Goal: Task Accomplishment & Management: Complete application form

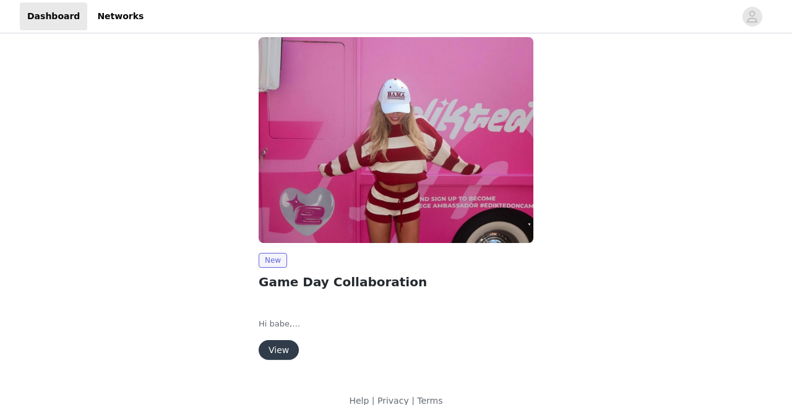
scroll to position [30, 0]
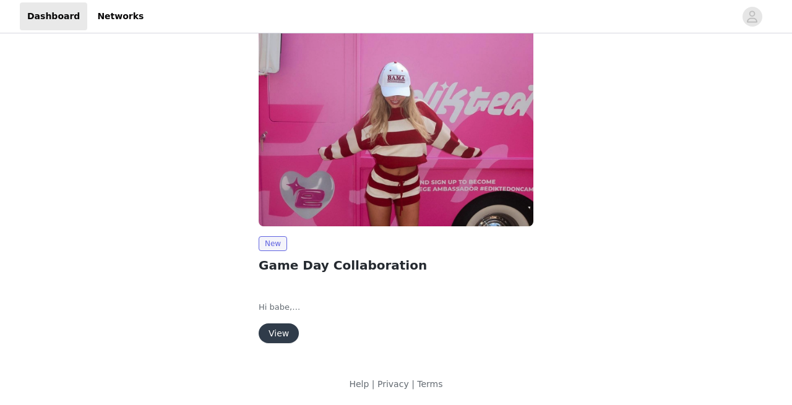
click at [276, 335] on button "View" at bounding box center [279, 334] width 40 height 20
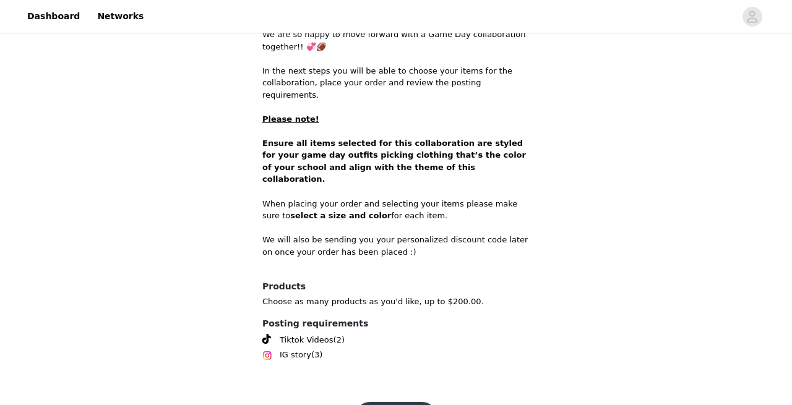
scroll to position [524, 0]
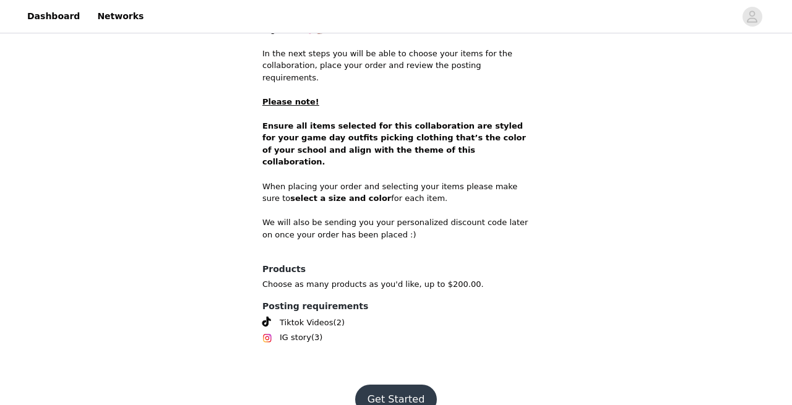
click at [393, 385] on button "Get Started" at bounding box center [396, 400] width 82 height 30
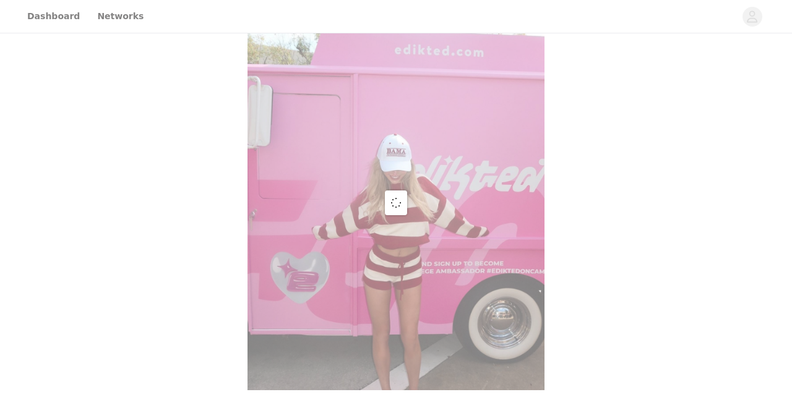
scroll to position [524, 0]
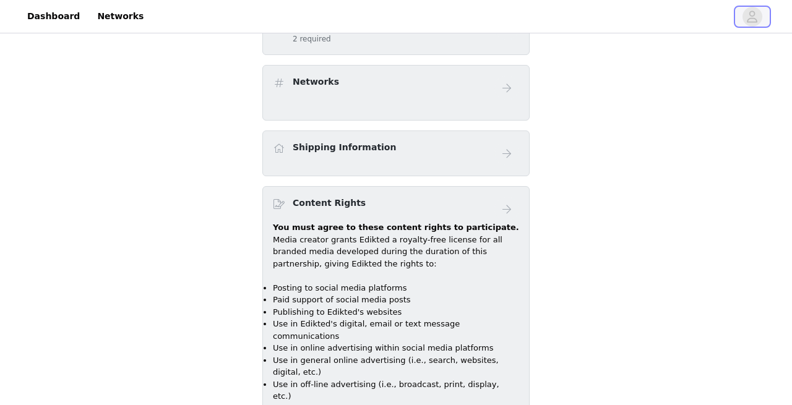
click at [758, 20] on icon "avatar" at bounding box center [752, 17] width 12 height 20
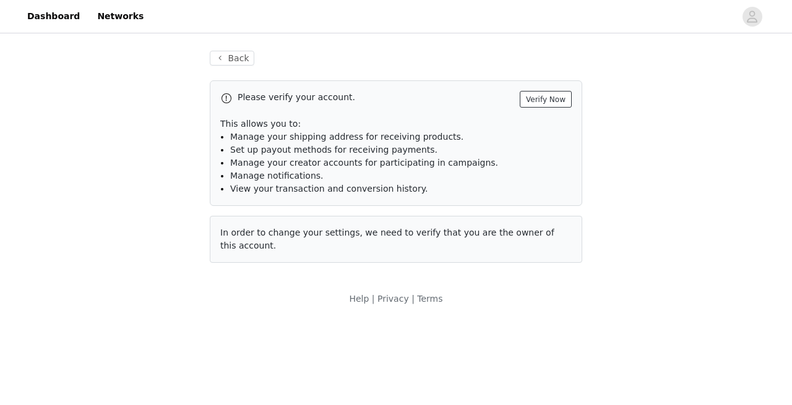
click at [532, 97] on button "Verify Now" at bounding box center [546, 99] width 52 height 17
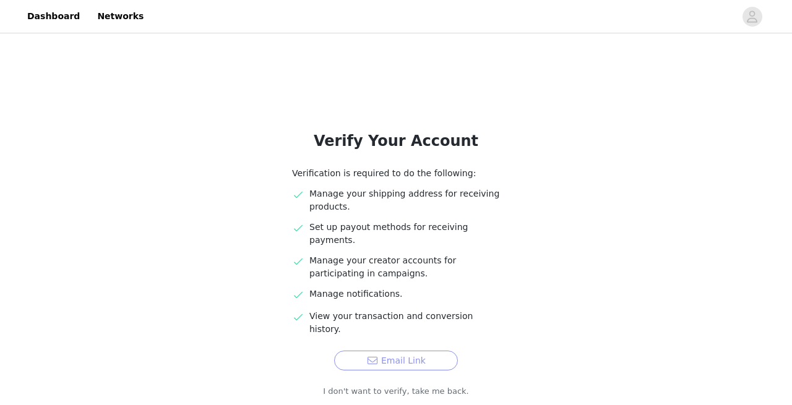
click at [416, 351] on button "Email Link" at bounding box center [396, 361] width 124 height 20
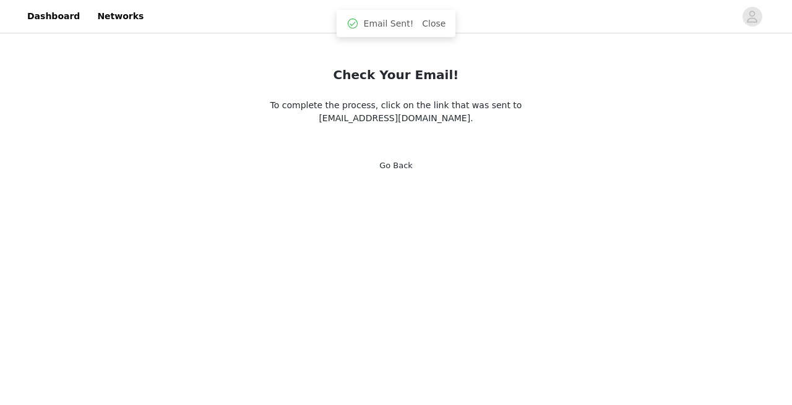
click at [395, 165] on link "Go Back" at bounding box center [395, 165] width 33 height 9
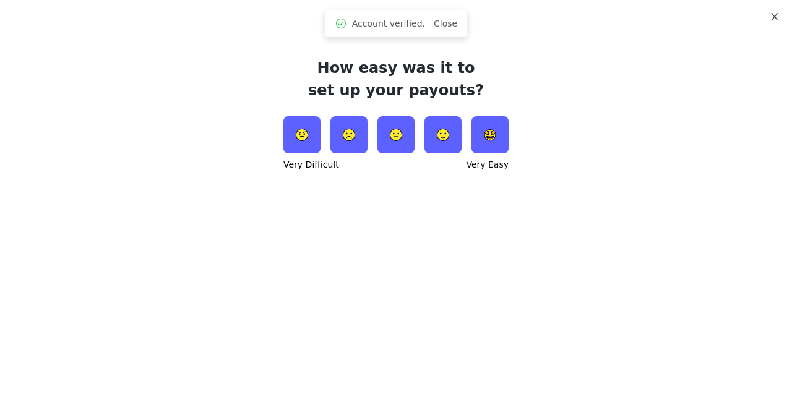
click at [781, 13] on button "Close" at bounding box center [774, 17] width 35 height 35
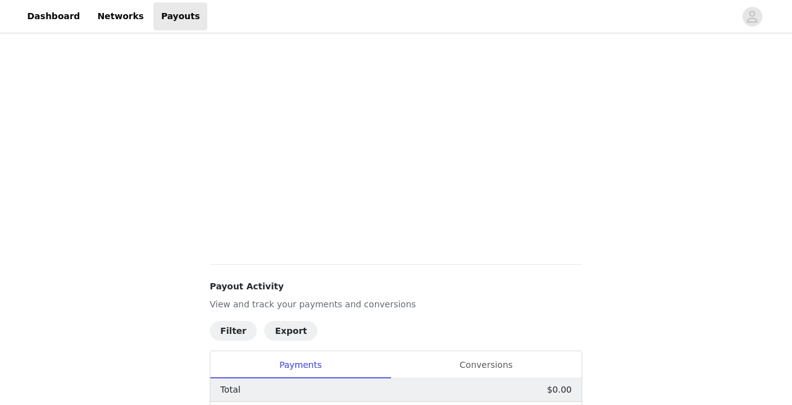
scroll to position [394, 0]
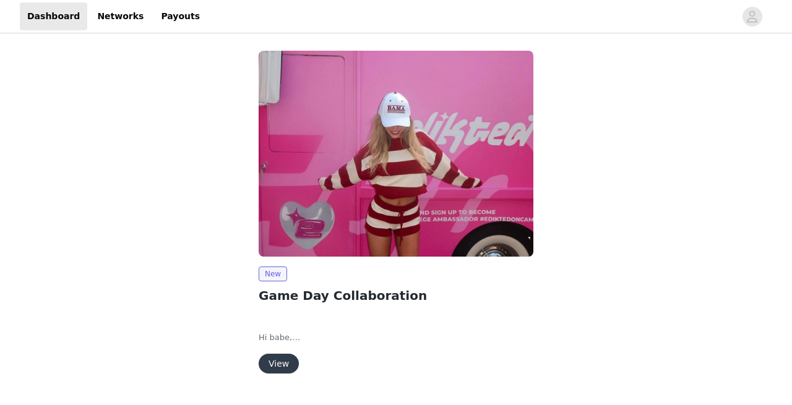
click at [284, 361] on button "View" at bounding box center [279, 364] width 40 height 20
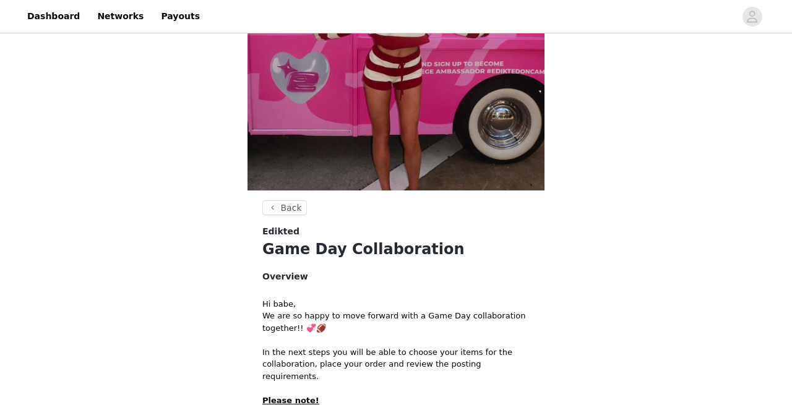
scroll to position [521, 0]
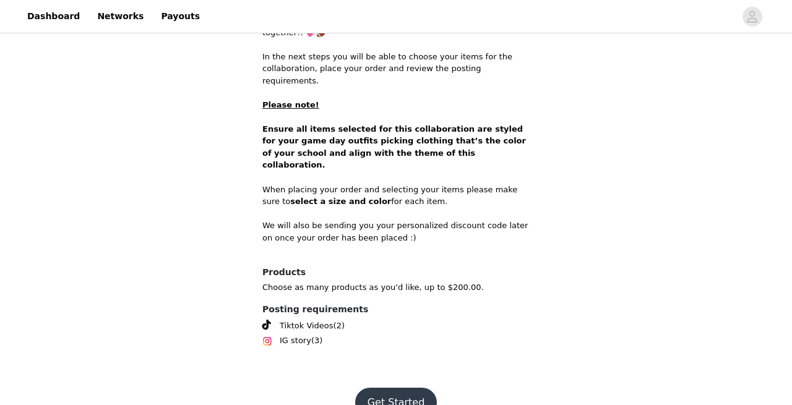
click at [384, 388] on button "Get Started" at bounding box center [396, 403] width 82 height 30
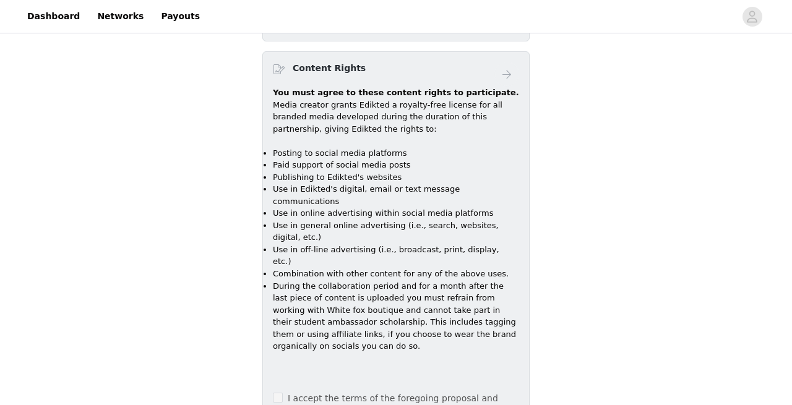
scroll to position [671, 0]
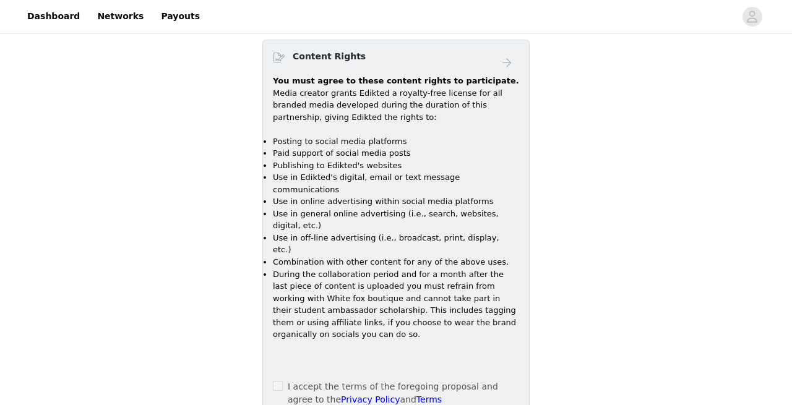
click at [273, 380] on div "I accept the terms of the foregoing proposal and agree to the Privacy Policy an…" at bounding box center [396, 393] width 246 height 26
click at [274, 381] on span at bounding box center [278, 386] width 10 height 10
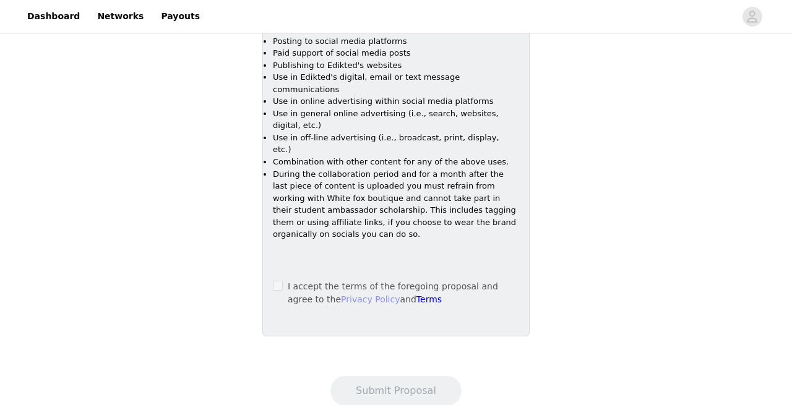
click at [341, 294] on link "Privacy Policy" at bounding box center [370, 299] width 59 height 10
click at [278, 280] on label at bounding box center [278, 286] width 10 height 13
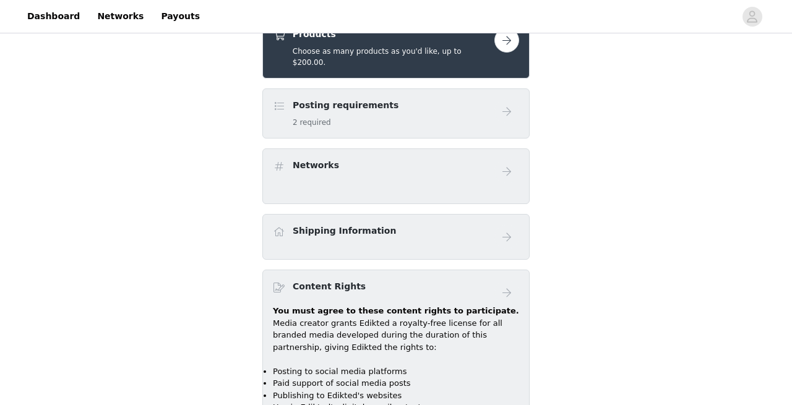
scroll to position [394, 0]
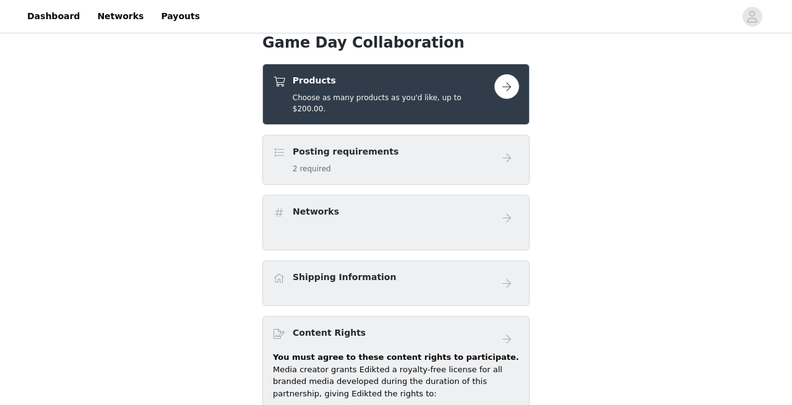
click at [502, 81] on button "button" at bounding box center [506, 86] width 25 height 25
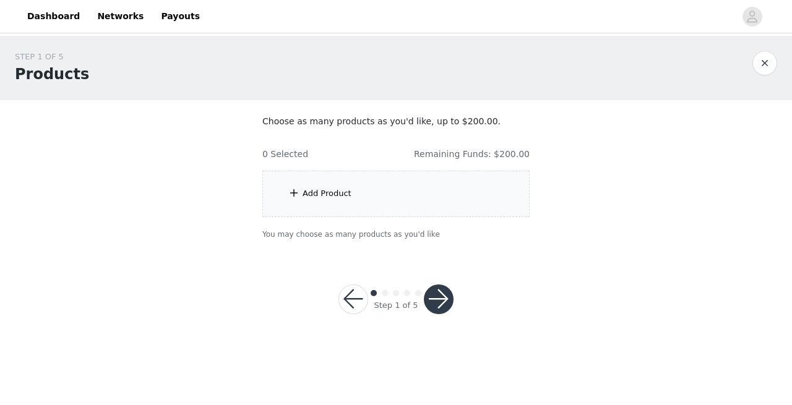
click at [311, 189] on div "Add Product" at bounding box center [326, 193] width 49 height 12
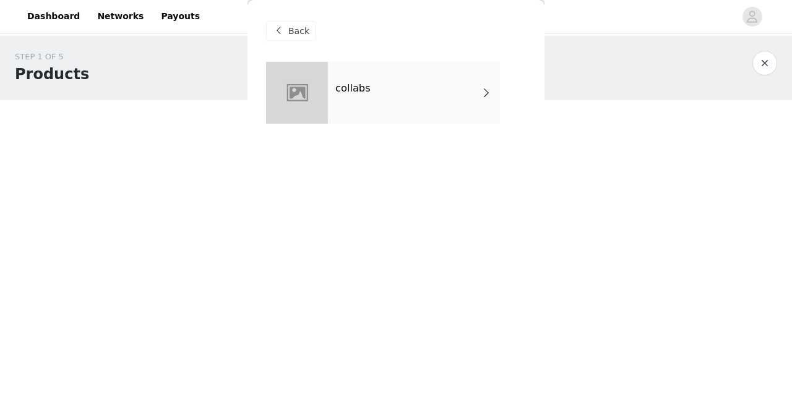
click at [318, 98] on div at bounding box center [297, 93] width 62 height 62
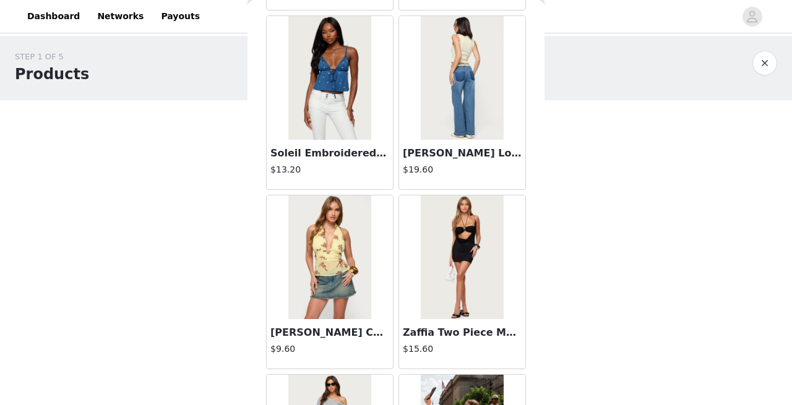
scroll to position [1488, 0]
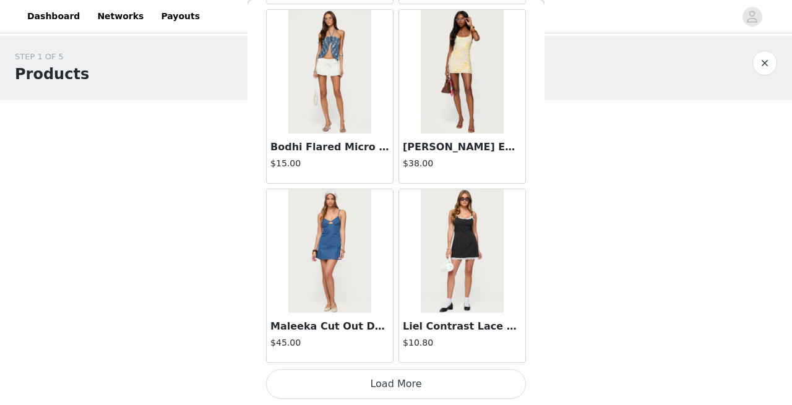
click at [455, 376] on button "Load More" at bounding box center [396, 384] width 260 height 30
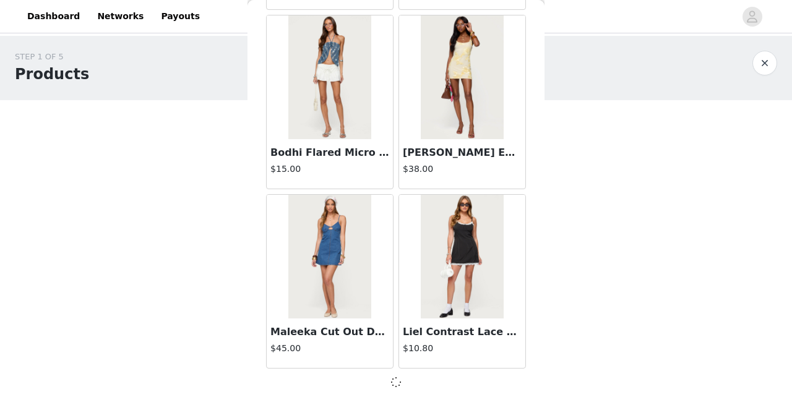
click at [442, 298] on img at bounding box center [462, 257] width 82 height 124
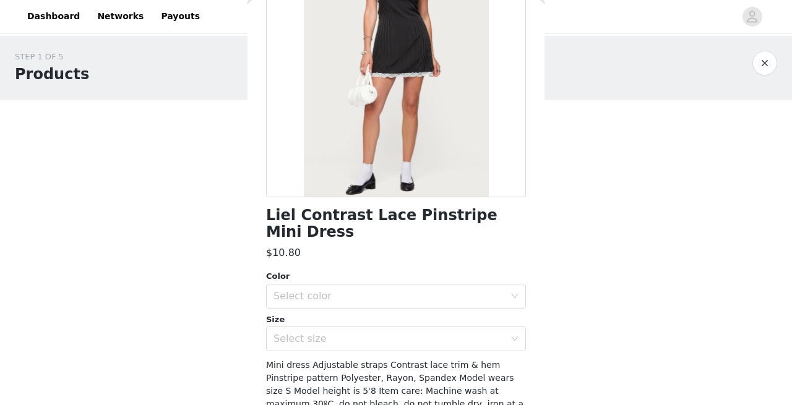
scroll to position [160, 0]
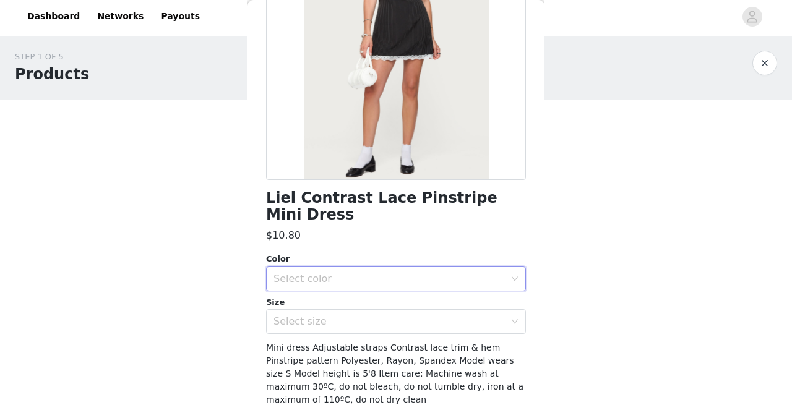
click at [328, 271] on div "Select color" at bounding box center [391, 279] width 237 height 24
click at [319, 286] on li "BLACK AND WHITE" at bounding box center [396, 290] width 260 height 20
click at [320, 315] on div "Select size" at bounding box center [388, 321] width 231 height 12
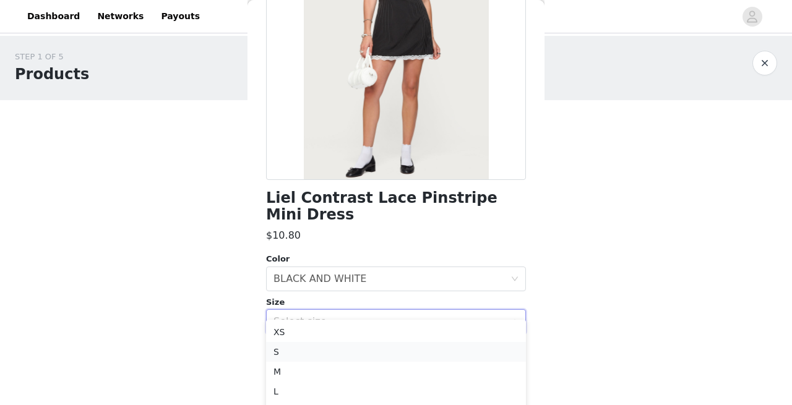
click at [298, 354] on li "S" at bounding box center [396, 352] width 260 height 20
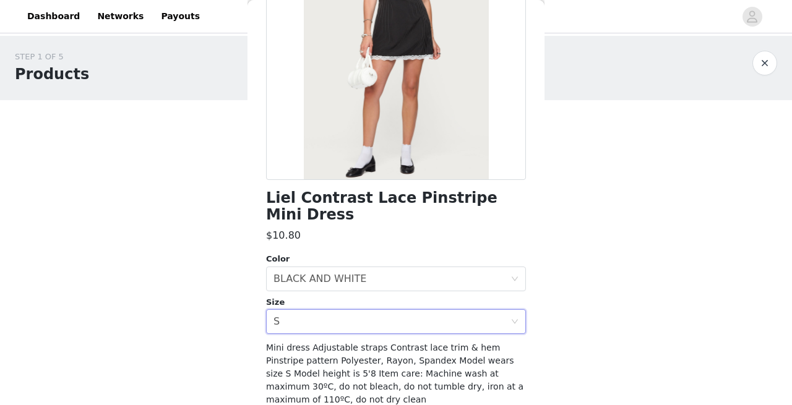
scroll to position [197, 0]
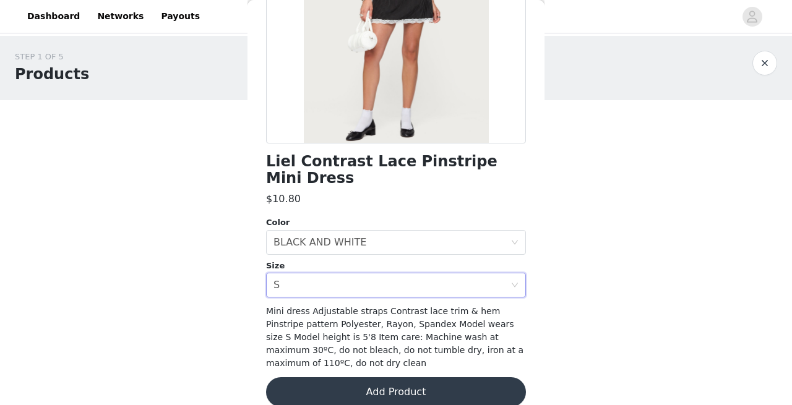
click at [310, 377] on button "Add Product" at bounding box center [396, 392] width 260 height 30
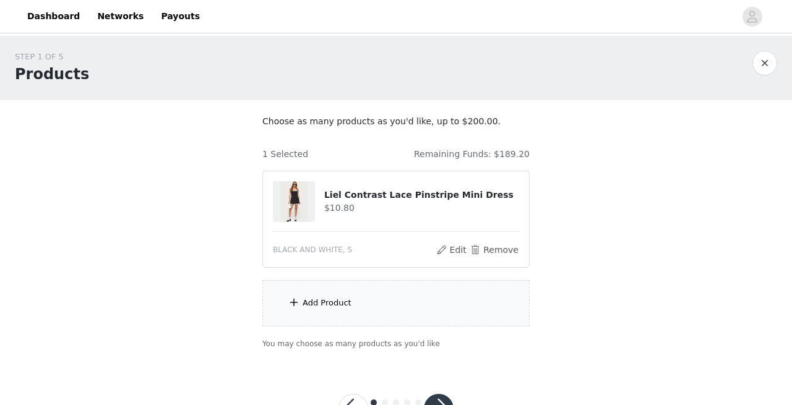
click at [290, 295] on span at bounding box center [294, 302] width 12 height 15
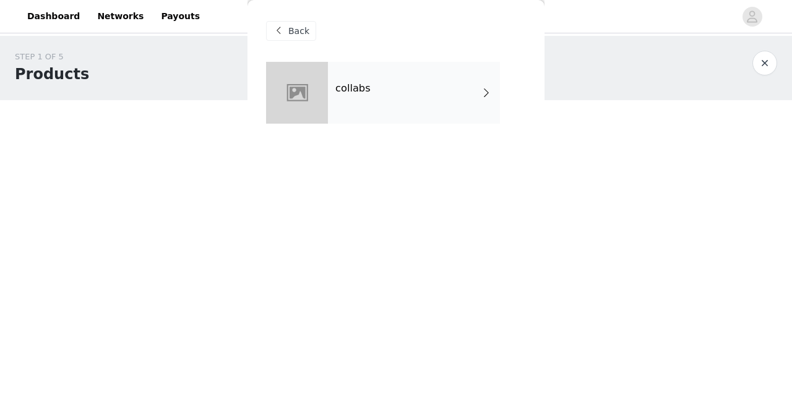
click at [328, 87] on div "collabs" at bounding box center [414, 93] width 172 height 62
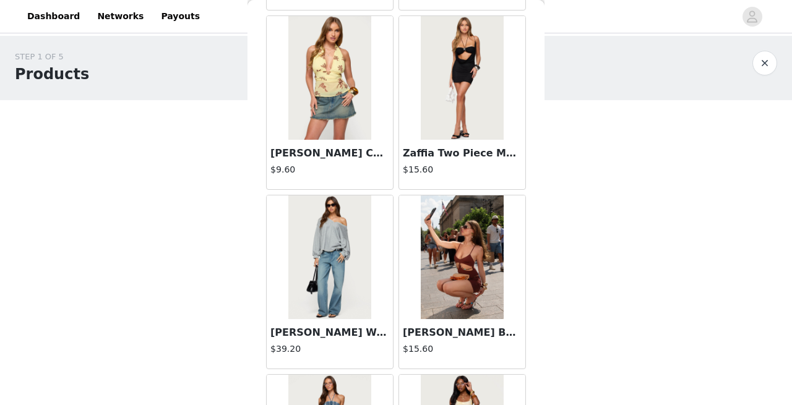
scroll to position [1488, 0]
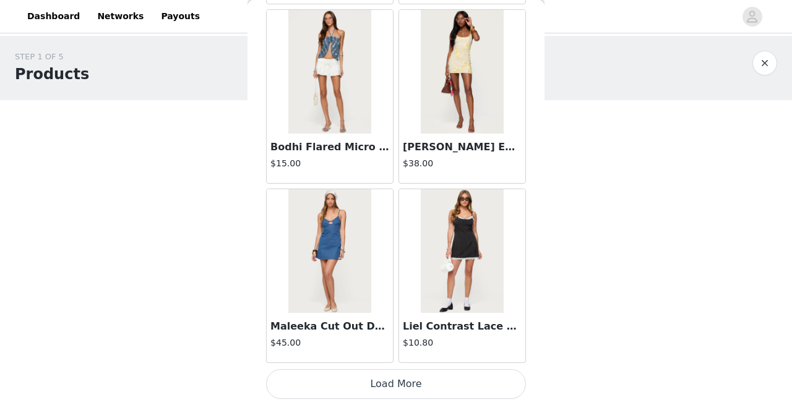
click at [393, 380] on button "Load More" at bounding box center [396, 384] width 260 height 30
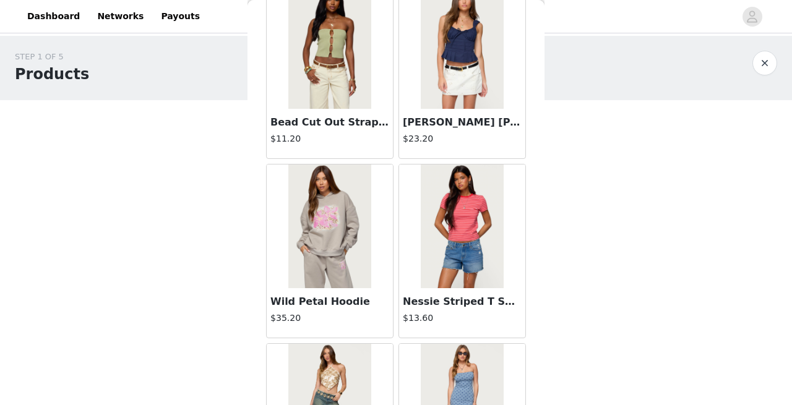
scroll to position [2948, 0]
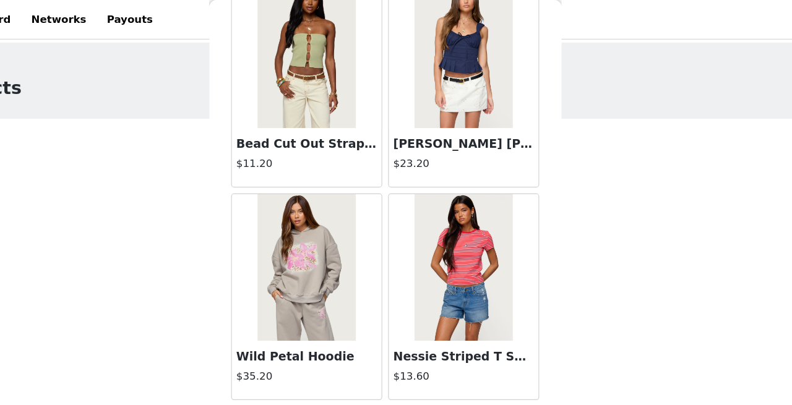
click at [482, 74] on img at bounding box center [462, 47] width 82 height 124
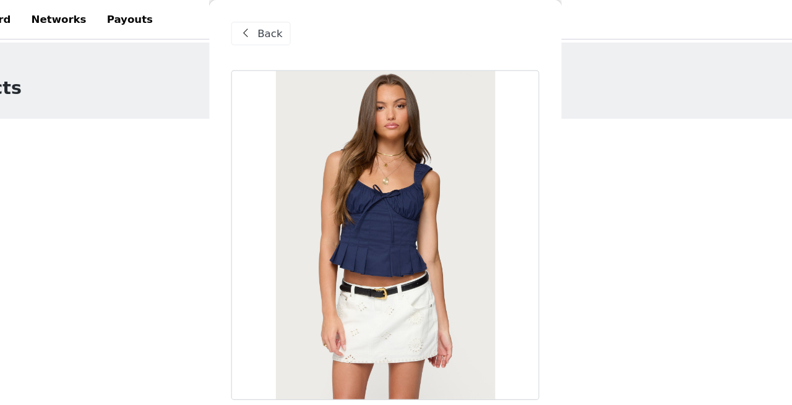
scroll to position [0, 0]
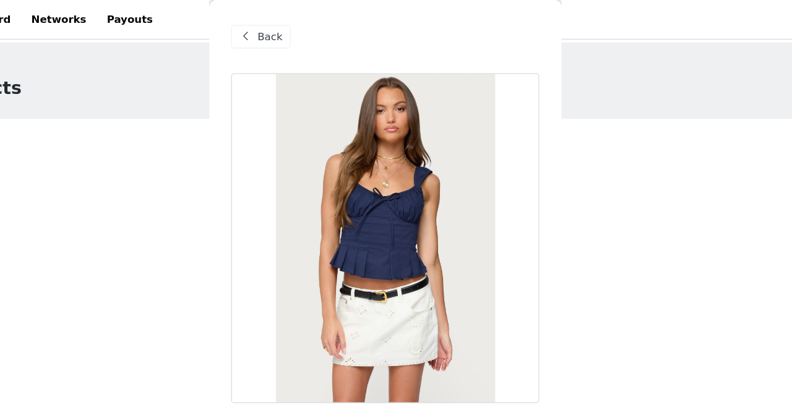
click at [287, 33] on div "Back" at bounding box center [291, 31] width 50 height 20
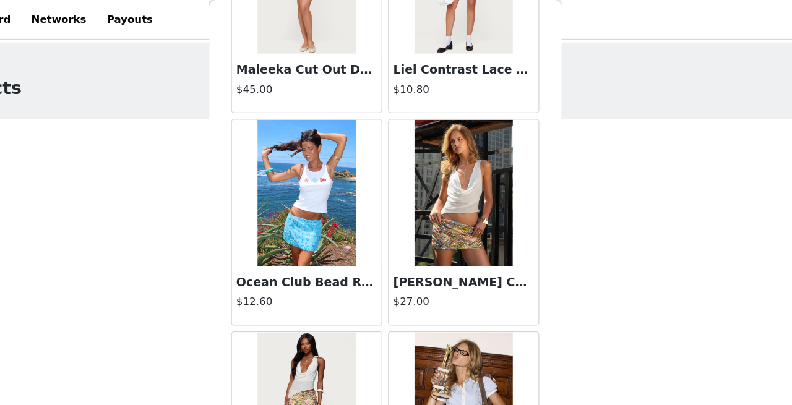
scroll to position [1764, 0]
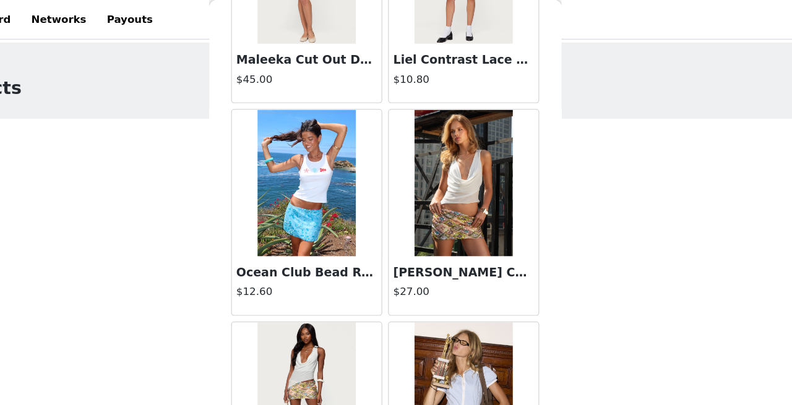
click at [483, 195] on img at bounding box center [462, 155] width 82 height 124
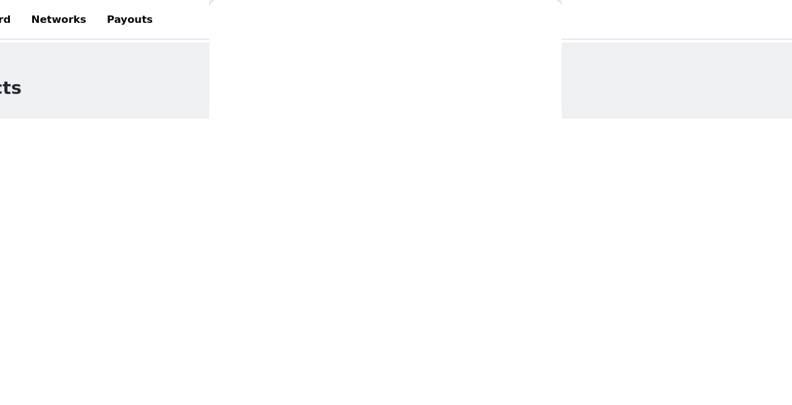
scroll to position [200, 0]
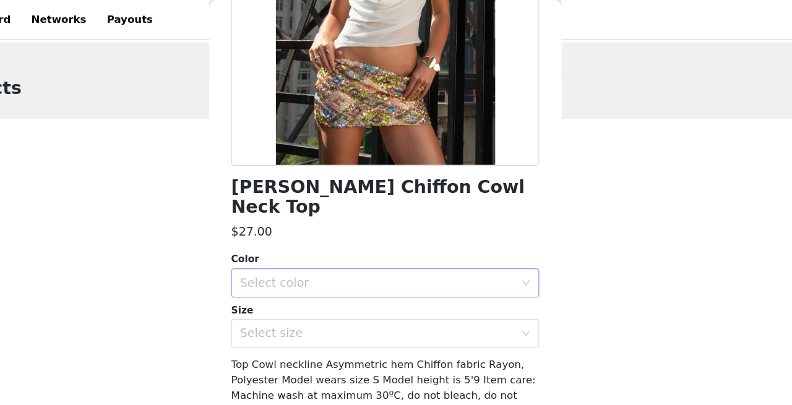
click at [393, 233] on div "Select color" at bounding box center [388, 239] width 231 height 12
click at [347, 270] on li "CREAM" at bounding box center [396, 266] width 260 height 20
click at [346, 287] on div "Select size" at bounding box center [388, 281] width 231 height 12
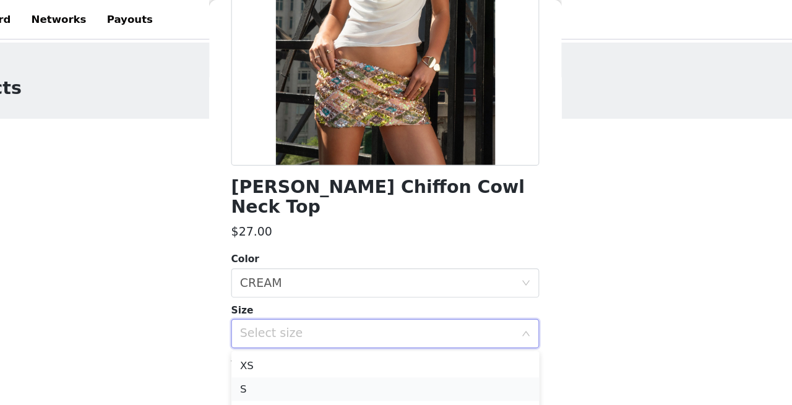
click at [325, 327] on li "S" at bounding box center [396, 329] width 260 height 20
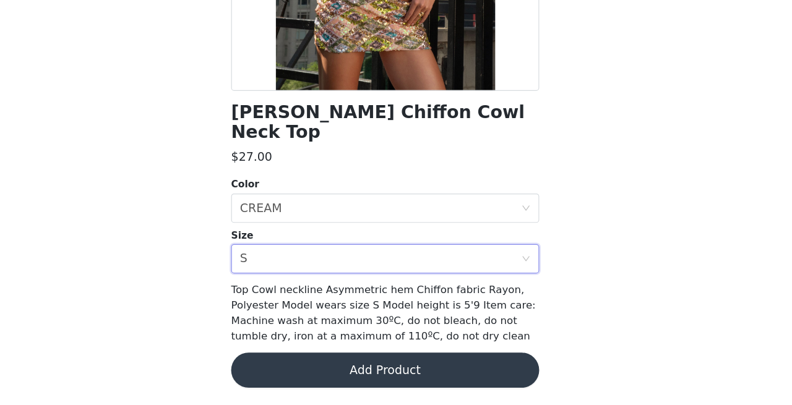
scroll to position [48, 0]
click at [347, 380] on button "Add Product" at bounding box center [396, 376] width 260 height 30
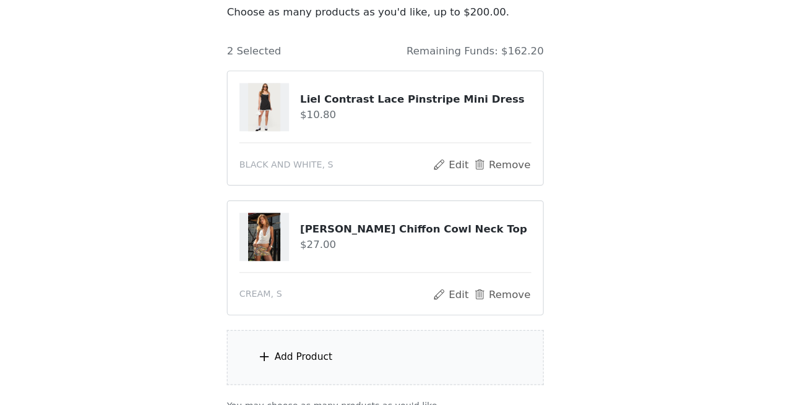
click at [297, 372] on div "Add Product" at bounding box center [395, 364] width 267 height 46
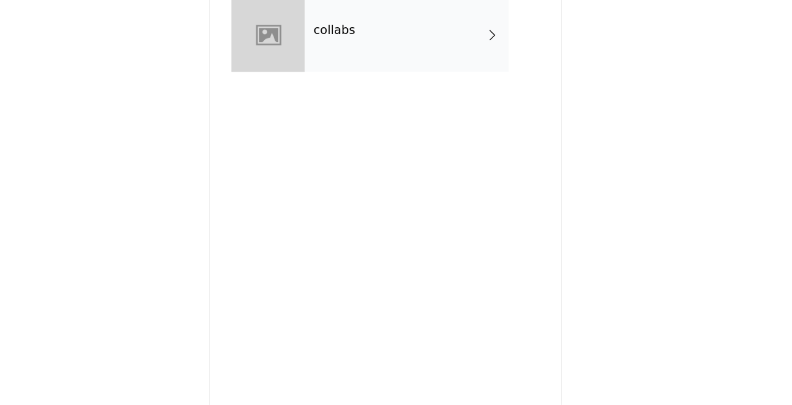
click at [333, 118] on div "collabs" at bounding box center [414, 93] width 172 height 62
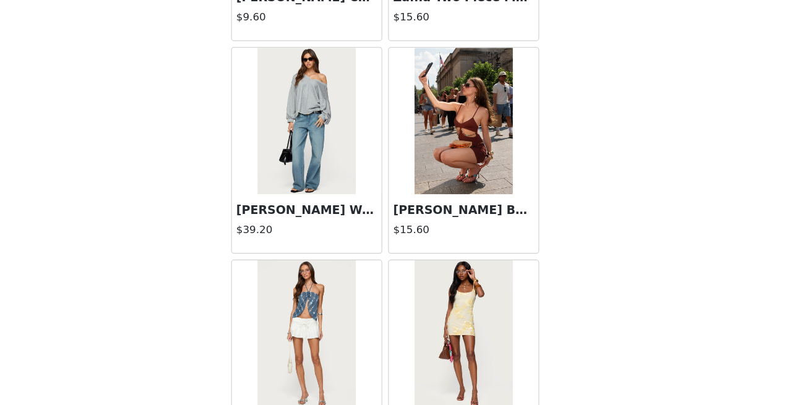
scroll to position [1488, 0]
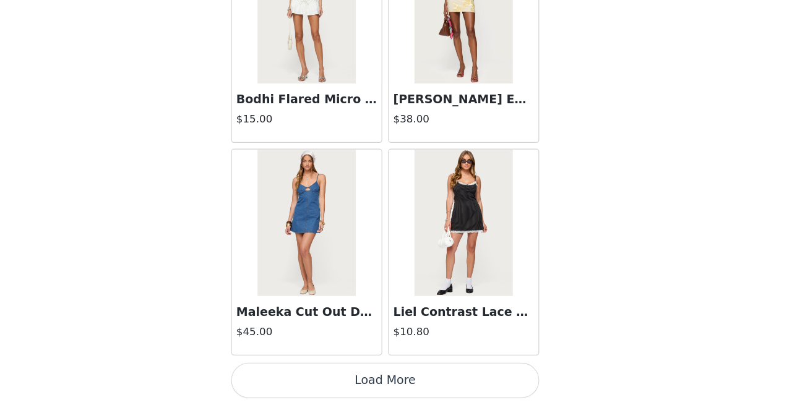
click at [405, 388] on button "Load More" at bounding box center [396, 384] width 260 height 30
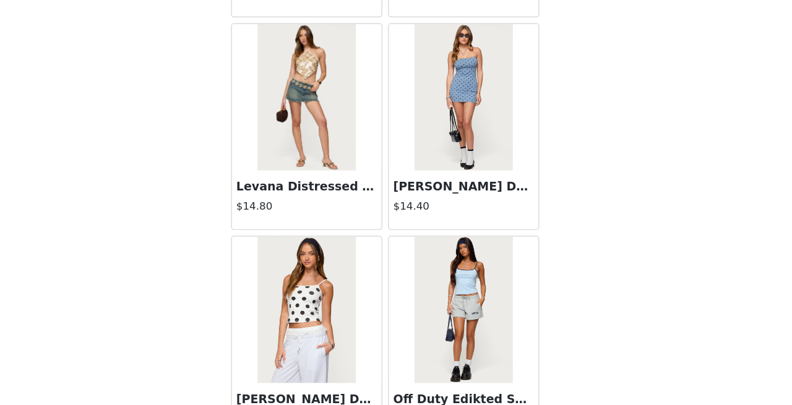
scroll to position [3281, 0]
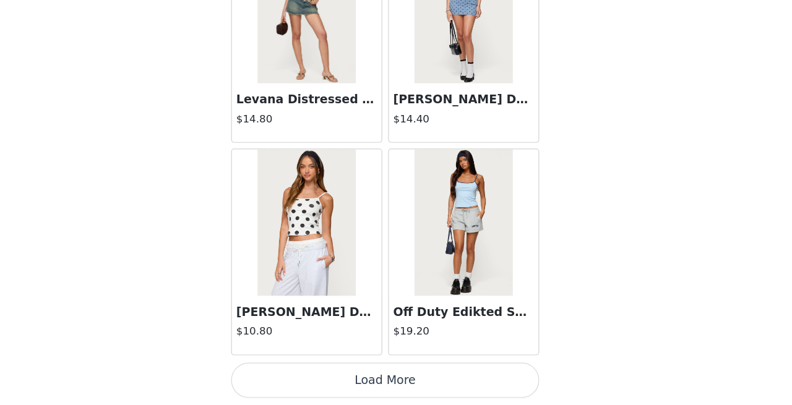
click at [394, 390] on button "Load More" at bounding box center [396, 384] width 260 height 30
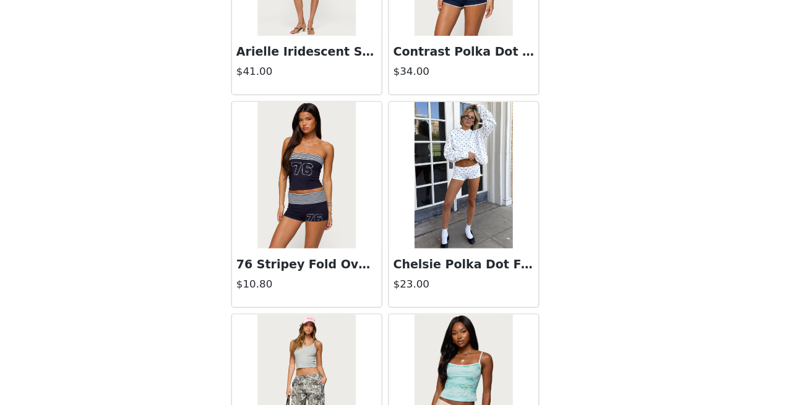
scroll to position [4048, 0]
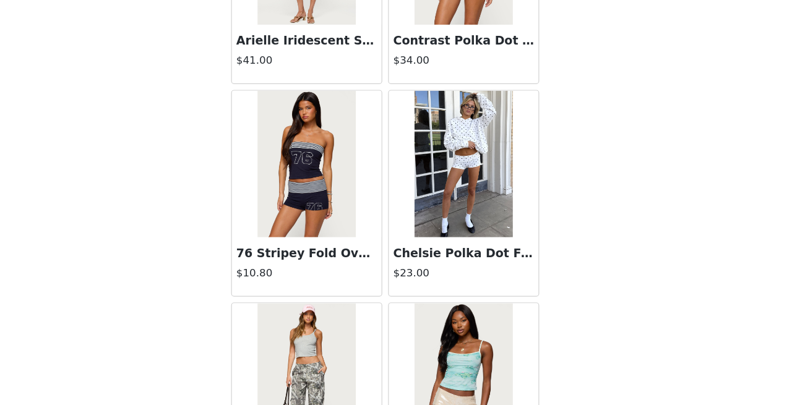
click at [454, 288] on h4 "$23.00" at bounding box center [462, 293] width 119 height 13
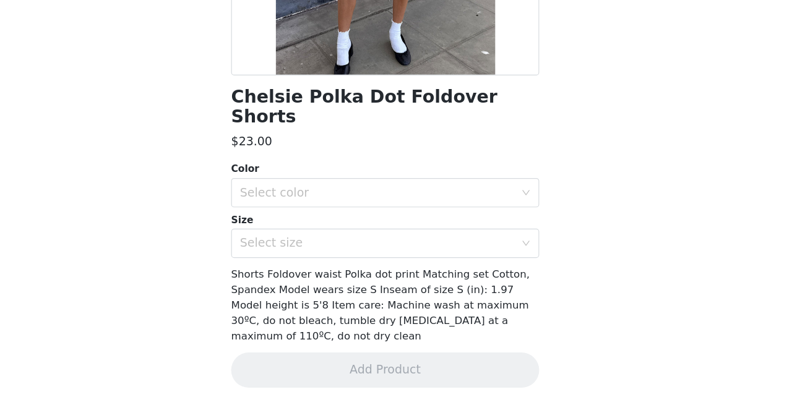
scroll to position [197, 0]
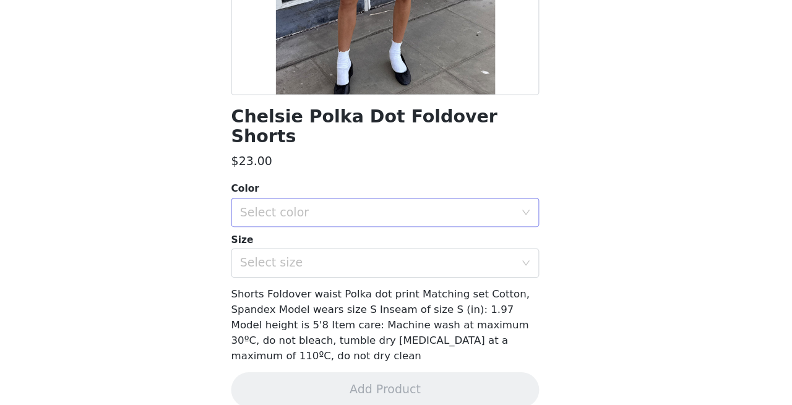
click at [320, 236] on div "Select color" at bounding box center [388, 242] width 231 height 12
click at [309, 257] on li "WHITE" at bounding box center [396, 253] width 260 height 20
click at [309, 279] on div "Select size" at bounding box center [388, 285] width 231 height 12
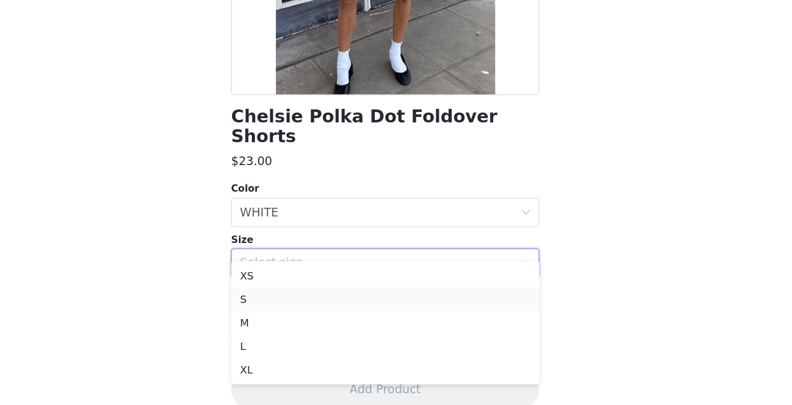
click at [309, 319] on li "S" at bounding box center [396, 316] width 260 height 20
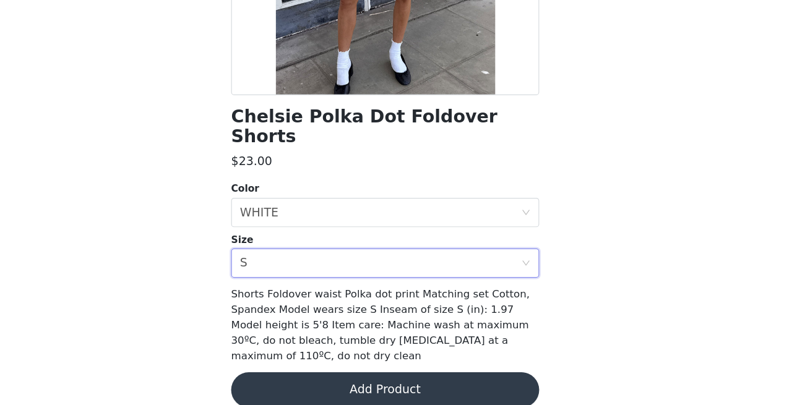
click at [322, 377] on button "Add Product" at bounding box center [396, 392] width 260 height 30
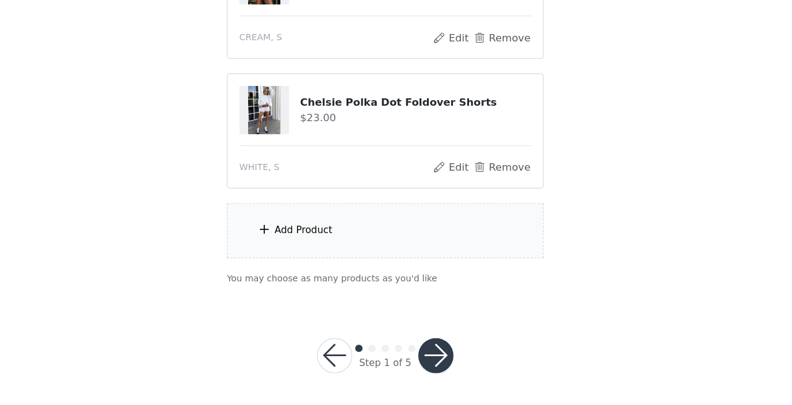
scroll to position [267, 0]
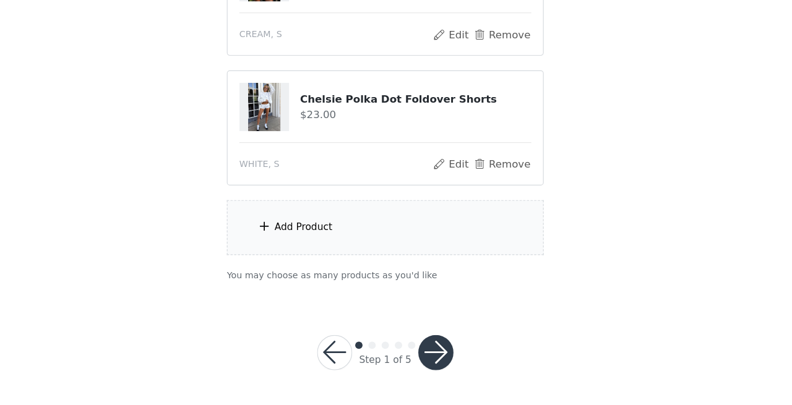
click at [311, 260] on div "Add Product" at bounding box center [326, 255] width 49 height 12
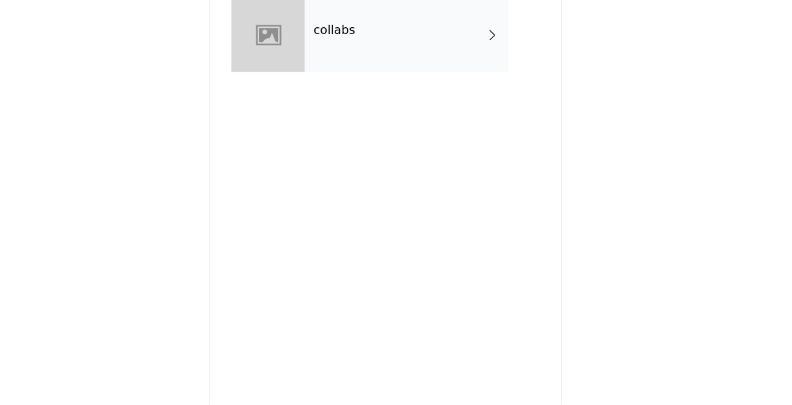
click at [297, 108] on div at bounding box center [297, 93] width 62 height 62
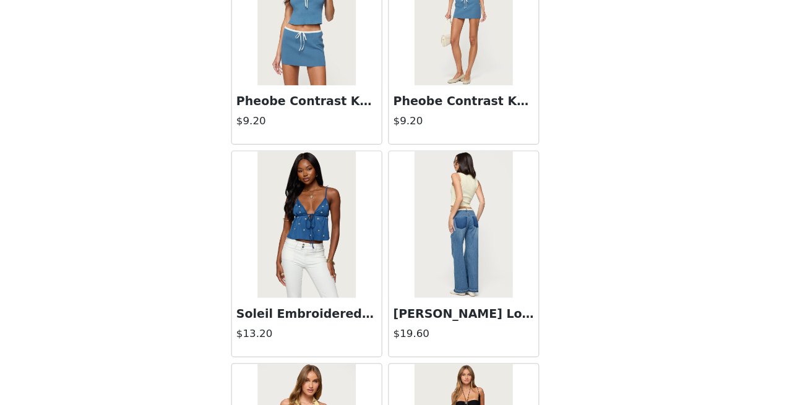
scroll to position [1488, 0]
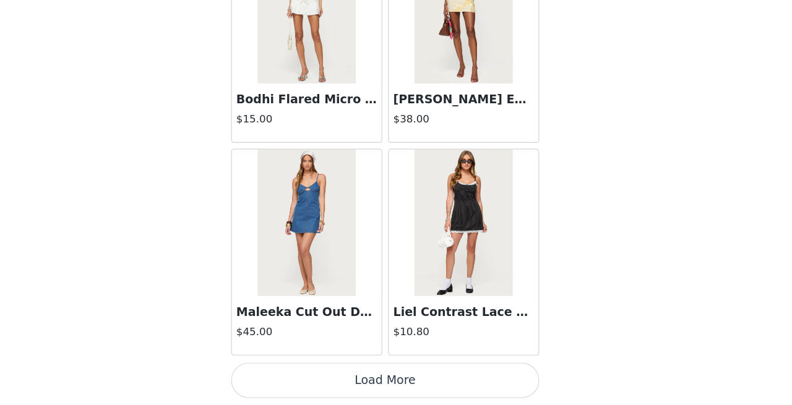
click at [403, 388] on button "Load More" at bounding box center [396, 384] width 260 height 30
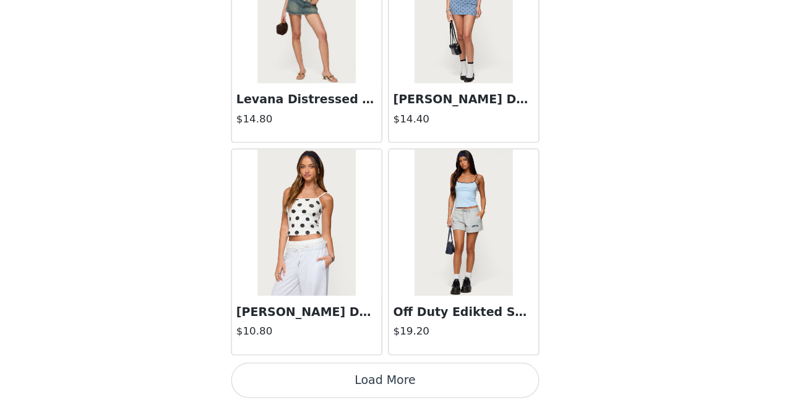
click at [394, 384] on button "Load More" at bounding box center [396, 384] width 260 height 30
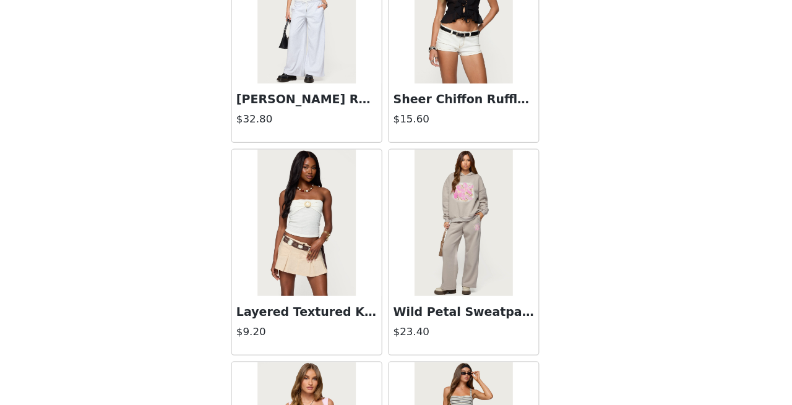
scroll to position [4716, 0]
click at [316, 141] on h3 "[PERSON_NAME] Ruffle Lace Sweatpants" at bounding box center [329, 147] width 119 height 15
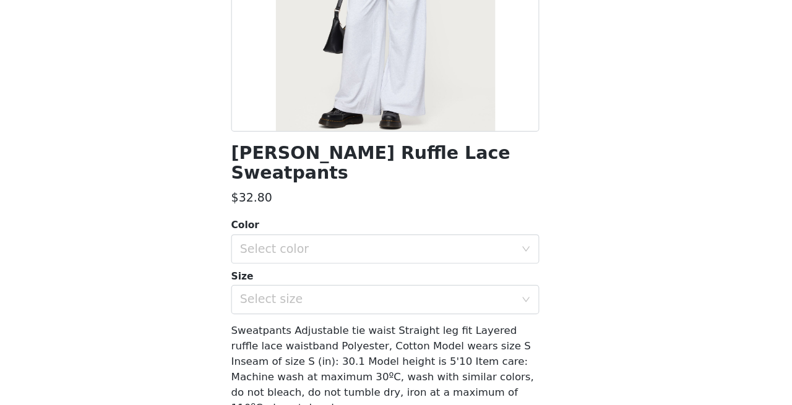
scroll to position [171, 0]
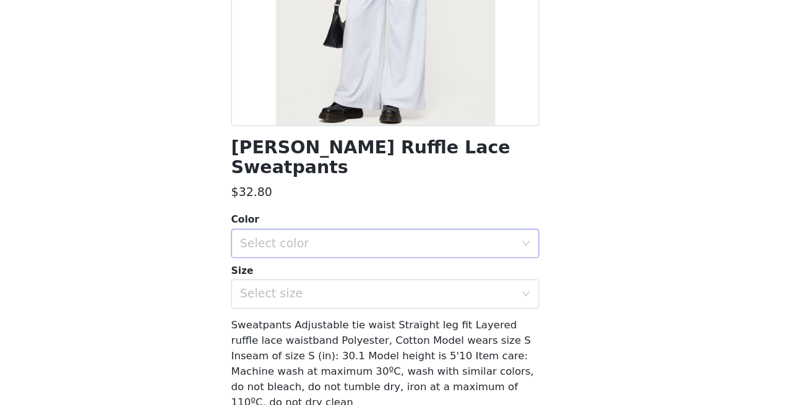
click at [341, 274] on div "Select color" at bounding box center [391, 269] width 237 height 24
click at [326, 295] on li "LIGHT GREY MELANGE" at bounding box center [396, 295] width 260 height 20
click at [326, 315] on div "Select size" at bounding box center [388, 311] width 231 height 12
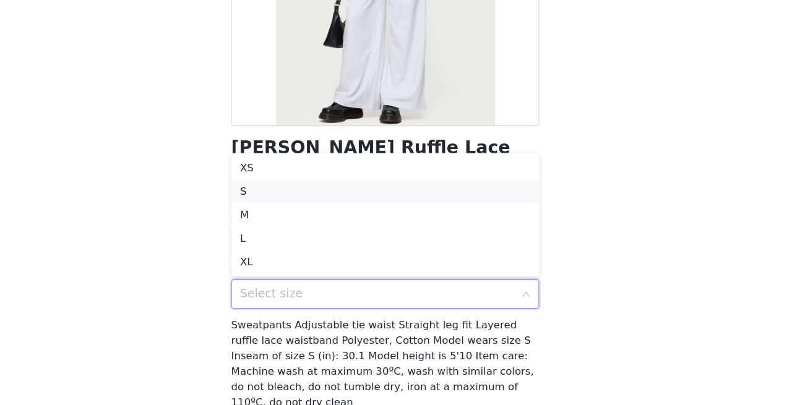
click at [320, 226] on li "S" at bounding box center [396, 225] width 260 height 20
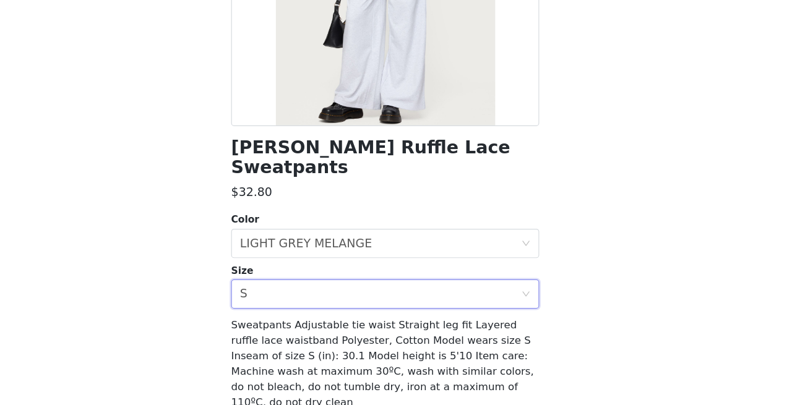
scroll to position [213, 0]
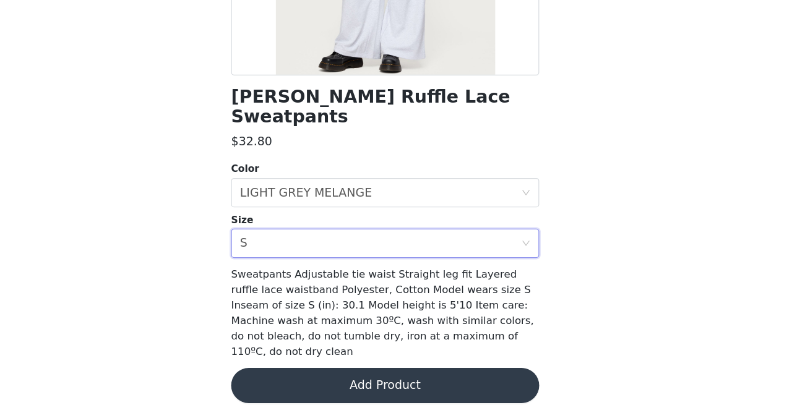
click at [351, 375] on button "Add Product" at bounding box center [396, 389] width 260 height 30
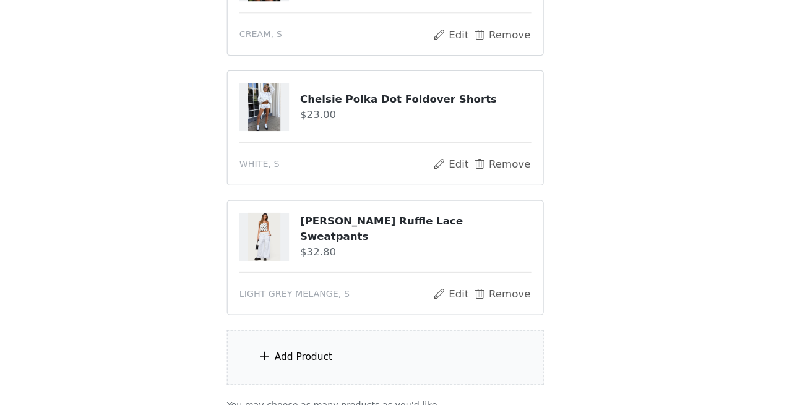
click at [314, 364] on div "Add Product" at bounding box center [326, 364] width 49 height 12
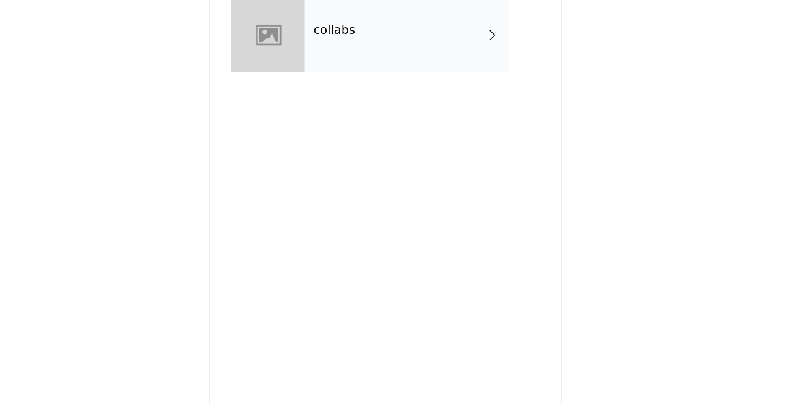
click at [304, 111] on div at bounding box center [297, 93] width 62 height 62
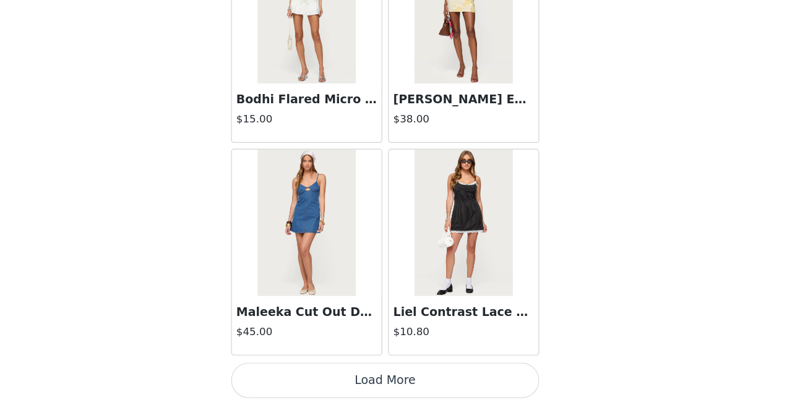
scroll to position [377, 0]
click at [406, 388] on button "Load More" at bounding box center [396, 384] width 260 height 30
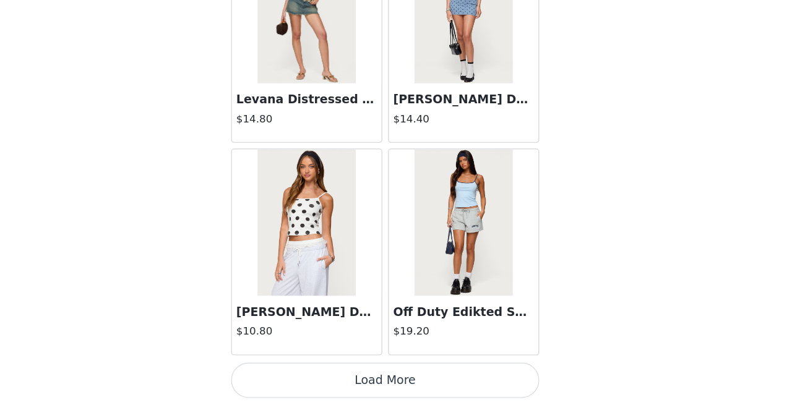
click at [400, 378] on button "Load More" at bounding box center [396, 384] width 260 height 30
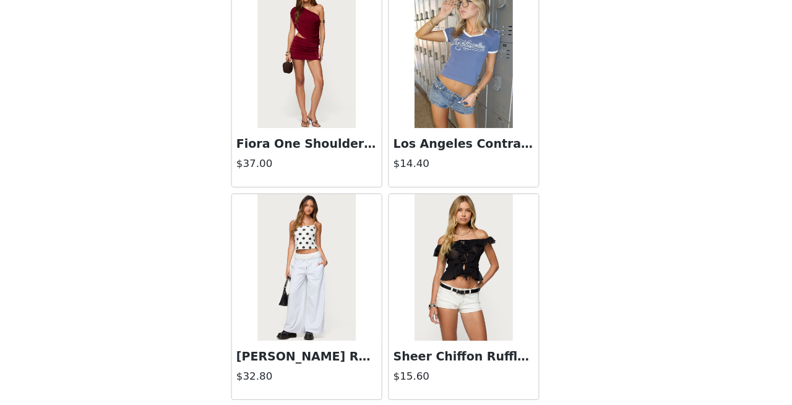
scroll to position [4501, 0]
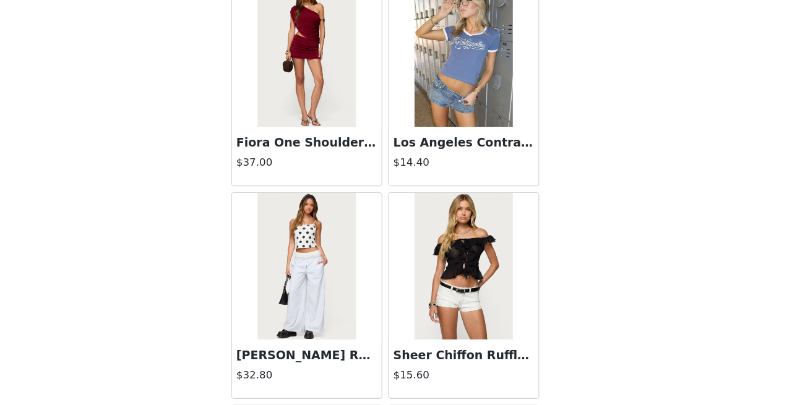
click at [333, 131] on img at bounding box center [329, 108] width 82 height 124
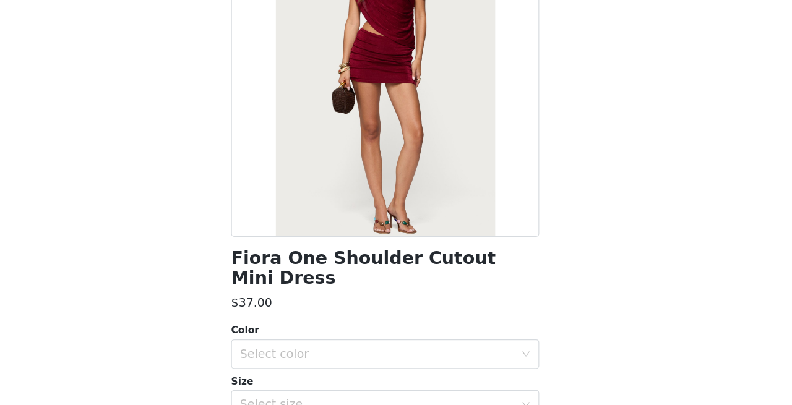
scroll to position [85, 0]
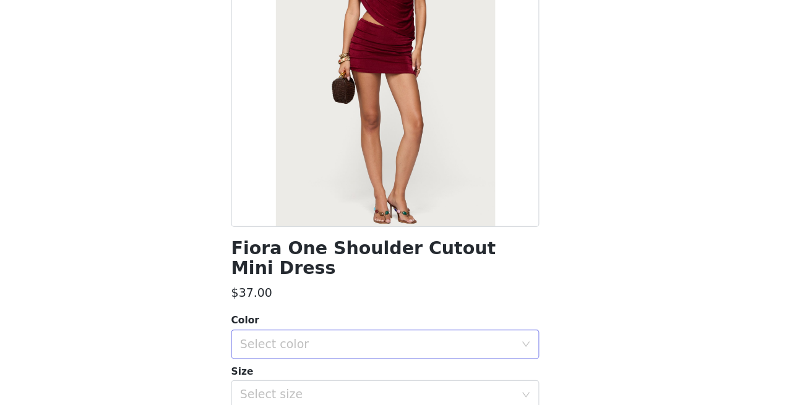
click at [313, 348] on div "Select color" at bounding box center [388, 354] width 231 height 12
click at [309, 370] on li "BURGUNDY" at bounding box center [396, 364] width 260 height 20
click at [309, 390] on div "Select size" at bounding box center [388, 396] width 231 height 12
click at [302, 382] on li "S" at bounding box center [396, 384] width 260 height 20
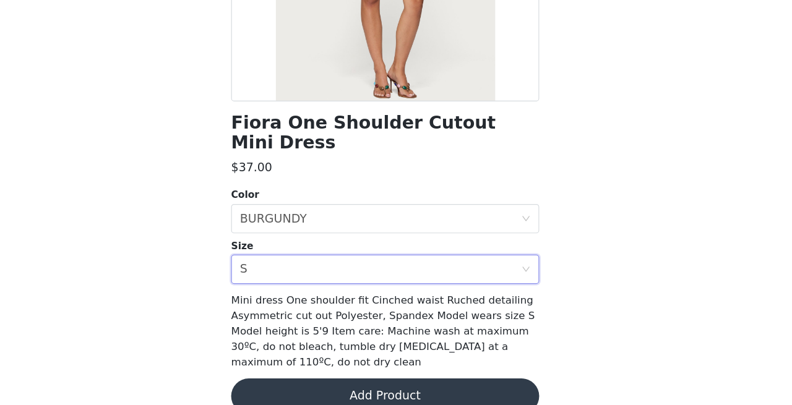
scroll to position [197, 0]
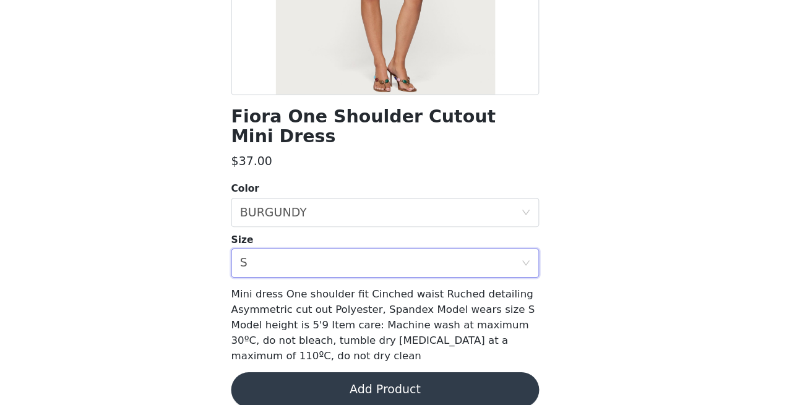
click at [385, 377] on button "Add Product" at bounding box center [396, 392] width 260 height 30
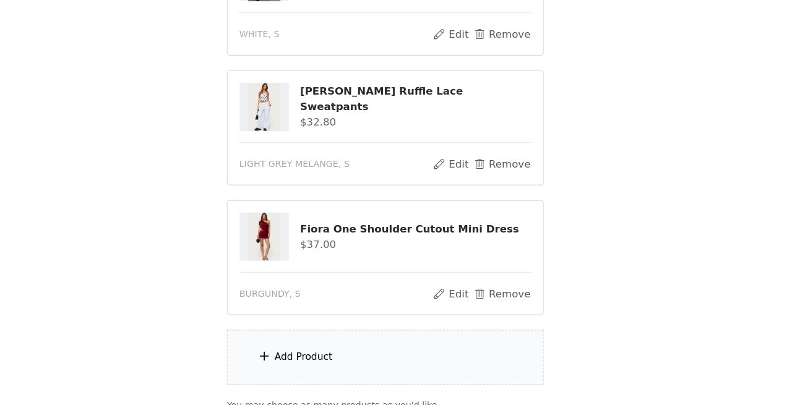
click at [350, 370] on div "Add Product" at bounding box center [395, 364] width 267 height 46
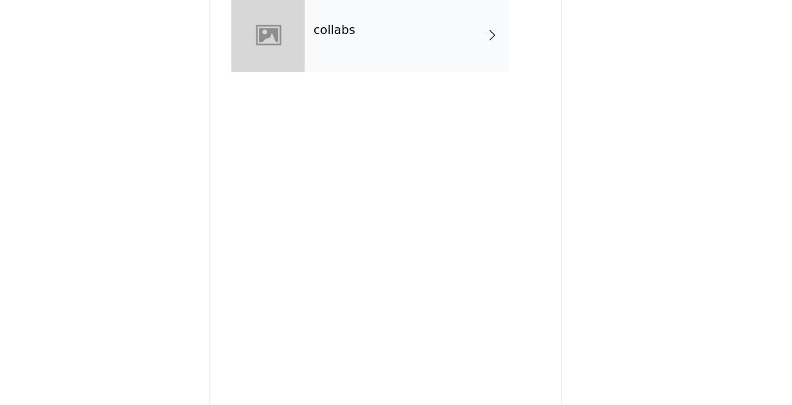
click at [298, 79] on div at bounding box center [297, 93] width 62 height 62
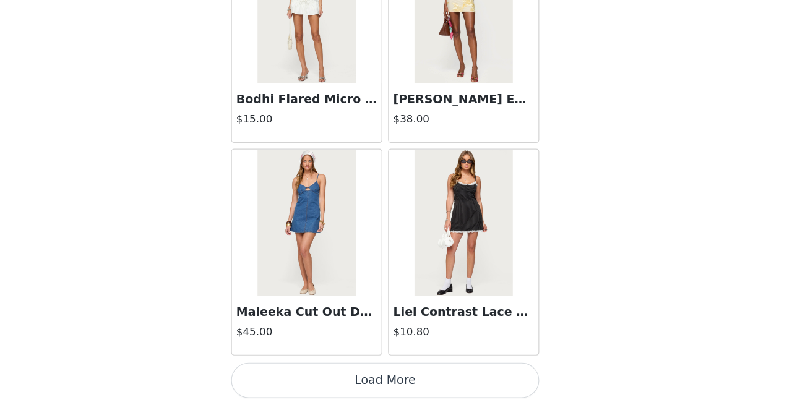
scroll to position [486, 0]
click at [421, 394] on button "Load More" at bounding box center [396, 384] width 260 height 30
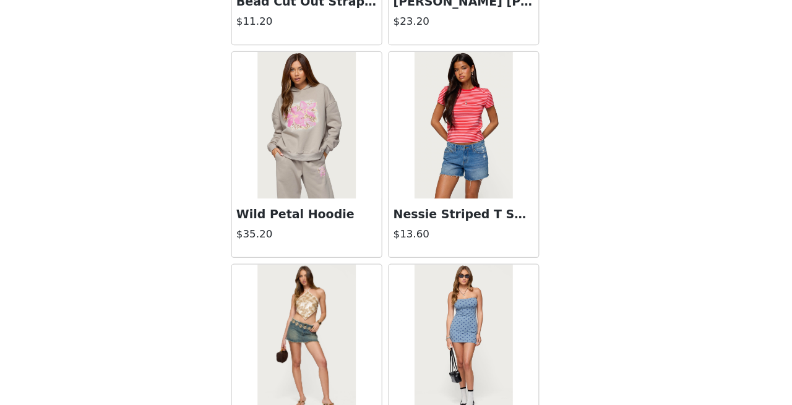
scroll to position [3281, 0]
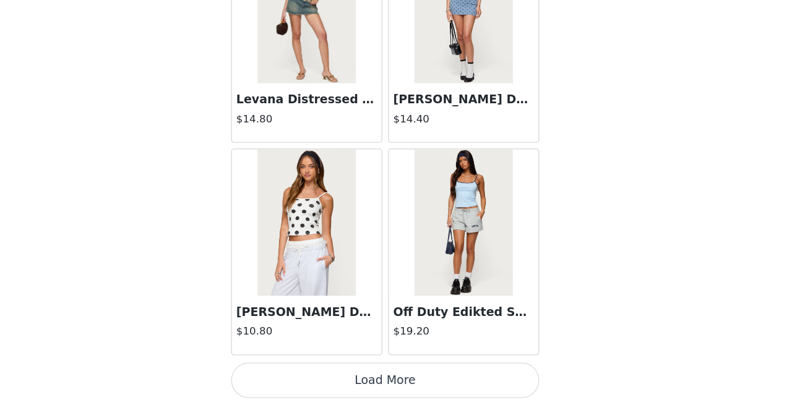
click at [408, 385] on button "Load More" at bounding box center [396, 384] width 260 height 30
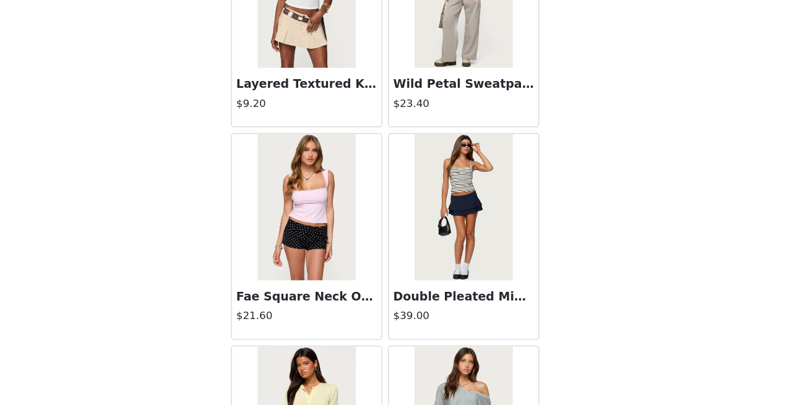
scroll to position [5075, 0]
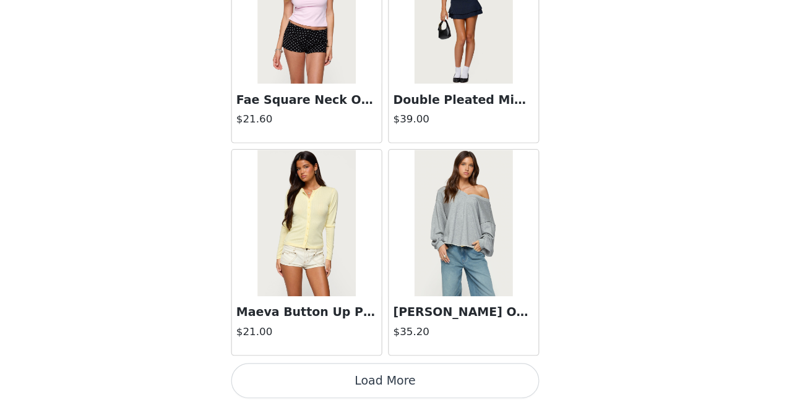
click at [407, 384] on button "Load More" at bounding box center [396, 384] width 260 height 30
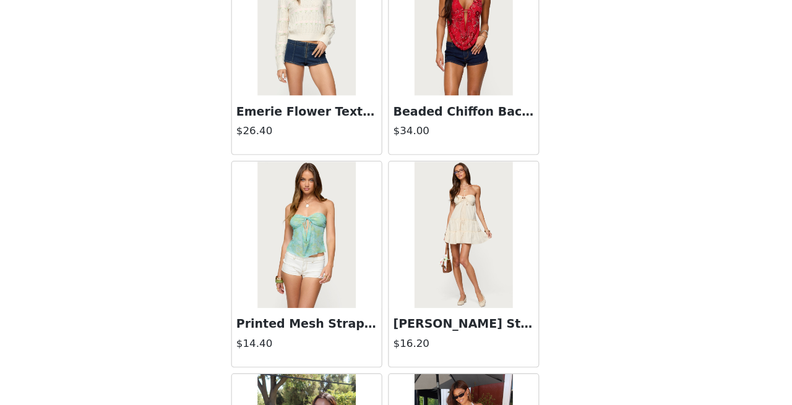
scroll to position [6869, 0]
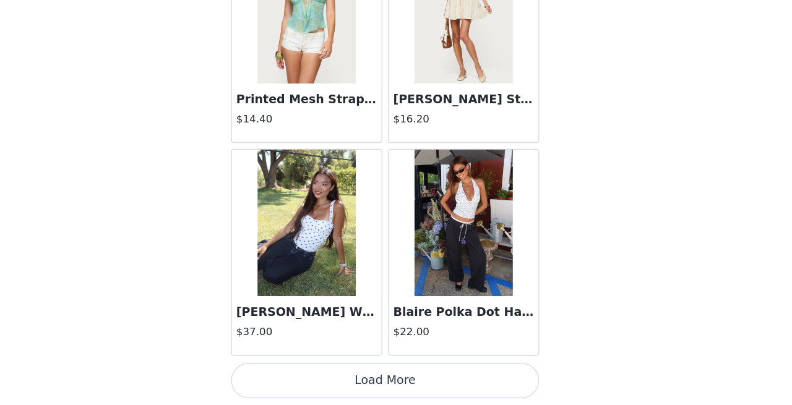
click at [414, 384] on button "Load More" at bounding box center [396, 384] width 260 height 30
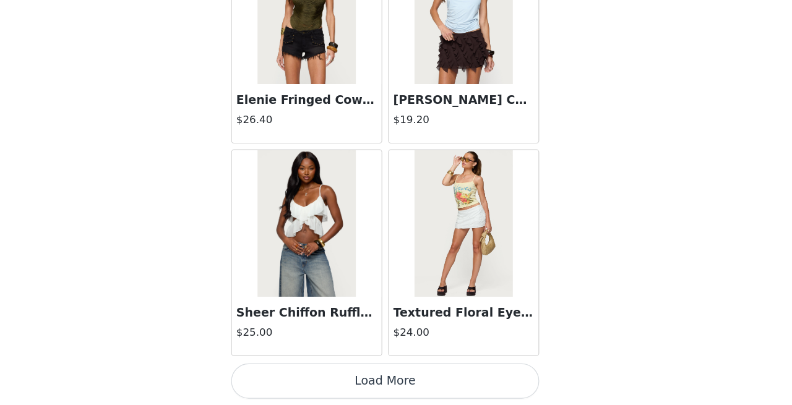
scroll to position [8662, 0]
click at [387, 387] on button "Load More" at bounding box center [396, 385] width 260 height 30
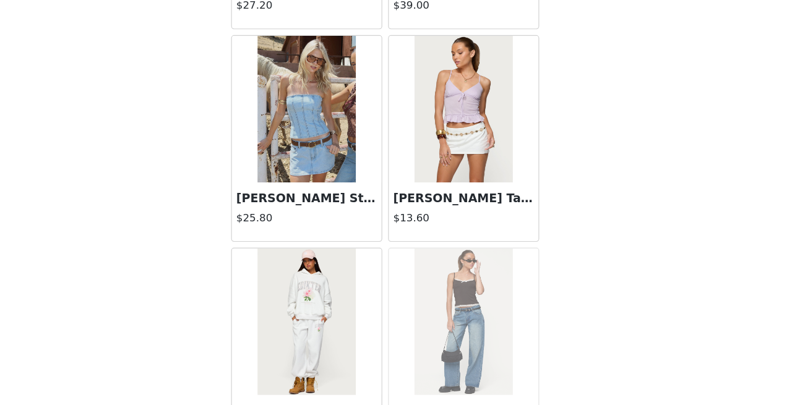
scroll to position [10198, 0]
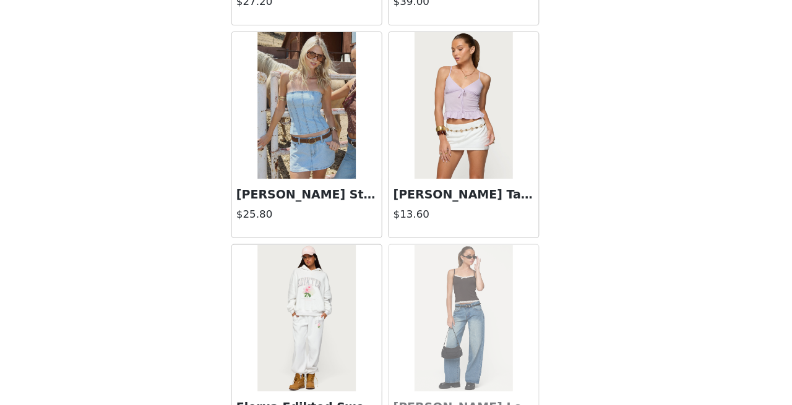
click at [335, 196] on img at bounding box center [329, 152] width 82 height 124
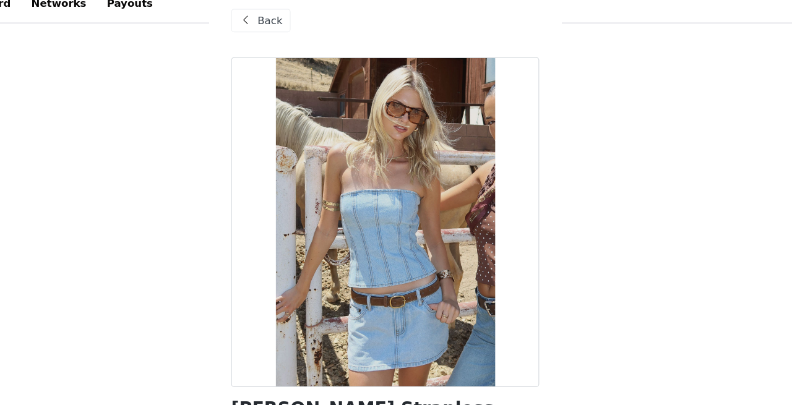
scroll to position [481, 0]
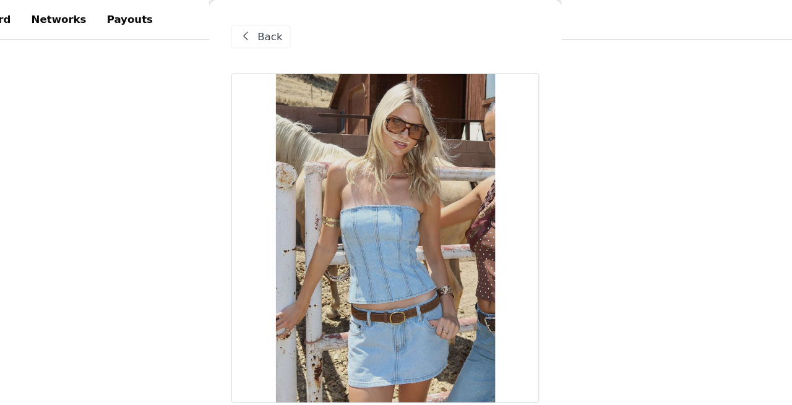
click at [280, 35] on span at bounding box center [278, 31] width 15 height 15
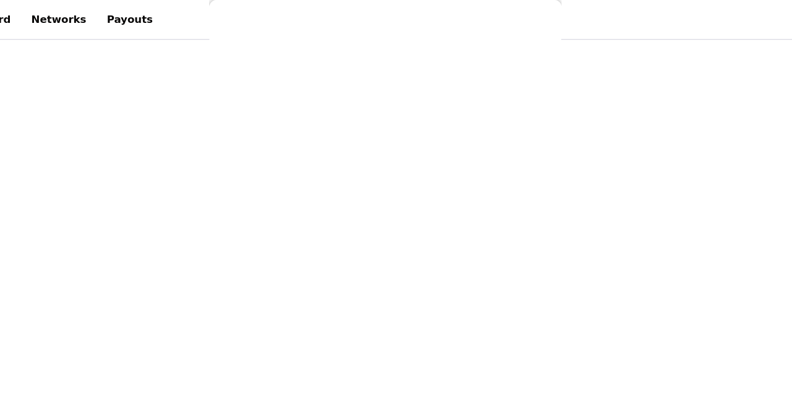
scroll to position [184, 0]
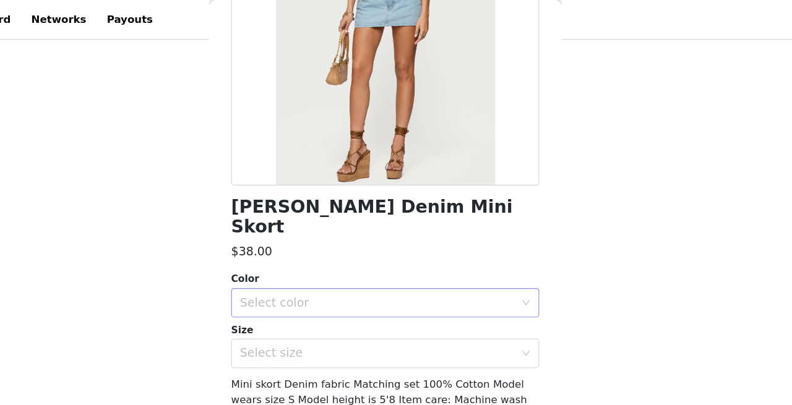
click at [336, 249] on div "Select color" at bounding box center [388, 255] width 231 height 12
click at [307, 268] on li "LIGHT BLUE" at bounding box center [396, 266] width 260 height 20
click at [312, 292] on div "Select size" at bounding box center [388, 298] width 231 height 12
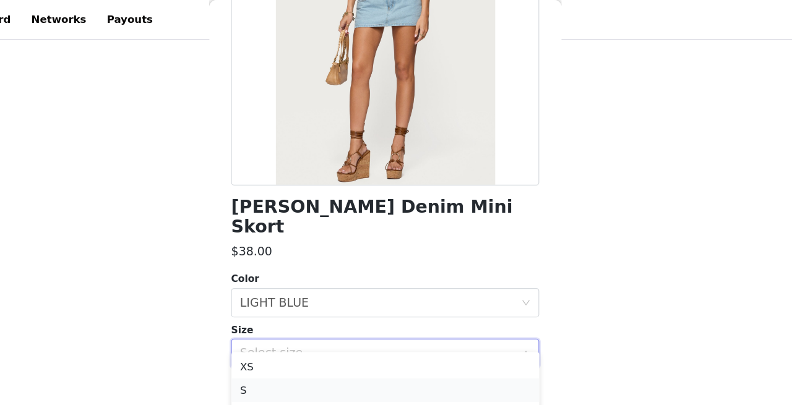
click at [302, 325] on li "S" at bounding box center [396, 329] width 260 height 20
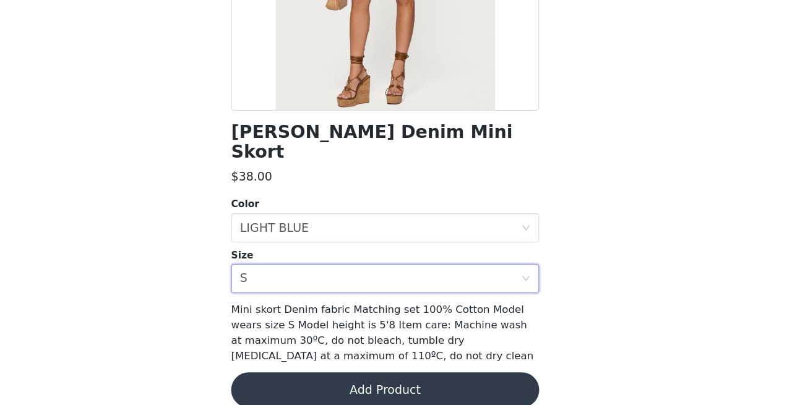
scroll to position [486, 0]
click at [307, 377] on button "Add Product" at bounding box center [396, 392] width 260 height 30
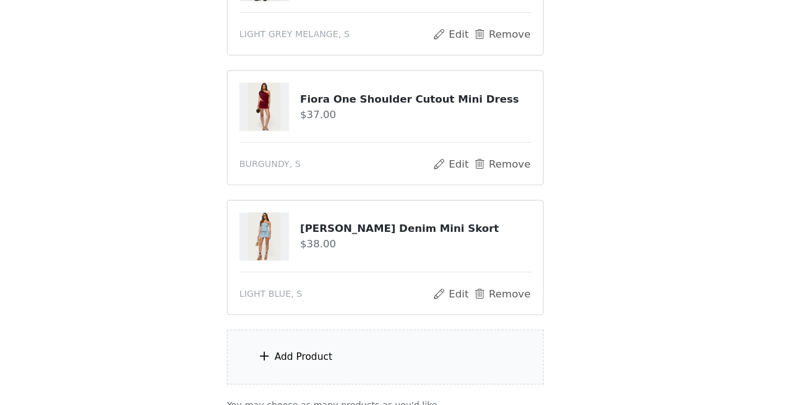
click at [309, 367] on div "Add Product" at bounding box center [326, 364] width 49 height 12
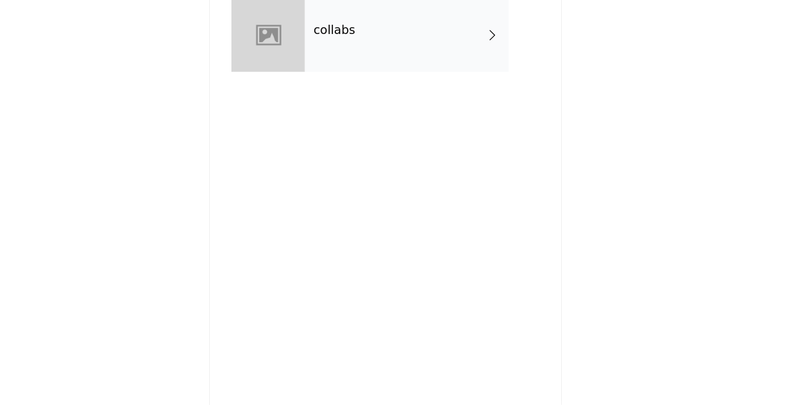
click at [309, 98] on div at bounding box center [297, 93] width 62 height 62
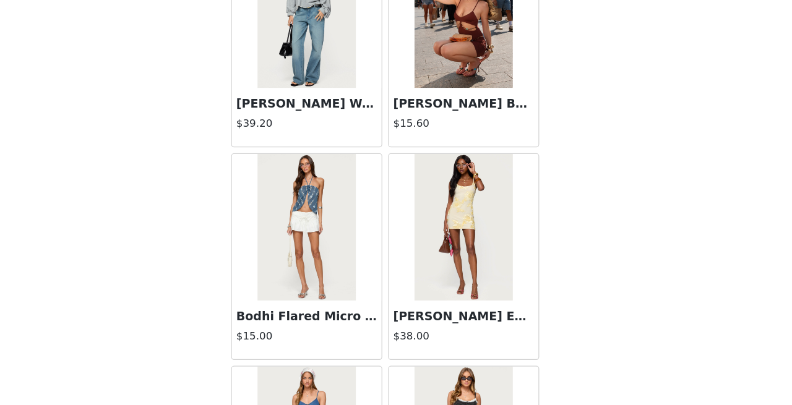
scroll to position [1488, 0]
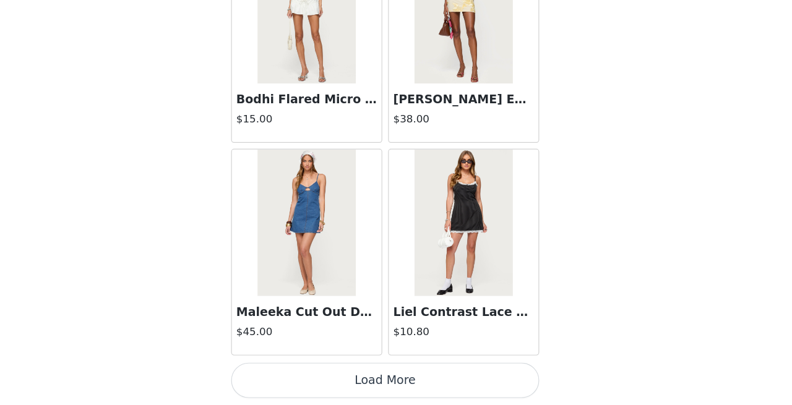
click at [416, 382] on button "Load More" at bounding box center [396, 384] width 260 height 30
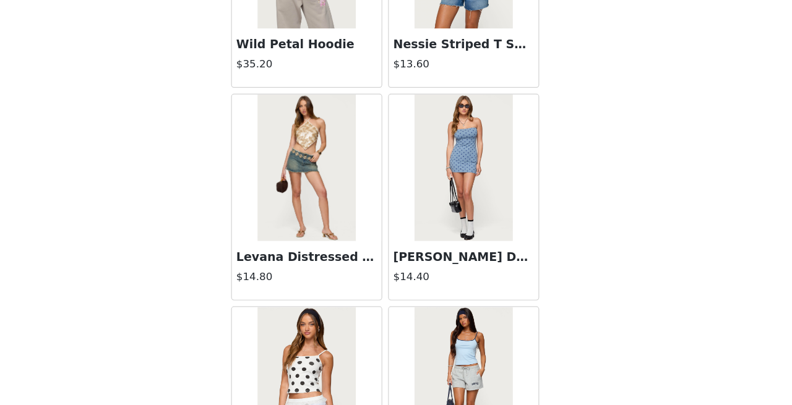
scroll to position [3281, 0]
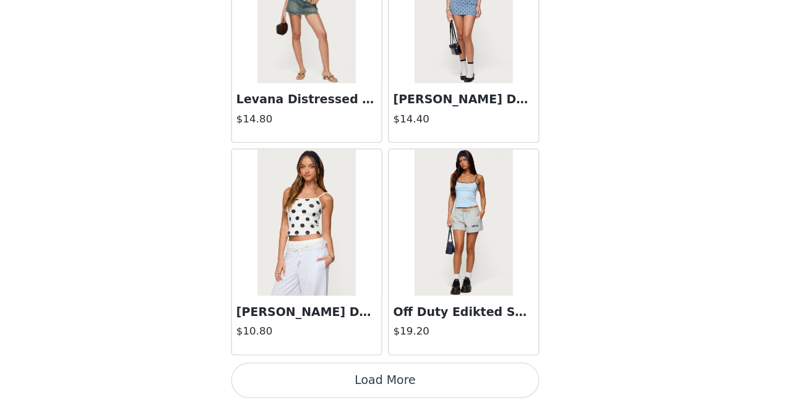
click at [416, 388] on button "Load More" at bounding box center [396, 384] width 260 height 30
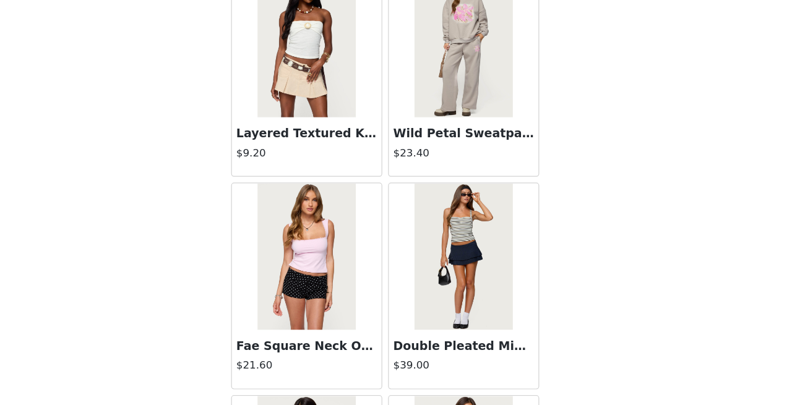
scroll to position [5075, 0]
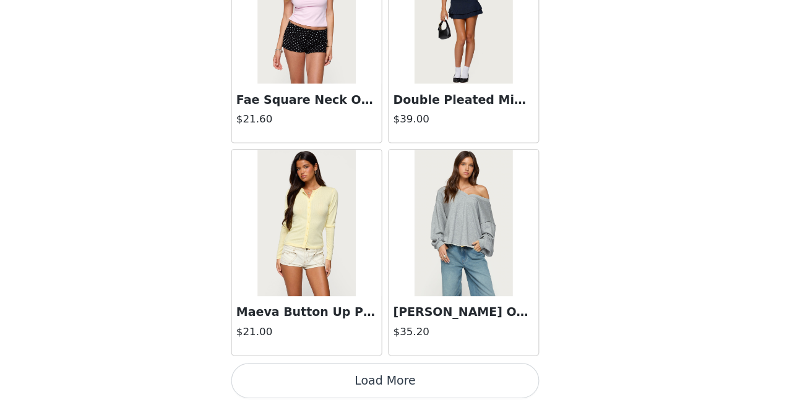
click at [414, 389] on button "Load More" at bounding box center [396, 384] width 260 height 30
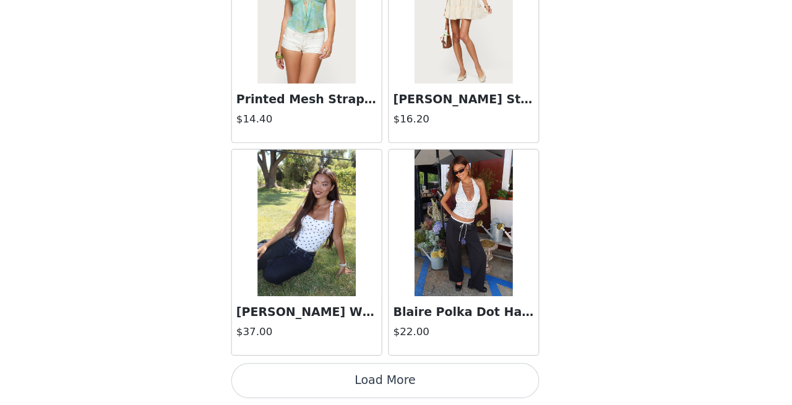
scroll to position [492, 0]
click at [406, 376] on button "Load More" at bounding box center [396, 384] width 260 height 30
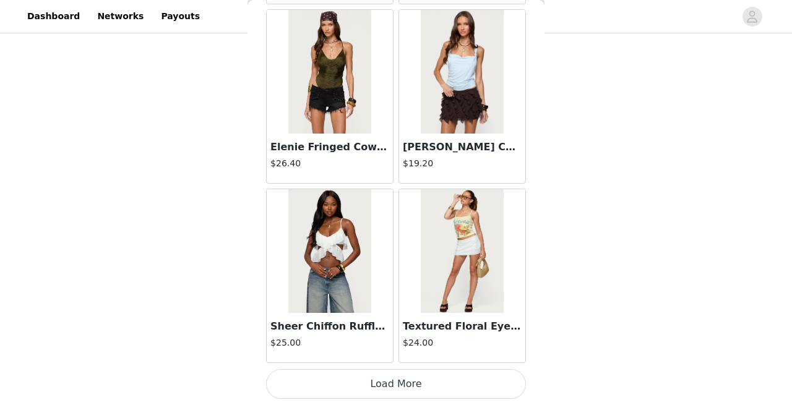
scroll to position [554, 0]
click at [422, 379] on button "Load More" at bounding box center [396, 384] width 260 height 30
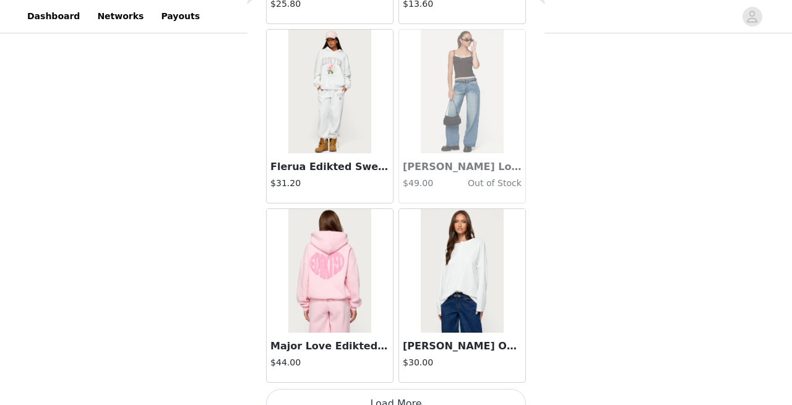
scroll to position [10457, 0]
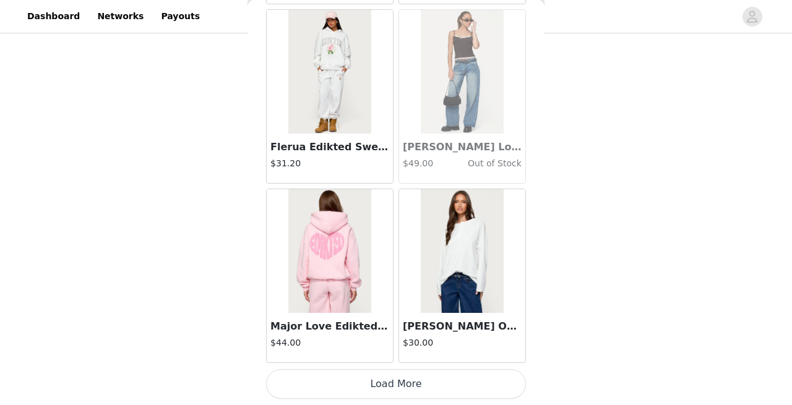
click at [421, 388] on button "Load More" at bounding box center [396, 384] width 260 height 30
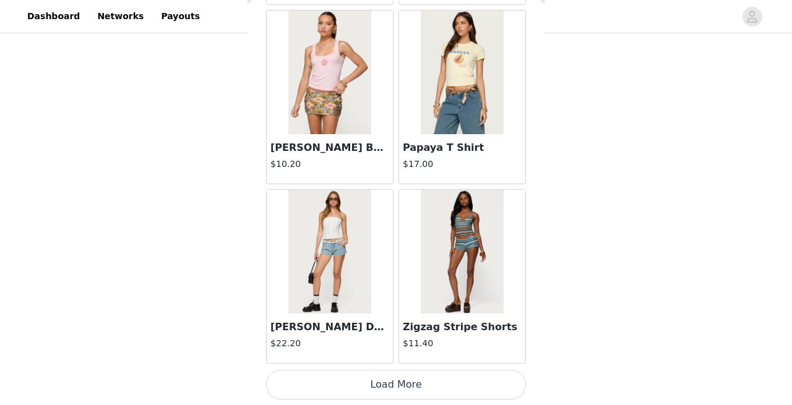
scroll to position [12251, 0]
click at [430, 388] on button "Load More" at bounding box center [396, 384] width 260 height 30
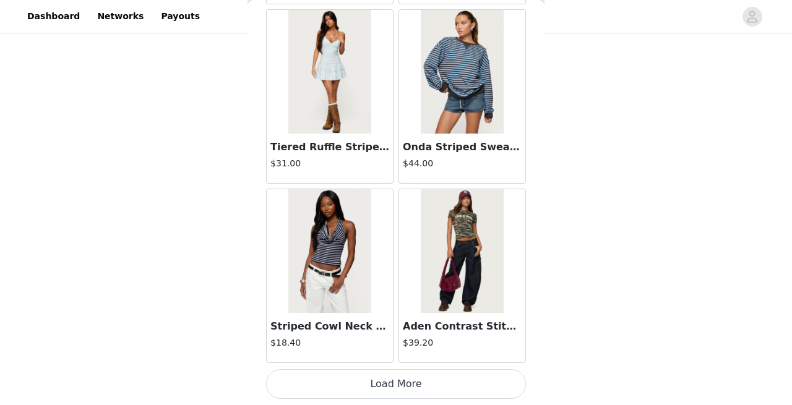
scroll to position [14044, 0]
click at [408, 391] on button "Load More" at bounding box center [396, 385] width 260 height 30
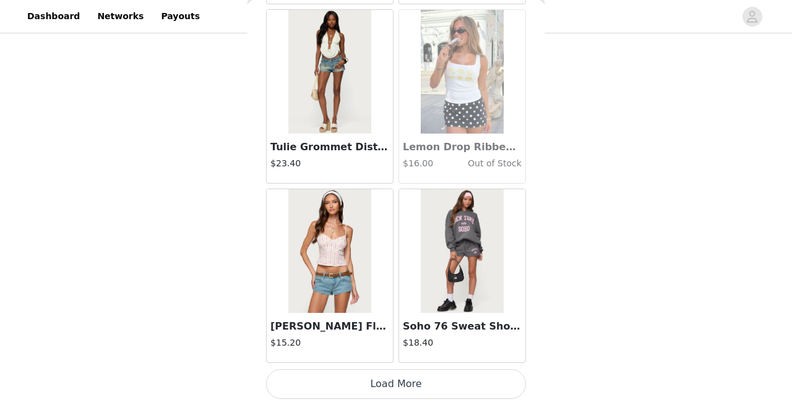
scroll to position [15838, 0]
click at [416, 392] on button "Load More" at bounding box center [396, 385] width 260 height 30
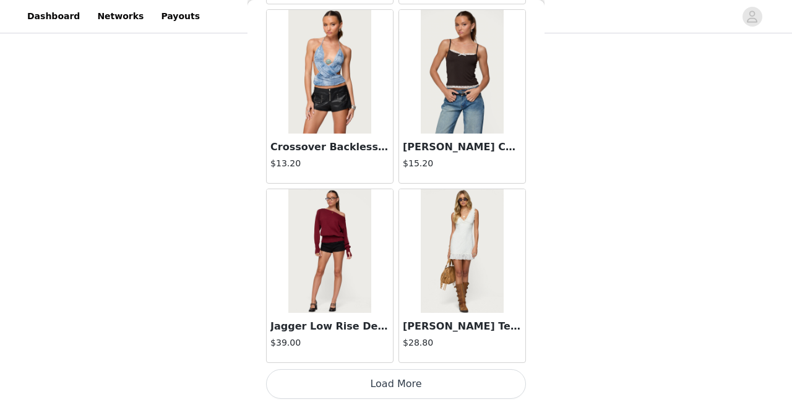
scroll to position [17631, 0]
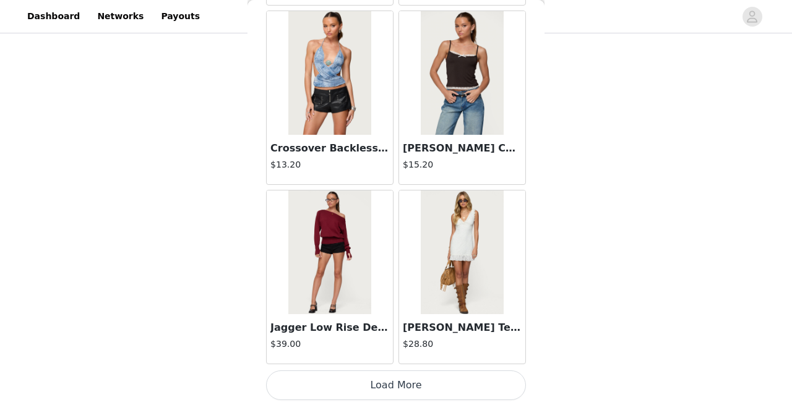
click at [411, 389] on button "Load More" at bounding box center [396, 386] width 260 height 30
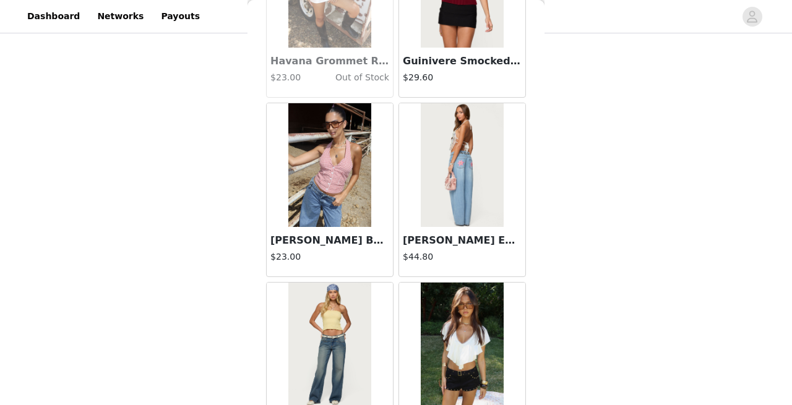
scroll to position [19426, 0]
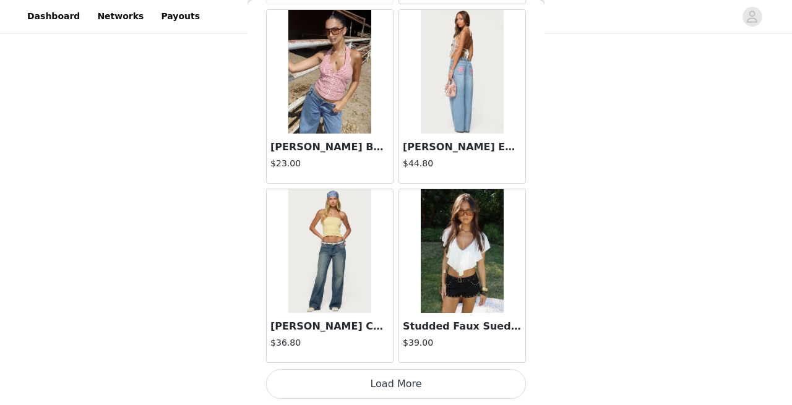
click at [447, 307] on img at bounding box center [462, 251] width 82 height 124
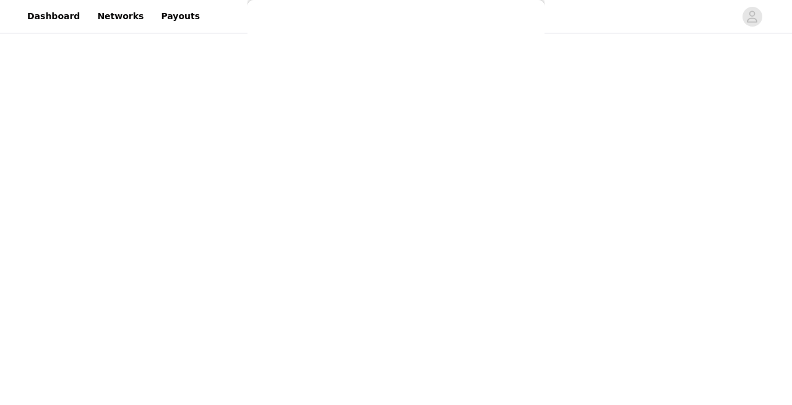
scroll to position [197, 0]
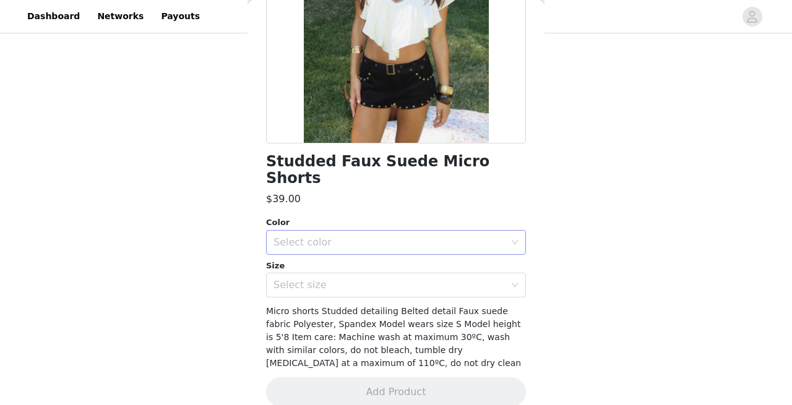
click at [406, 231] on div "Select color" at bounding box center [391, 243] width 237 height 24
click at [309, 257] on li "BLACK" at bounding box center [396, 253] width 260 height 20
click at [313, 279] on div "Select size" at bounding box center [388, 285] width 231 height 12
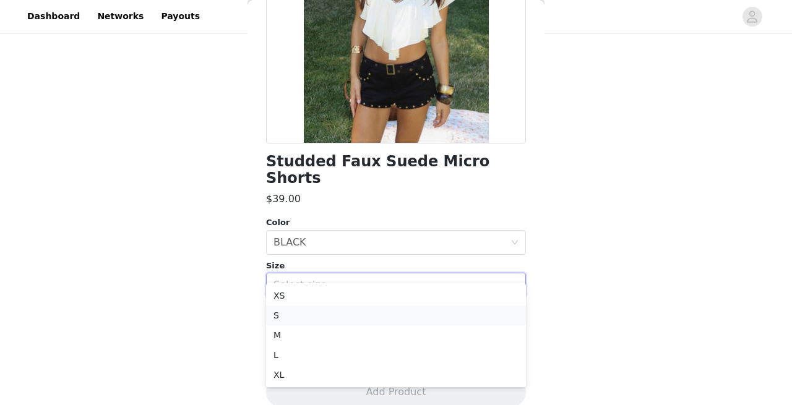
click at [307, 317] on li "S" at bounding box center [396, 316] width 260 height 20
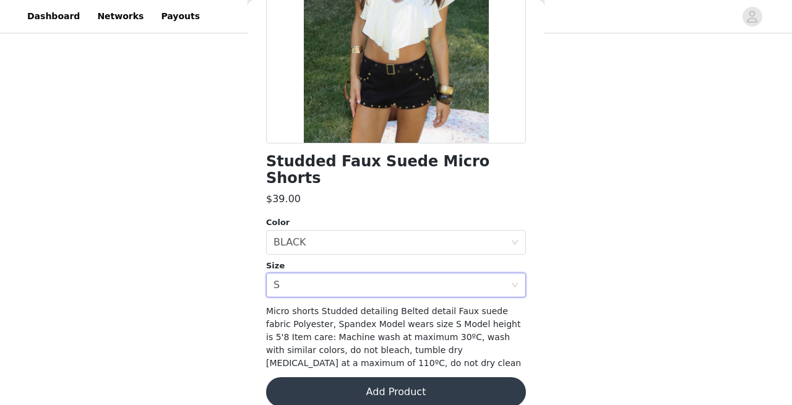
click at [330, 377] on button "Add Product" at bounding box center [396, 392] width 260 height 30
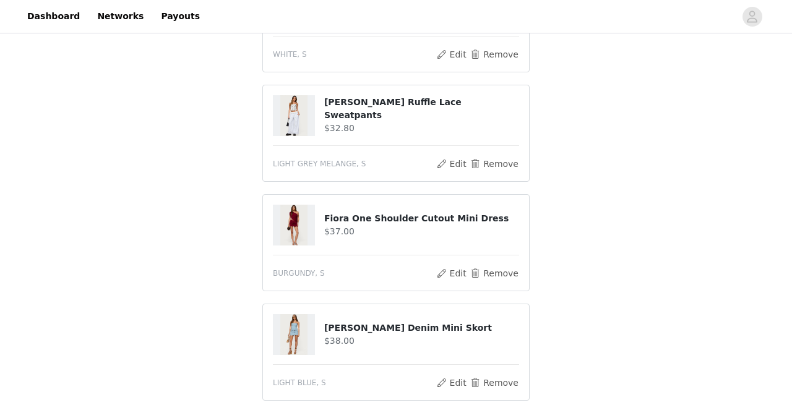
scroll to position [417, 0]
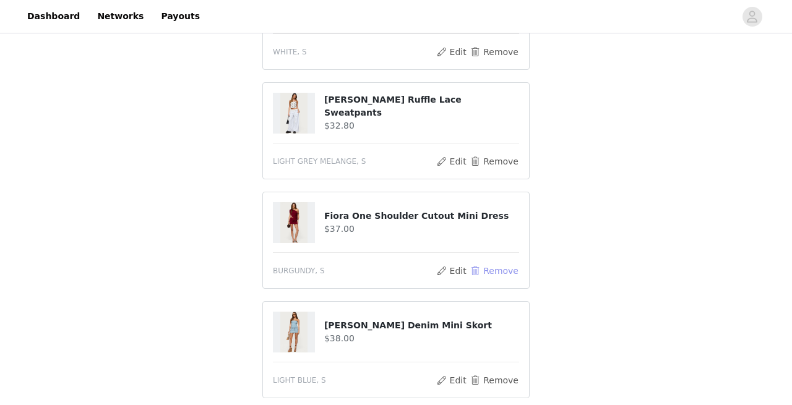
click at [482, 267] on button "Remove" at bounding box center [493, 271] width 49 height 15
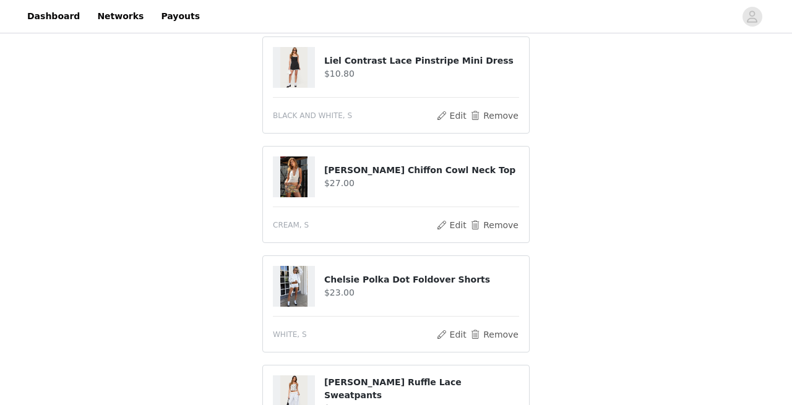
scroll to position [0, 0]
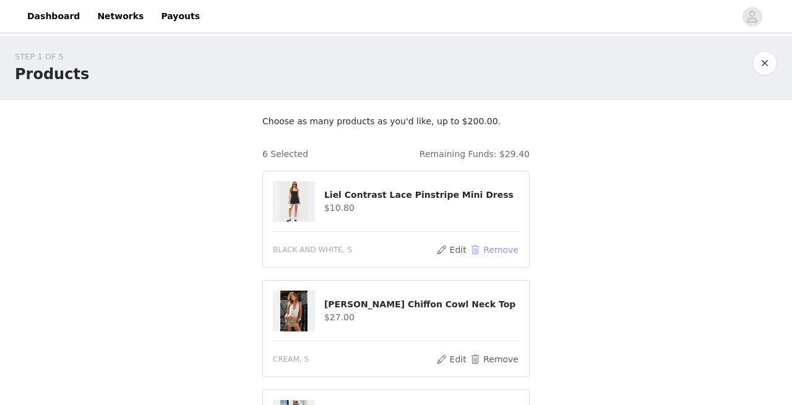
click at [491, 255] on button "Remove" at bounding box center [493, 249] width 49 height 15
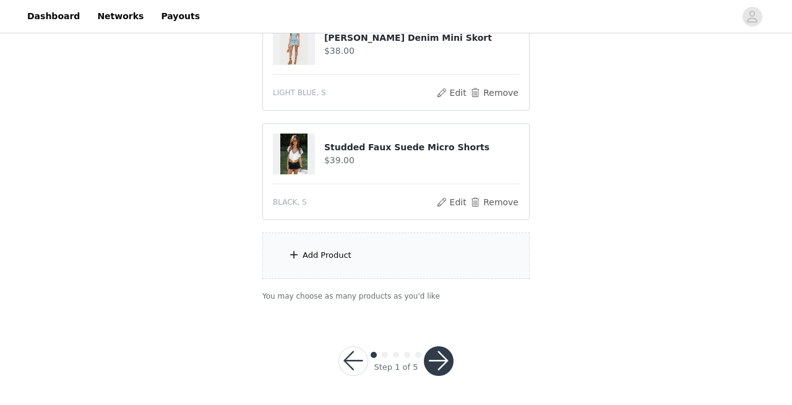
scroll to position [486, 0]
click at [299, 255] on span at bounding box center [294, 254] width 12 height 15
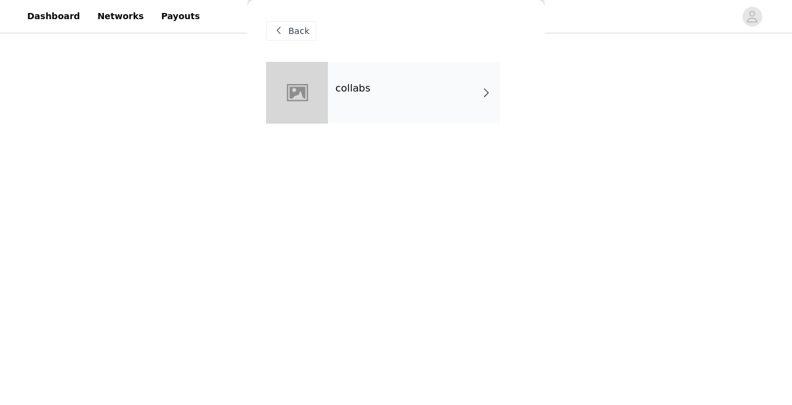
click at [312, 106] on div at bounding box center [297, 93] width 62 height 62
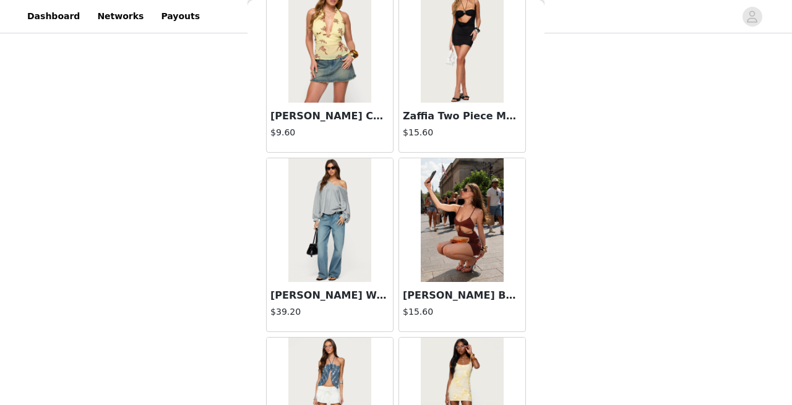
scroll to position [1488, 0]
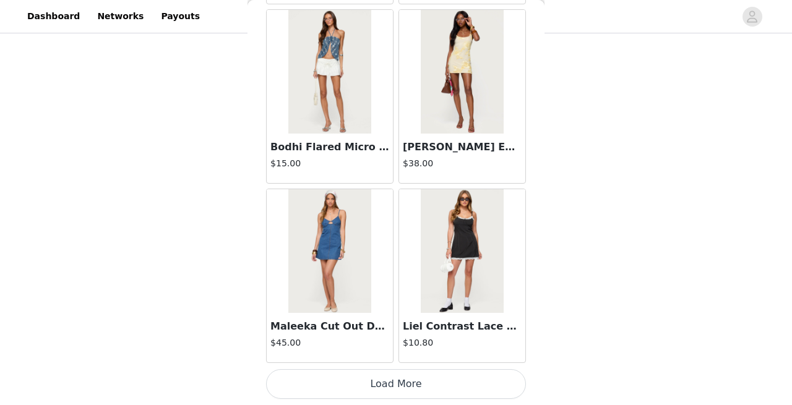
click at [413, 390] on button "Load More" at bounding box center [396, 384] width 260 height 30
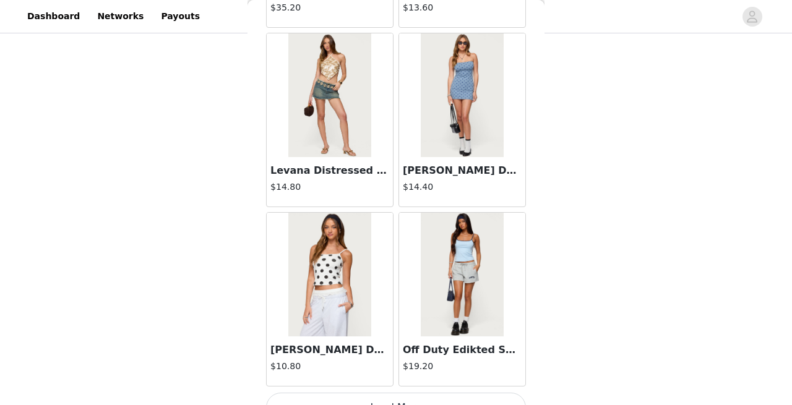
scroll to position [3281, 0]
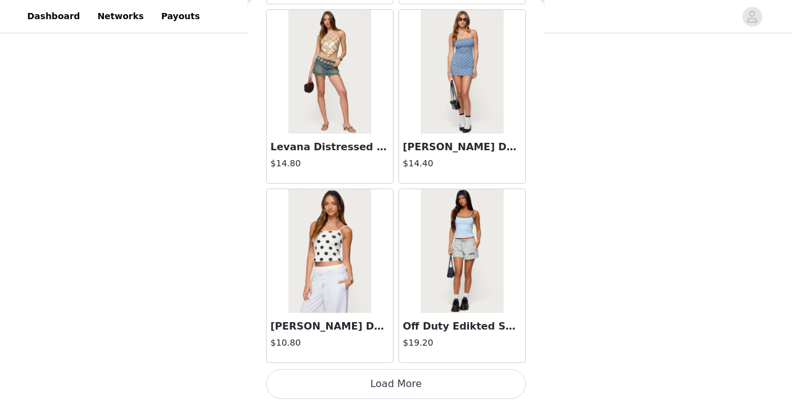
click at [411, 384] on button "Load More" at bounding box center [396, 384] width 260 height 30
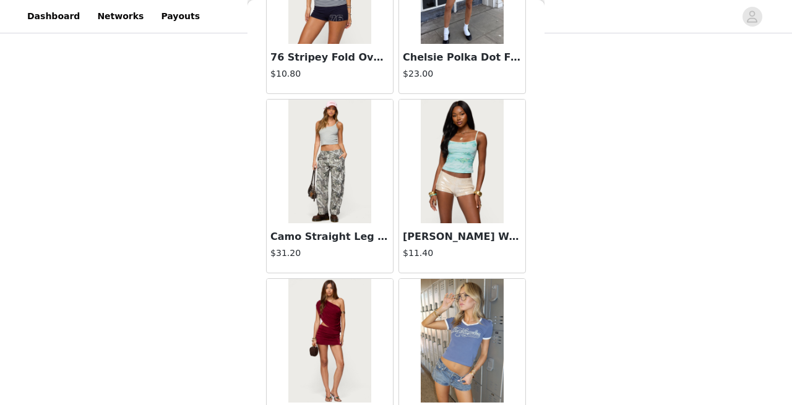
scroll to position [5075, 0]
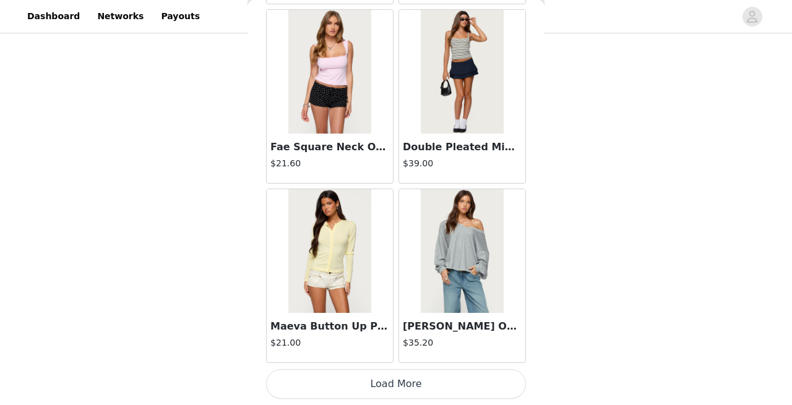
click at [400, 392] on button "Load More" at bounding box center [396, 384] width 260 height 30
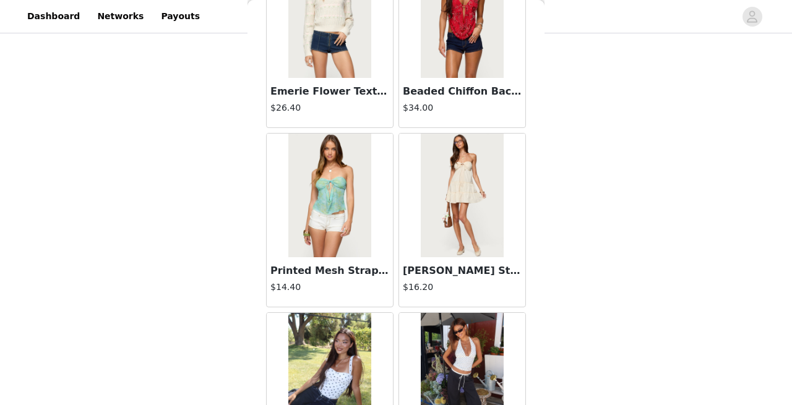
scroll to position [6869, 0]
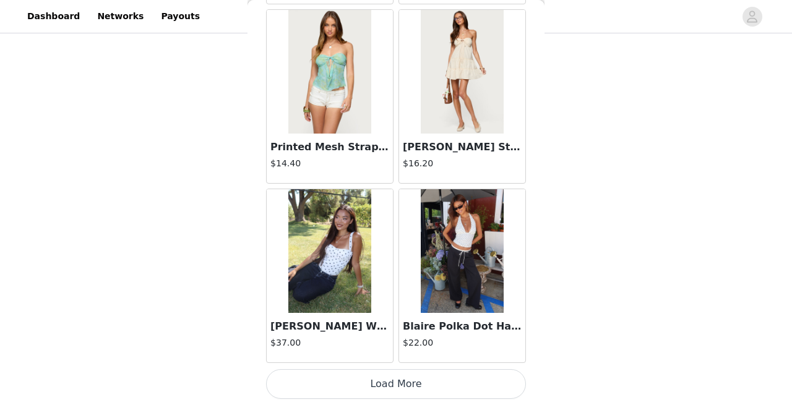
click at [413, 385] on button "Load More" at bounding box center [396, 384] width 260 height 30
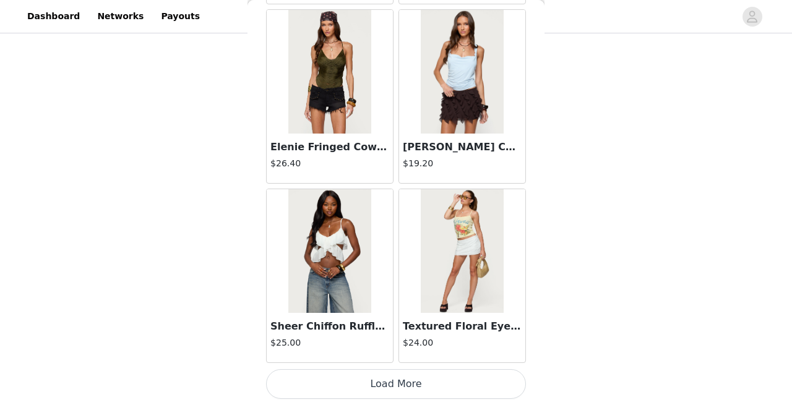
click at [416, 379] on button "Load More" at bounding box center [396, 384] width 260 height 30
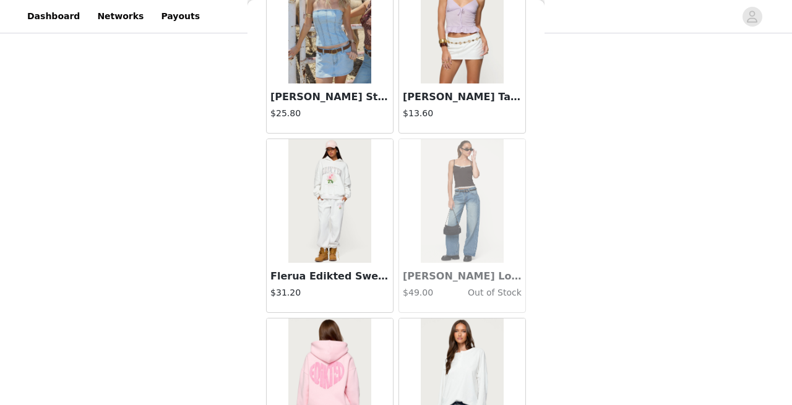
scroll to position [10457, 0]
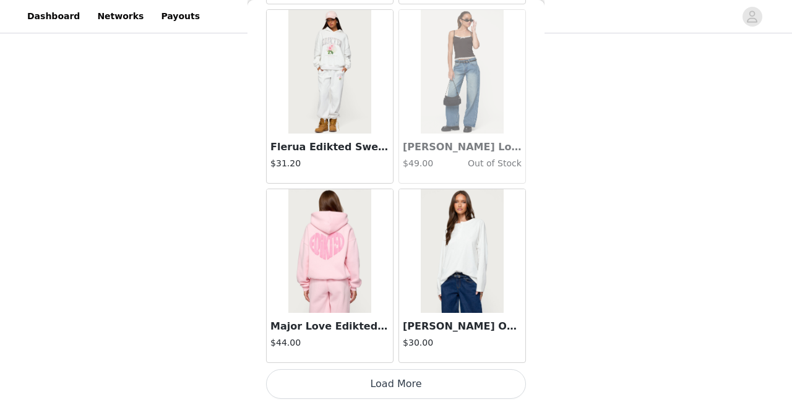
click at [411, 393] on button "Load More" at bounding box center [396, 384] width 260 height 30
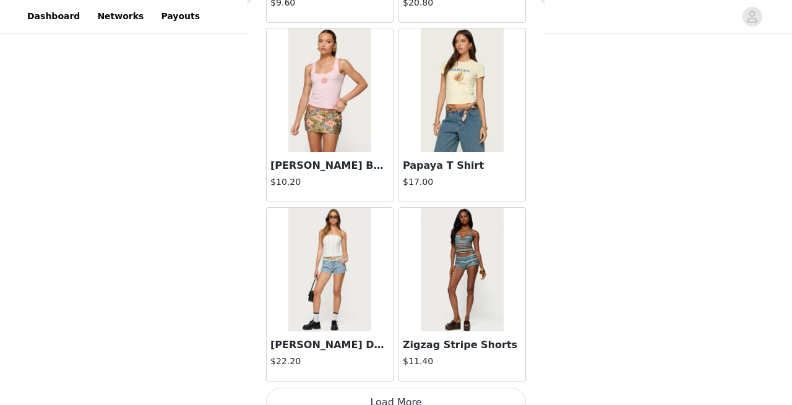
scroll to position [12251, 0]
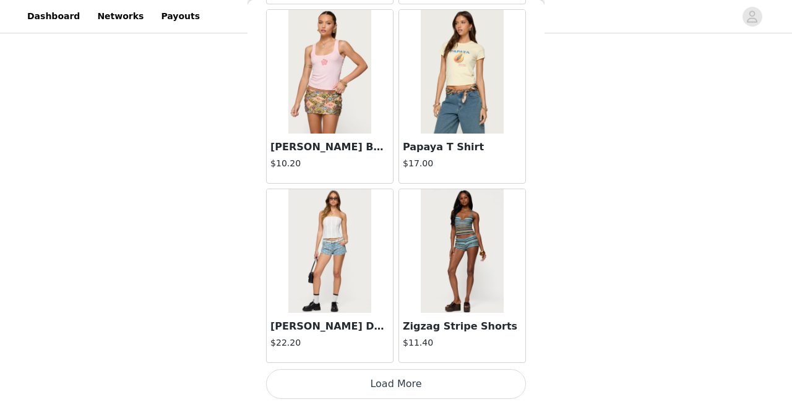
click at [400, 395] on button "Load More" at bounding box center [396, 384] width 260 height 30
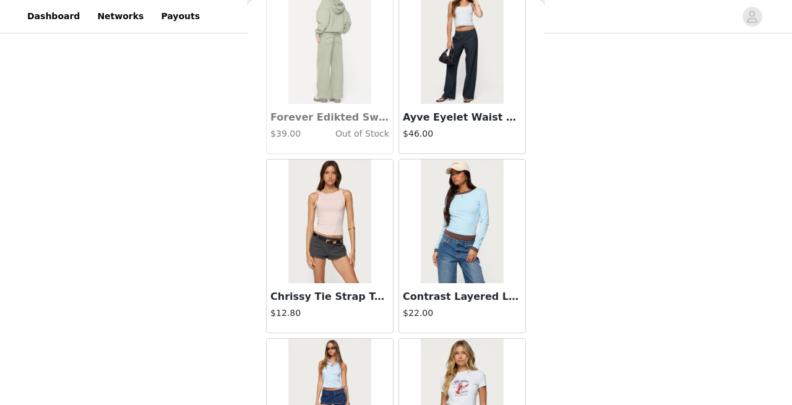
scroll to position [14044, 0]
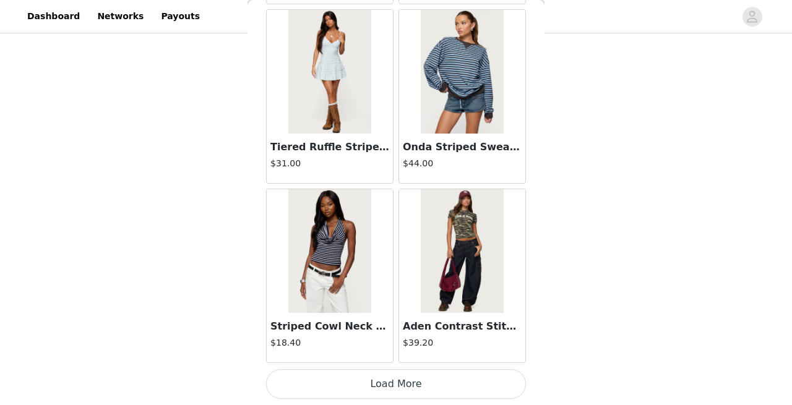
click at [388, 379] on button "Load More" at bounding box center [396, 384] width 260 height 30
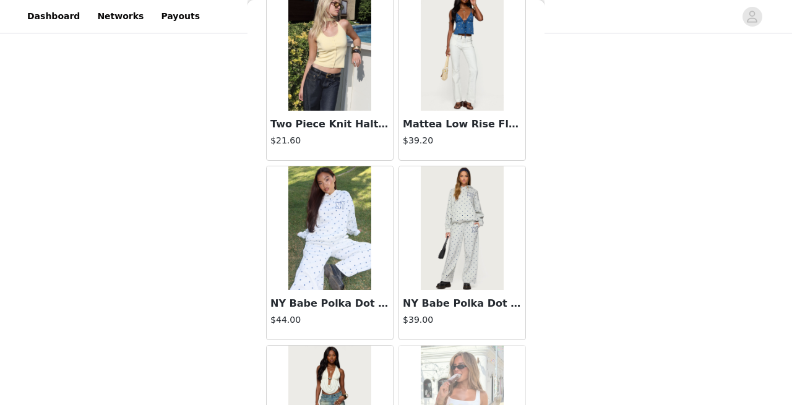
scroll to position [15838, 0]
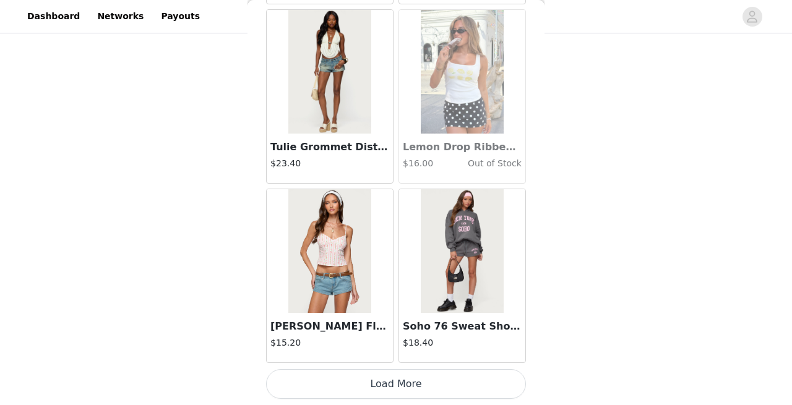
click at [419, 392] on button "Load More" at bounding box center [396, 384] width 260 height 30
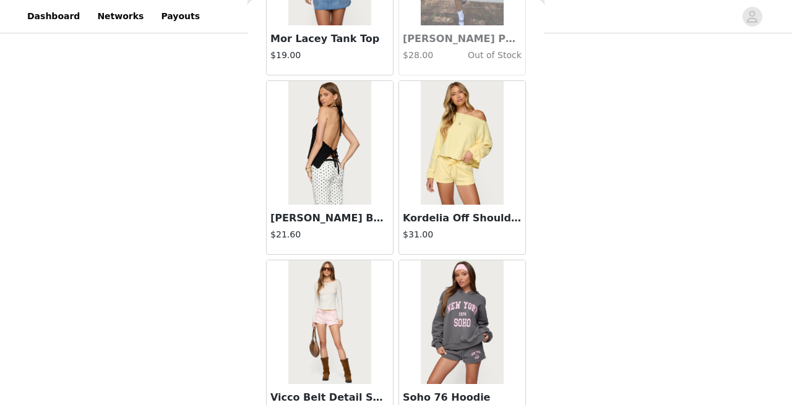
scroll to position [17632, 0]
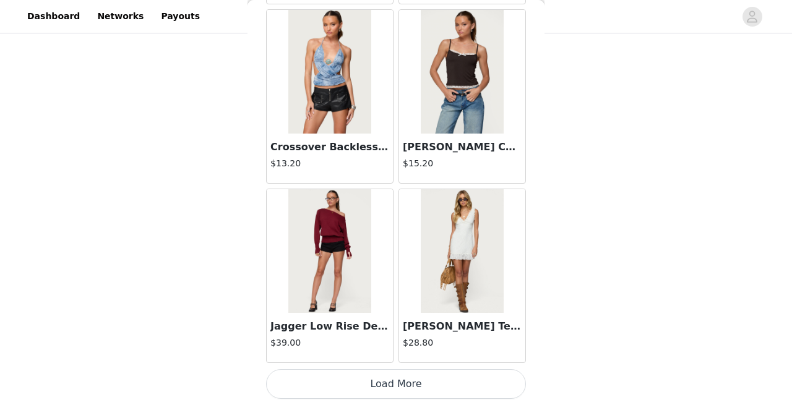
click at [413, 388] on button "Load More" at bounding box center [396, 384] width 260 height 30
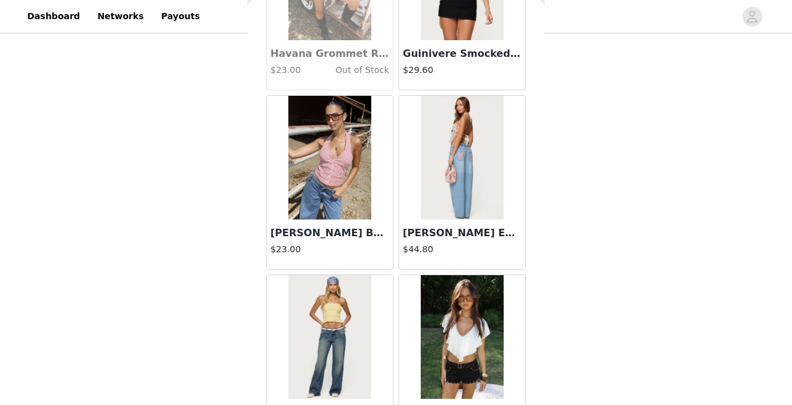
scroll to position [19426, 0]
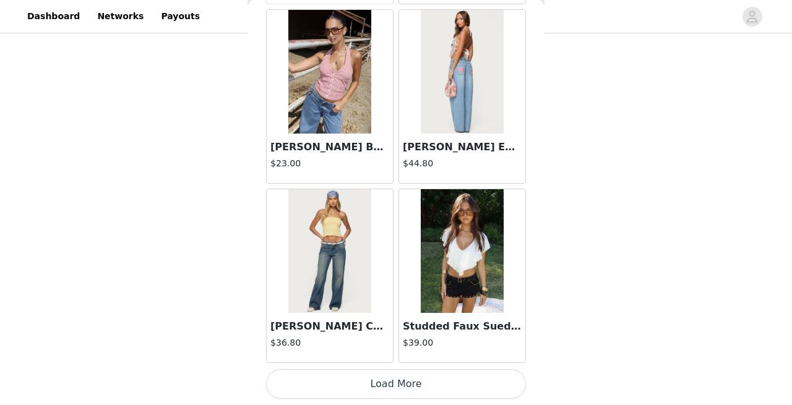
click at [400, 382] on button "Load More" at bounding box center [396, 384] width 260 height 30
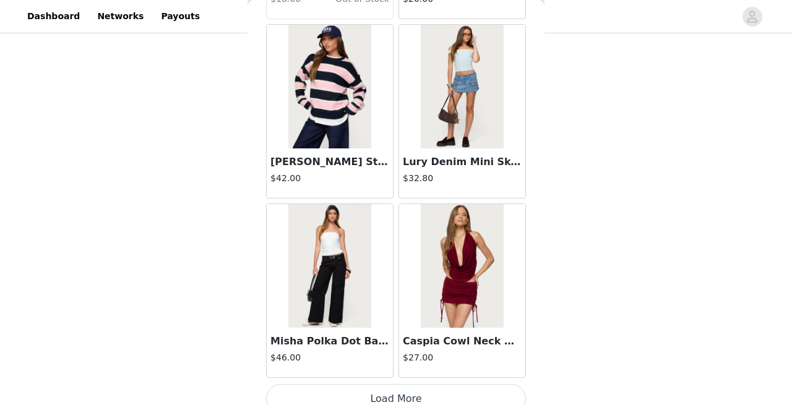
scroll to position [21220, 0]
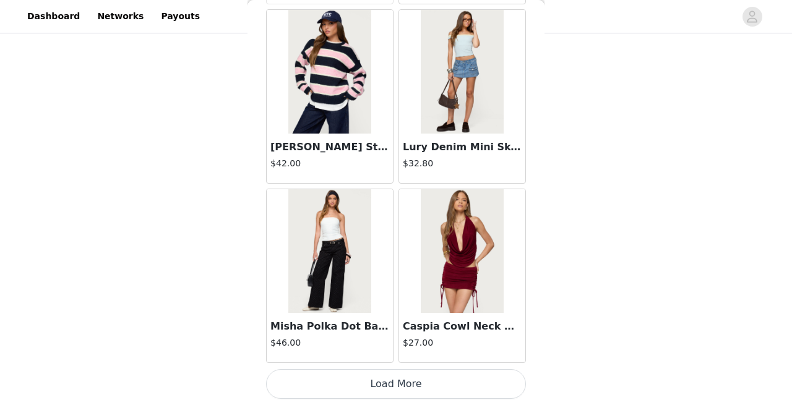
click at [403, 384] on button "Load More" at bounding box center [396, 384] width 260 height 30
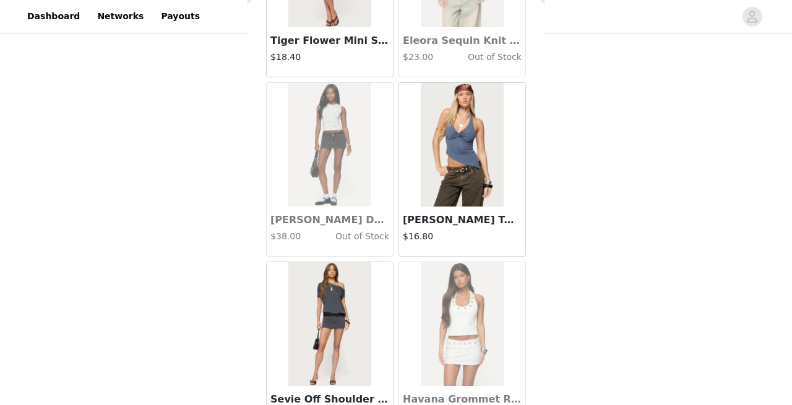
scroll to position [23013, 0]
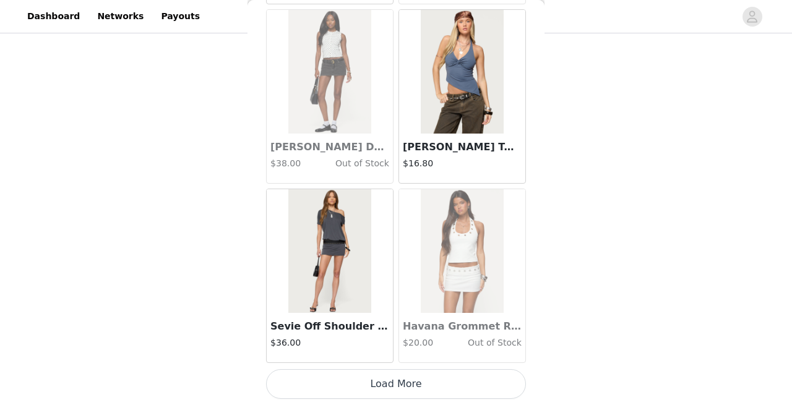
click at [394, 389] on button "Load More" at bounding box center [396, 384] width 260 height 30
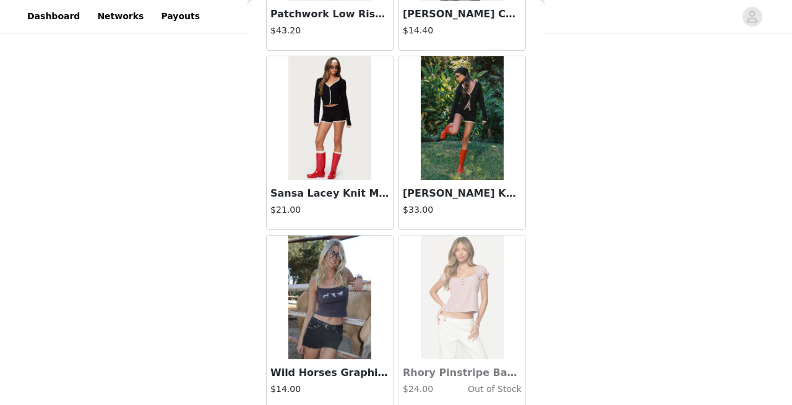
scroll to position [24807, 0]
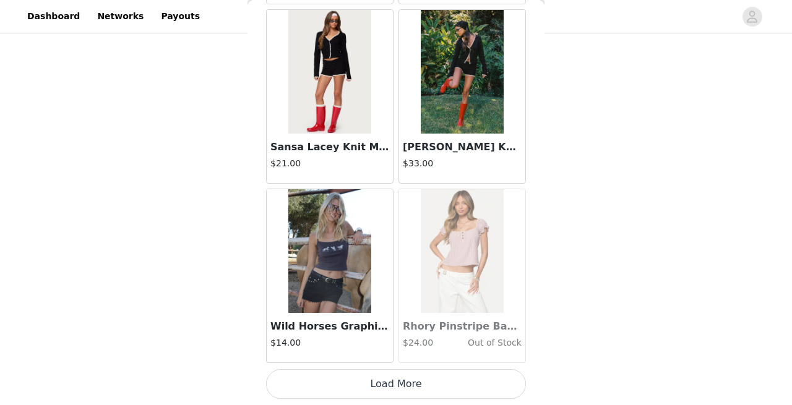
click at [400, 389] on button "Load More" at bounding box center [396, 384] width 260 height 30
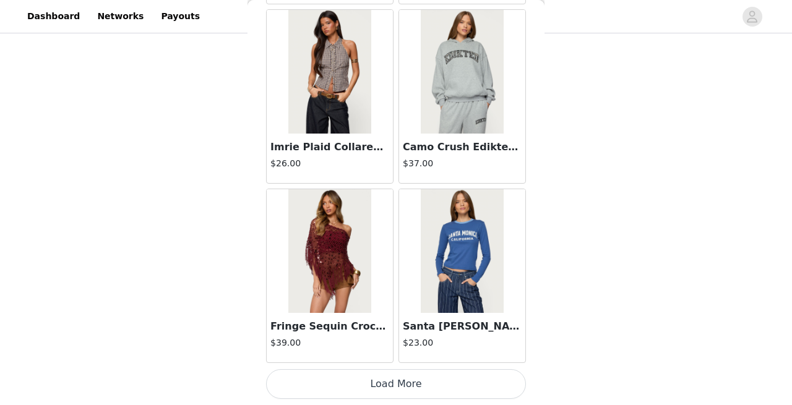
scroll to position [26600, 0]
click at [392, 382] on button "Load More" at bounding box center [396, 385] width 260 height 30
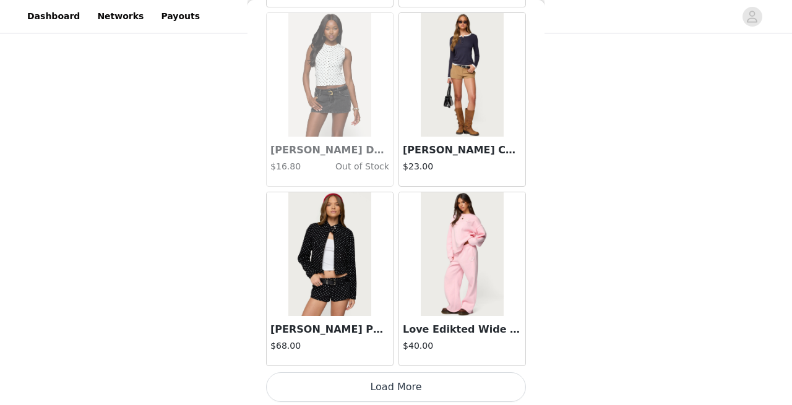
scroll to position [28395, 0]
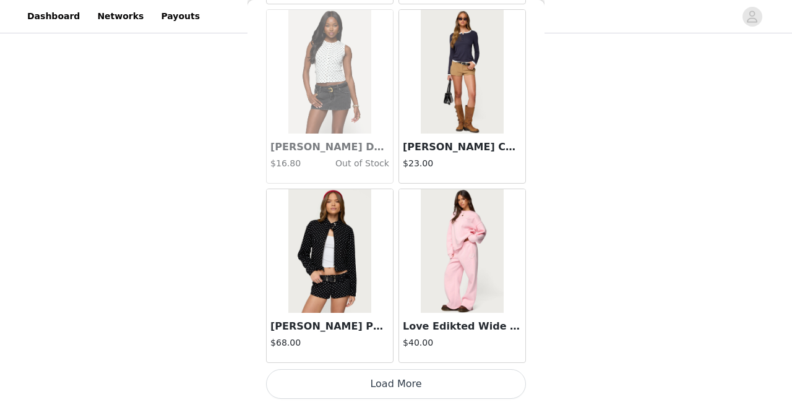
click at [404, 389] on button "Load More" at bounding box center [396, 384] width 260 height 30
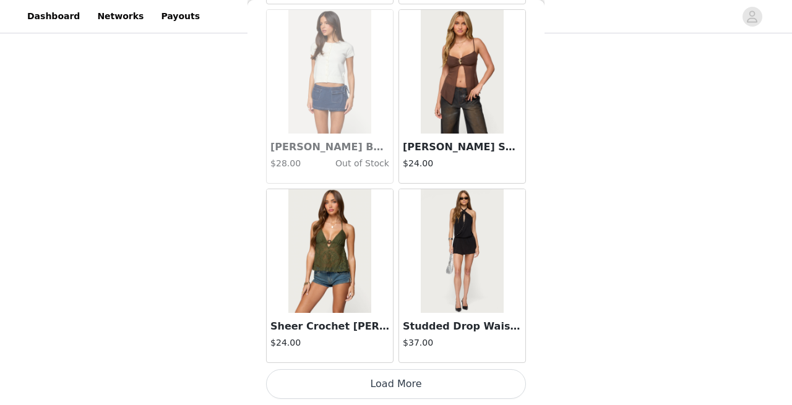
scroll to position [486, 0]
click at [392, 388] on button "Load More" at bounding box center [396, 384] width 260 height 30
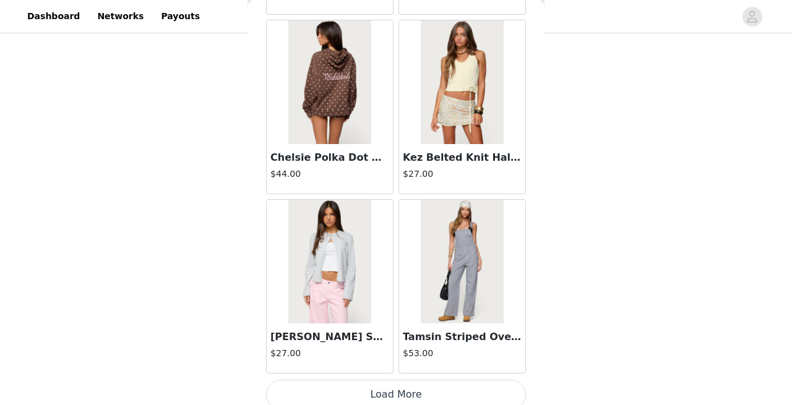
scroll to position [31983, 0]
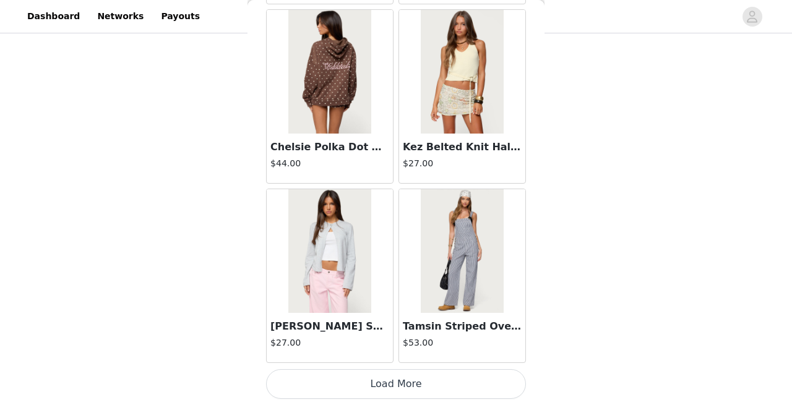
click at [395, 386] on button "Load More" at bounding box center [396, 384] width 260 height 30
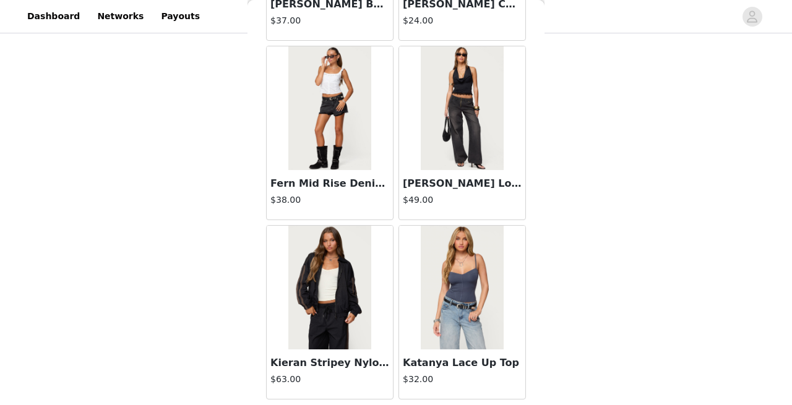
scroll to position [33776, 0]
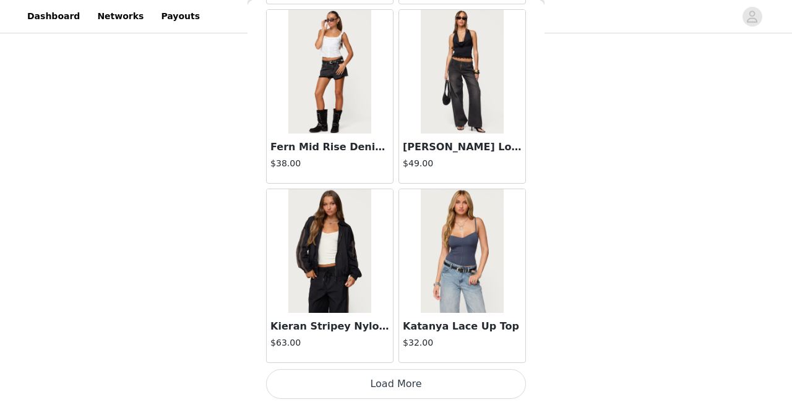
click at [392, 373] on button "Load More" at bounding box center [396, 384] width 260 height 30
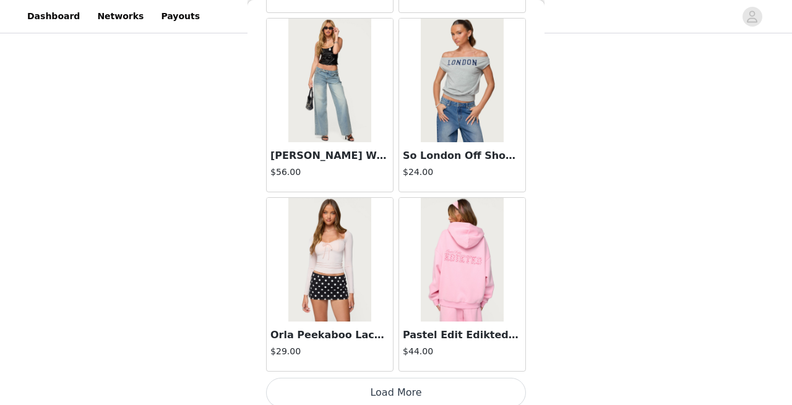
scroll to position [35570, 0]
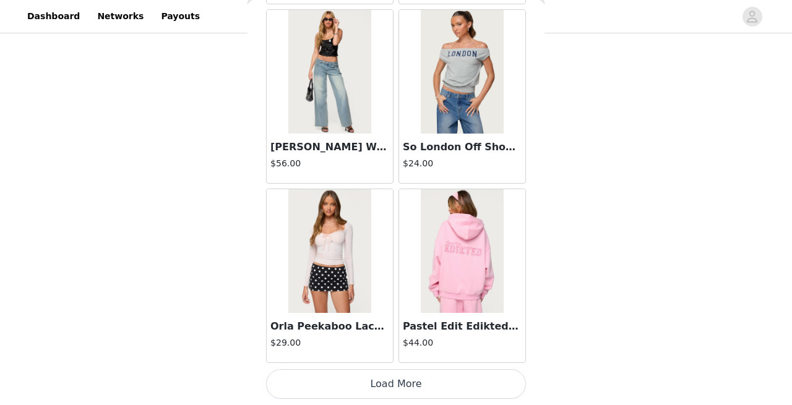
click at [396, 385] on button "Load More" at bounding box center [396, 384] width 260 height 30
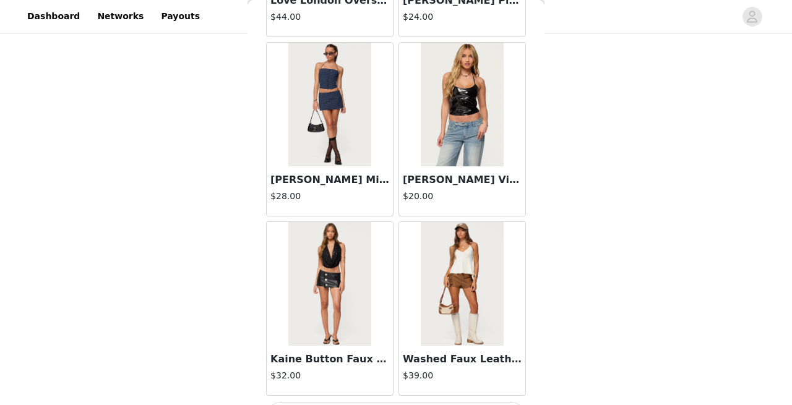
scroll to position [37364, 0]
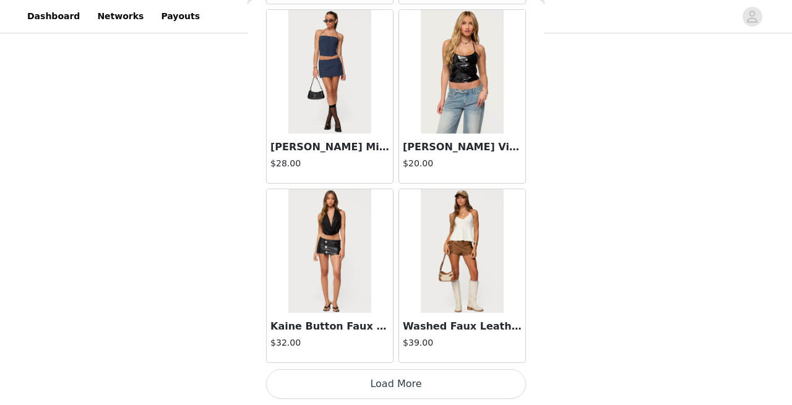
click at [412, 390] on button "Load More" at bounding box center [396, 384] width 260 height 30
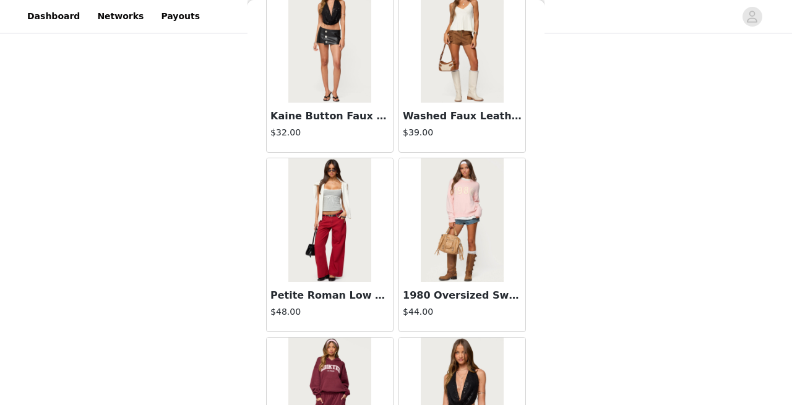
scroll to position [37571, 0]
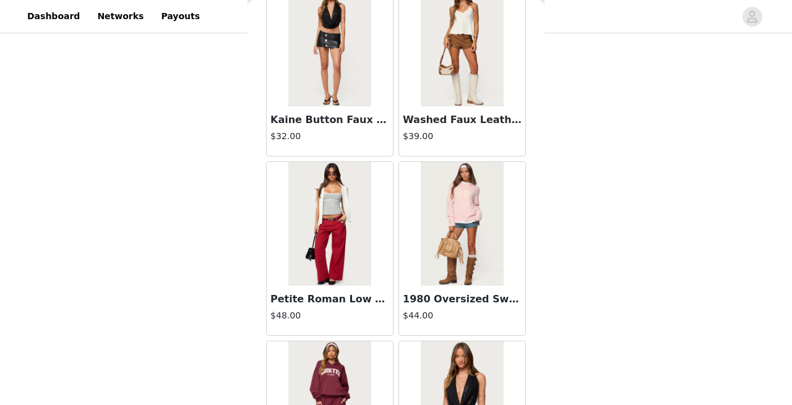
click at [358, 239] on img at bounding box center [329, 224] width 82 height 124
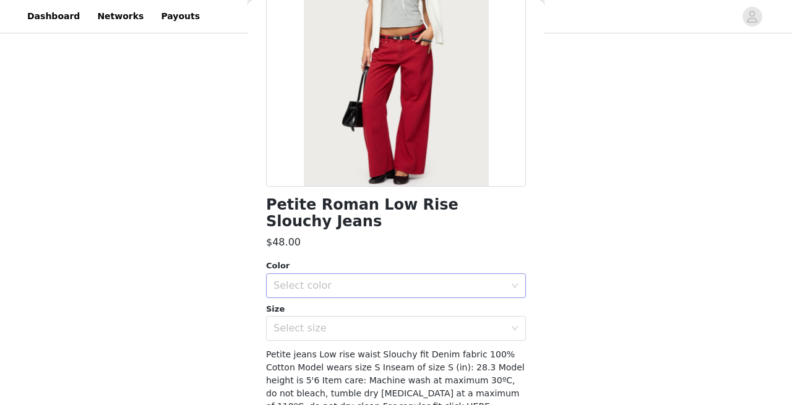
scroll to position [155, 0]
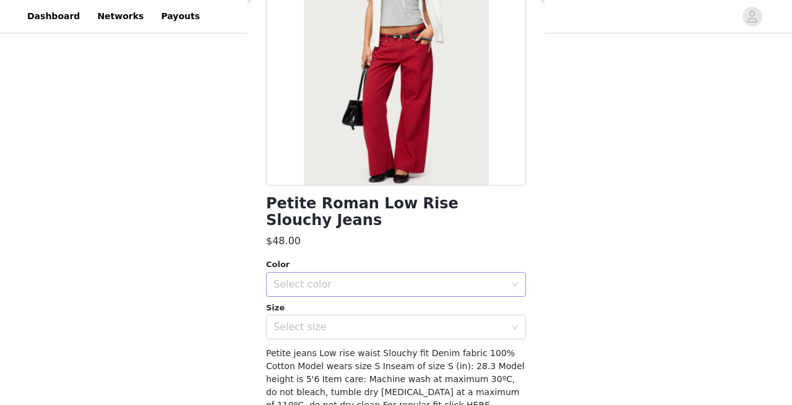
click at [363, 278] on div "Select color" at bounding box center [388, 284] width 231 height 12
click at [355, 294] on li "BURGUNDY" at bounding box center [396, 295] width 260 height 20
click at [355, 319] on div "Select size" at bounding box center [391, 327] width 237 height 24
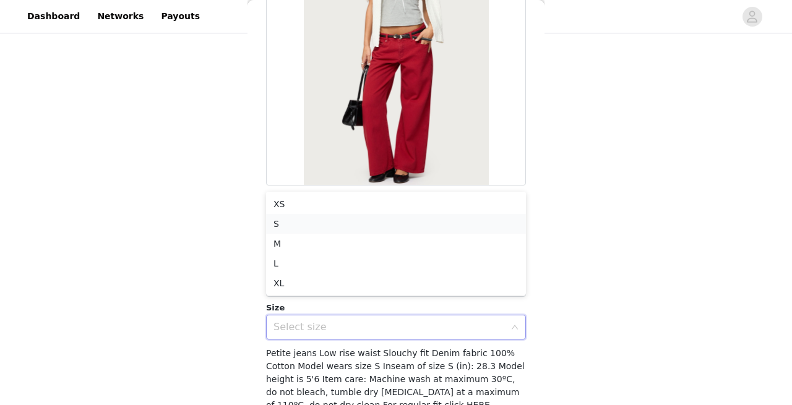
click at [326, 228] on li "S" at bounding box center [396, 224] width 260 height 20
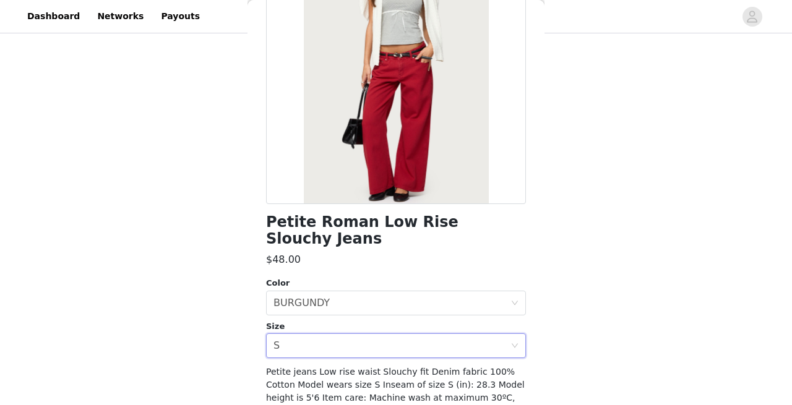
scroll to position [137, 0]
click at [323, 221] on h1 "Petite Roman Low Rise Slouchy Jeans" at bounding box center [396, 229] width 260 height 33
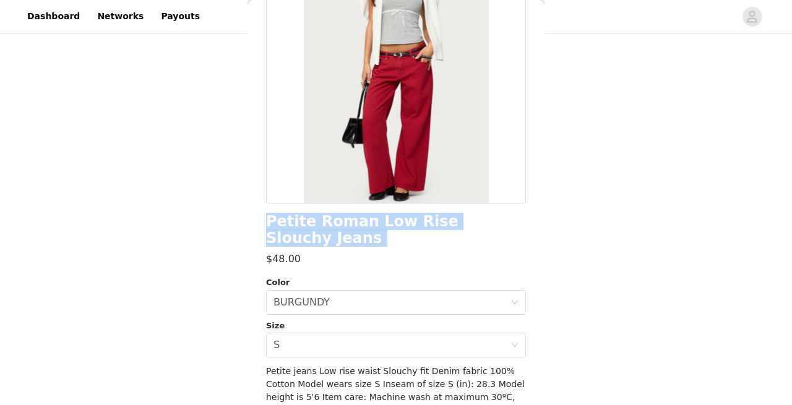
click at [323, 221] on h1 "Petite Roman Low Rise Slouchy Jeans" at bounding box center [396, 229] width 260 height 33
copy div "Petite Roman Low Rise Slouchy Jeans"
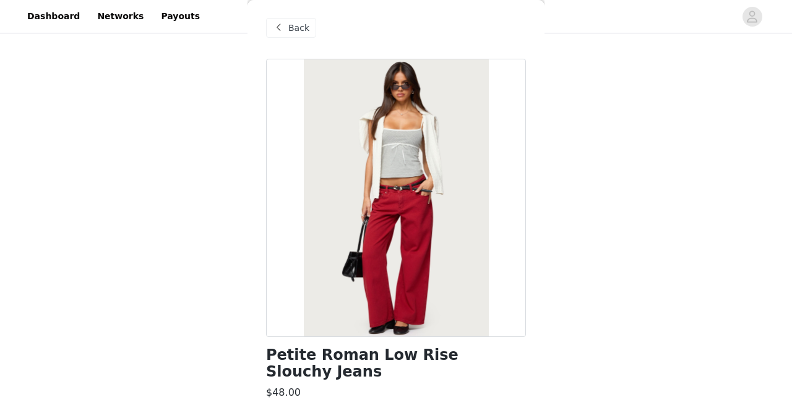
scroll to position [0, 0]
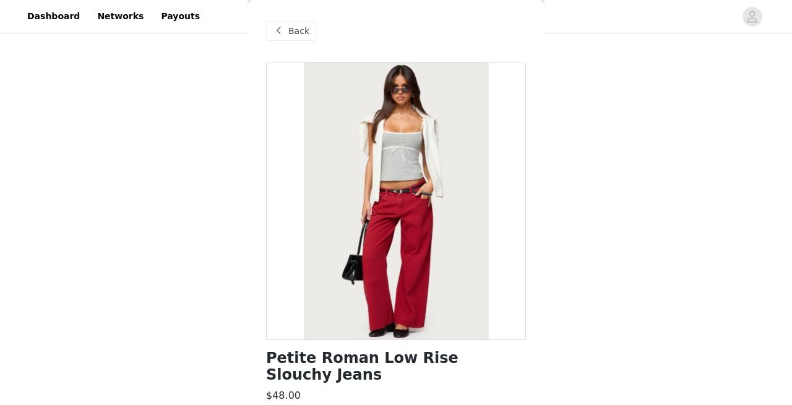
click at [302, 36] on span "Back" at bounding box center [298, 31] width 21 height 13
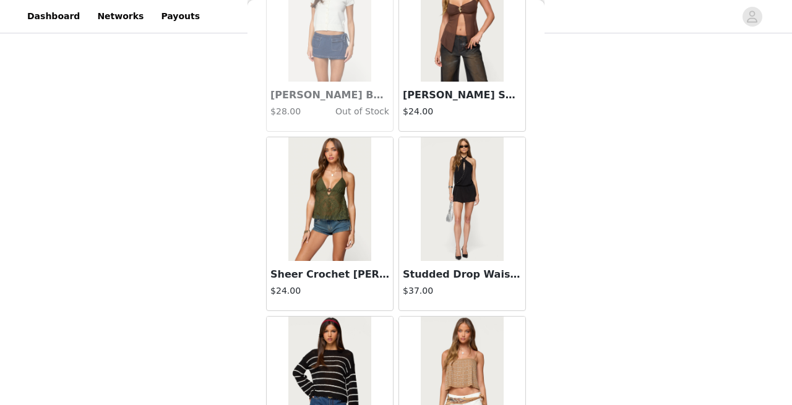
scroll to position [30238, 0]
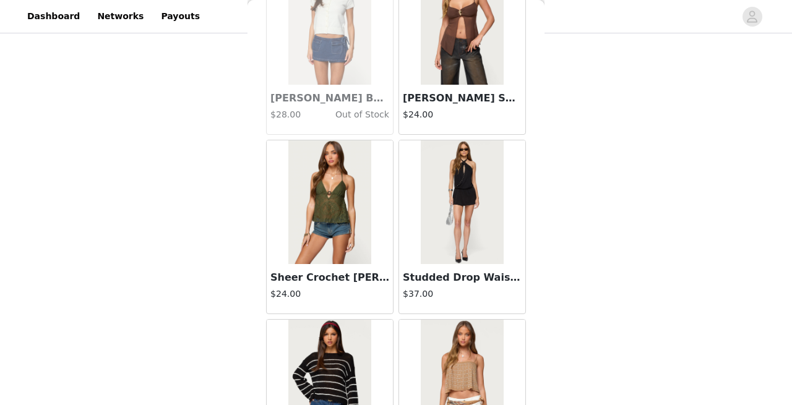
click at [489, 226] on img at bounding box center [462, 202] width 82 height 124
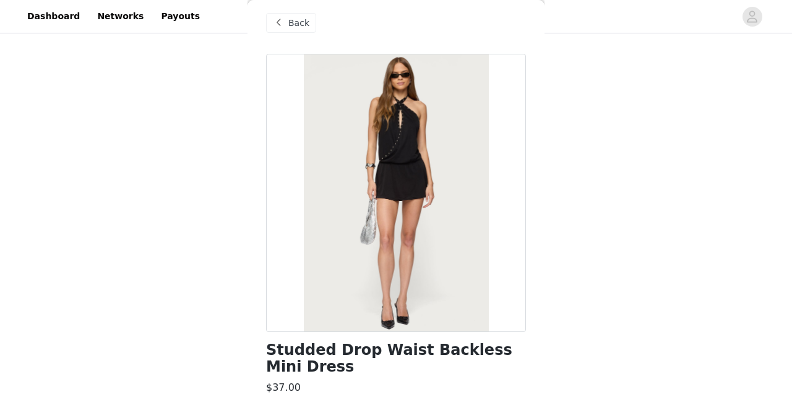
scroll to position [0, 0]
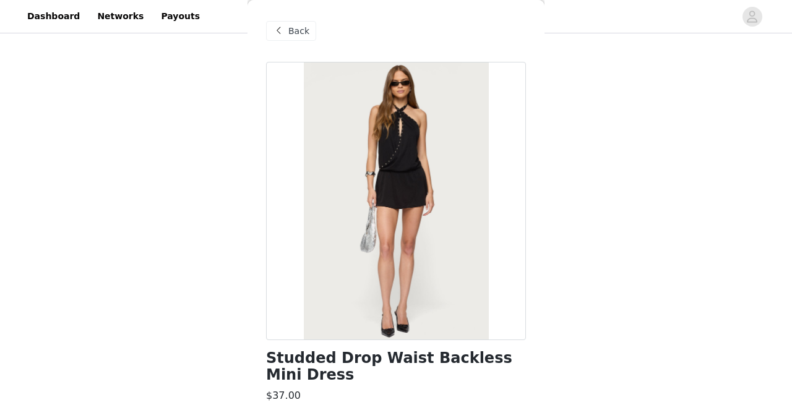
click at [275, 27] on span at bounding box center [278, 31] width 15 height 15
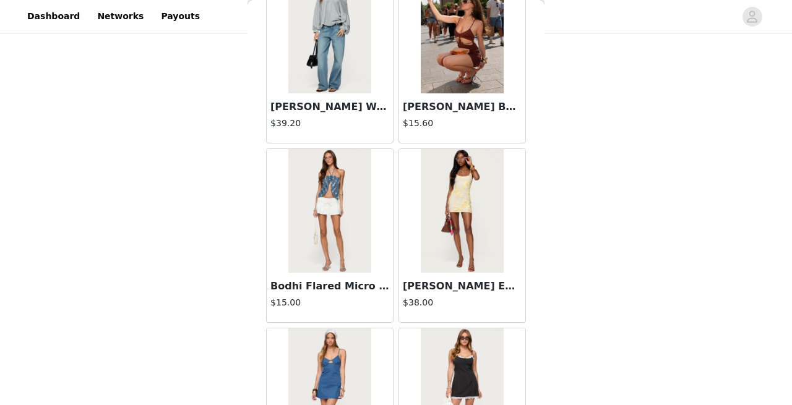
scroll to position [1350, 0]
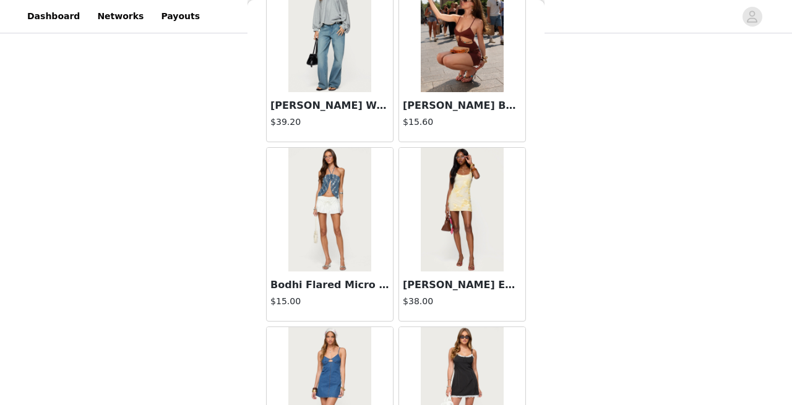
click at [329, 237] on img at bounding box center [329, 210] width 82 height 124
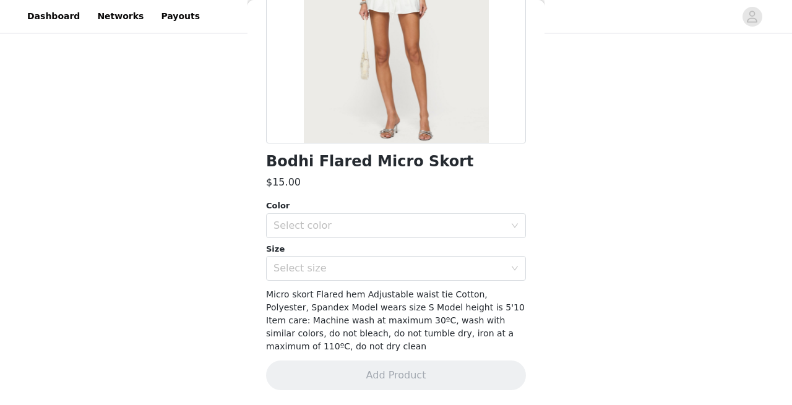
scroll to position [197, 0]
click at [329, 237] on div "Select color" at bounding box center [396, 225] width 260 height 25
click at [315, 254] on li "WHITE" at bounding box center [396, 253] width 260 height 20
click at [316, 273] on div "Select size" at bounding box center [388, 268] width 231 height 12
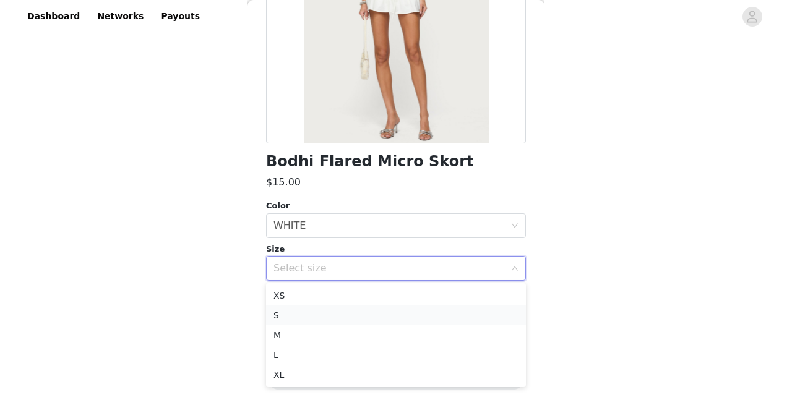
click at [311, 315] on li "S" at bounding box center [396, 316] width 260 height 20
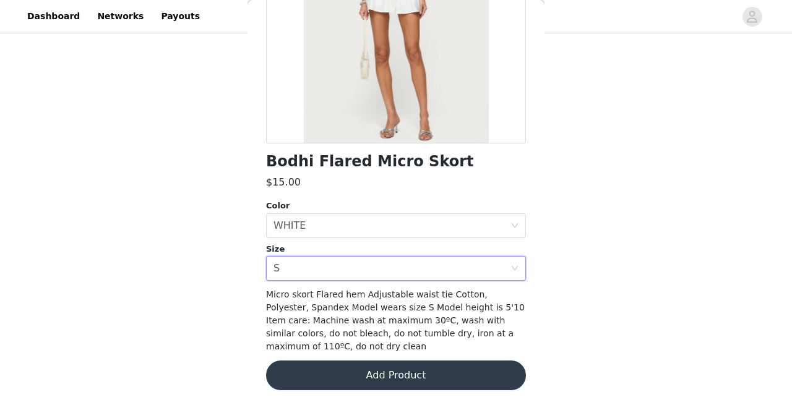
click at [324, 369] on button "Add Product" at bounding box center [396, 376] width 260 height 30
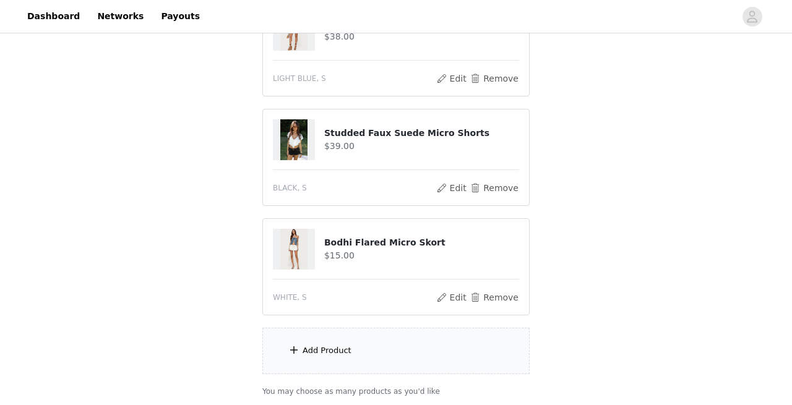
scroll to position [508, 0]
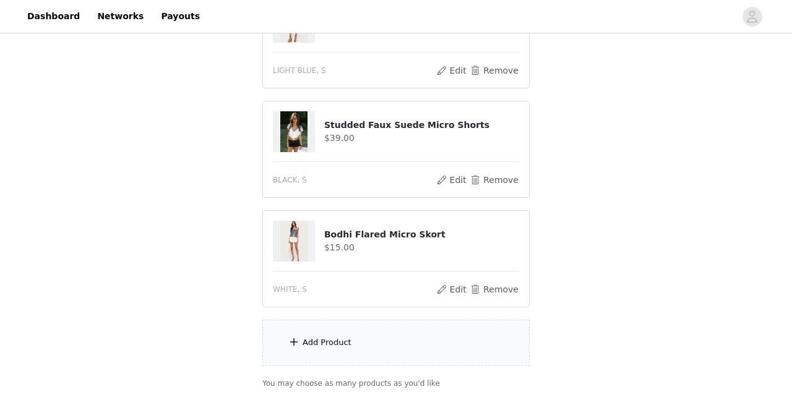
click at [327, 336] on div "Add Product" at bounding box center [326, 342] width 49 height 12
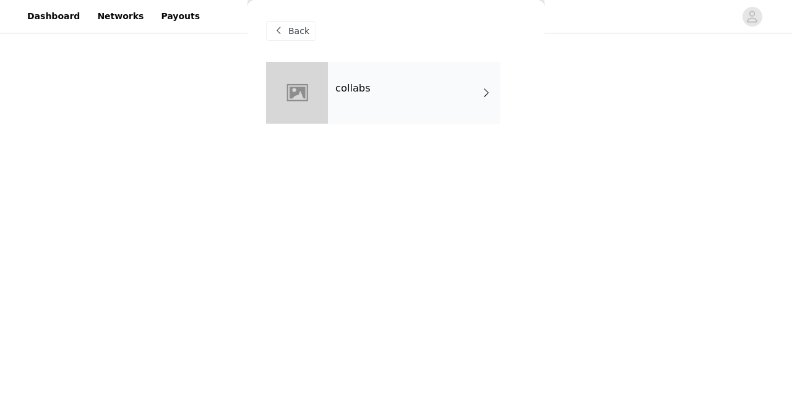
click at [305, 86] on div at bounding box center [297, 93] width 62 height 62
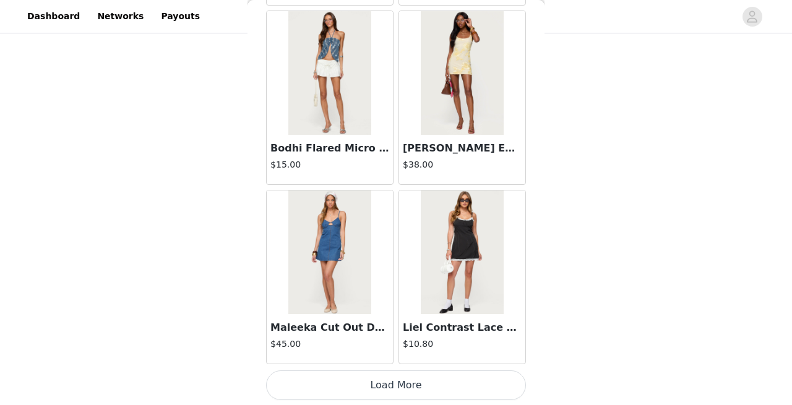
scroll to position [1488, 0]
click at [378, 388] on button "Load More" at bounding box center [396, 384] width 260 height 30
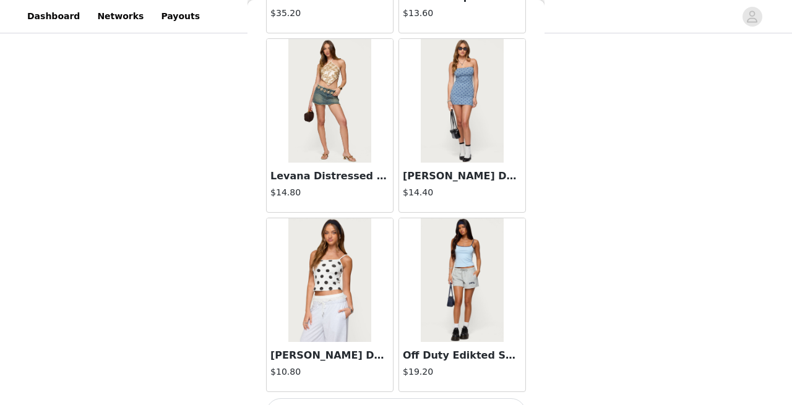
scroll to position [3281, 0]
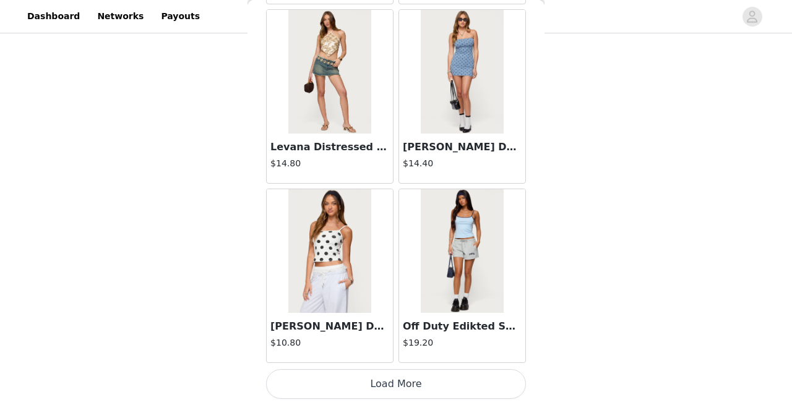
click at [406, 385] on button "Load More" at bounding box center [396, 384] width 260 height 30
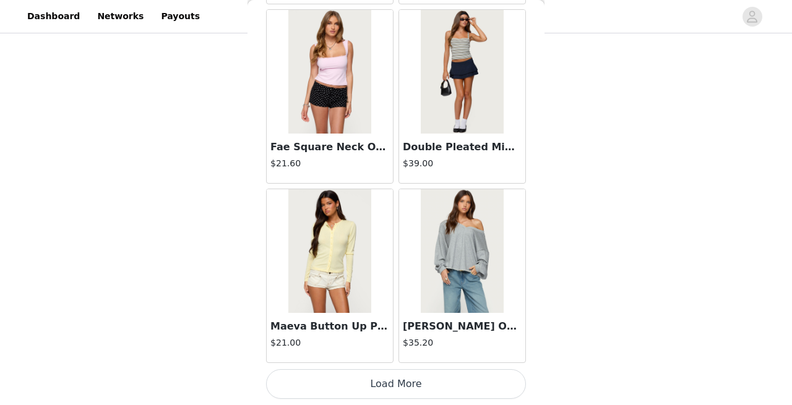
scroll to position [5075, 0]
click at [390, 385] on button "Load More" at bounding box center [396, 385] width 260 height 30
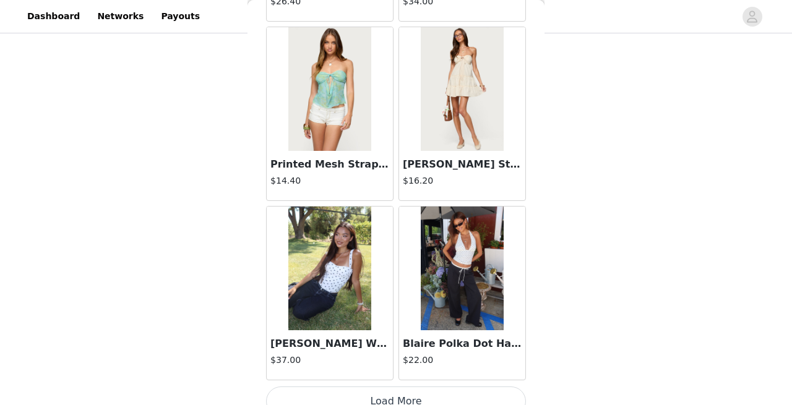
scroll to position [6859, 0]
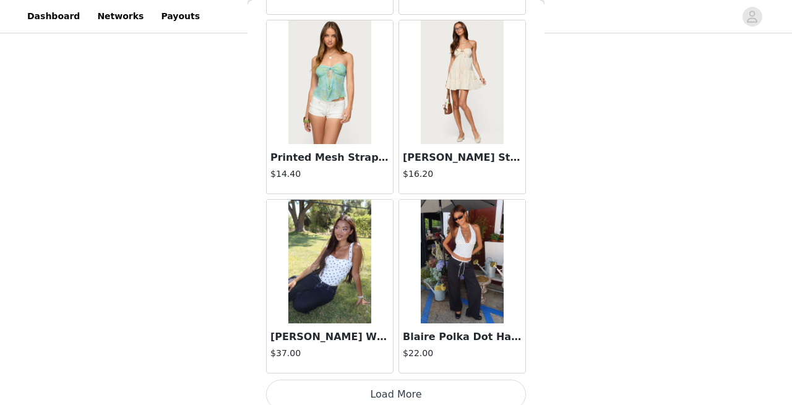
click at [406, 399] on button "Load More" at bounding box center [396, 395] width 260 height 30
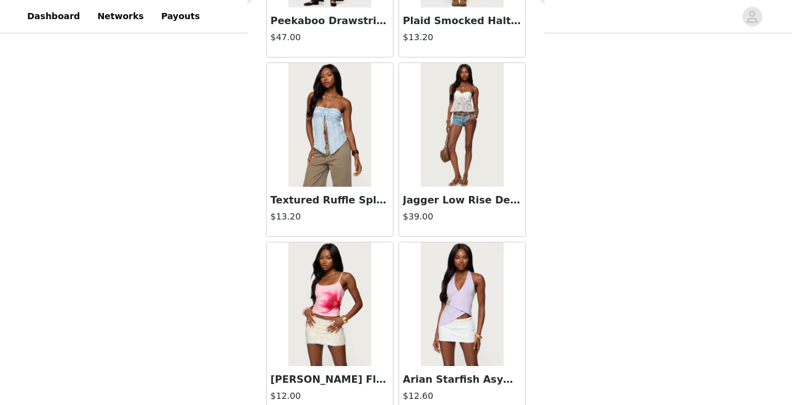
scroll to position [8059, 0]
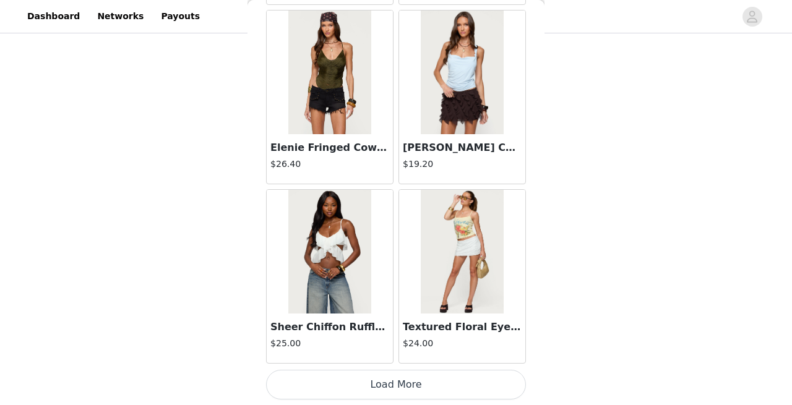
click at [401, 389] on button "Load More" at bounding box center [396, 385] width 260 height 30
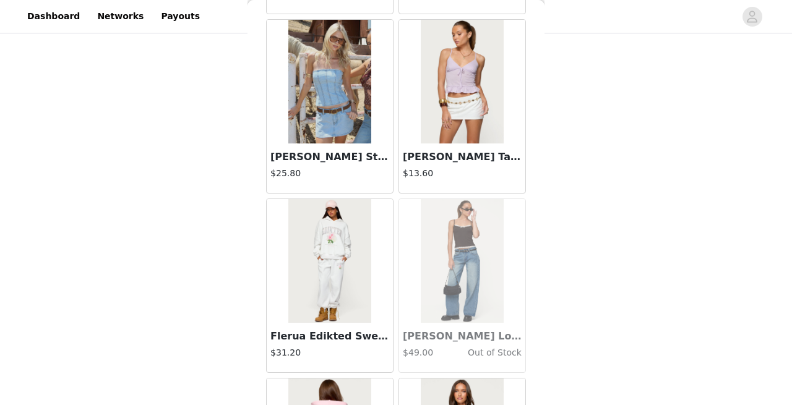
scroll to position [10271, 0]
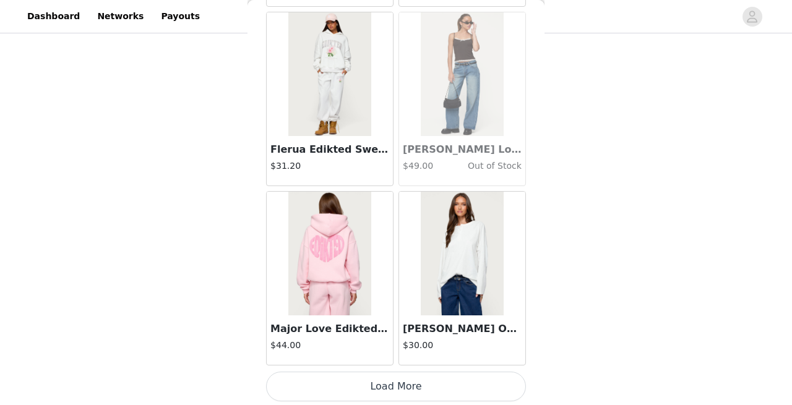
click at [389, 381] on button "Load More" at bounding box center [396, 387] width 260 height 30
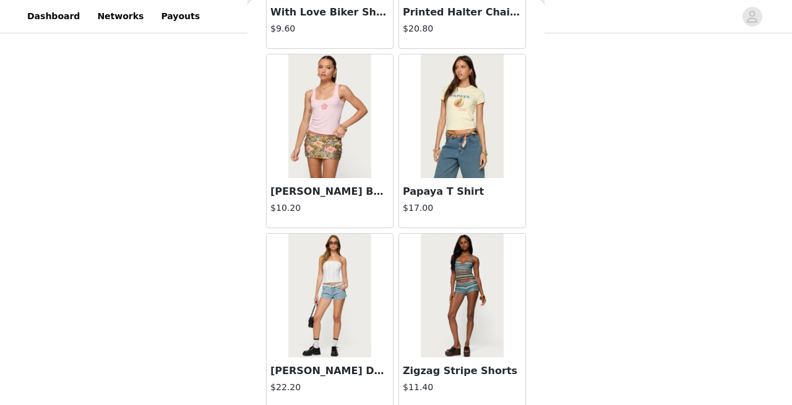
scroll to position [12251, 0]
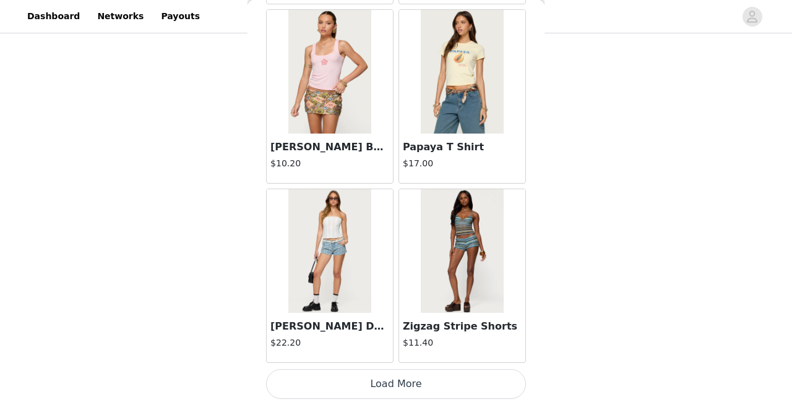
click at [406, 382] on button "Load More" at bounding box center [396, 384] width 260 height 30
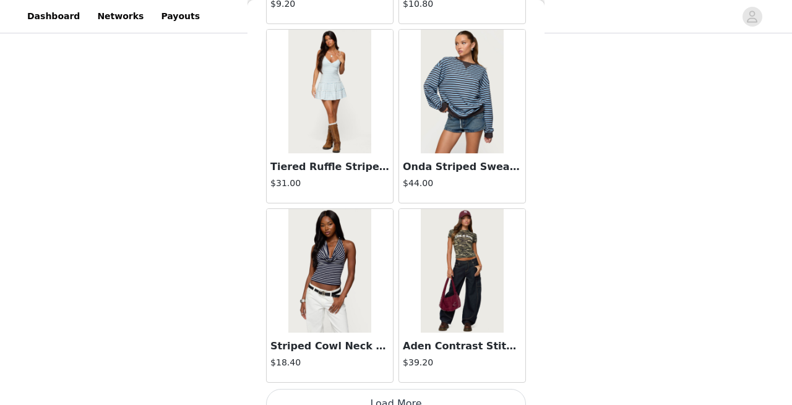
scroll to position [14044, 0]
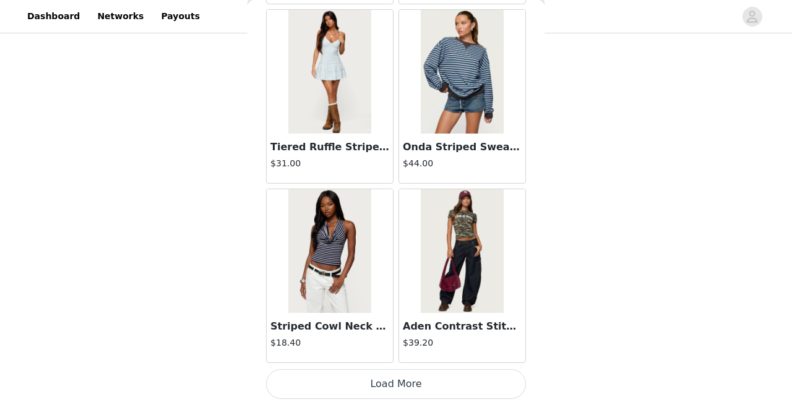
click at [390, 387] on button "Load More" at bounding box center [396, 384] width 260 height 30
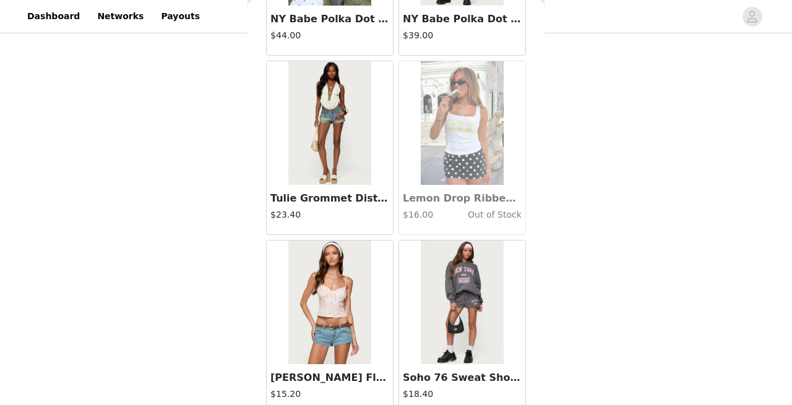
scroll to position [15838, 0]
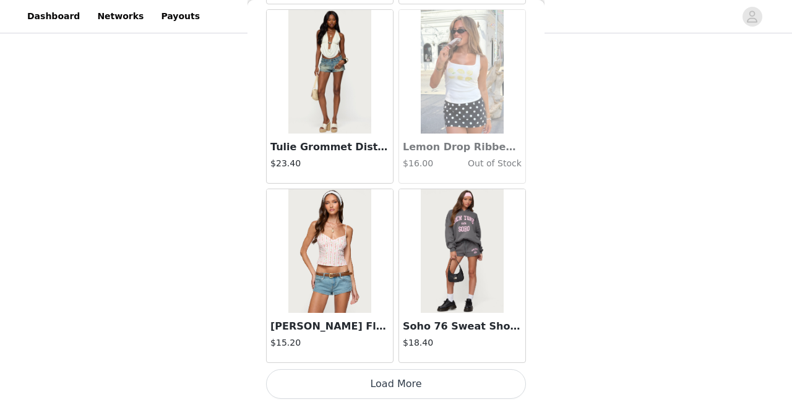
click at [405, 386] on button "Load More" at bounding box center [396, 384] width 260 height 30
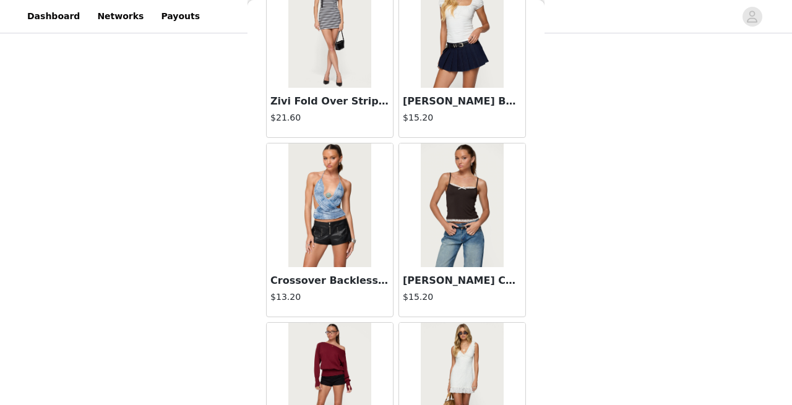
scroll to position [17632, 0]
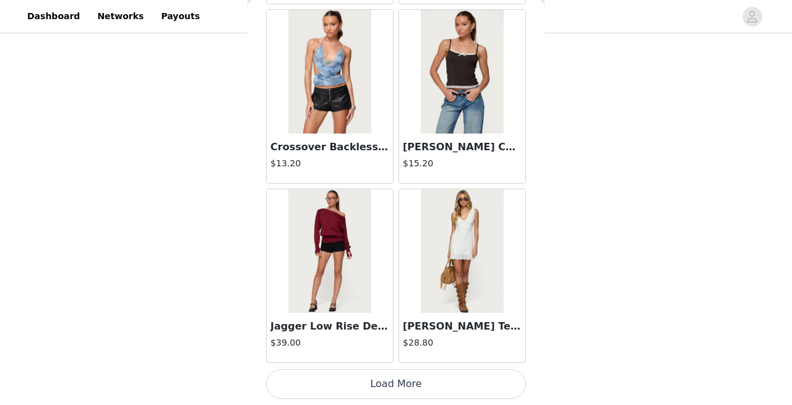
click at [396, 384] on button "Load More" at bounding box center [396, 384] width 260 height 30
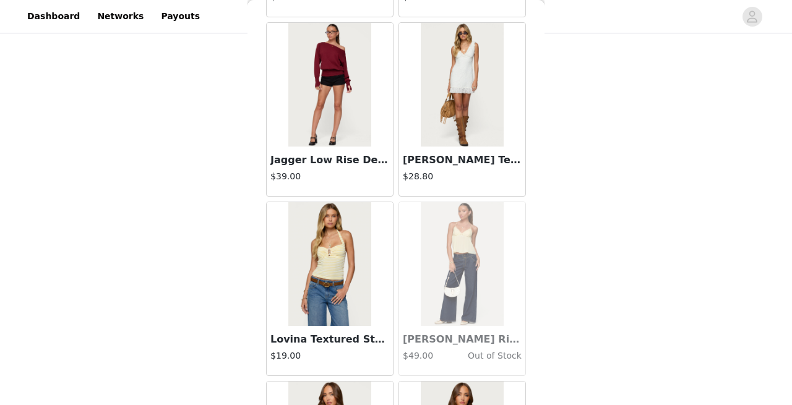
scroll to position [17790, 0]
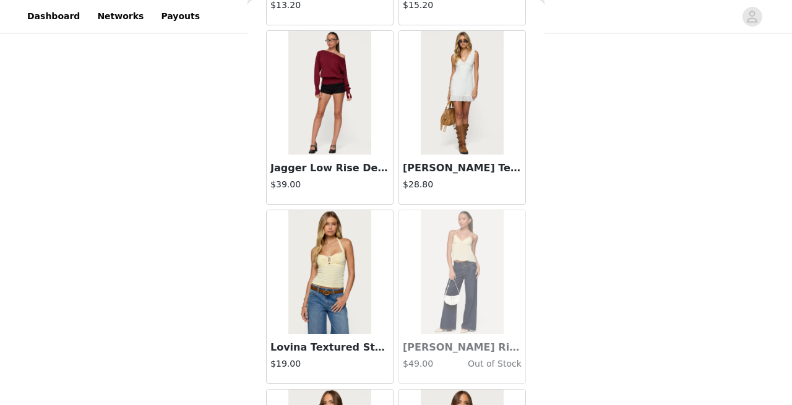
click at [358, 145] on img at bounding box center [329, 93] width 82 height 124
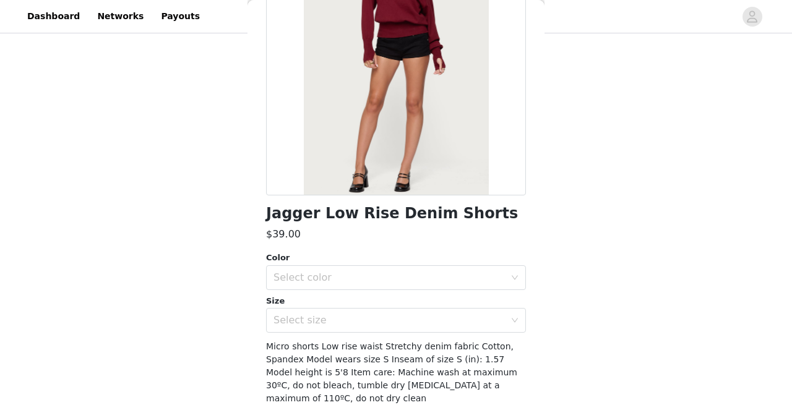
scroll to position [144, 0]
click at [320, 277] on div "Select color" at bounding box center [388, 278] width 231 height 12
click at [298, 305] on li "BLACK" at bounding box center [396, 306] width 260 height 20
click at [294, 322] on div "Select size" at bounding box center [388, 321] width 231 height 12
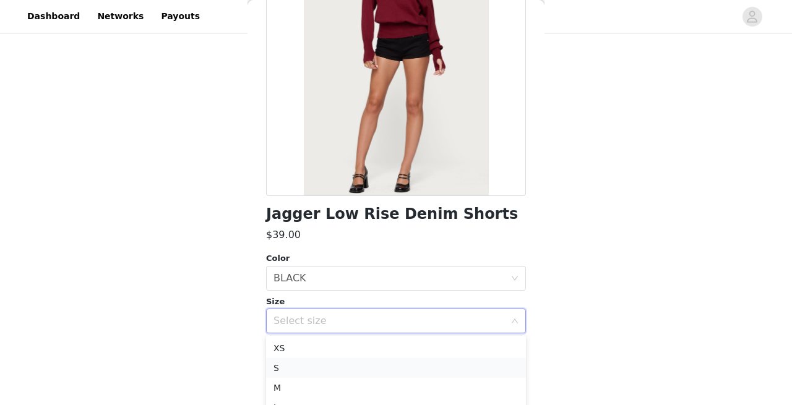
click at [292, 367] on li "S" at bounding box center [396, 368] width 260 height 20
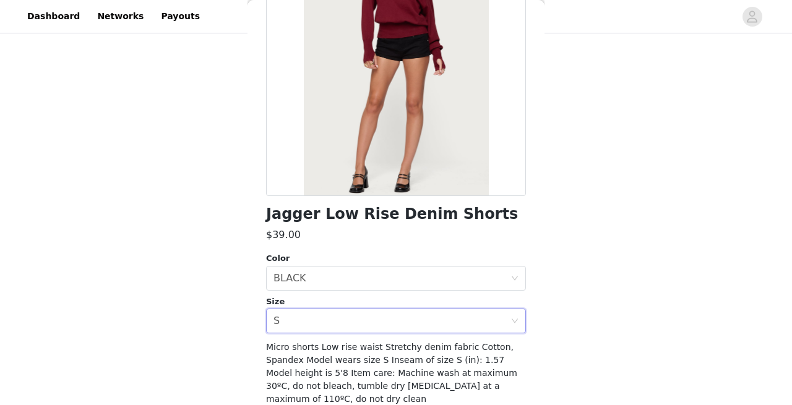
scroll to position [197, 0]
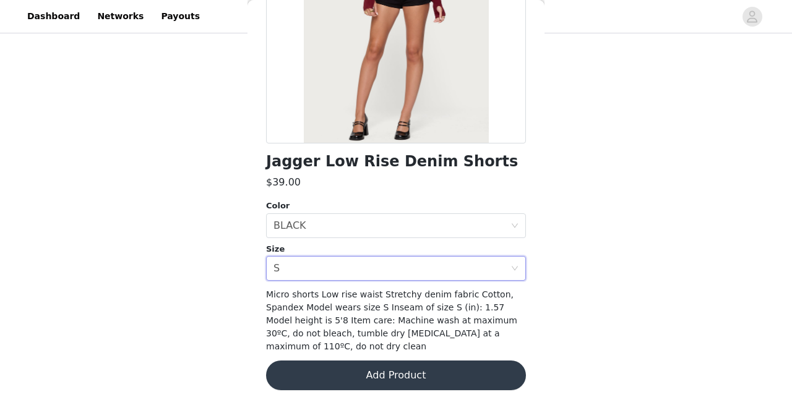
click at [349, 372] on button "Add Product" at bounding box center [396, 376] width 260 height 30
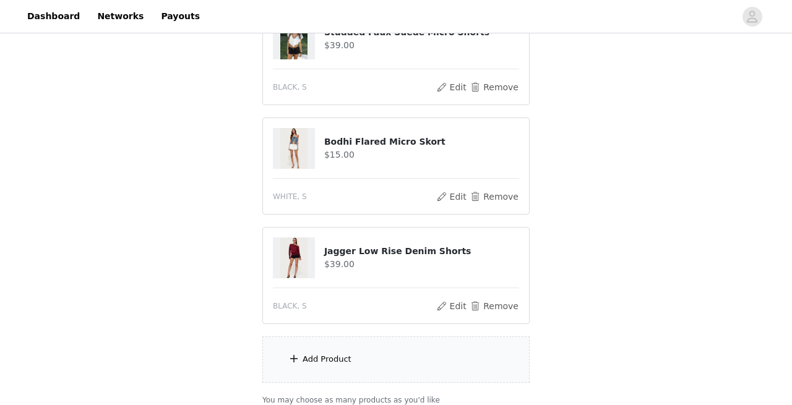
scroll to position [698, 0]
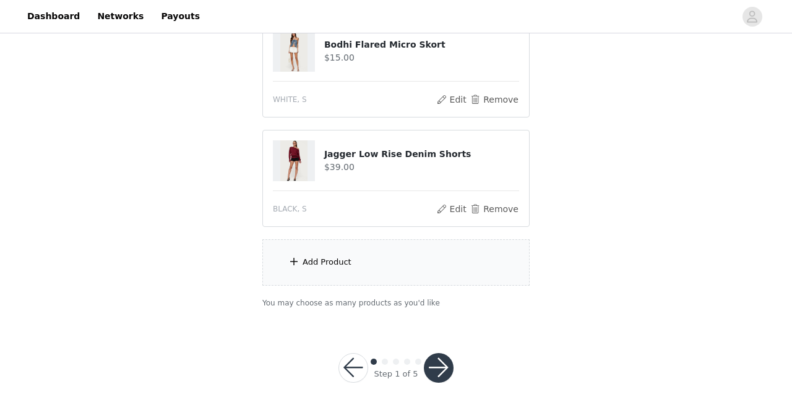
click at [312, 255] on div "Add Product" at bounding box center [395, 262] width 267 height 46
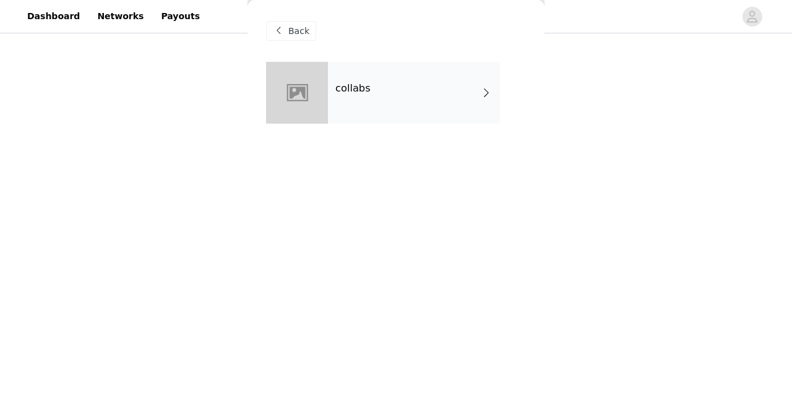
click at [310, 83] on div at bounding box center [297, 93] width 62 height 62
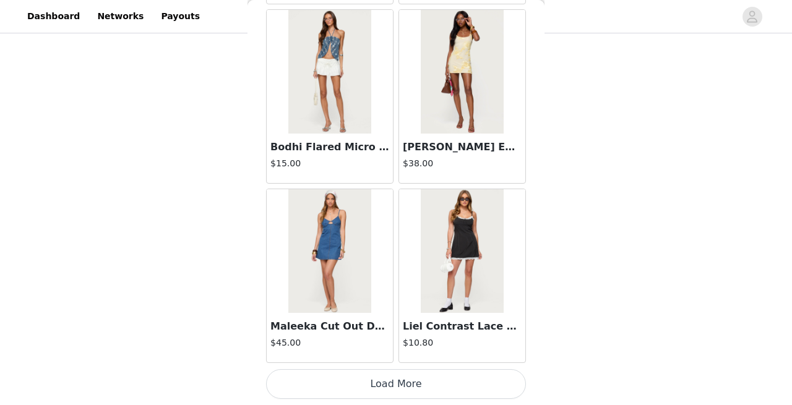
scroll to position [705, 0]
click at [403, 386] on button "Load More" at bounding box center [396, 384] width 260 height 30
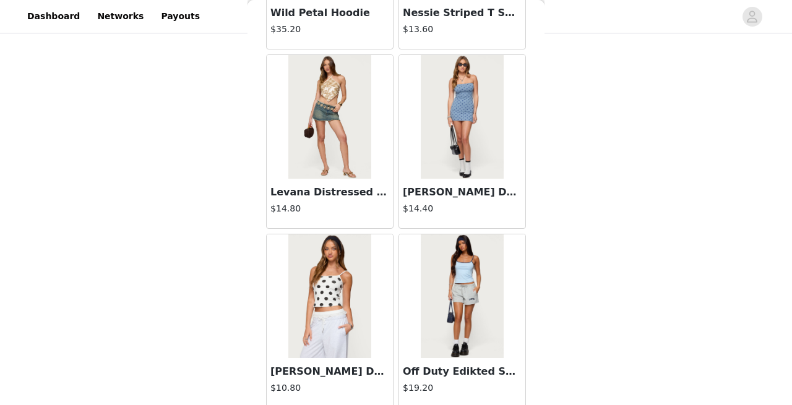
scroll to position [3281, 0]
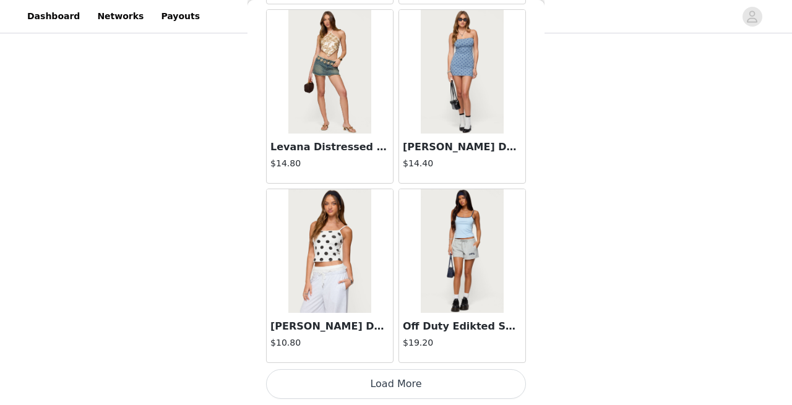
click at [387, 387] on button "Load More" at bounding box center [396, 384] width 260 height 30
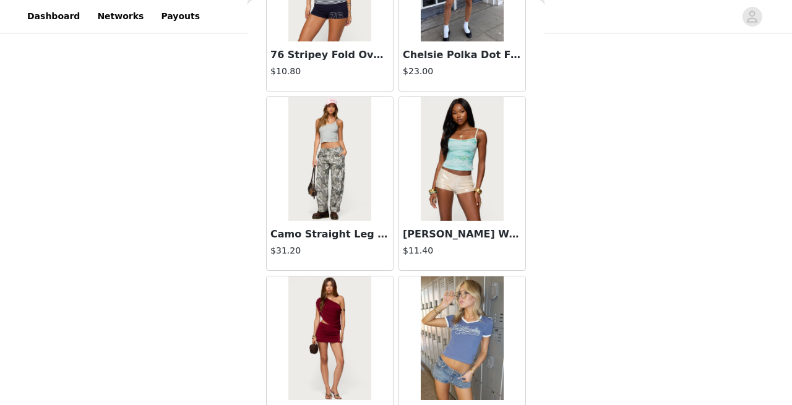
scroll to position [5075, 0]
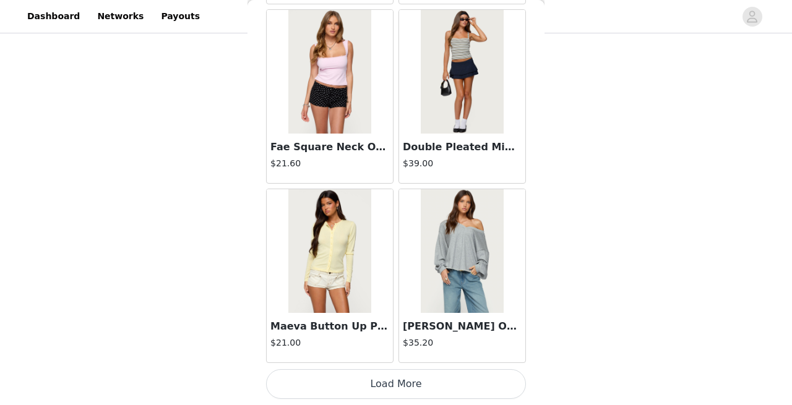
click at [396, 385] on button "Load More" at bounding box center [396, 384] width 260 height 30
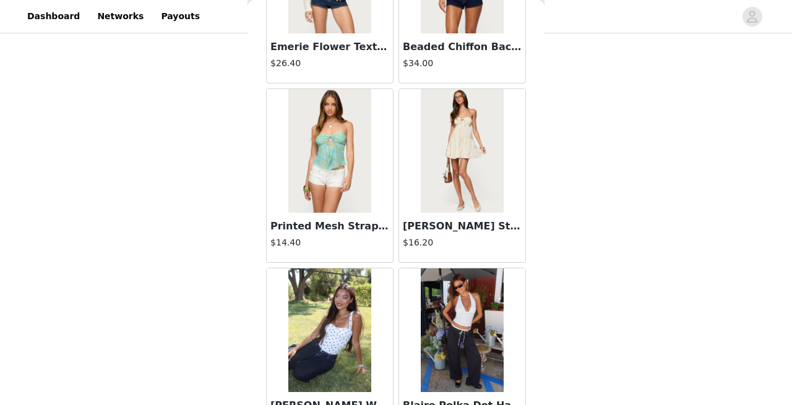
scroll to position [6869, 0]
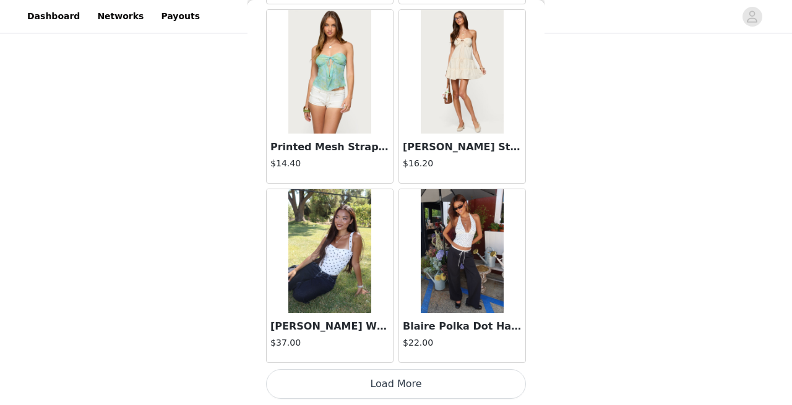
click at [403, 386] on button "Load More" at bounding box center [396, 384] width 260 height 30
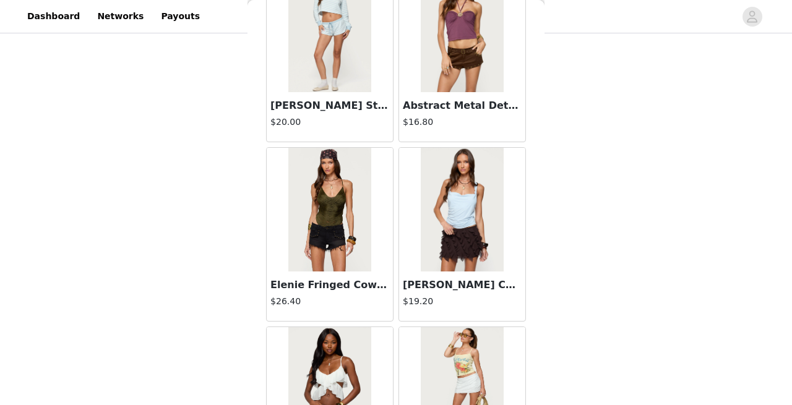
scroll to position [8663, 0]
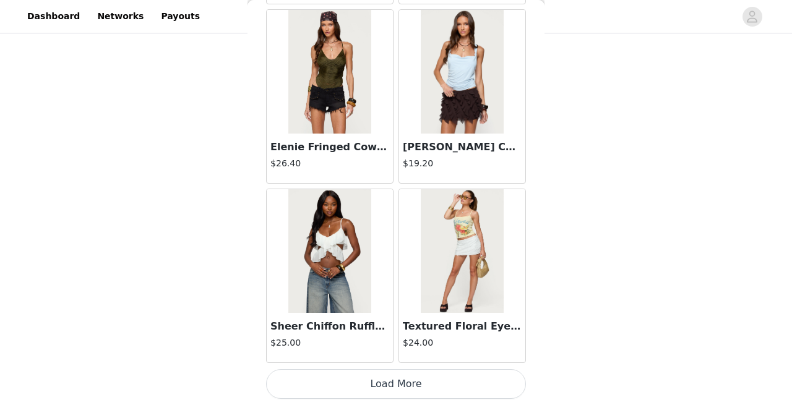
click at [406, 385] on button "Load More" at bounding box center [396, 384] width 260 height 30
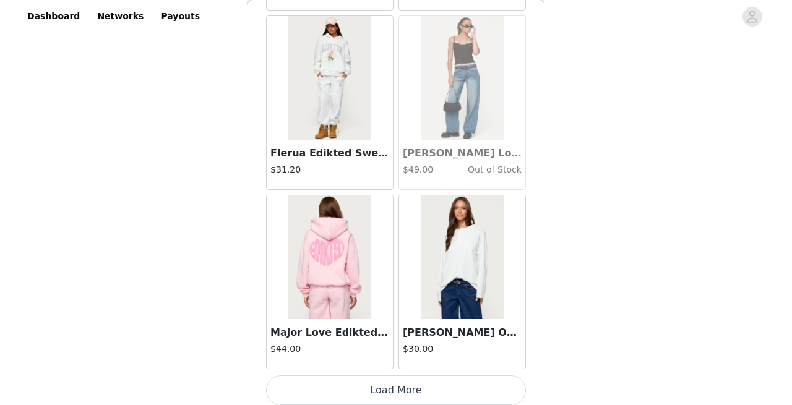
scroll to position [10452, 0]
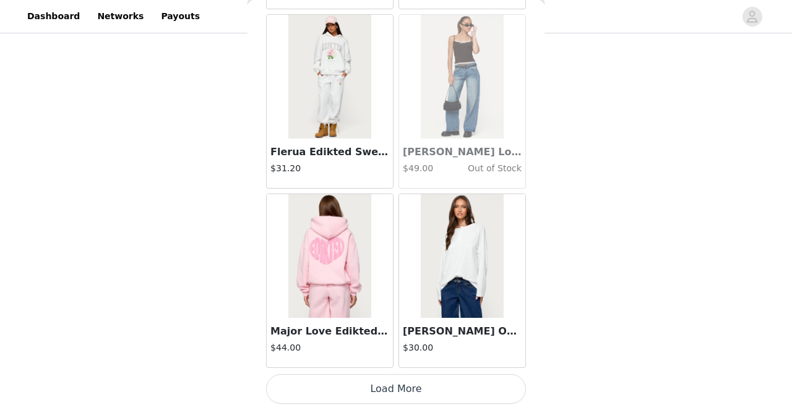
click at [392, 388] on button "Load More" at bounding box center [396, 389] width 260 height 30
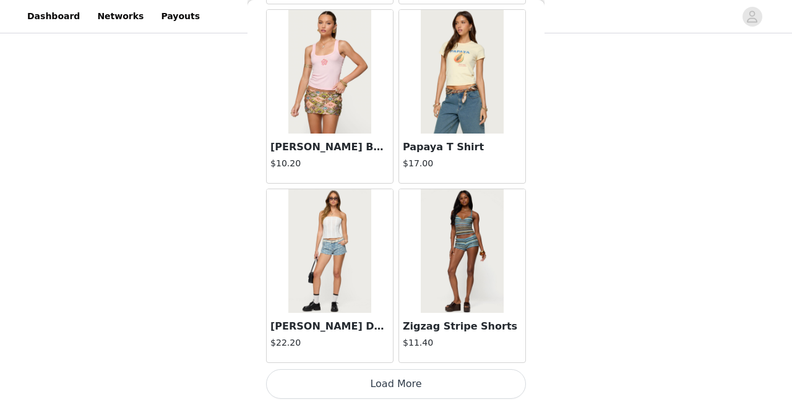
click at [409, 376] on button "Load More" at bounding box center [396, 384] width 260 height 30
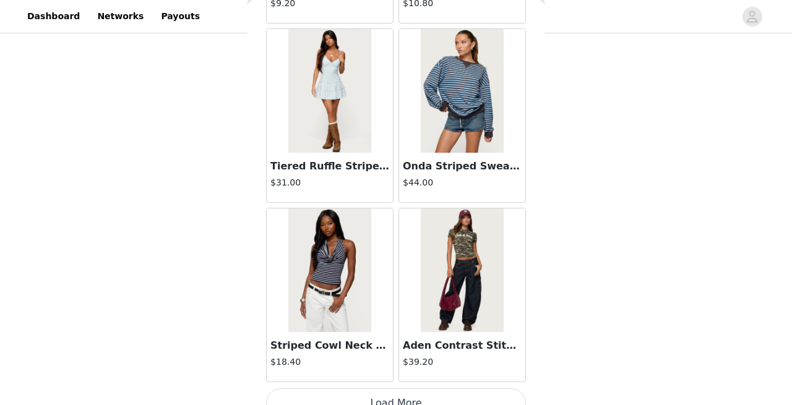
scroll to position [14028, 0]
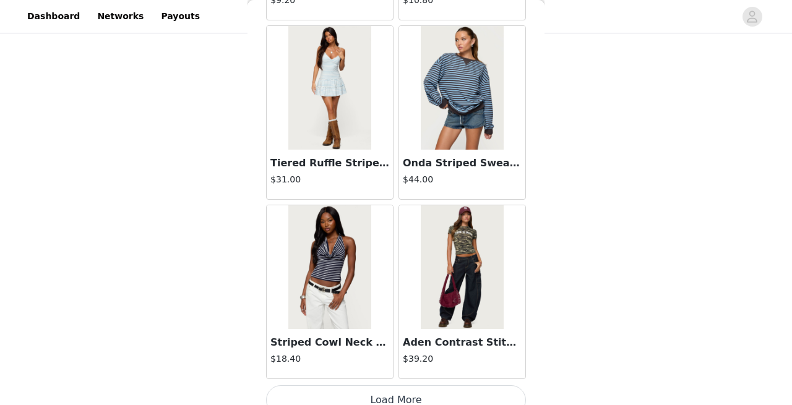
click at [412, 393] on button "Load More" at bounding box center [396, 400] width 260 height 30
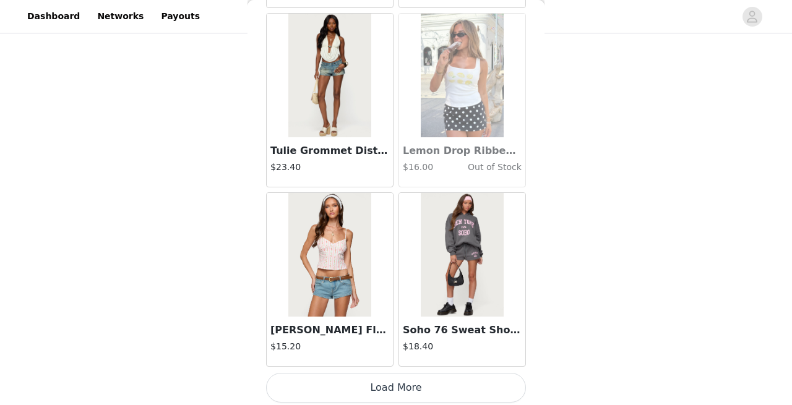
scroll to position [15838, 0]
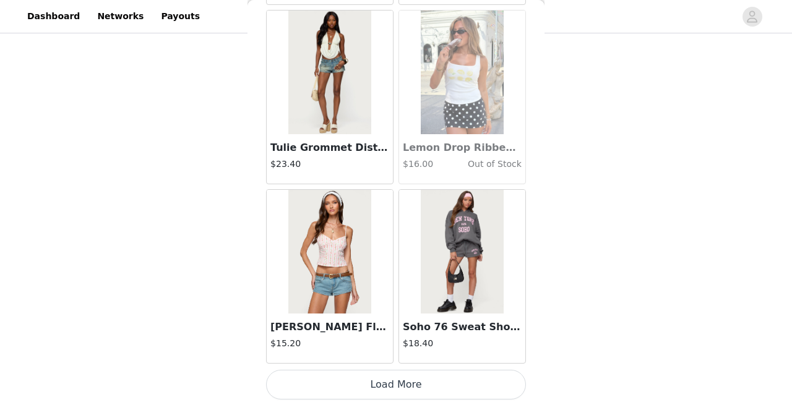
click at [408, 385] on button "Load More" at bounding box center [396, 385] width 260 height 30
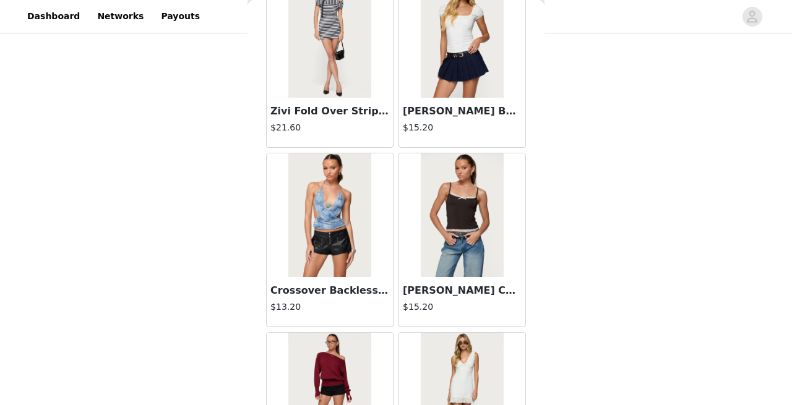
scroll to position [17632, 0]
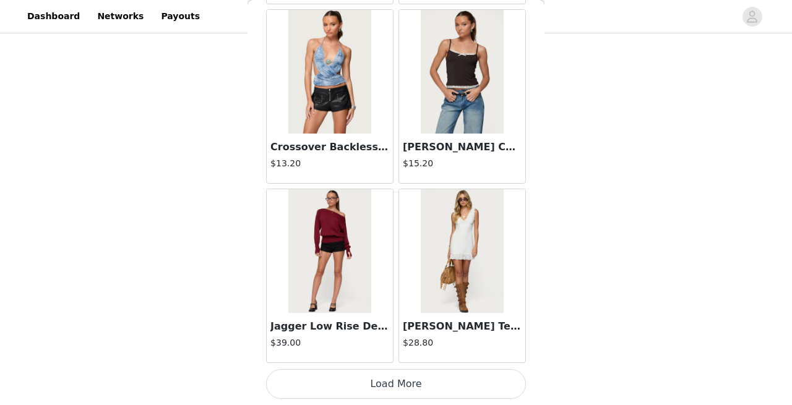
click at [394, 377] on button "Load More" at bounding box center [396, 384] width 260 height 30
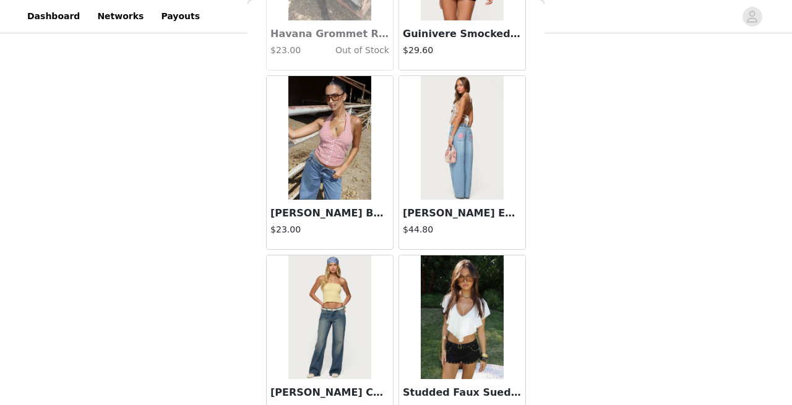
scroll to position [19426, 0]
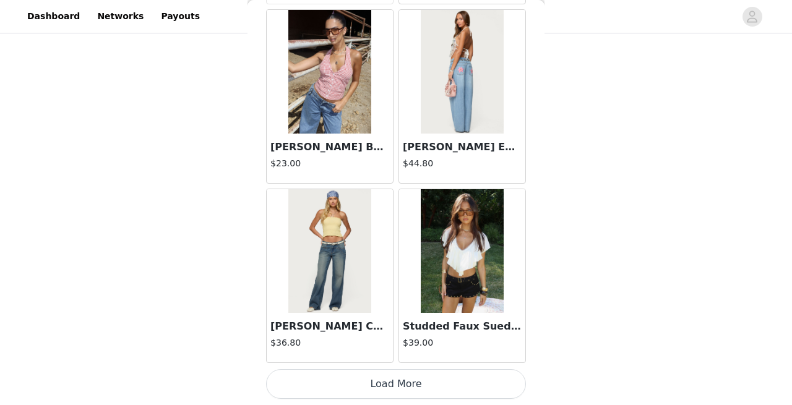
click at [402, 389] on button "Load More" at bounding box center [396, 384] width 260 height 30
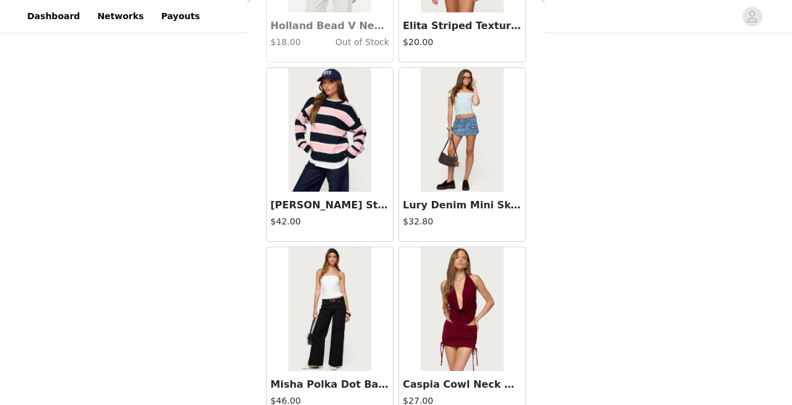
scroll to position [21220, 0]
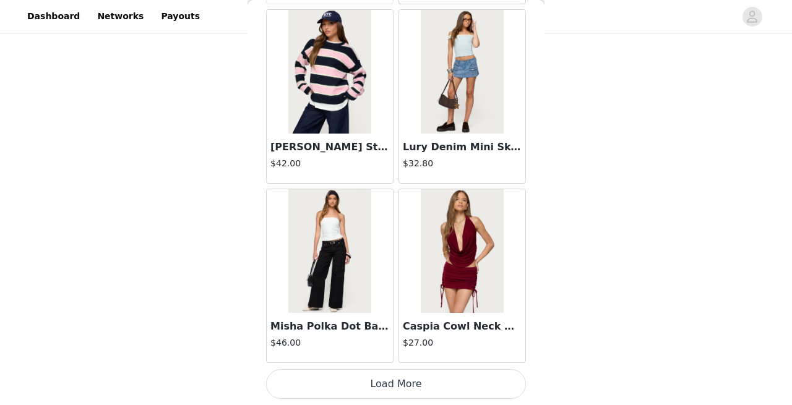
click at [394, 385] on button "Load More" at bounding box center [396, 384] width 260 height 30
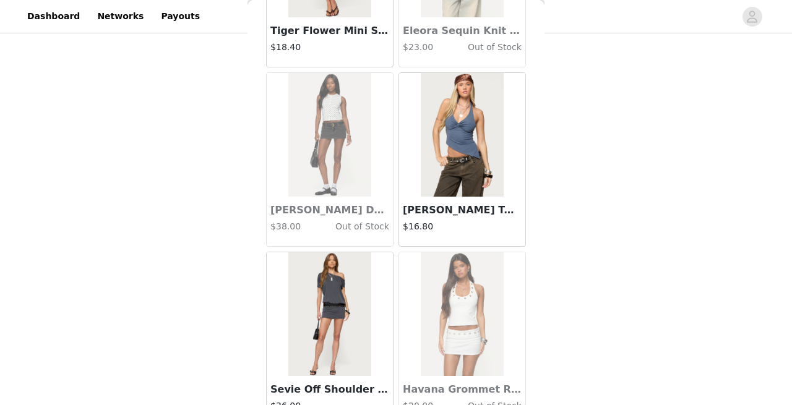
scroll to position [23013, 0]
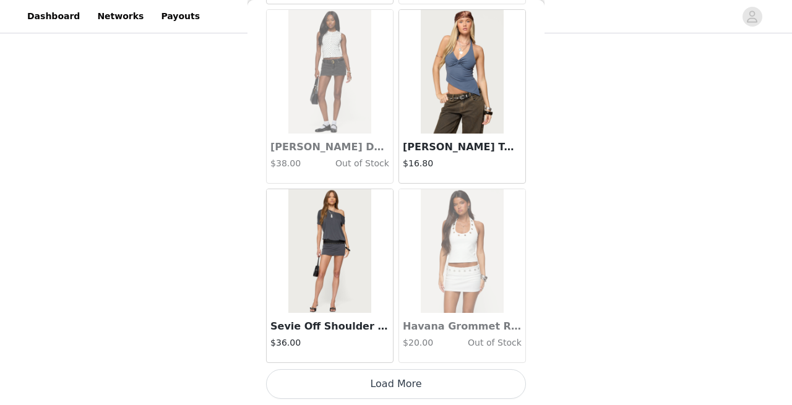
click at [413, 379] on button "Load More" at bounding box center [396, 384] width 260 height 30
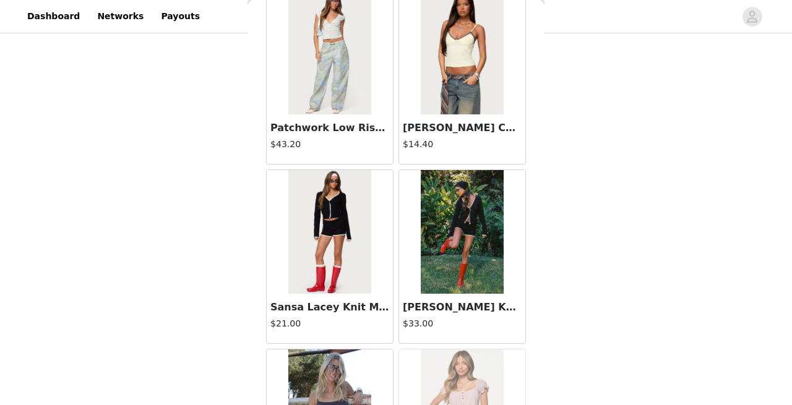
scroll to position [24807, 0]
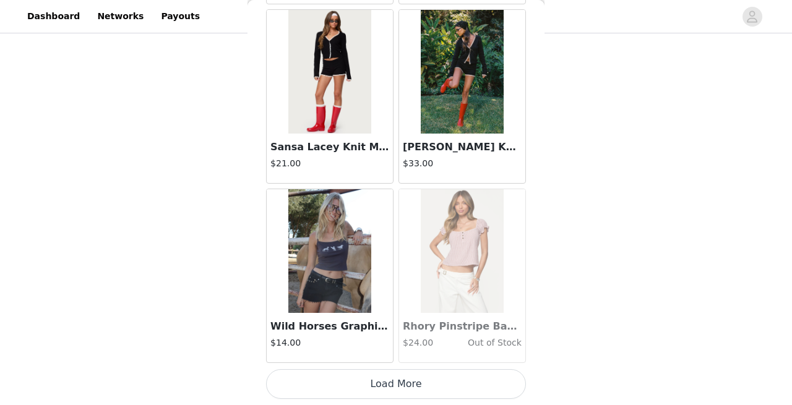
click at [414, 384] on button "Load More" at bounding box center [396, 384] width 260 height 30
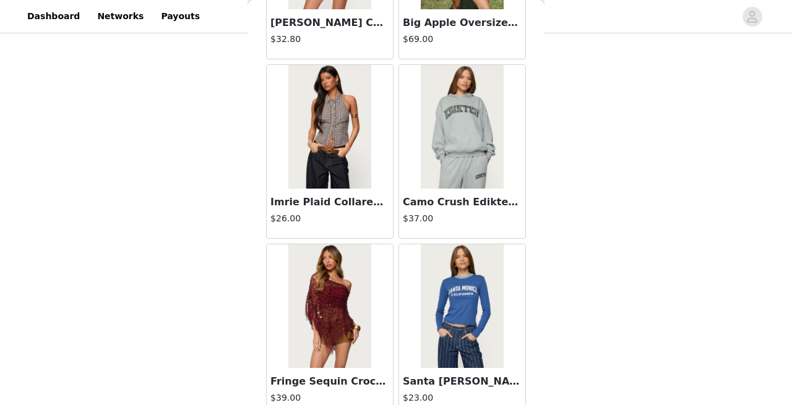
scroll to position [26601, 0]
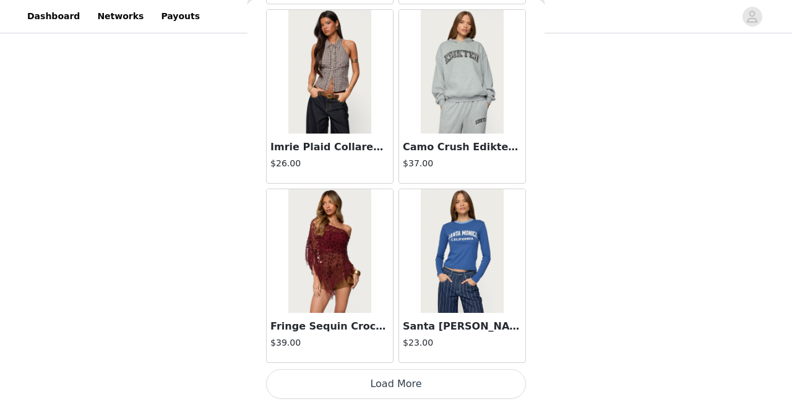
click at [389, 387] on button "Load More" at bounding box center [396, 384] width 260 height 30
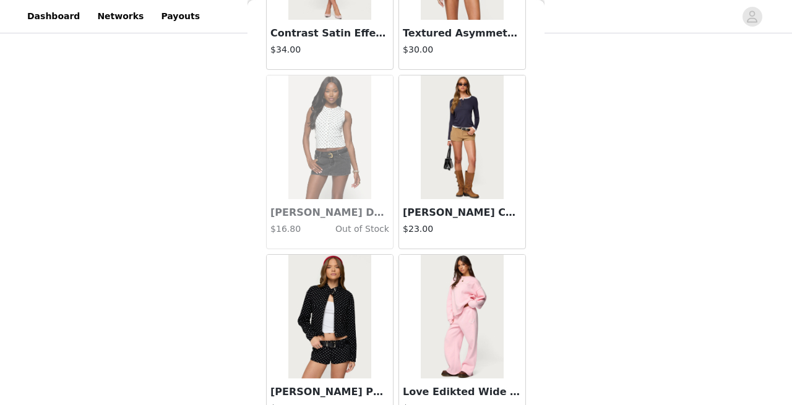
scroll to position [28395, 0]
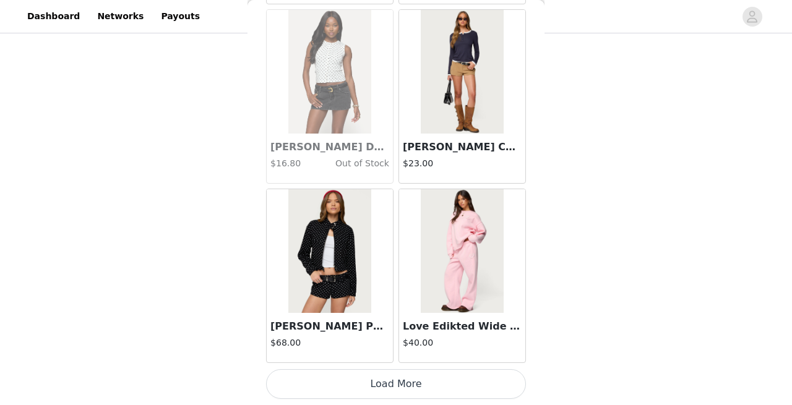
click at [380, 384] on button "Load More" at bounding box center [396, 384] width 260 height 30
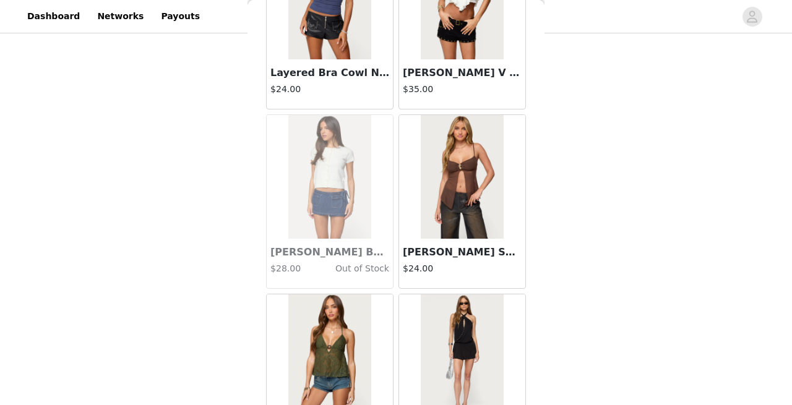
scroll to position [30189, 0]
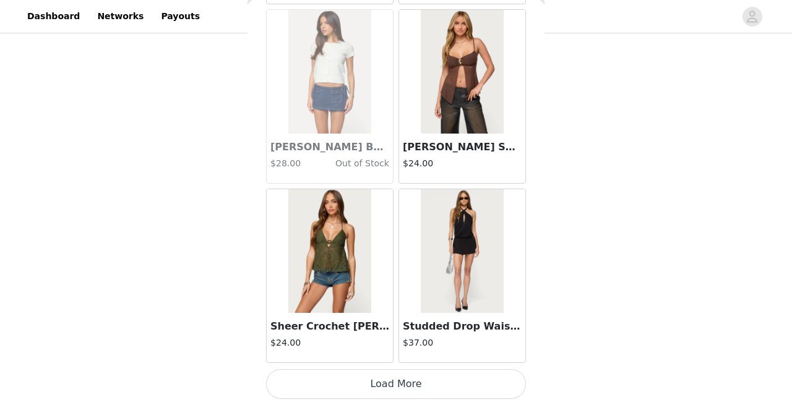
click at [389, 377] on button "Load More" at bounding box center [396, 384] width 260 height 30
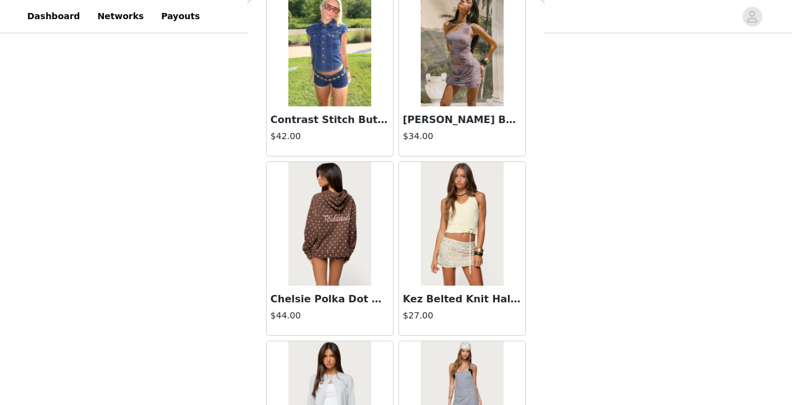
scroll to position [31983, 0]
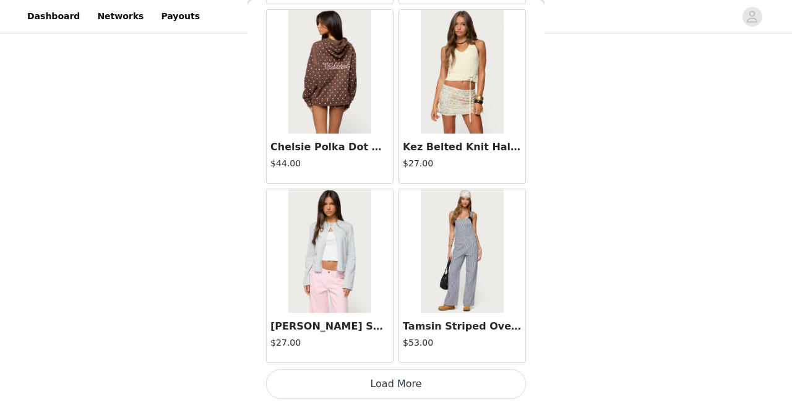
click at [400, 388] on button "Load More" at bounding box center [396, 384] width 260 height 30
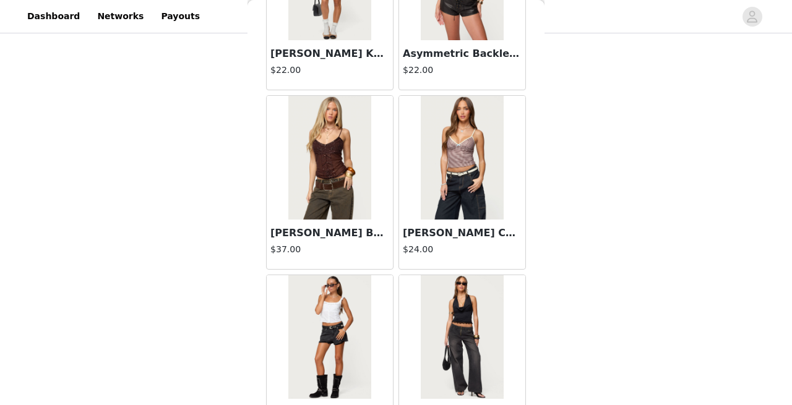
scroll to position [33776, 0]
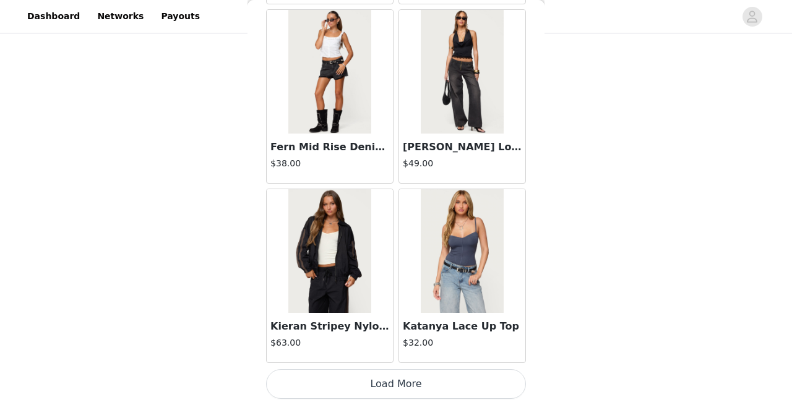
click at [384, 384] on button "Load More" at bounding box center [396, 384] width 260 height 30
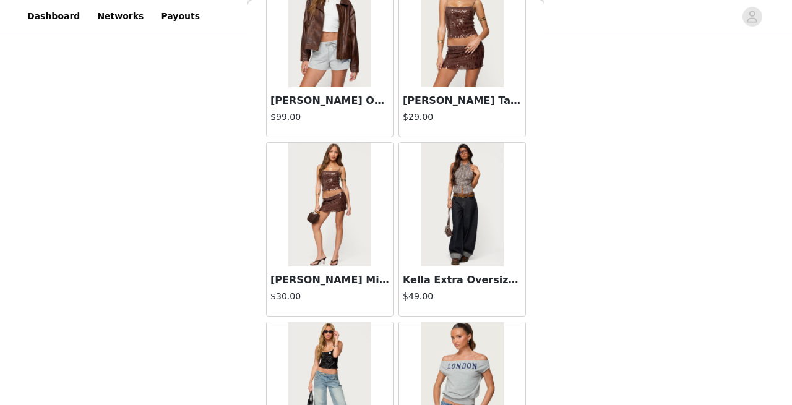
scroll to position [35570, 0]
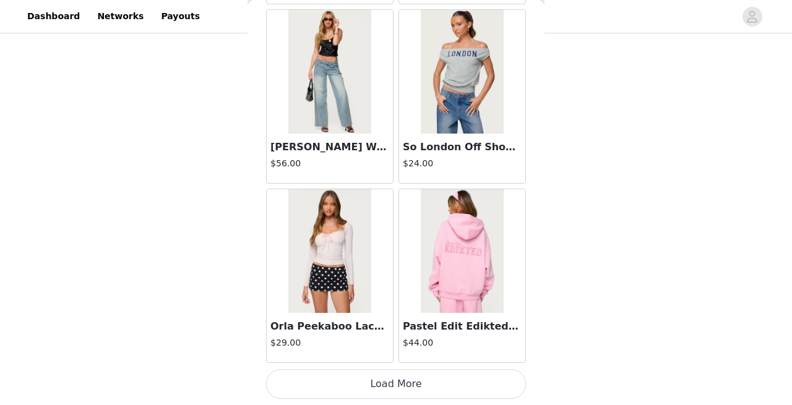
click at [390, 388] on button "Load More" at bounding box center [396, 384] width 260 height 30
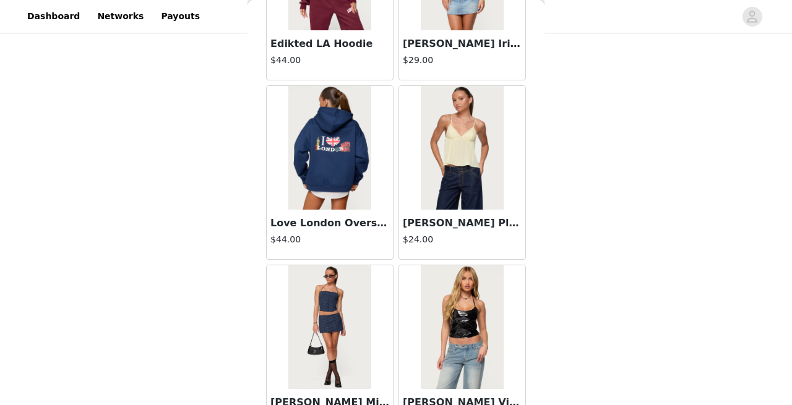
scroll to position [37364, 0]
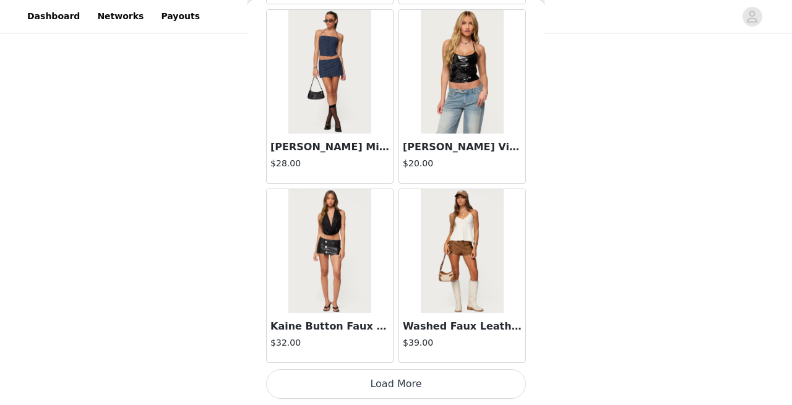
click at [393, 377] on button "Load More" at bounding box center [396, 384] width 260 height 30
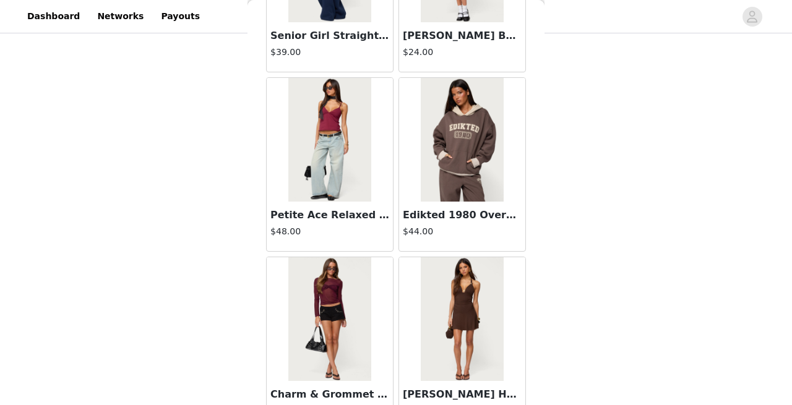
scroll to position [29581, 0]
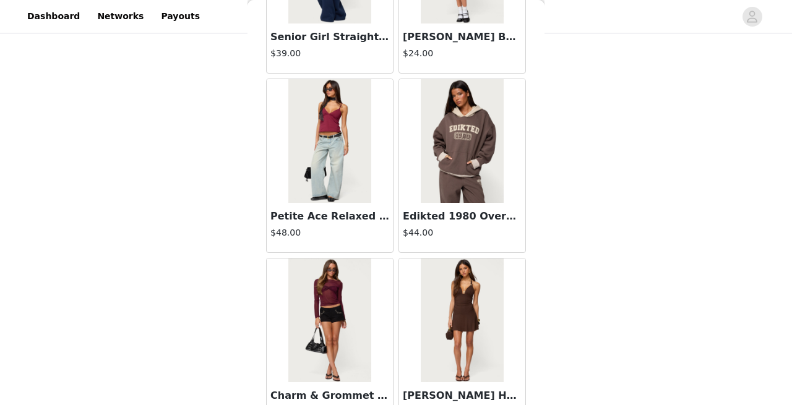
click at [353, 165] on img at bounding box center [329, 141] width 82 height 124
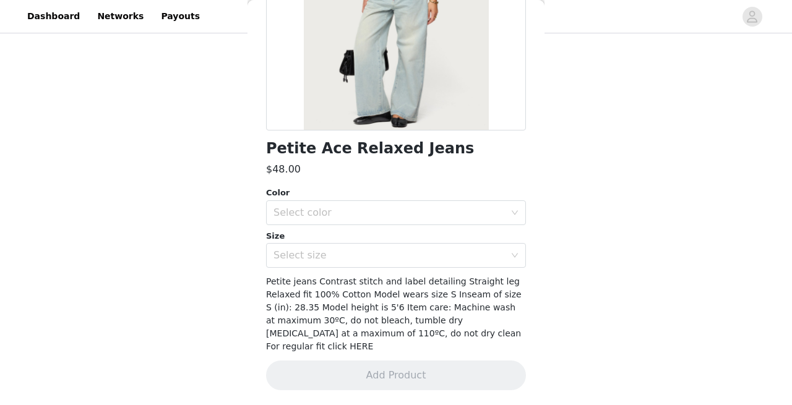
scroll to position [197, 0]
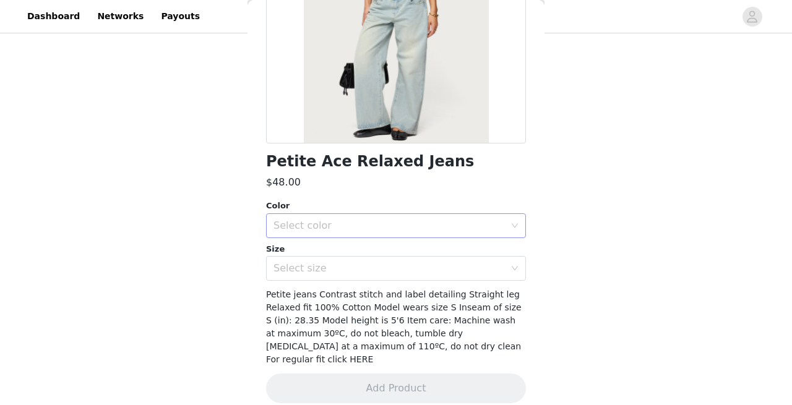
click at [359, 223] on div "Select color" at bounding box center [388, 226] width 231 height 12
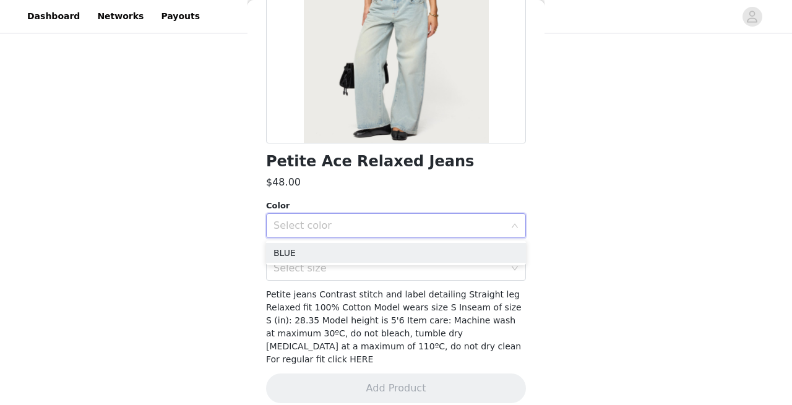
click at [356, 242] on ul "BLUE" at bounding box center [396, 253] width 260 height 25
click at [356, 254] on li "BLUE" at bounding box center [396, 253] width 260 height 20
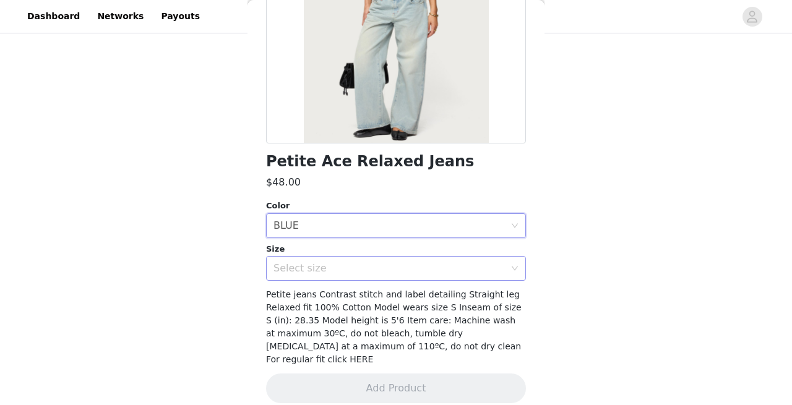
click at [356, 271] on div "Select size" at bounding box center [388, 268] width 231 height 12
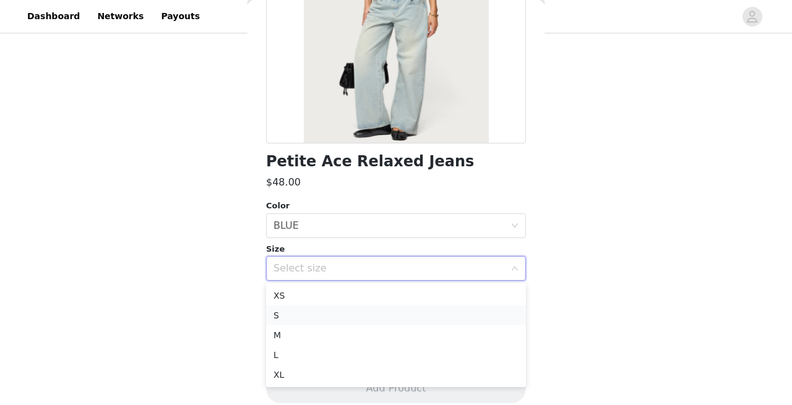
click at [338, 320] on li "S" at bounding box center [396, 316] width 260 height 20
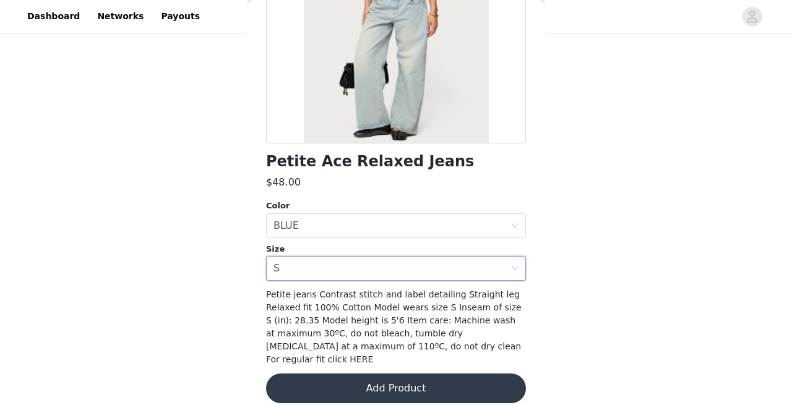
click at [499, 345] on span "Petite jeans Contrast stitch and label detailing Straight leg Relaxed fit 100% …" at bounding box center [393, 326] width 255 height 75
click at [460, 346] on span "Petite jeans Contrast stitch and label detailing Straight leg Relaxed fit 100% …" at bounding box center [393, 326] width 255 height 75
click at [405, 343] on span "Petite jeans Contrast stitch and label detailing Straight leg Relaxed fit 100% …" at bounding box center [393, 326] width 255 height 75
click at [343, 269] on div "Select size S" at bounding box center [391, 269] width 237 height 24
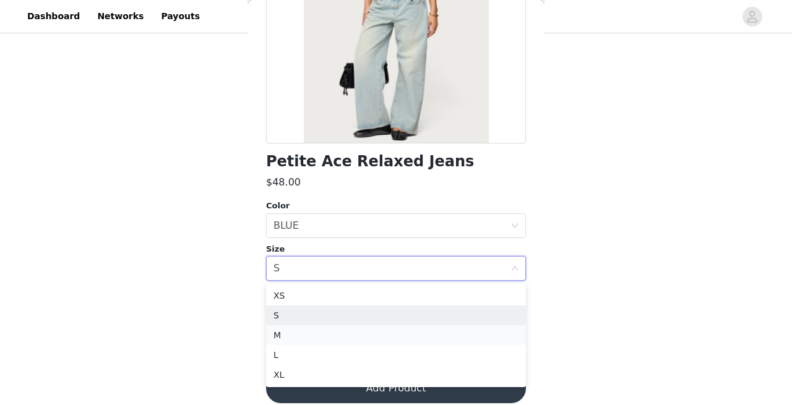
click at [327, 327] on li "M" at bounding box center [396, 335] width 260 height 20
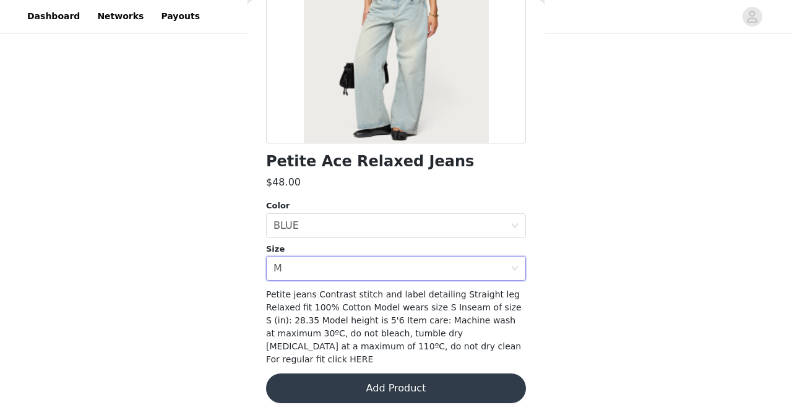
scroll to position [705, 0]
click at [322, 273] on div "Select size M" at bounding box center [391, 269] width 237 height 24
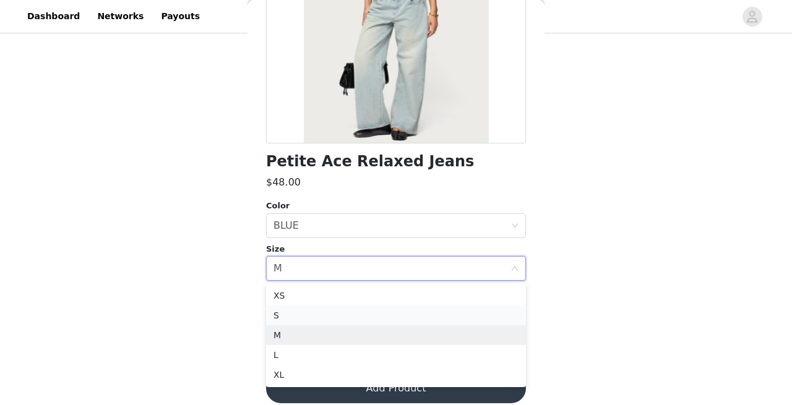
click at [306, 318] on li "S" at bounding box center [396, 316] width 260 height 20
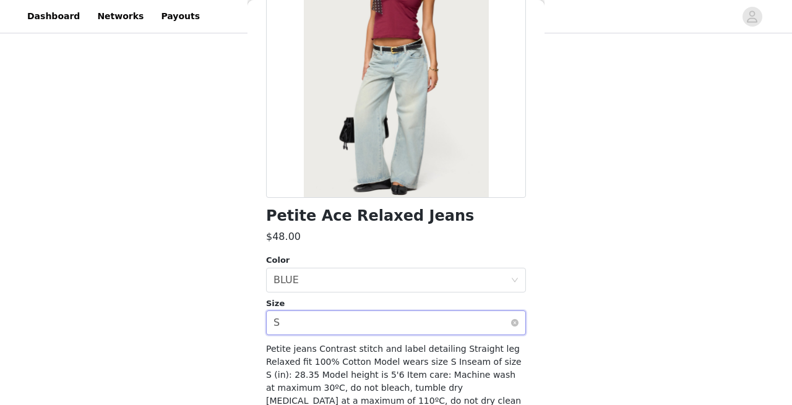
scroll to position [144, 0]
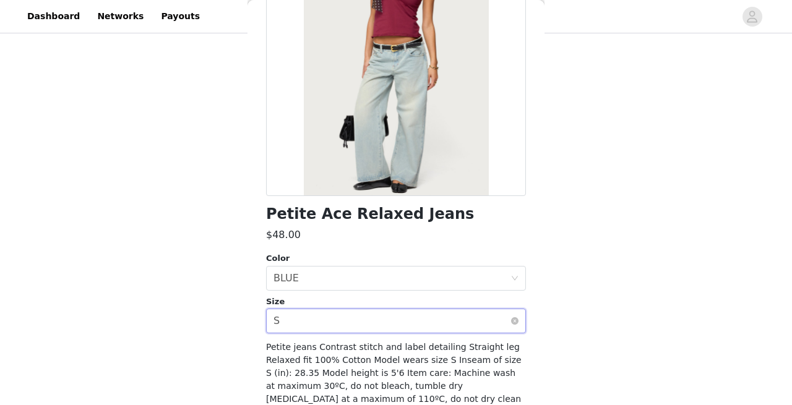
click at [299, 327] on div "Select size S" at bounding box center [391, 321] width 237 height 24
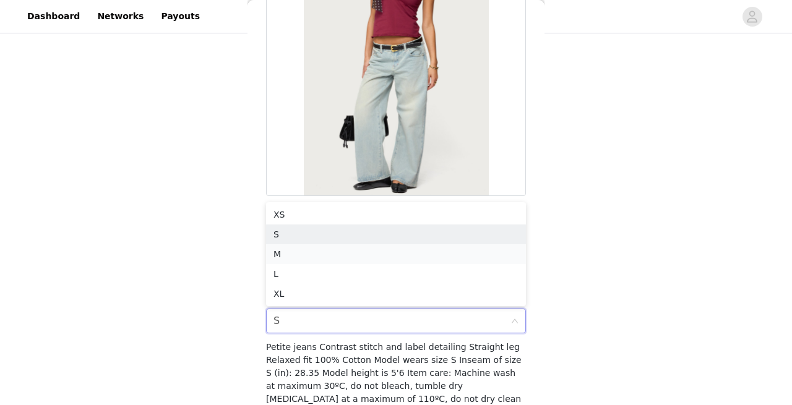
click at [308, 248] on li "M" at bounding box center [396, 254] width 260 height 20
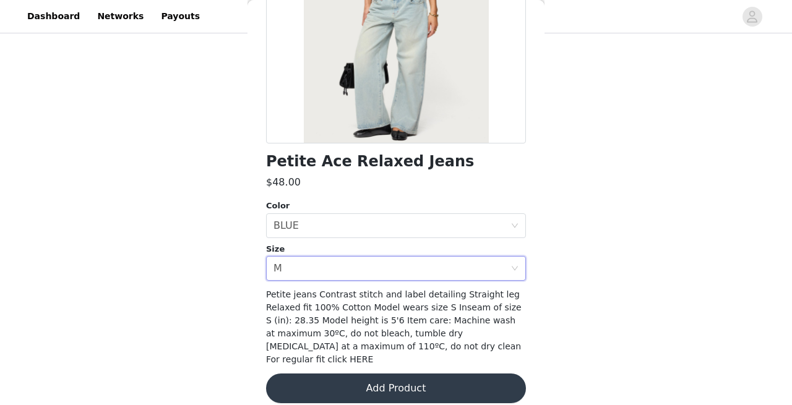
scroll to position [193, 0]
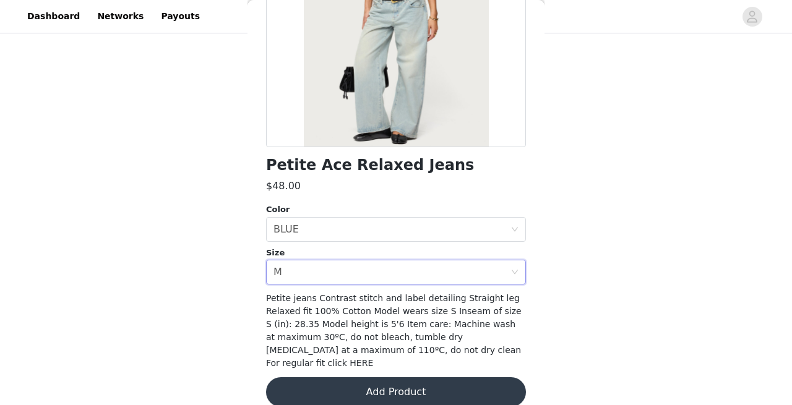
click at [348, 162] on h1 "Petite Ace Relaxed Jeans" at bounding box center [370, 165] width 208 height 17
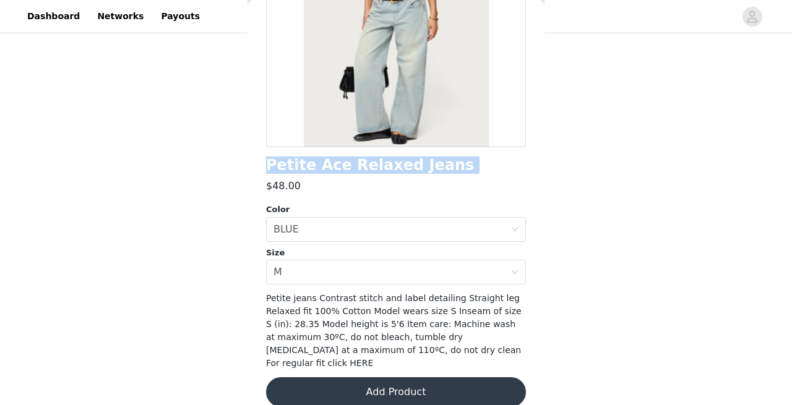
click at [348, 162] on h1 "Petite Ace Relaxed Jeans" at bounding box center [370, 165] width 208 height 17
copy div "Petite Ace Relaxed Jeans"
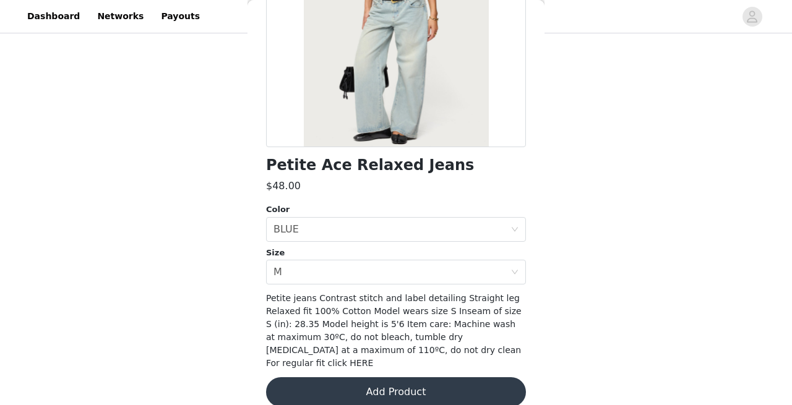
click at [351, 202] on div "Petite Ace Relaxed Jeans $48.00 Color Select color BLUE Size Select size M Peti…" at bounding box center [396, 145] width 260 height 553
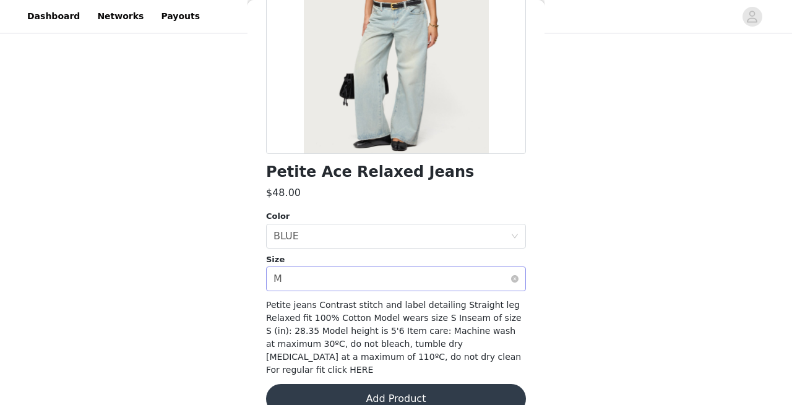
scroll to position [189, 0]
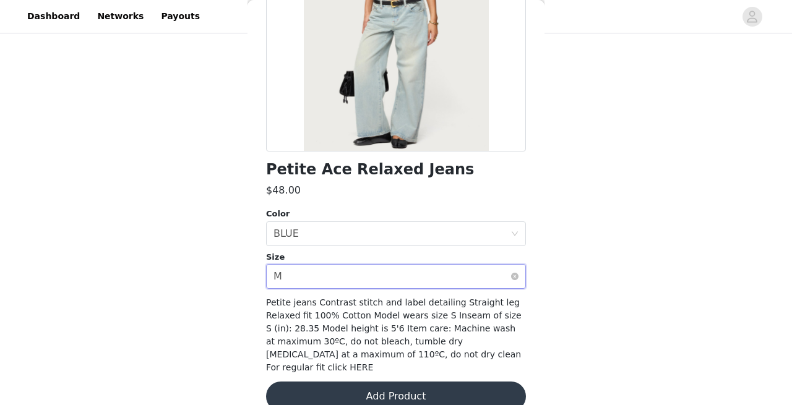
click at [305, 280] on div "Select size M" at bounding box center [391, 277] width 237 height 24
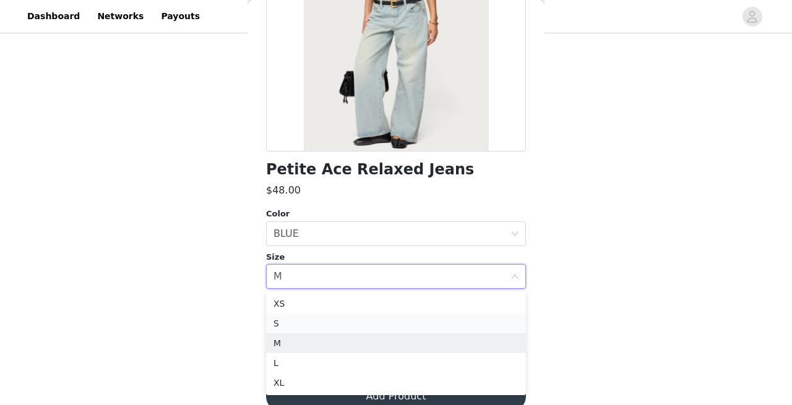
click at [298, 328] on li "S" at bounding box center [396, 324] width 260 height 20
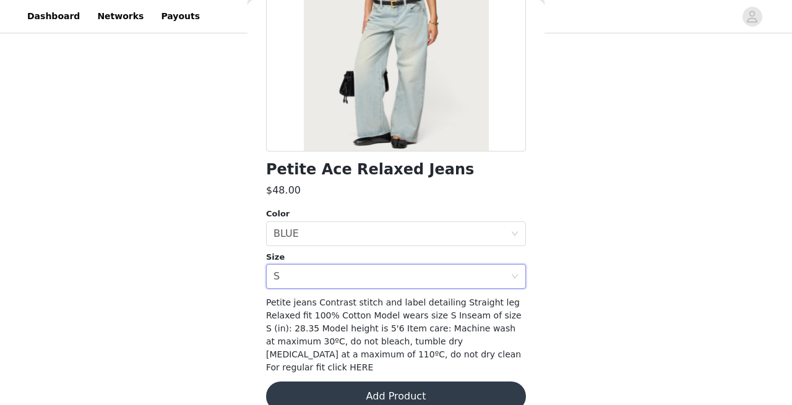
click at [432, 382] on button "Add Product" at bounding box center [396, 397] width 260 height 30
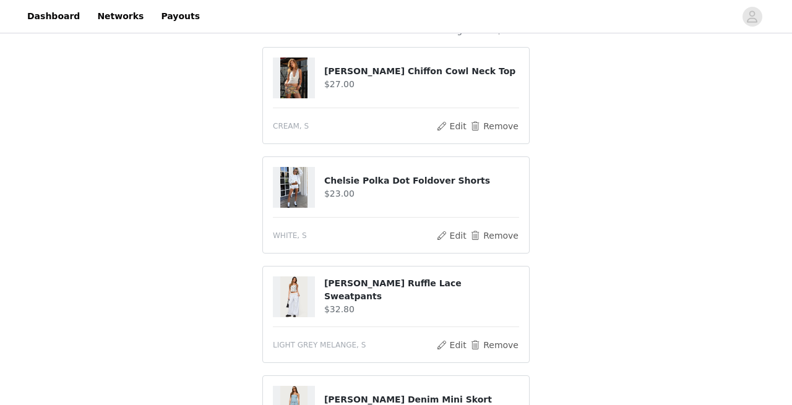
scroll to position [123, 0]
click at [481, 131] on button "Remove" at bounding box center [493, 126] width 49 height 15
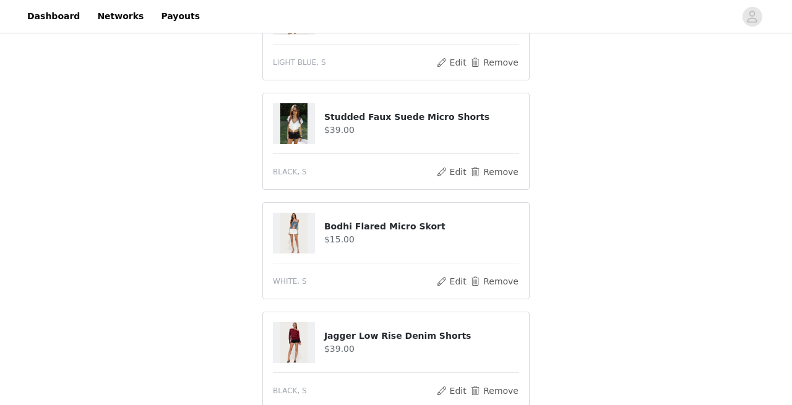
scroll to position [435, 0]
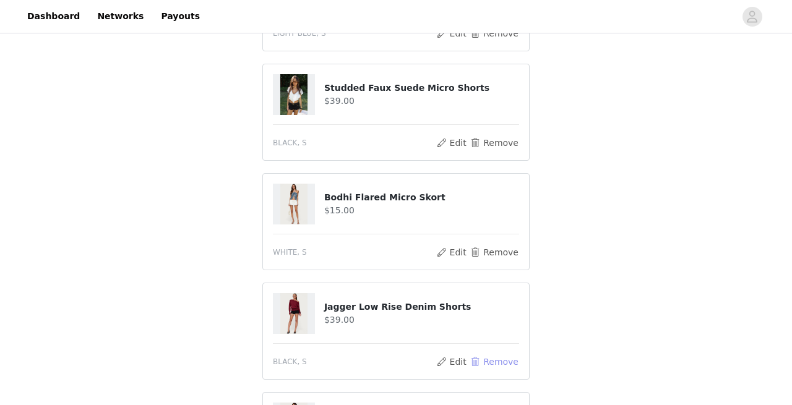
click at [494, 361] on button "Remove" at bounding box center [493, 361] width 49 height 15
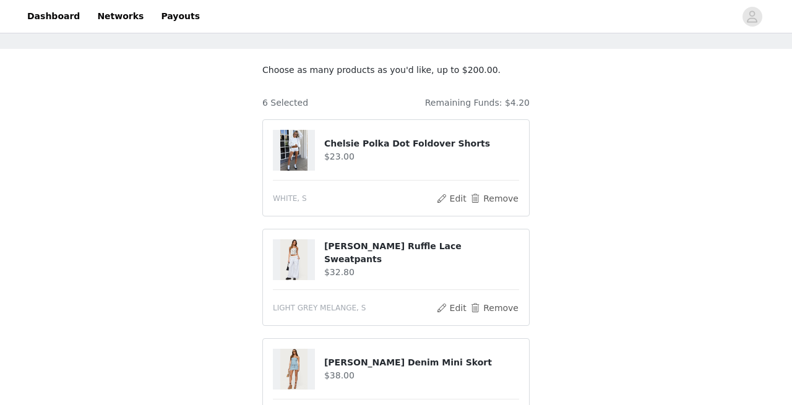
scroll to position [50, 0]
click at [485, 205] on button "Remove" at bounding box center [493, 199] width 49 height 15
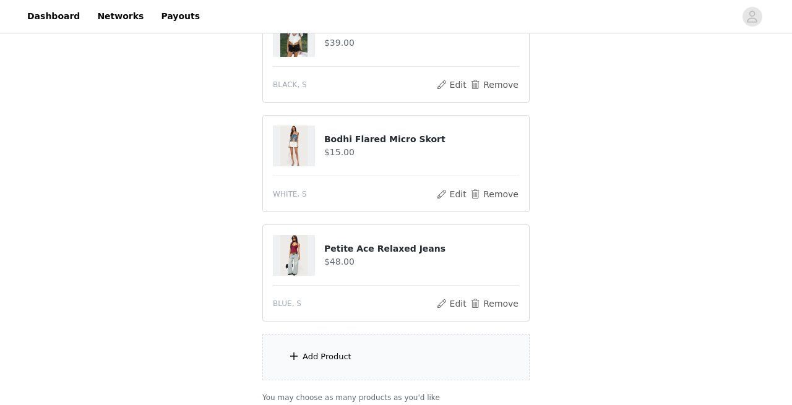
scroll to position [385, 0]
click at [311, 353] on div "Add Product" at bounding box center [326, 355] width 49 height 12
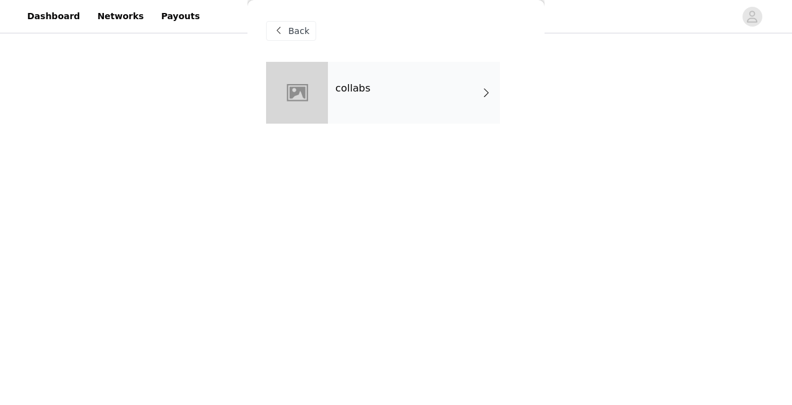
click at [349, 101] on div "collabs" at bounding box center [414, 93] width 172 height 62
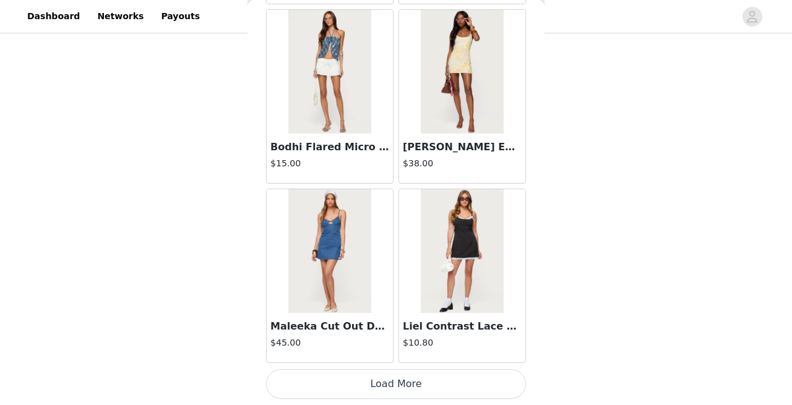
scroll to position [1486, 0]
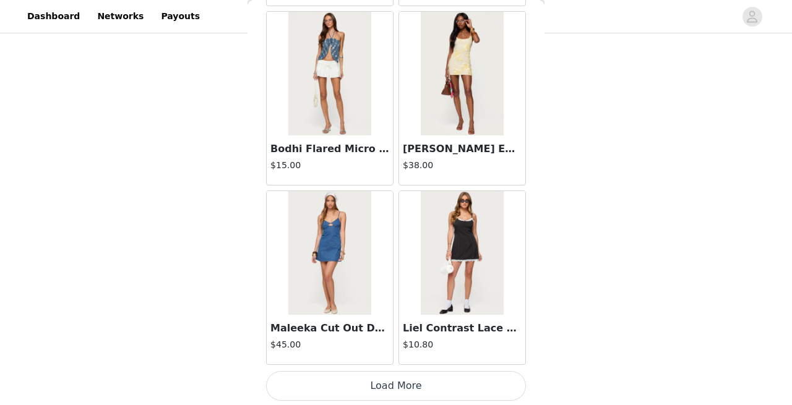
click at [414, 384] on button "Load More" at bounding box center [396, 386] width 260 height 30
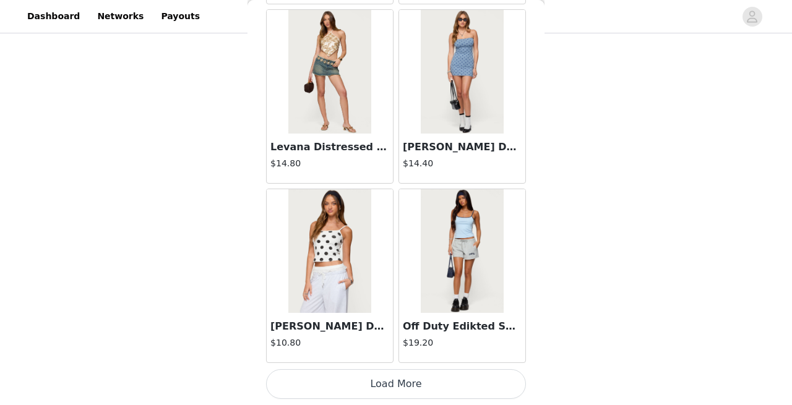
scroll to position [418, 0]
click at [421, 380] on button "Load More" at bounding box center [396, 384] width 260 height 30
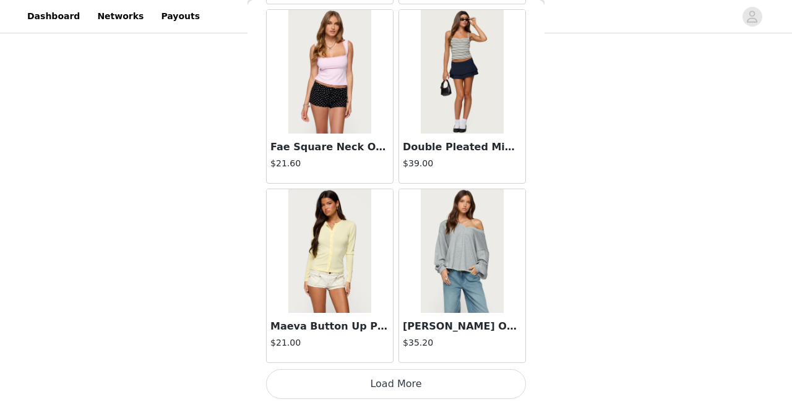
scroll to position [486, 0]
click at [426, 386] on button "Load More" at bounding box center [396, 384] width 260 height 30
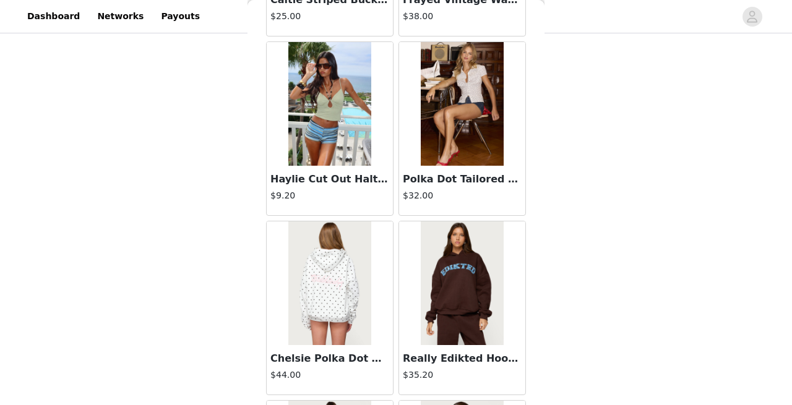
scroll to position [6129, 0]
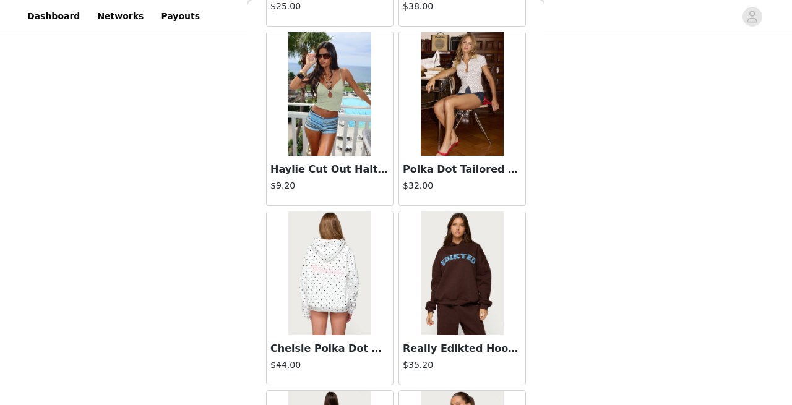
click at [361, 322] on img at bounding box center [329, 274] width 82 height 124
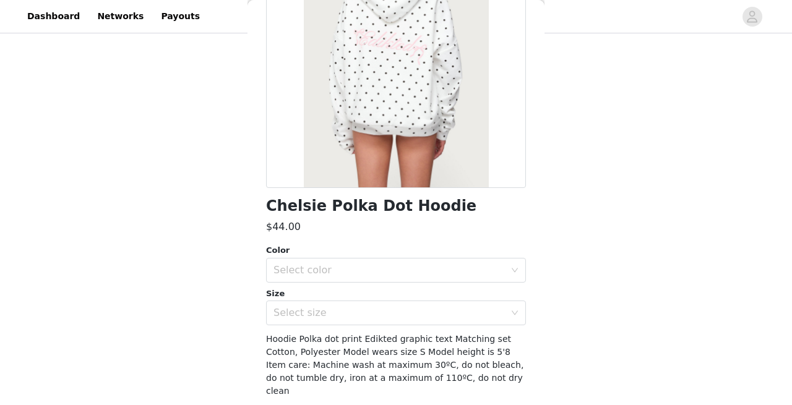
scroll to position [169, 0]
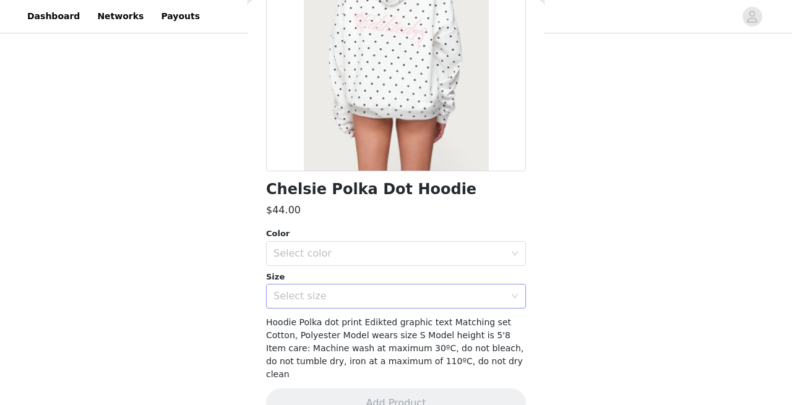
click at [380, 304] on div "Select size" at bounding box center [391, 297] width 237 height 24
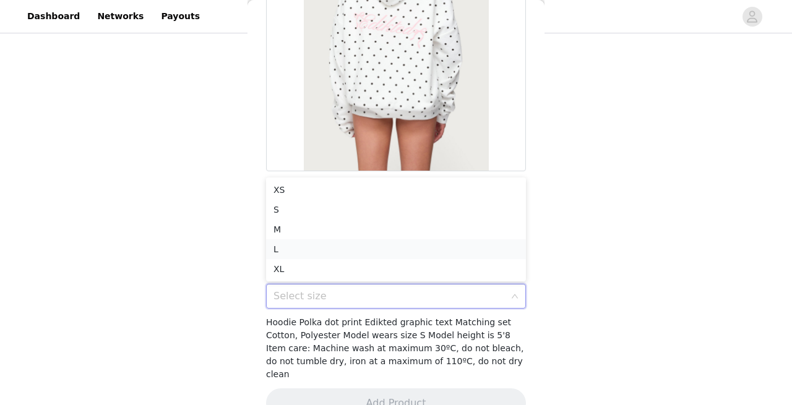
click at [364, 252] on li "L" at bounding box center [396, 249] width 260 height 20
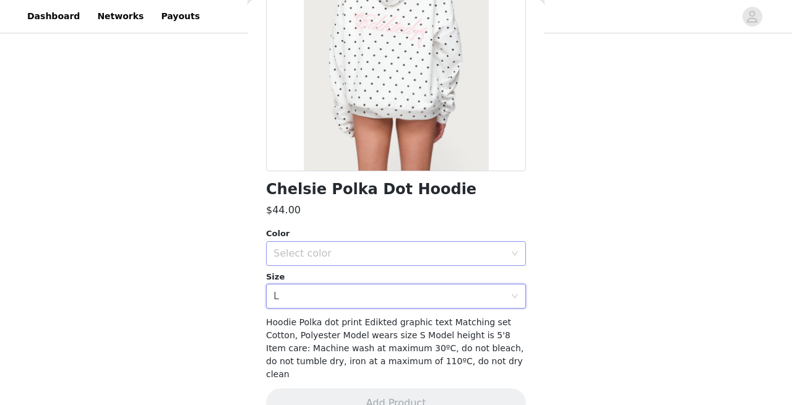
click at [362, 259] on div "Select color" at bounding box center [391, 254] width 237 height 24
click at [312, 284] on li "WHITE" at bounding box center [396, 281] width 260 height 20
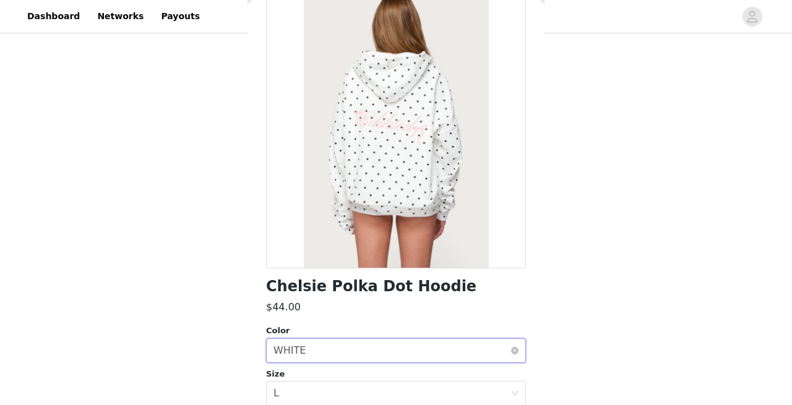
scroll to position [184, 0]
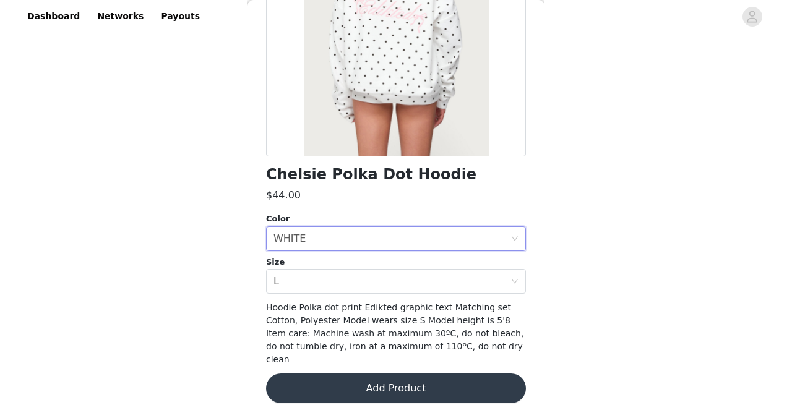
click at [380, 379] on button "Add Product" at bounding box center [396, 389] width 260 height 30
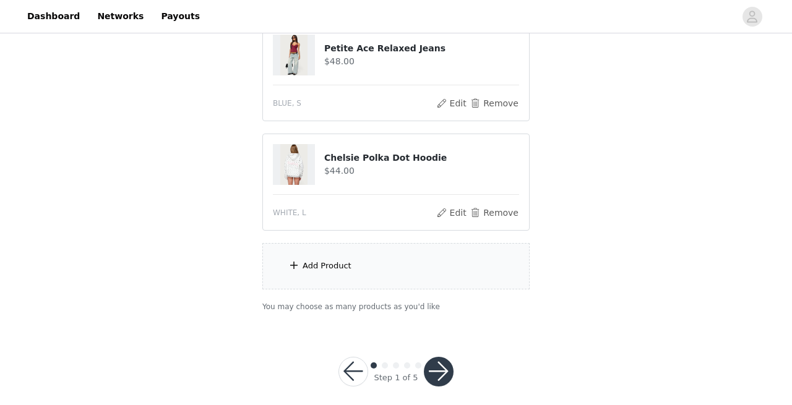
scroll to position [596, 0]
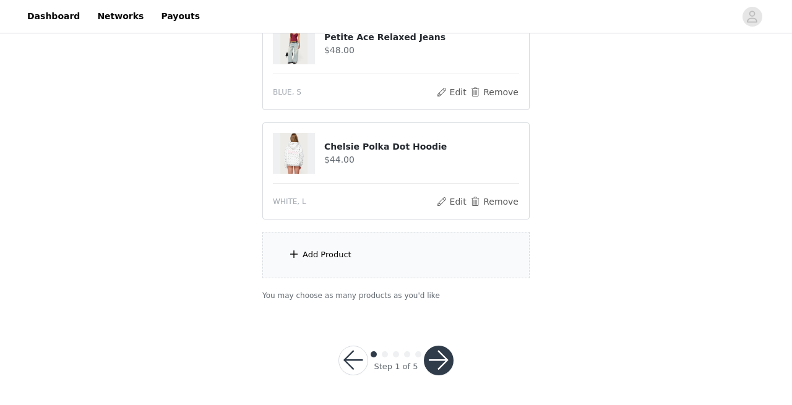
click at [442, 360] on button "button" at bounding box center [439, 361] width 30 height 30
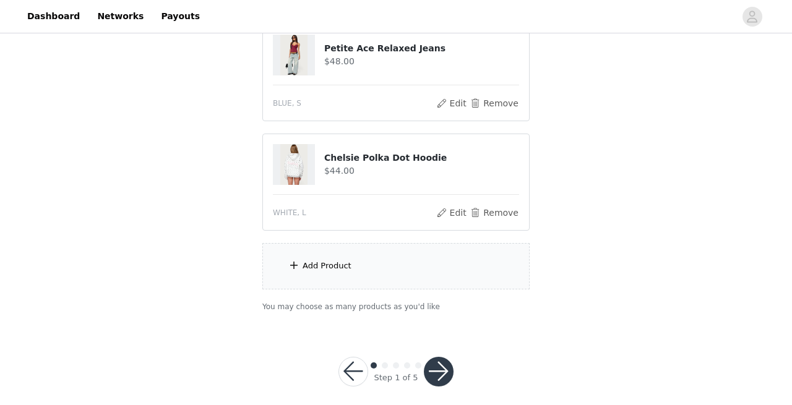
click at [434, 369] on button "button" at bounding box center [439, 372] width 30 height 30
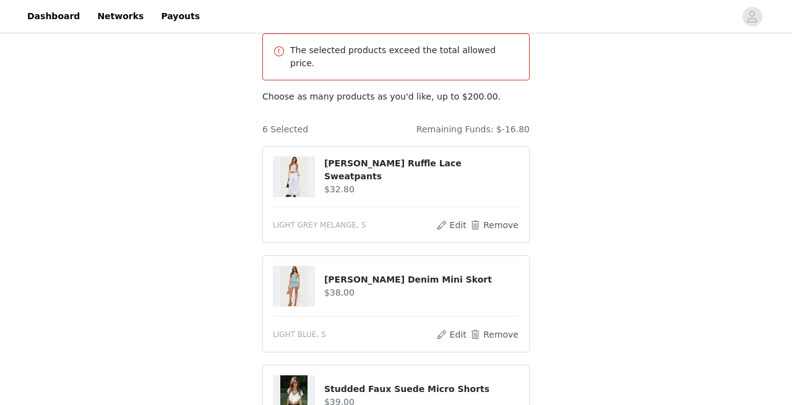
scroll to position [79, 0]
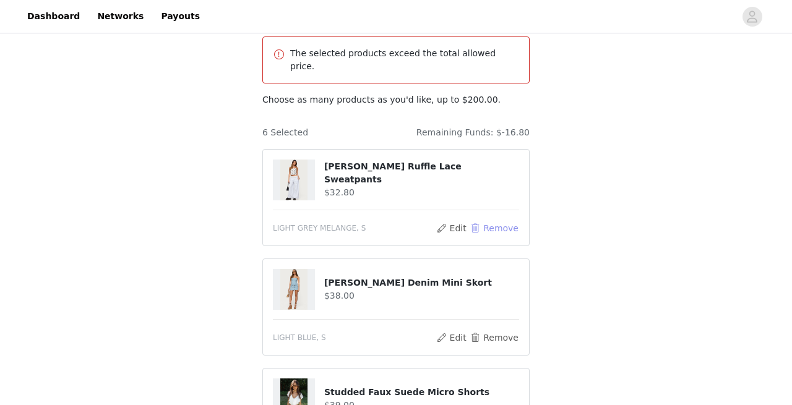
click at [484, 221] on button "Remove" at bounding box center [493, 228] width 49 height 15
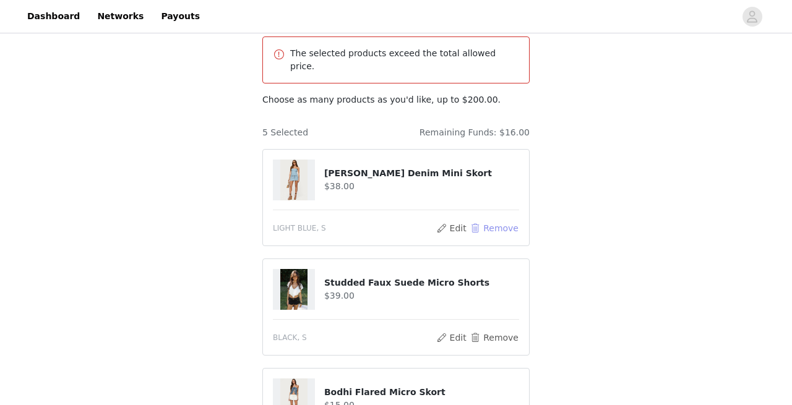
click at [482, 221] on button "Remove" at bounding box center [493, 228] width 49 height 15
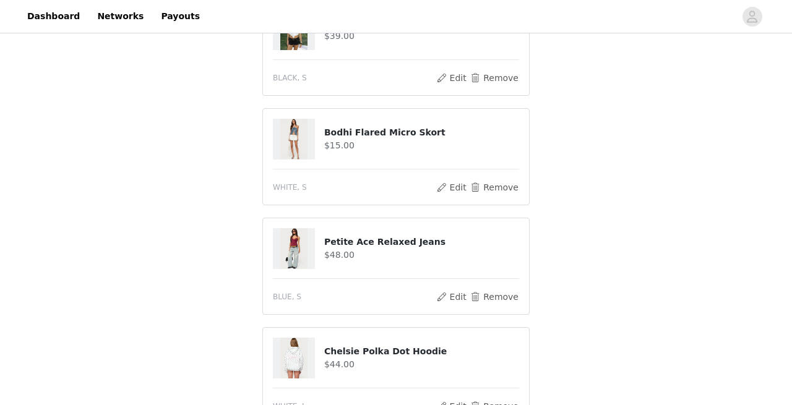
scroll to position [362, 0]
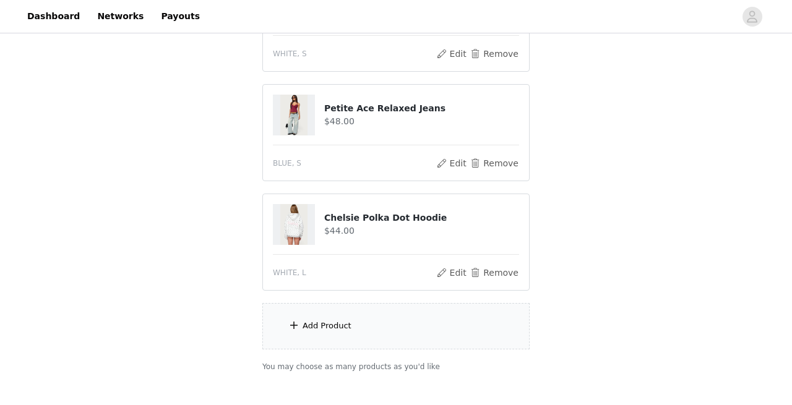
click at [351, 306] on div "Add Product" at bounding box center [395, 326] width 267 height 46
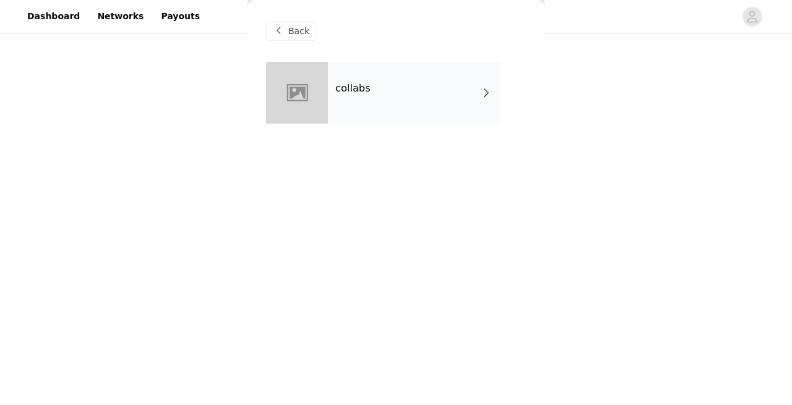
click at [325, 96] on div at bounding box center [297, 93] width 62 height 62
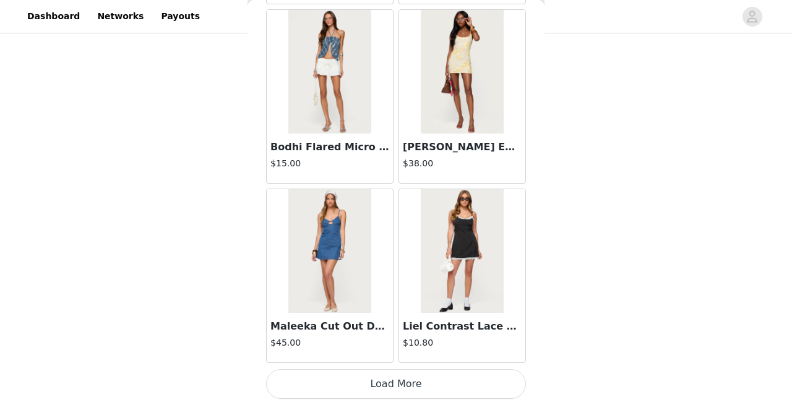
scroll to position [1486, 0]
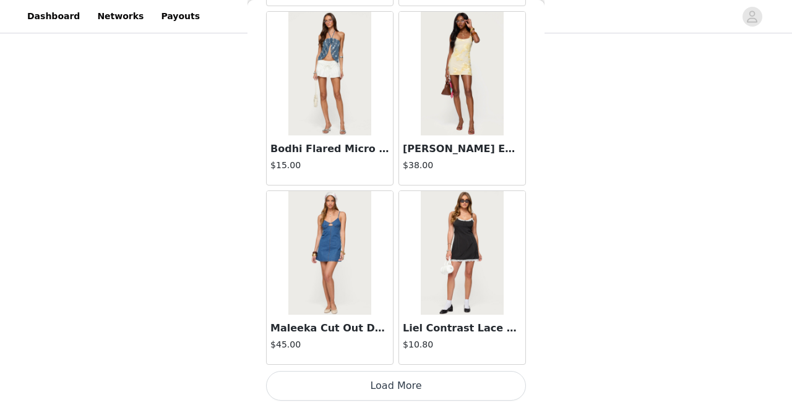
click at [414, 382] on button "Load More" at bounding box center [396, 386] width 260 height 30
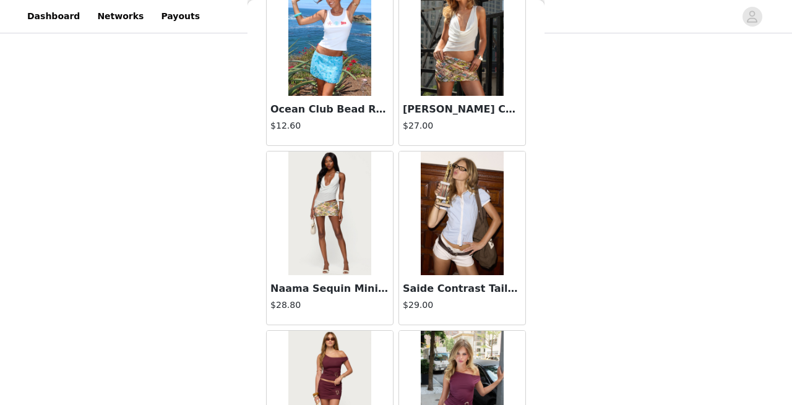
scroll to position [1892, 0]
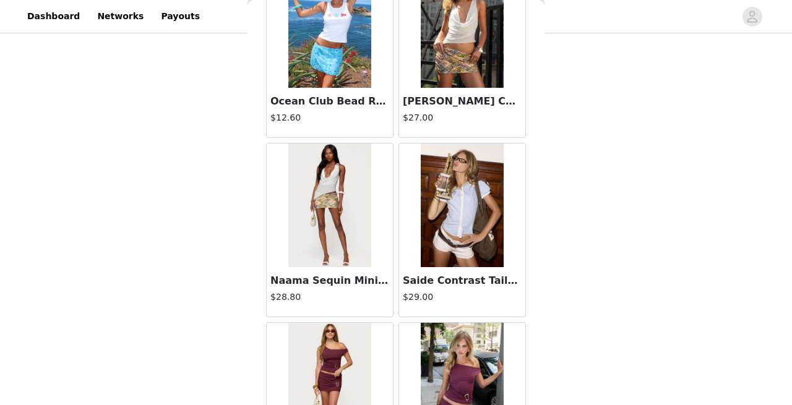
click at [469, 247] on img at bounding box center [462, 206] width 82 height 124
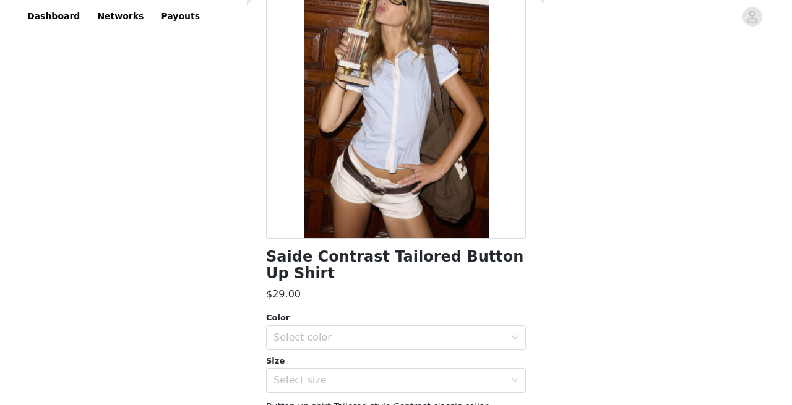
scroll to position [0, 0]
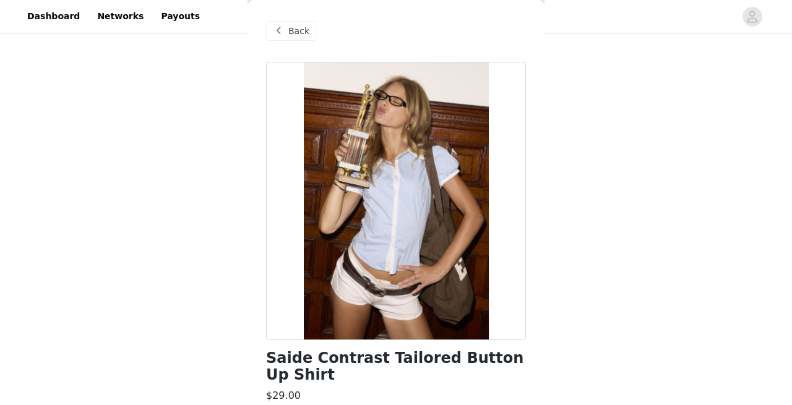
click at [297, 30] on span "Back" at bounding box center [298, 31] width 21 height 13
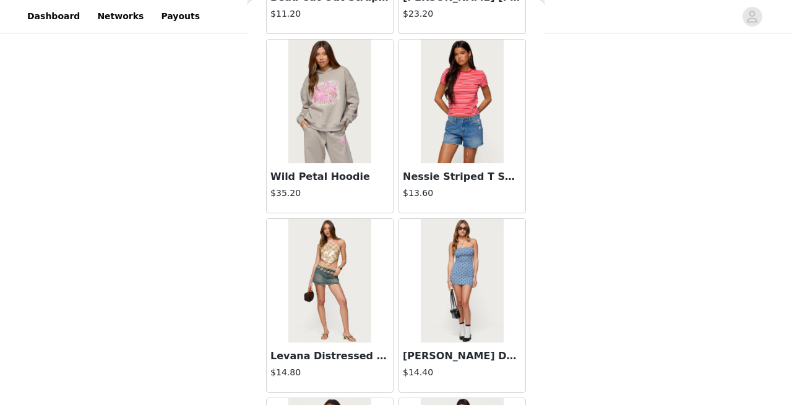
scroll to position [3281, 0]
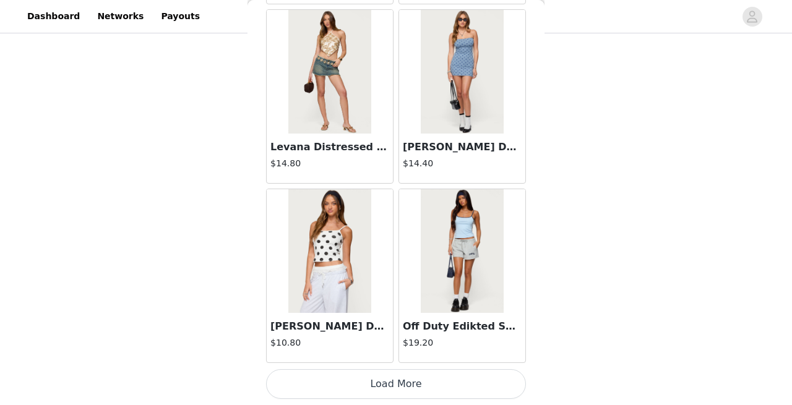
click at [396, 382] on button "Load More" at bounding box center [396, 384] width 260 height 30
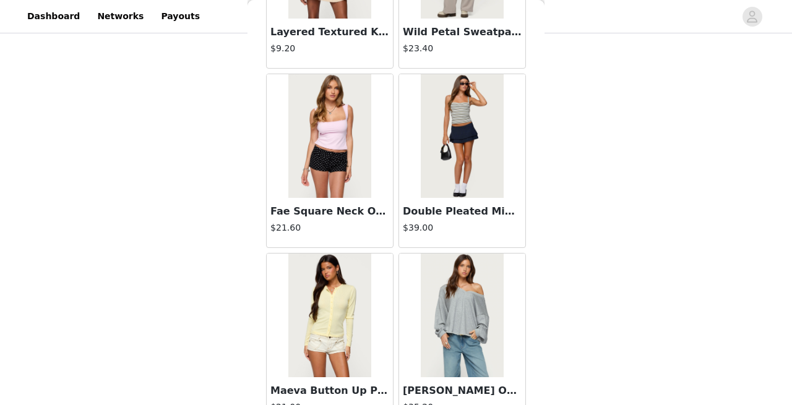
scroll to position [5075, 0]
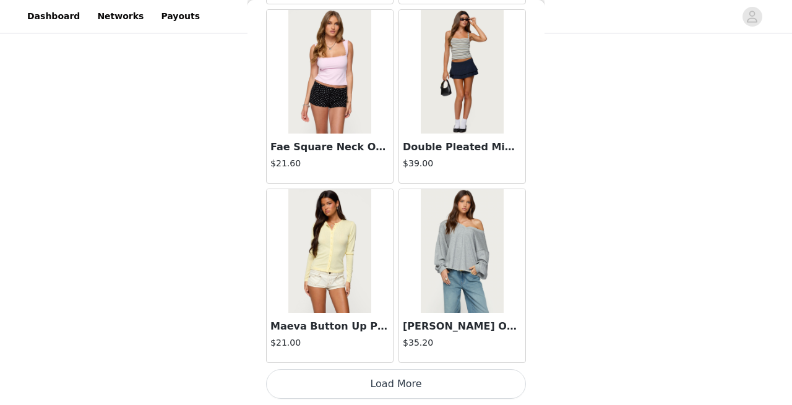
click at [420, 387] on button "Load More" at bounding box center [396, 384] width 260 height 30
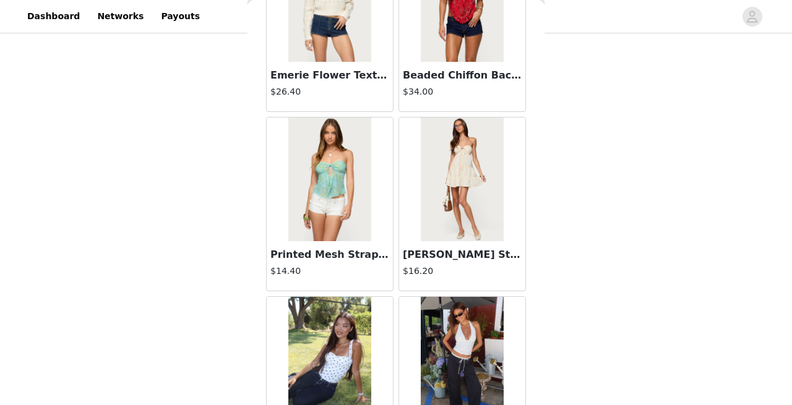
scroll to position [6869, 0]
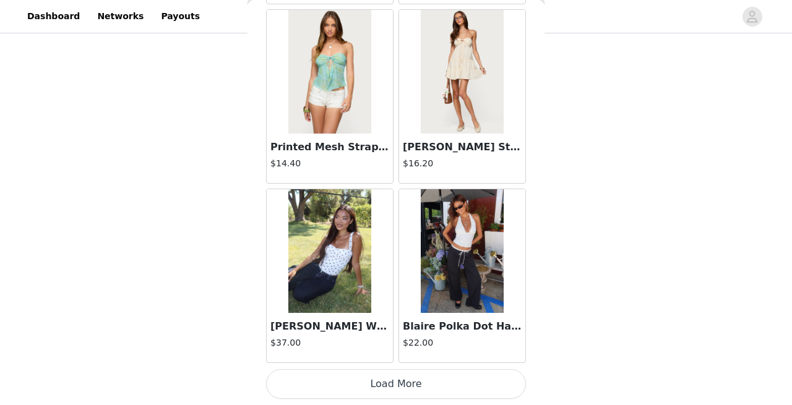
click at [406, 373] on button "Load More" at bounding box center [396, 384] width 260 height 30
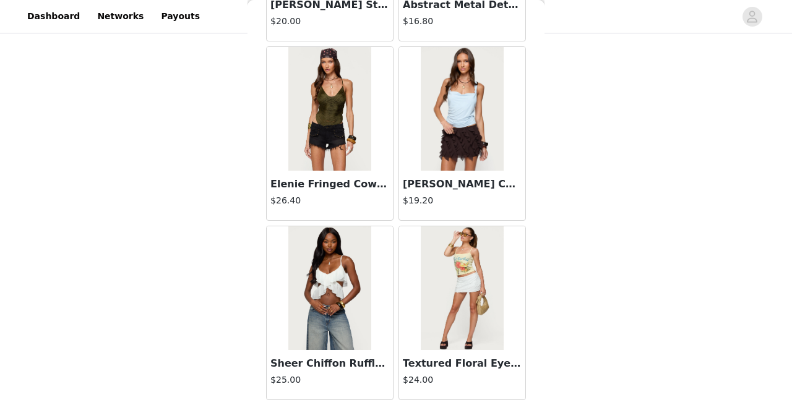
scroll to position [8663, 0]
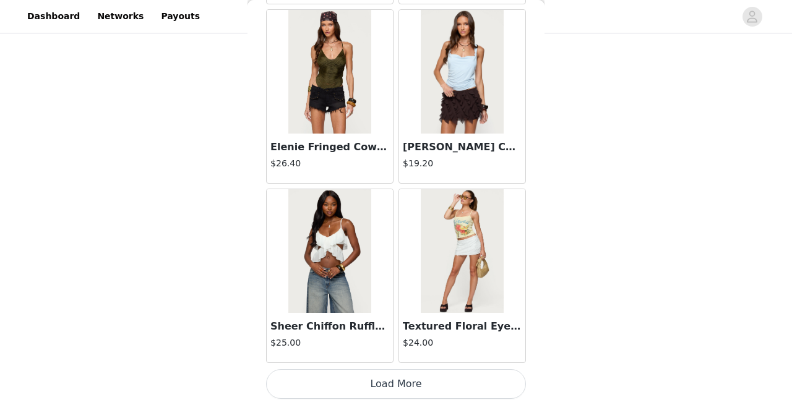
click at [416, 382] on button "Load More" at bounding box center [396, 384] width 260 height 30
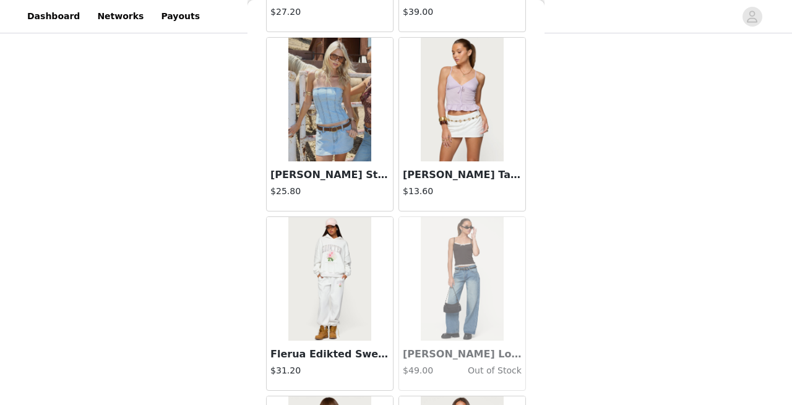
scroll to position [10457, 0]
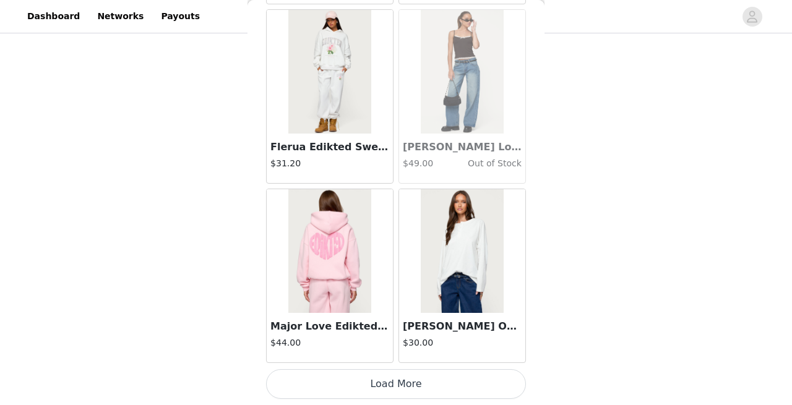
click at [406, 381] on button "Load More" at bounding box center [396, 384] width 260 height 30
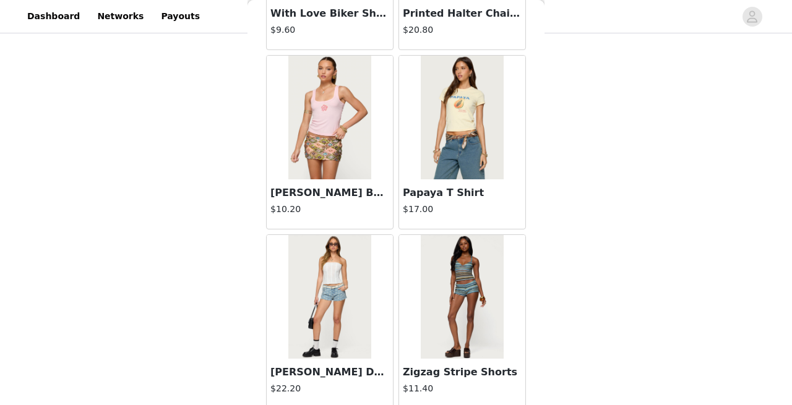
scroll to position [12251, 0]
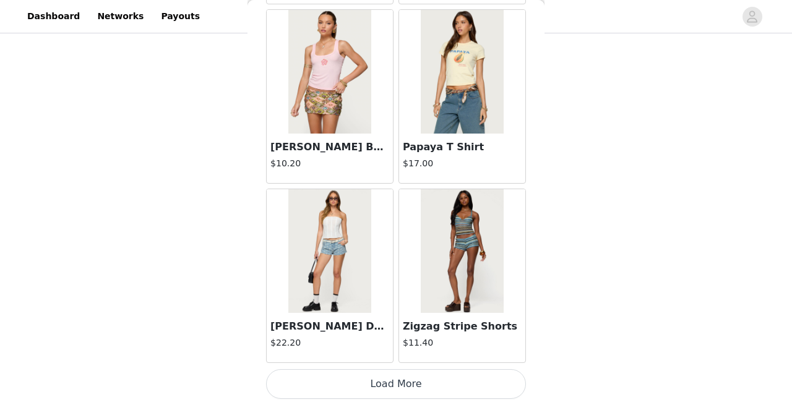
click at [382, 384] on button "Load More" at bounding box center [396, 384] width 260 height 30
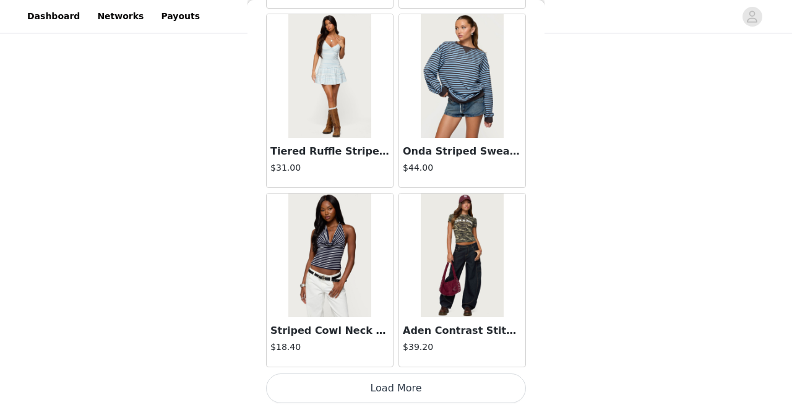
scroll to position [14044, 0]
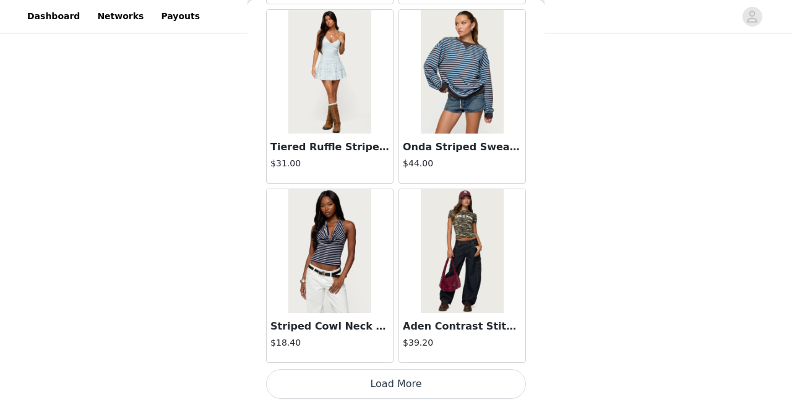
click at [394, 383] on button "Load More" at bounding box center [396, 384] width 260 height 30
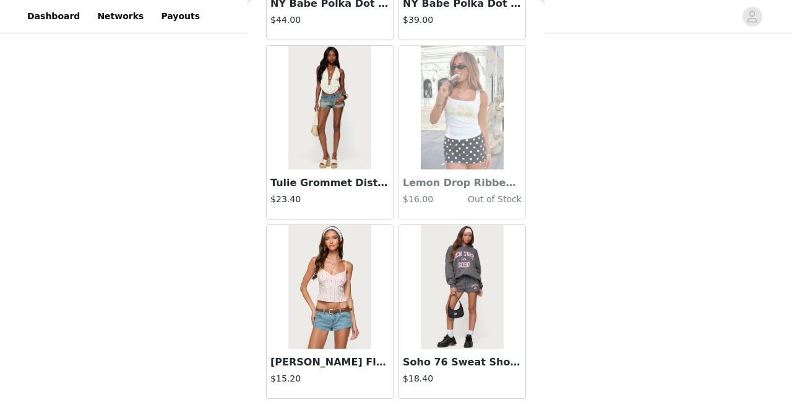
scroll to position [15838, 0]
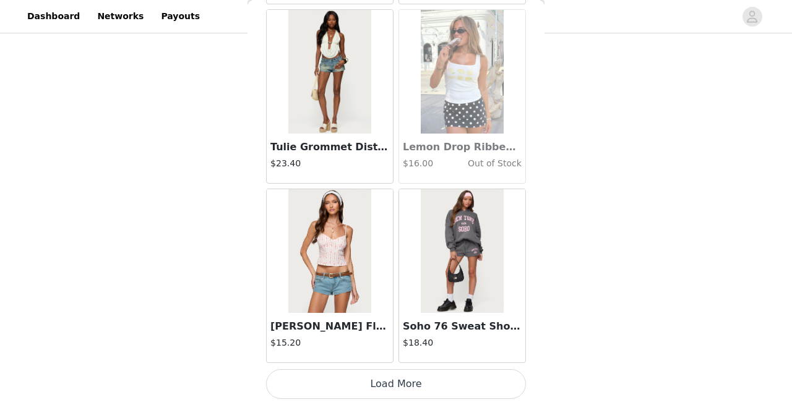
click at [384, 379] on button "Load More" at bounding box center [396, 384] width 260 height 30
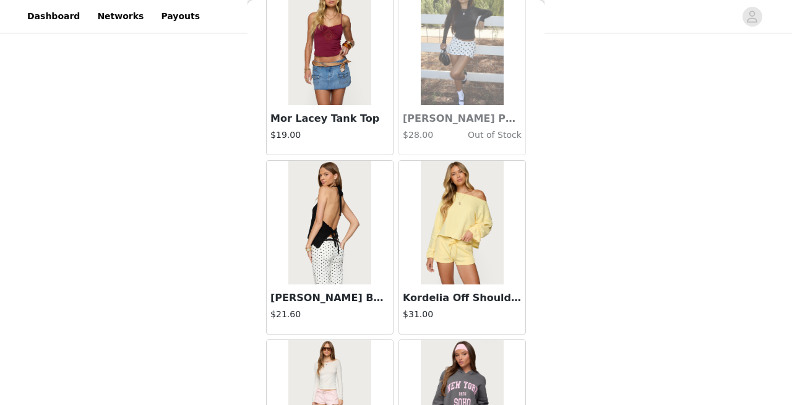
scroll to position [16948, 0]
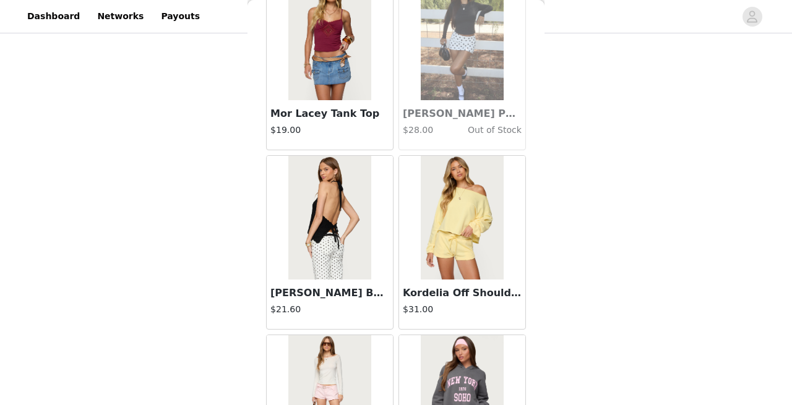
click at [359, 242] on img at bounding box center [329, 218] width 82 height 124
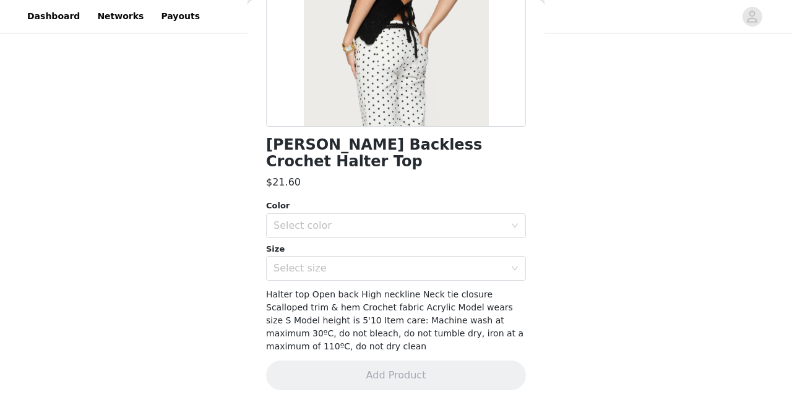
scroll to position [0, 0]
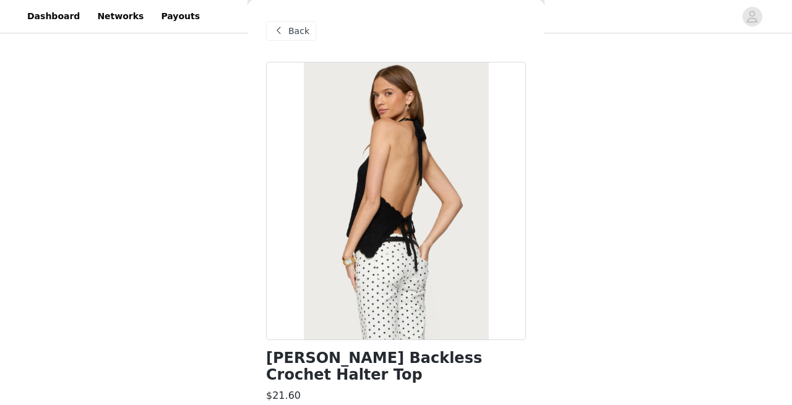
click at [308, 31] on div "Back" at bounding box center [291, 31] width 50 height 20
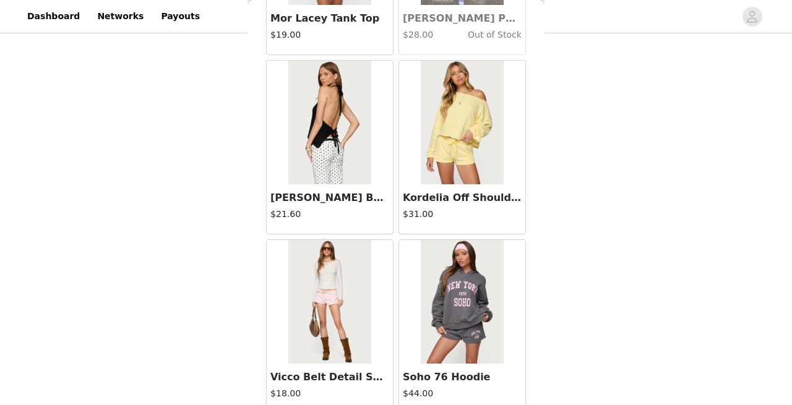
scroll to position [17632, 0]
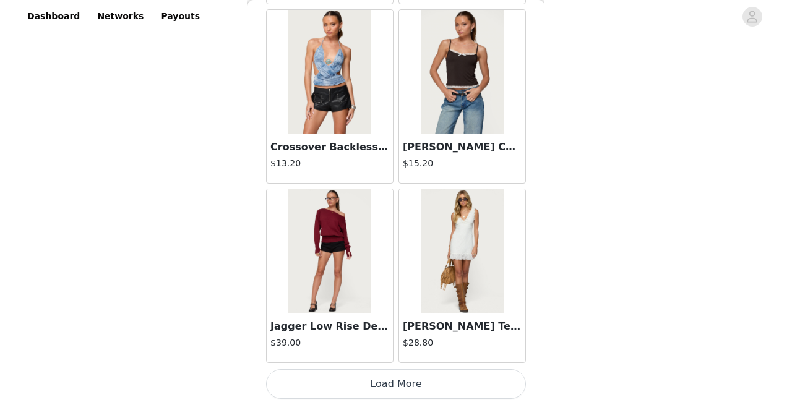
click at [392, 385] on button "Load More" at bounding box center [396, 384] width 260 height 30
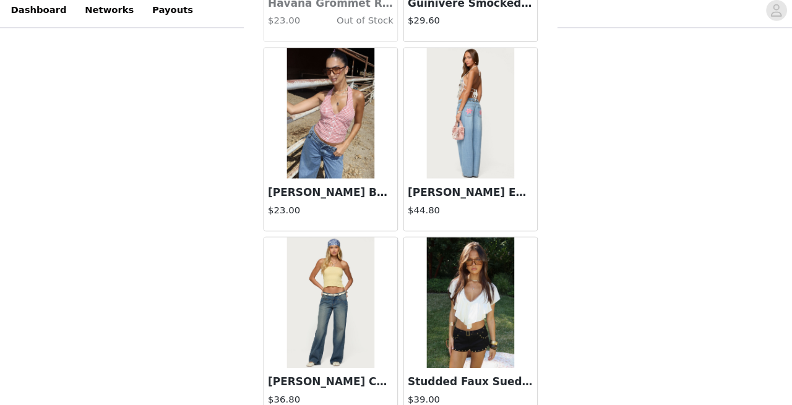
scroll to position [19426, 0]
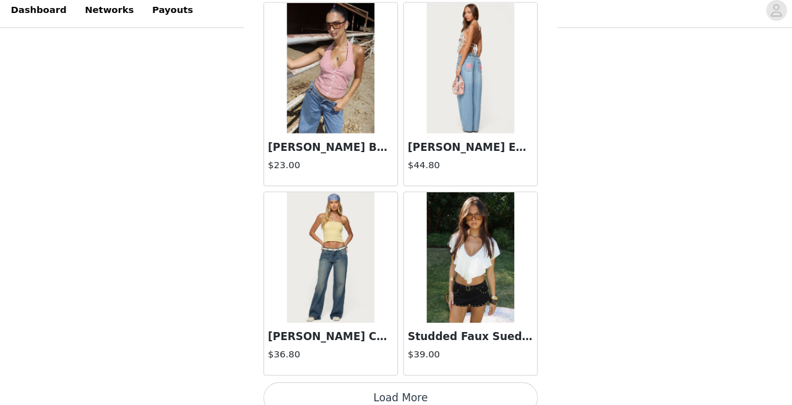
click at [402, 374] on button "Load More" at bounding box center [396, 384] width 260 height 30
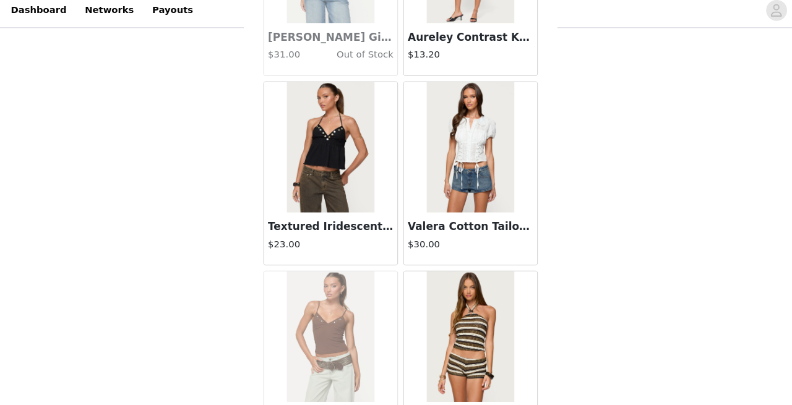
scroll to position [20790, 0]
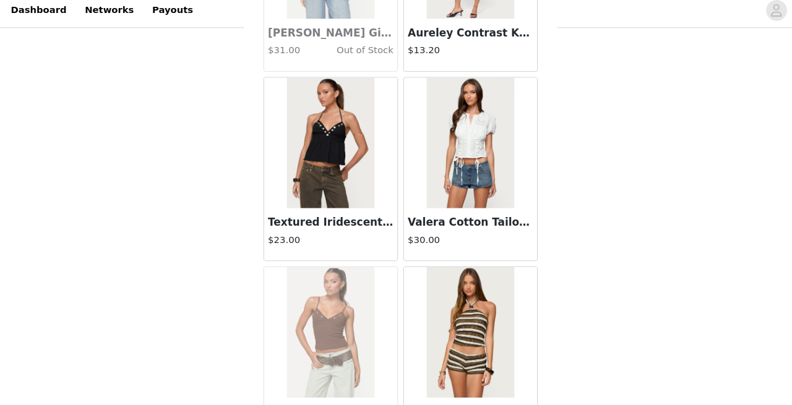
click at [433, 164] on img at bounding box center [462, 142] width 82 height 124
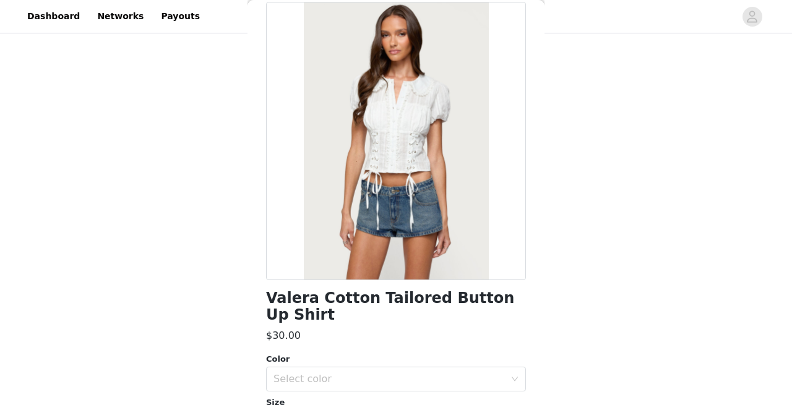
scroll to position [0, 0]
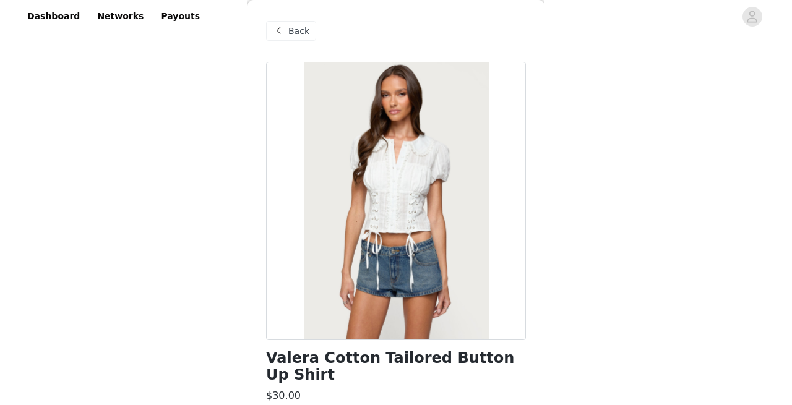
click at [298, 29] on span "Back" at bounding box center [298, 31] width 21 height 13
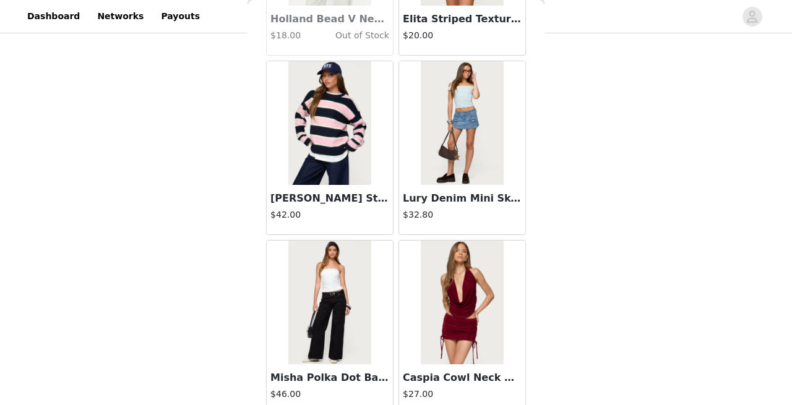
scroll to position [21220, 0]
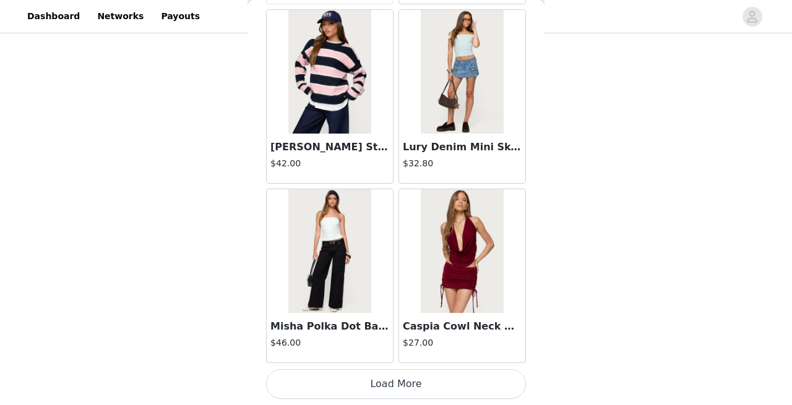
click at [413, 387] on button "Load More" at bounding box center [396, 384] width 260 height 30
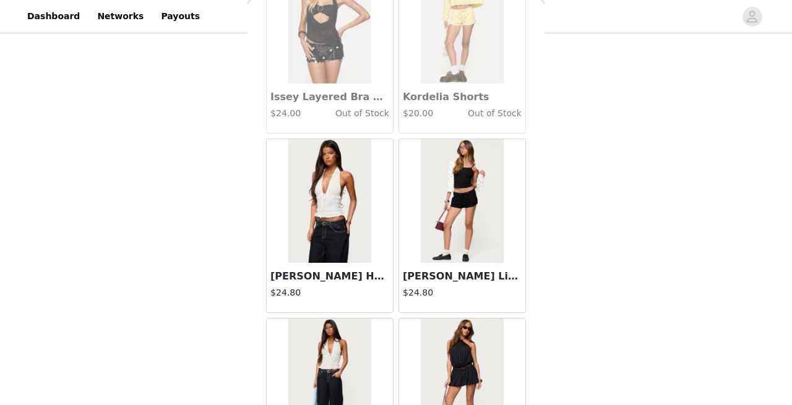
scroll to position [21988, 0]
click at [427, 319] on img at bounding box center [462, 380] width 82 height 124
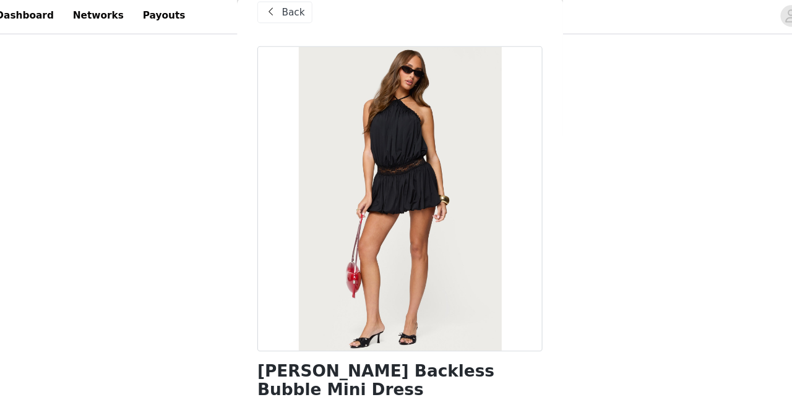
scroll to position [0, 0]
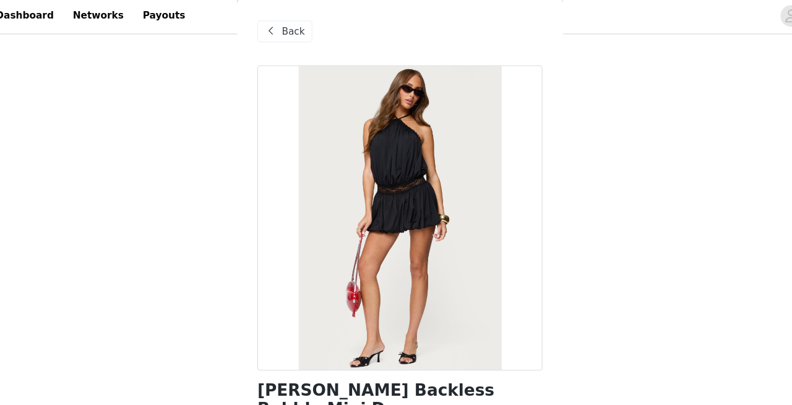
click at [285, 36] on span at bounding box center [278, 31] width 15 height 15
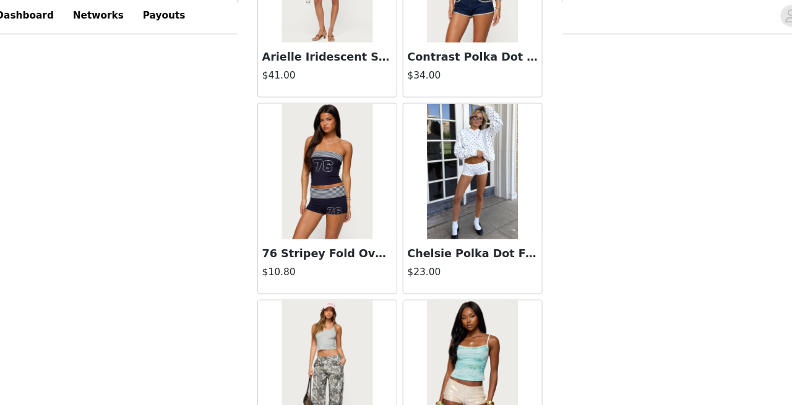
scroll to position [4533, 0]
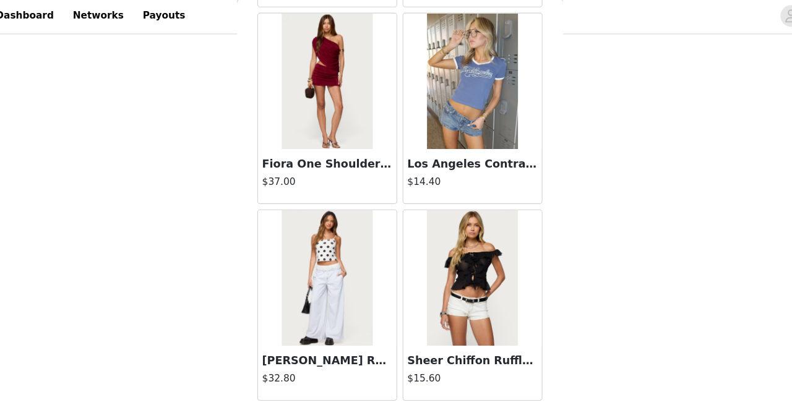
click at [491, 95] on img at bounding box center [462, 76] width 82 height 124
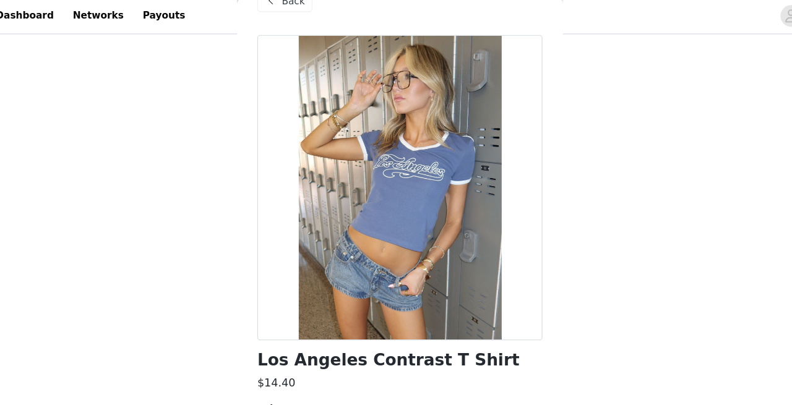
scroll to position [20, 0]
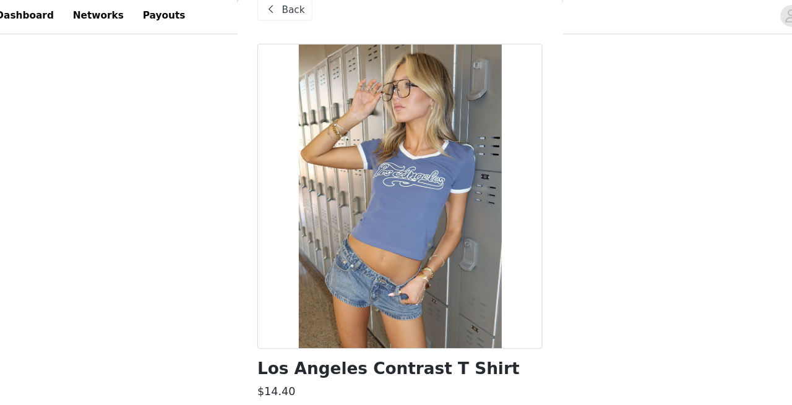
click at [285, 15] on span at bounding box center [278, 11] width 15 height 15
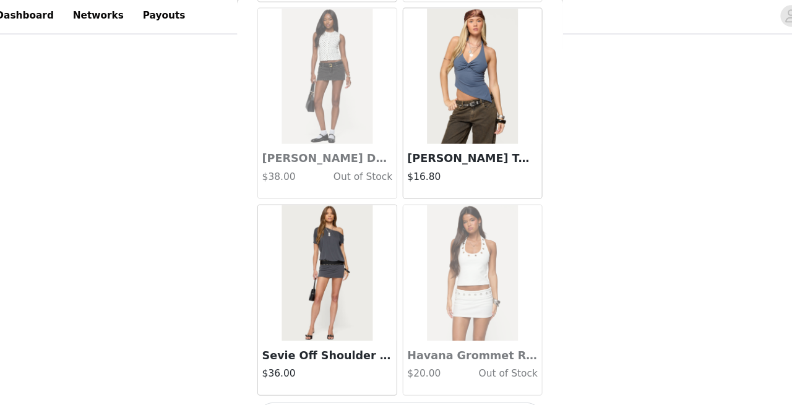
scroll to position [422, 0]
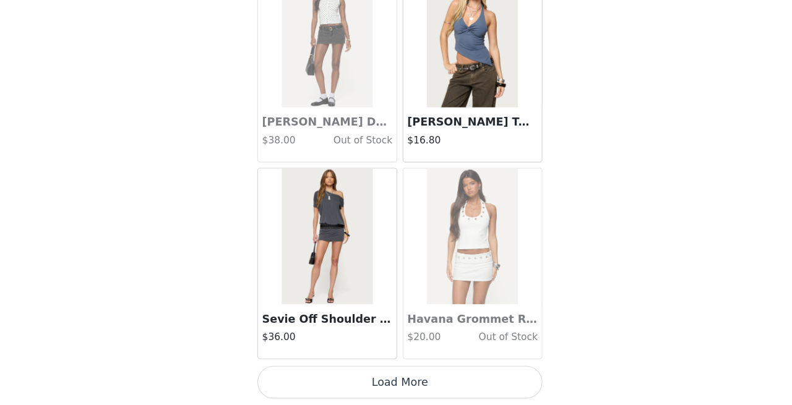
click at [409, 385] on button "Load More" at bounding box center [396, 384] width 260 height 30
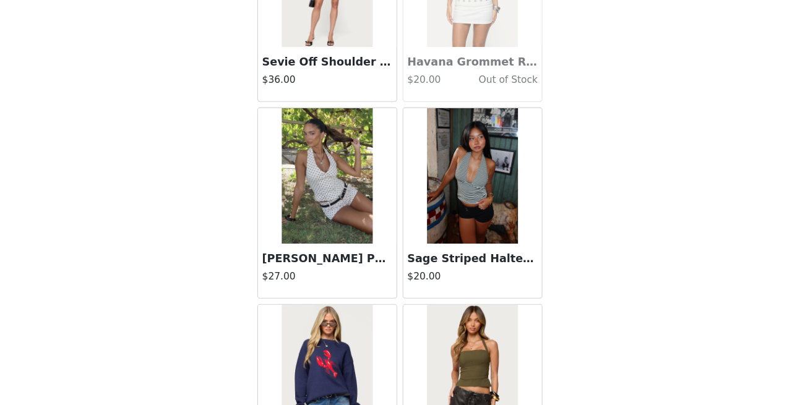
scroll to position [23251, 0]
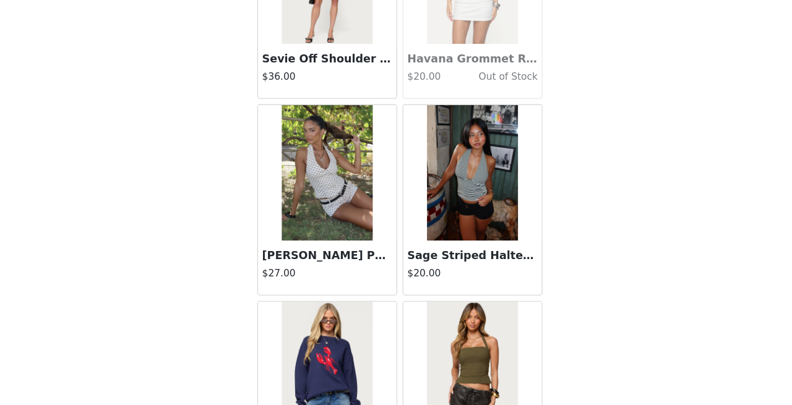
click at [337, 235] on img at bounding box center [329, 193] width 82 height 124
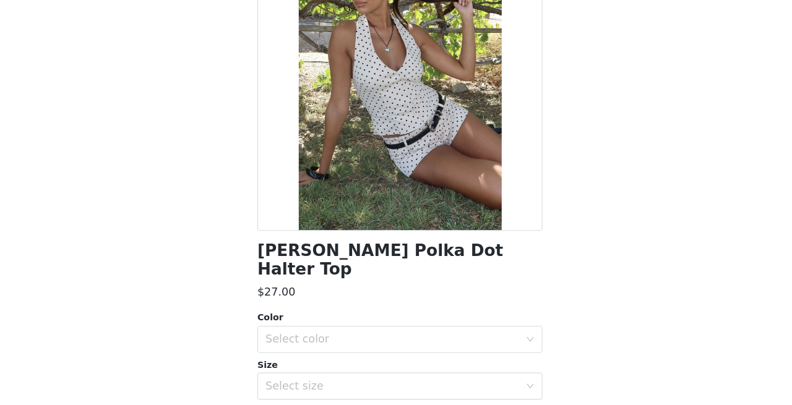
scroll to position [95, 0]
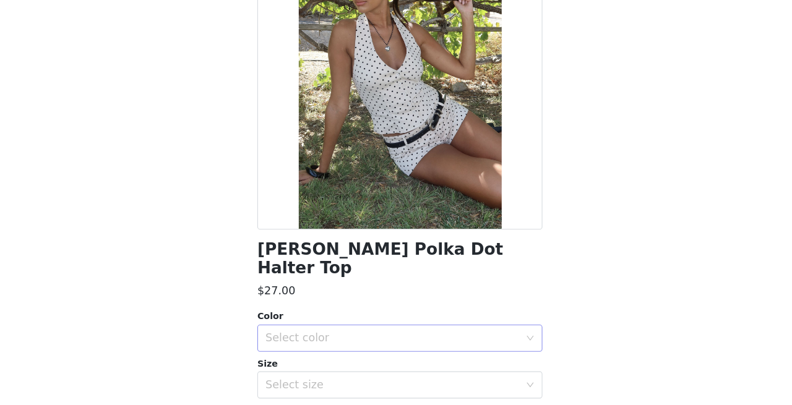
click at [339, 338] on div "Select color" at bounding box center [388, 344] width 231 height 12
click at [330, 354] on li "CREAM" at bounding box center [396, 355] width 260 height 20
click at [330, 380] on div "Select size" at bounding box center [388, 386] width 231 height 12
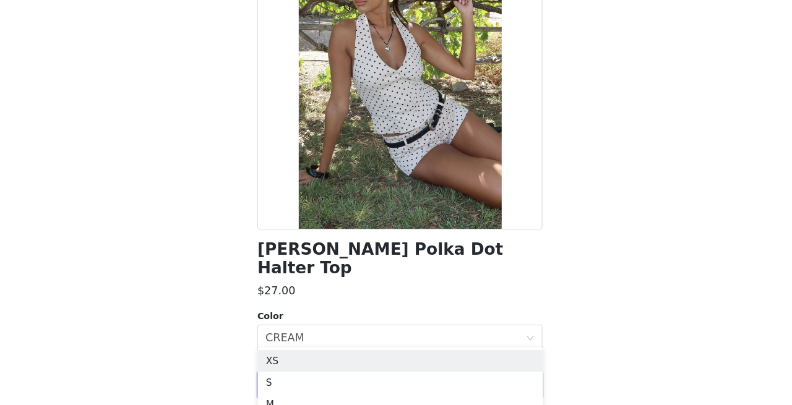
scroll to position [462, 0]
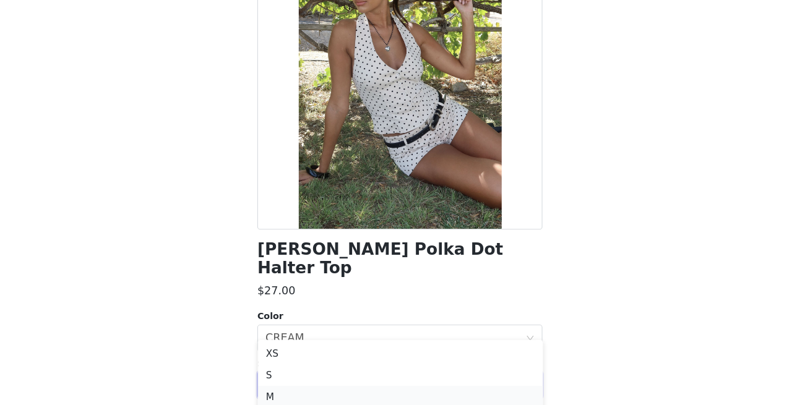
click at [312, 393] on li "M" at bounding box center [396, 397] width 260 height 20
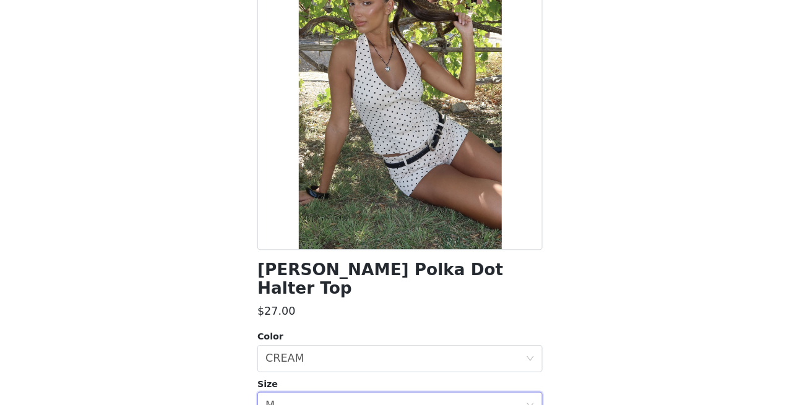
scroll to position [197, 0]
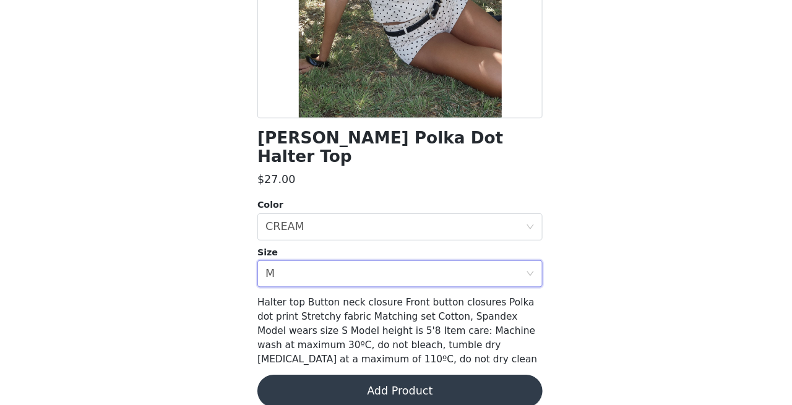
click at [459, 377] on button "Add Product" at bounding box center [396, 392] width 260 height 30
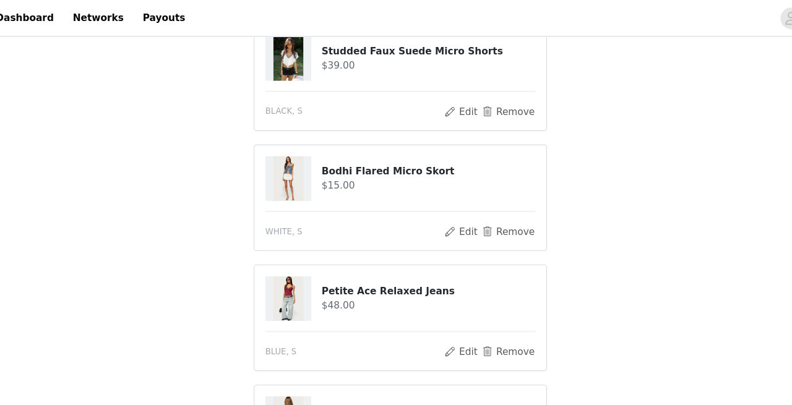
scroll to position [0, 0]
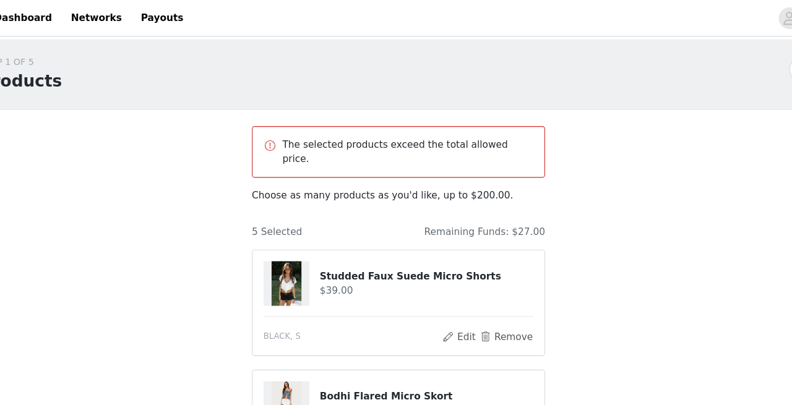
click at [460, 143] on div "The selected products exceed the total allowed price." at bounding box center [395, 138] width 267 height 47
click at [280, 132] on span at bounding box center [279, 133] width 12 height 15
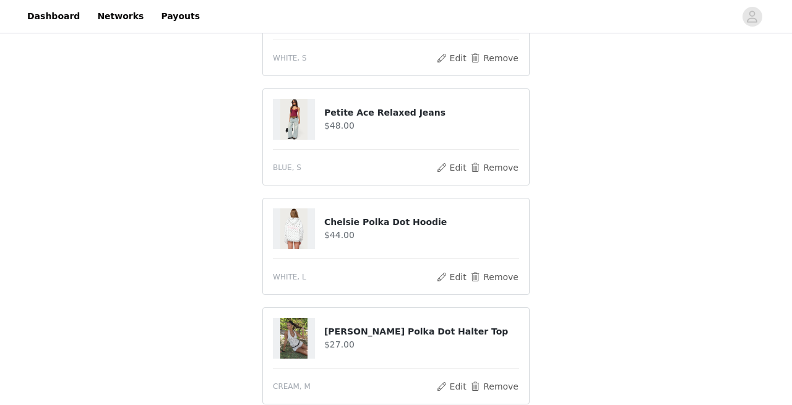
scroll to position [359, 0]
click at [495, 378] on button "Remove" at bounding box center [493, 385] width 49 height 15
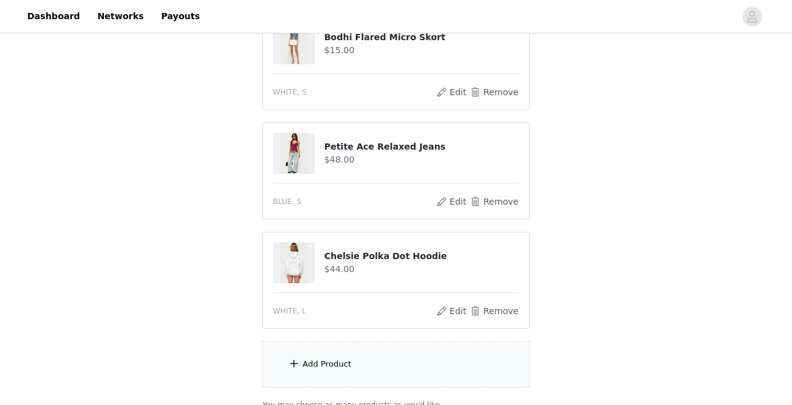
scroll to position [422, 0]
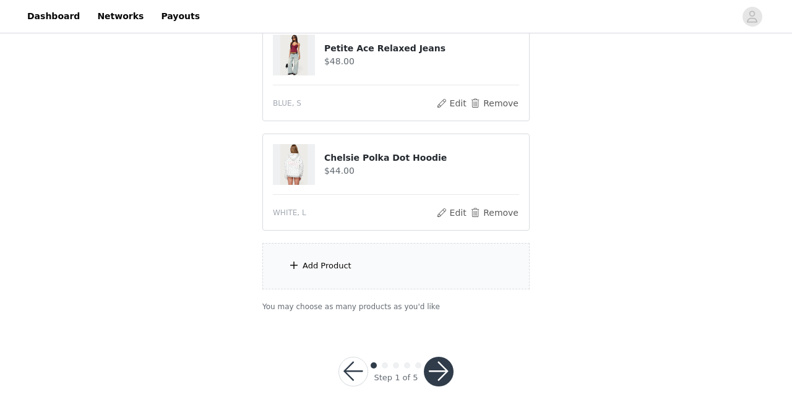
click at [406, 270] on div "Add Product" at bounding box center [395, 266] width 267 height 46
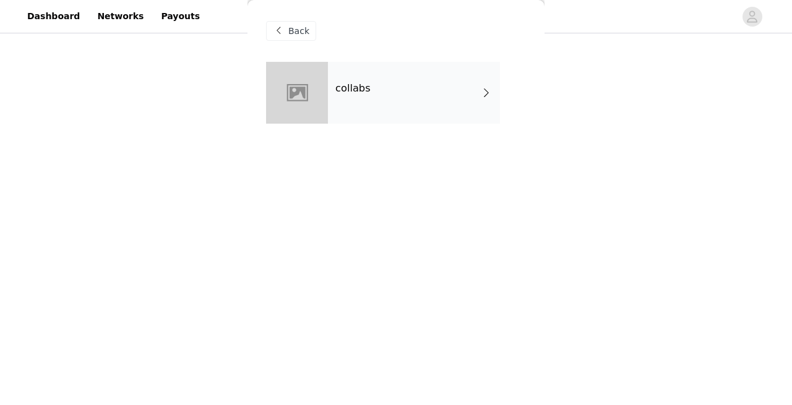
click at [335, 82] on div "collabs" at bounding box center [414, 93] width 172 height 62
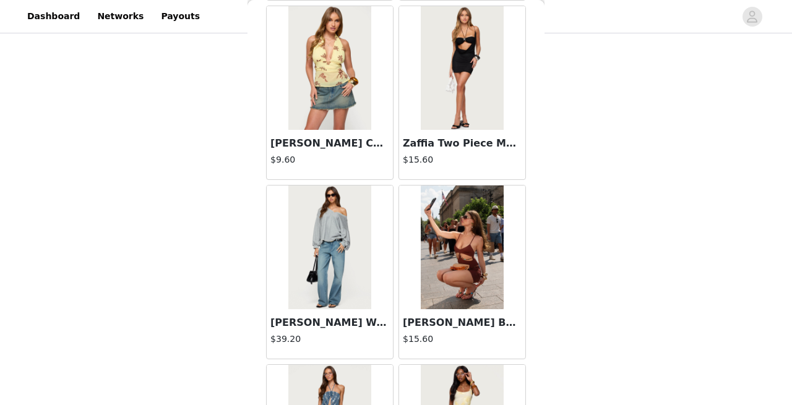
scroll to position [1488, 0]
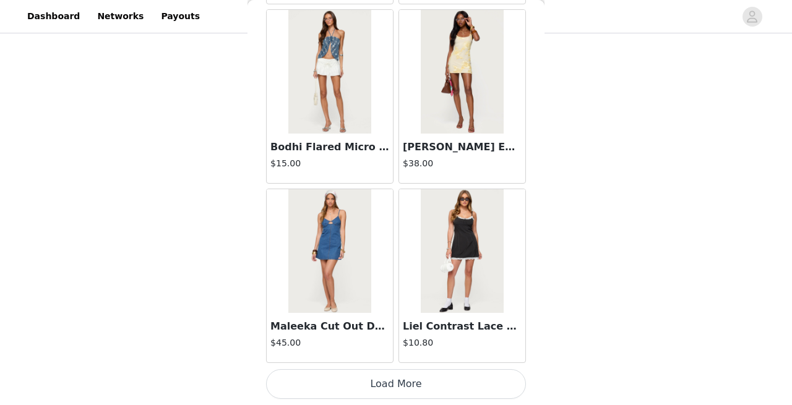
click at [419, 389] on button "Load More" at bounding box center [396, 384] width 260 height 30
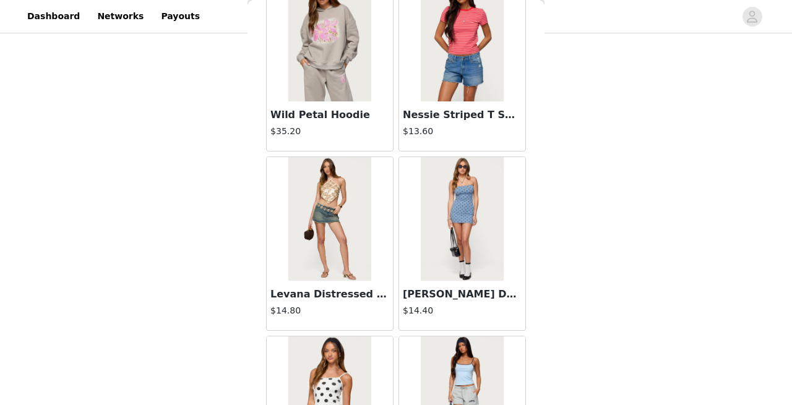
scroll to position [3281, 0]
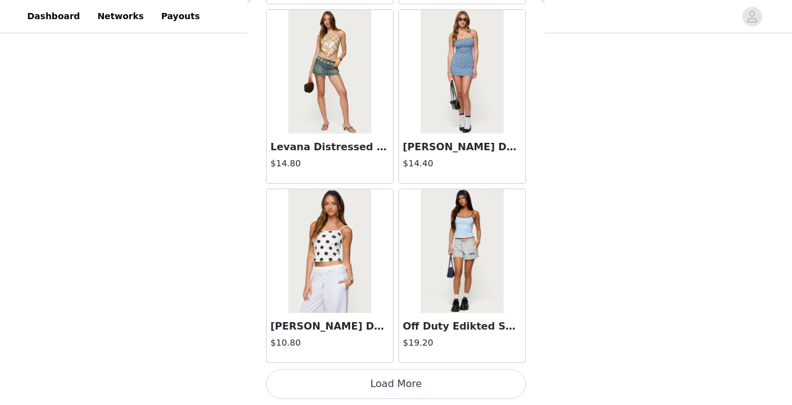
click at [408, 388] on button "Load More" at bounding box center [396, 384] width 260 height 30
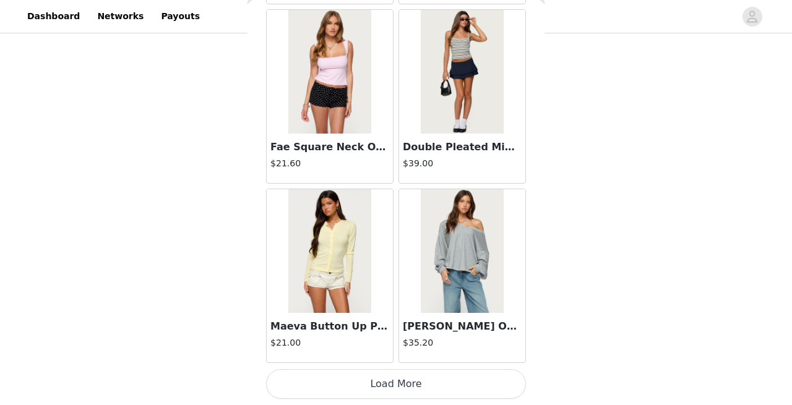
scroll to position [5075, 0]
click at [375, 381] on button "Load More" at bounding box center [396, 385] width 260 height 30
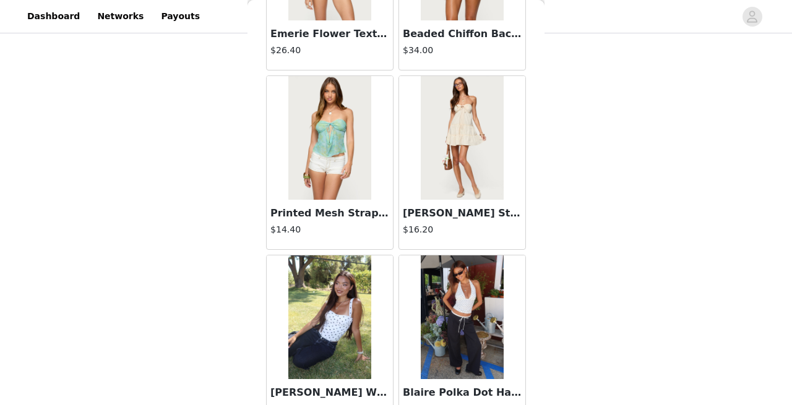
scroll to position [6869, 0]
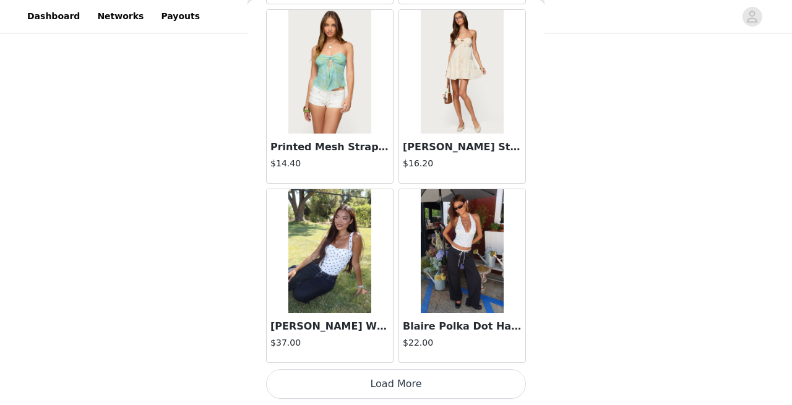
click at [408, 380] on button "Load More" at bounding box center [396, 384] width 260 height 30
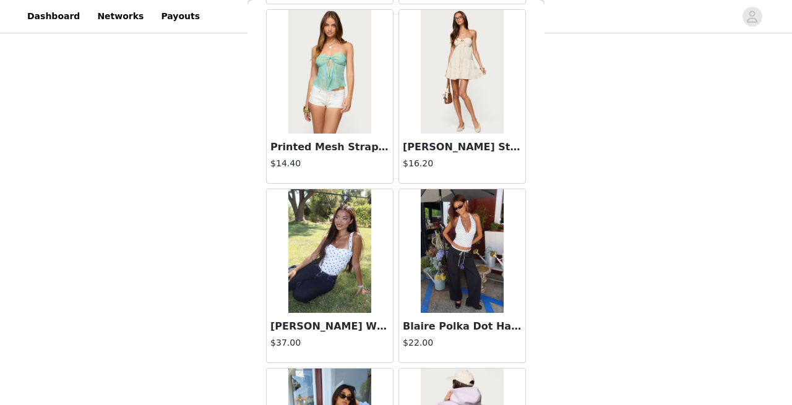
click at [451, 274] on img at bounding box center [462, 251] width 82 height 124
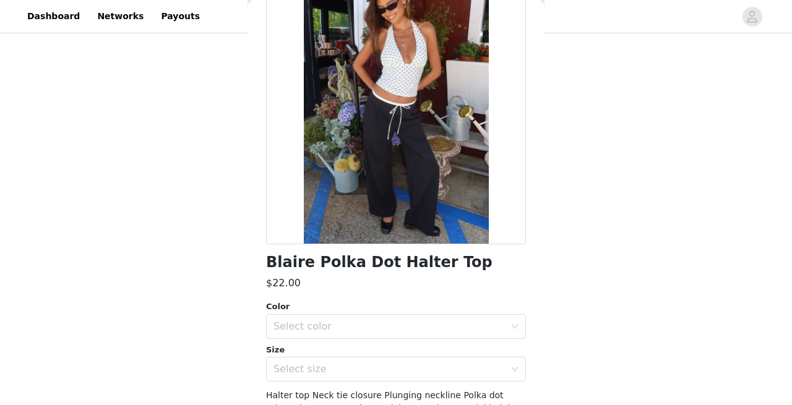
scroll to position [97, 0]
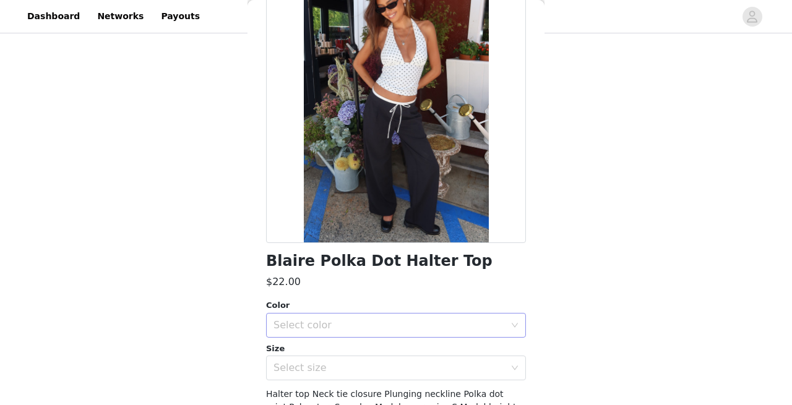
click at [426, 327] on div "Select color" at bounding box center [388, 325] width 231 height 12
click at [396, 349] on li "WHITE AND BLACK" at bounding box center [396, 353] width 260 height 20
click at [390, 374] on div "Select size" at bounding box center [388, 368] width 231 height 12
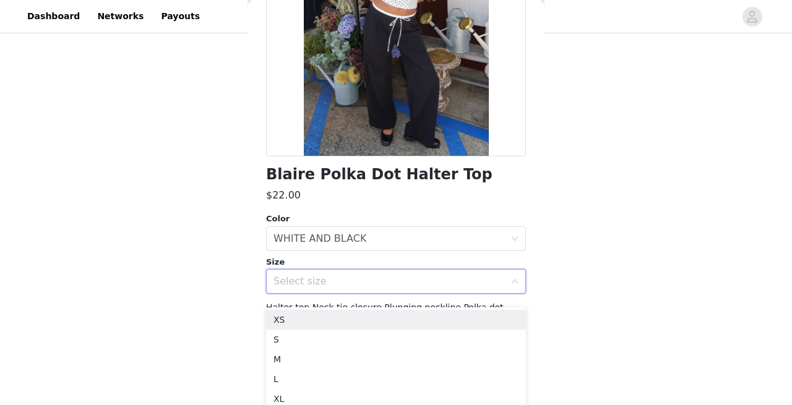
scroll to position [504, 0]
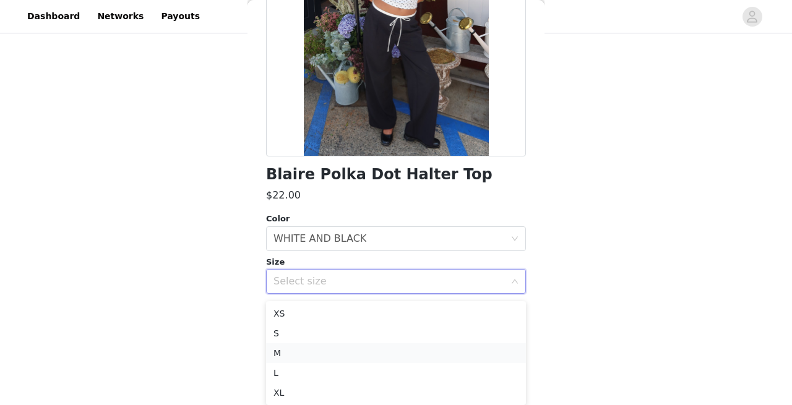
click at [348, 353] on li "M" at bounding box center [396, 353] width 260 height 20
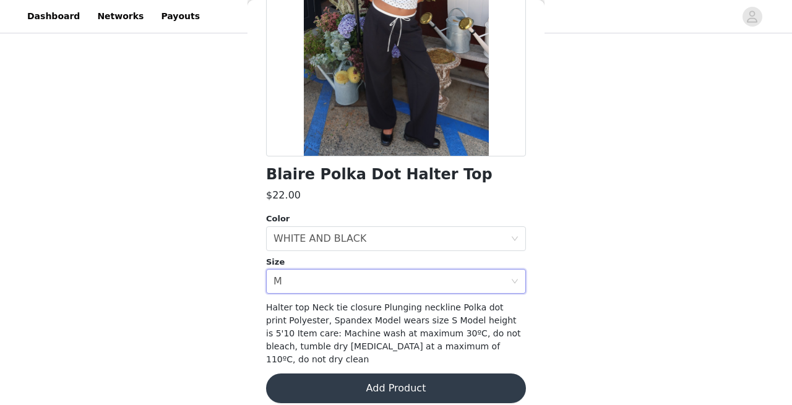
scroll to position [422, 0]
click at [392, 378] on button "Add Product" at bounding box center [396, 389] width 260 height 30
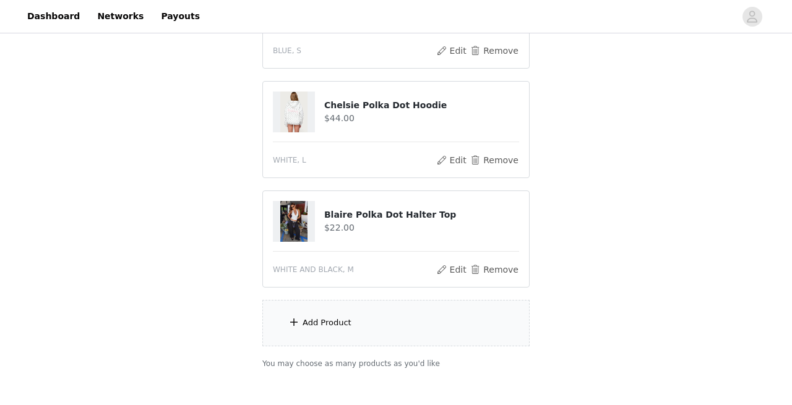
scroll to position [478, 0]
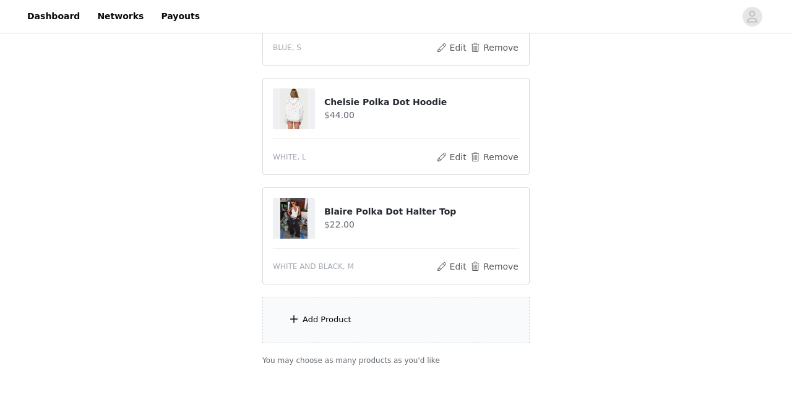
click at [379, 309] on div "Add Product" at bounding box center [395, 320] width 267 height 46
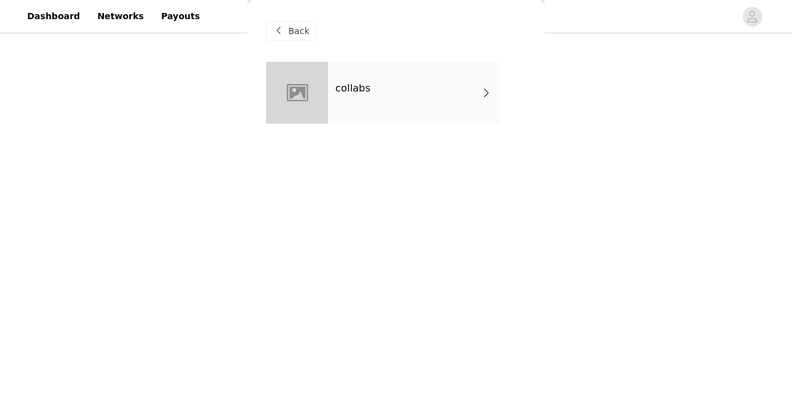
click at [360, 90] on h4 "collabs" at bounding box center [352, 88] width 35 height 11
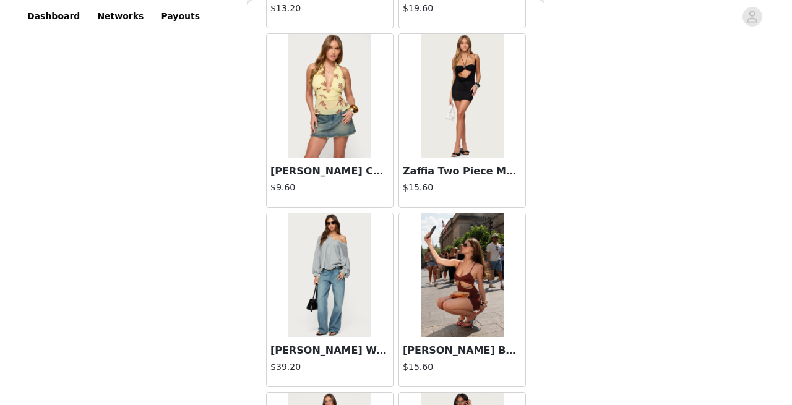
scroll to position [1488, 0]
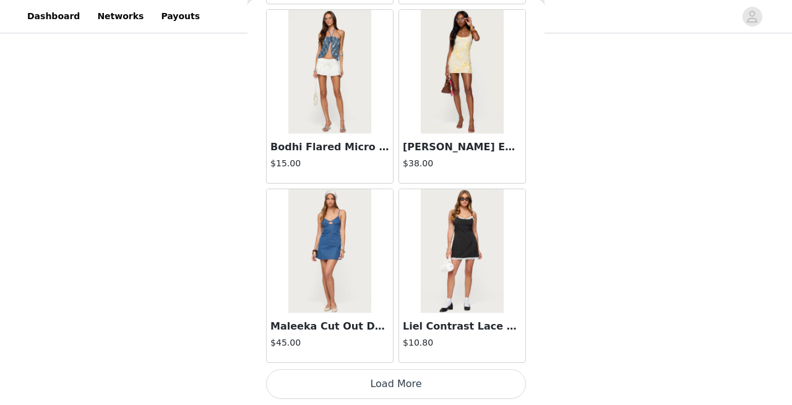
click at [426, 384] on button "Load More" at bounding box center [396, 384] width 260 height 30
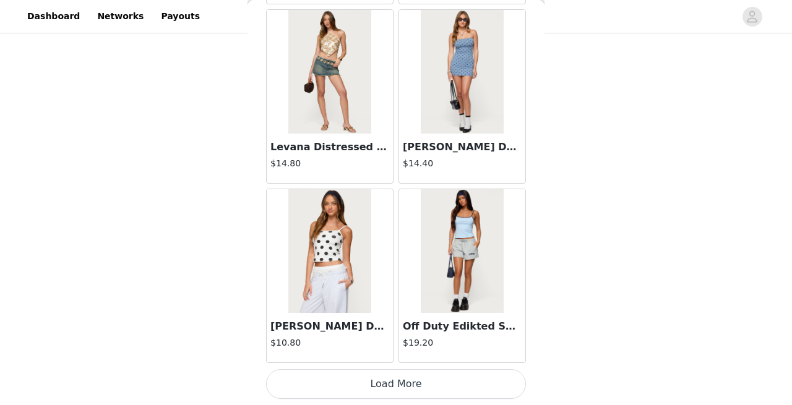
scroll to position [480, 0]
click at [416, 388] on button "Load More" at bounding box center [396, 384] width 260 height 30
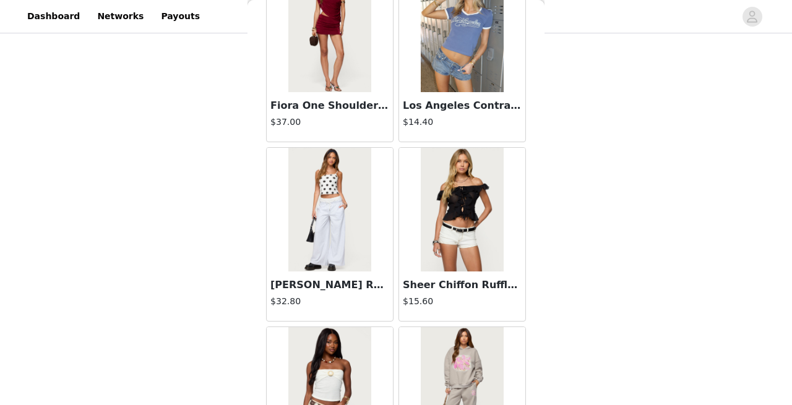
scroll to position [5075, 0]
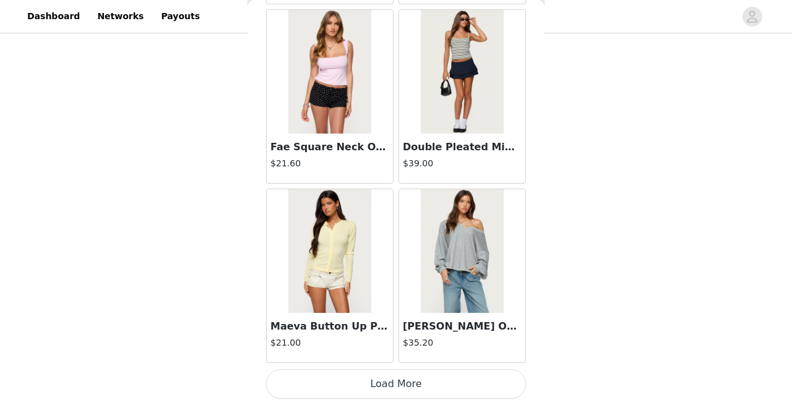
click at [452, 379] on button "Load More" at bounding box center [396, 384] width 260 height 30
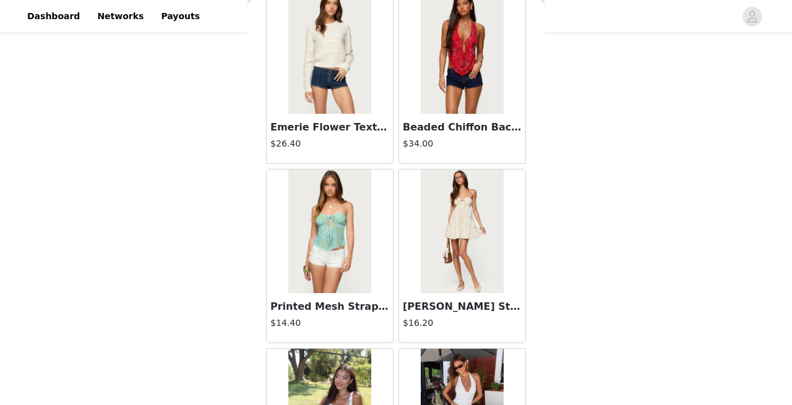
scroll to position [6869, 0]
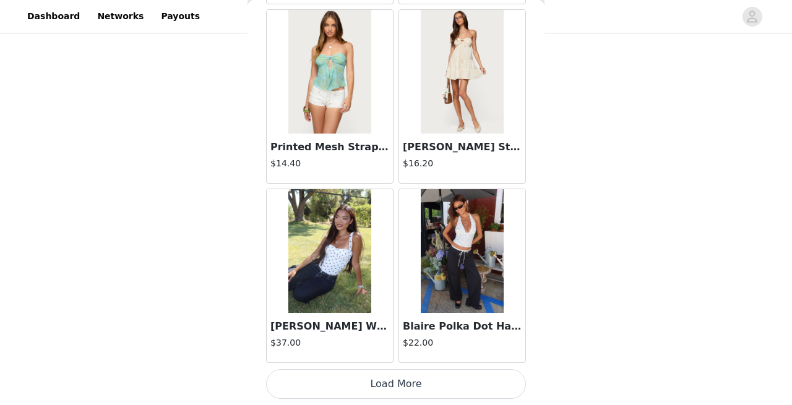
click at [418, 389] on button "Load More" at bounding box center [396, 384] width 260 height 30
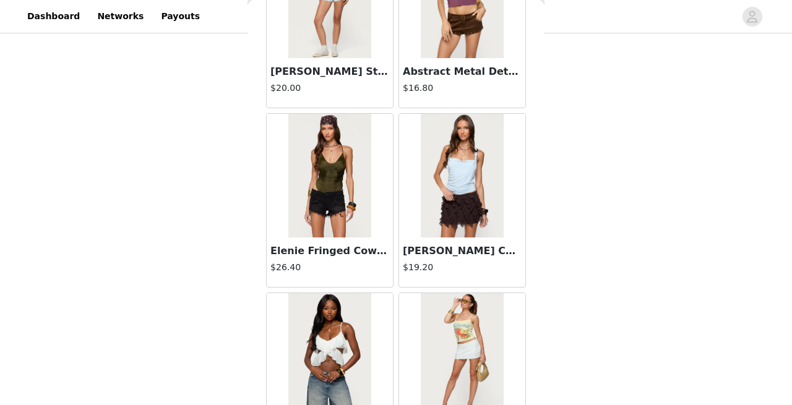
scroll to position [8663, 0]
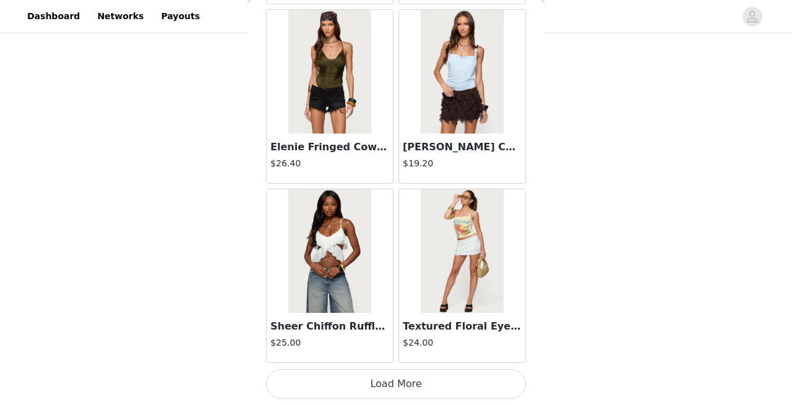
click at [444, 381] on button "Load More" at bounding box center [396, 384] width 260 height 30
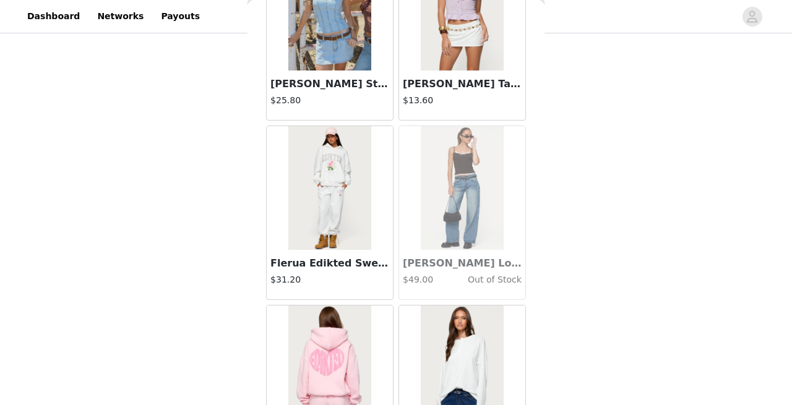
scroll to position [10457, 0]
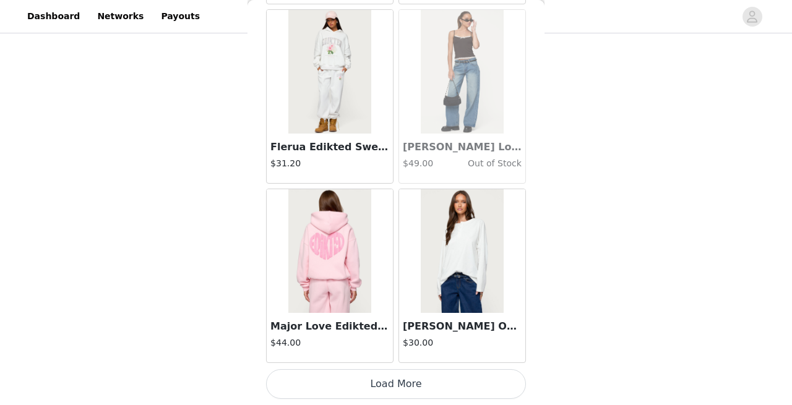
click at [441, 381] on button "Load More" at bounding box center [396, 384] width 260 height 30
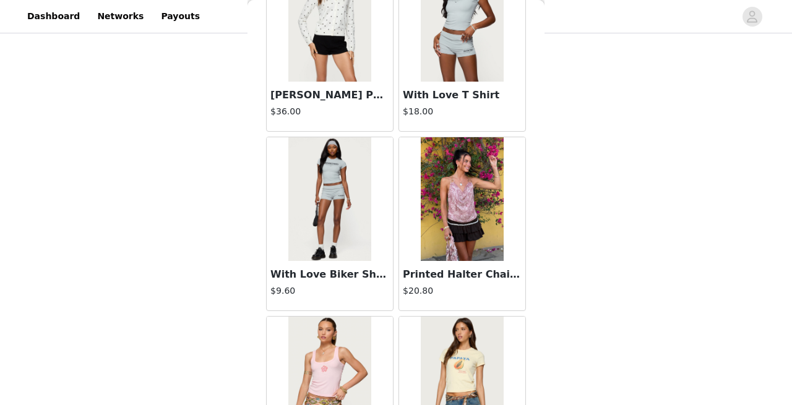
scroll to position [12251, 0]
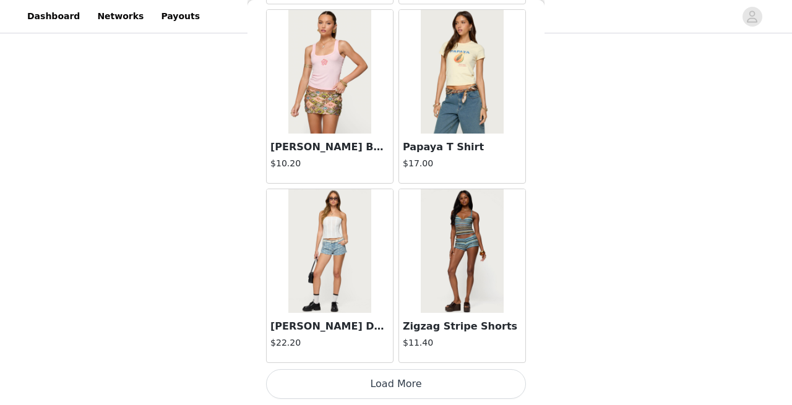
click at [393, 388] on button "Load More" at bounding box center [396, 384] width 260 height 30
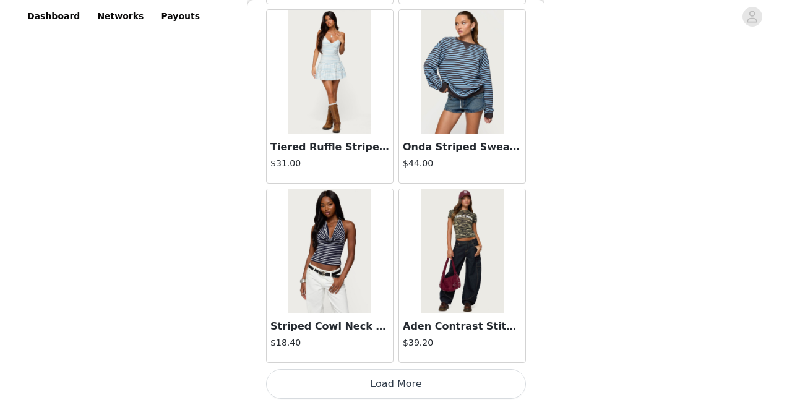
scroll to position [14044, 0]
click at [433, 382] on button "Load More" at bounding box center [396, 385] width 260 height 30
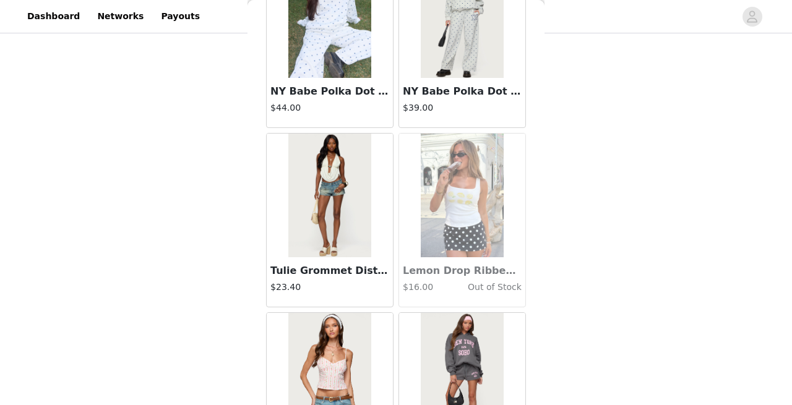
scroll to position [15838, 0]
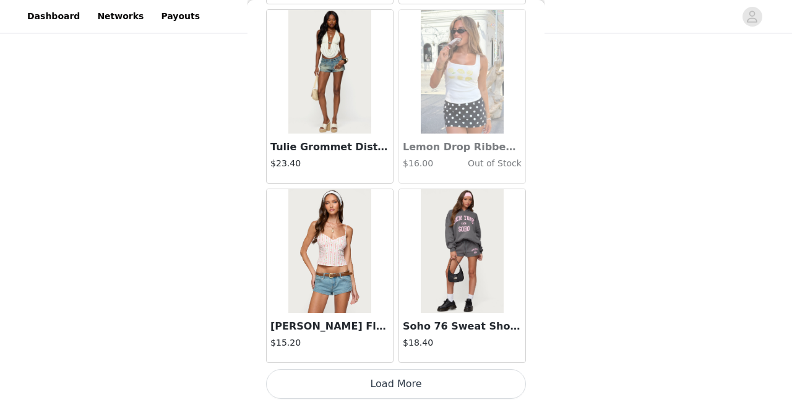
click at [423, 382] on button "Load More" at bounding box center [396, 384] width 260 height 30
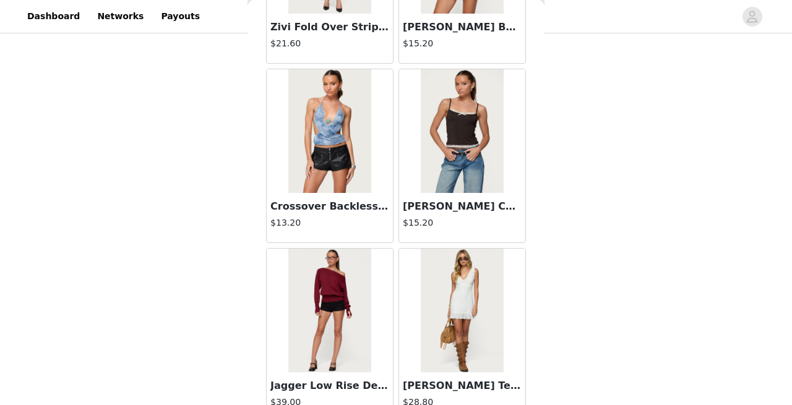
scroll to position [17632, 0]
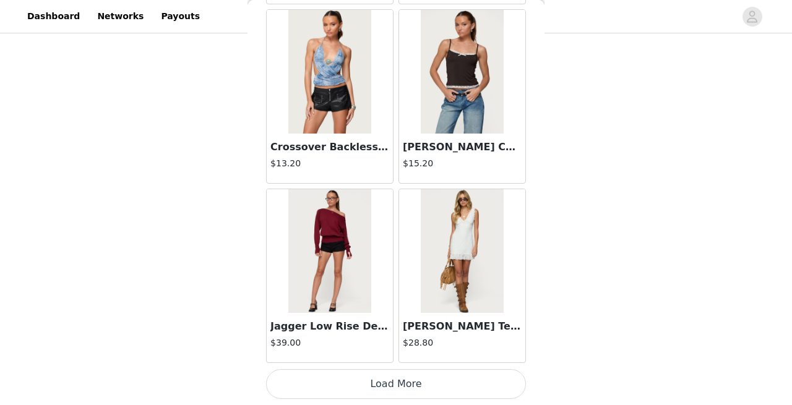
click at [392, 377] on button "Load More" at bounding box center [396, 384] width 260 height 30
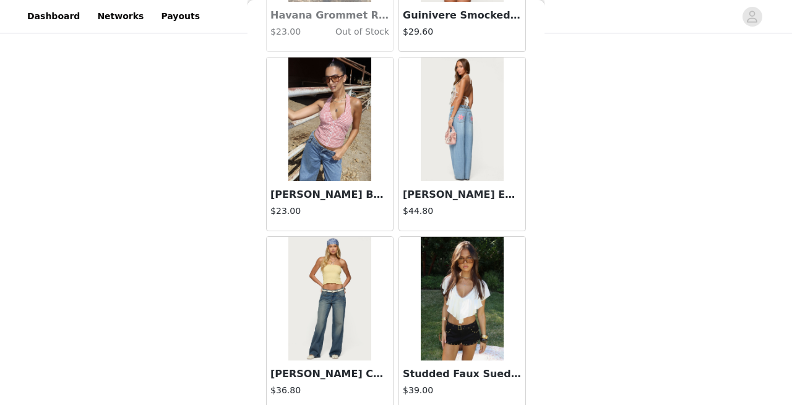
scroll to position [19426, 0]
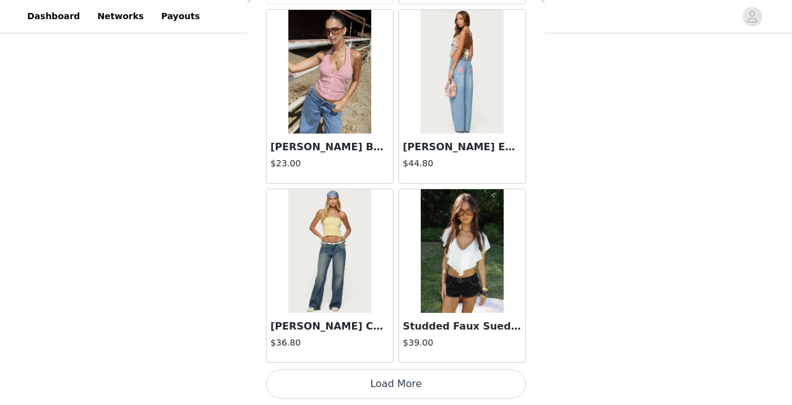
click at [398, 391] on button "Load More" at bounding box center [396, 384] width 260 height 30
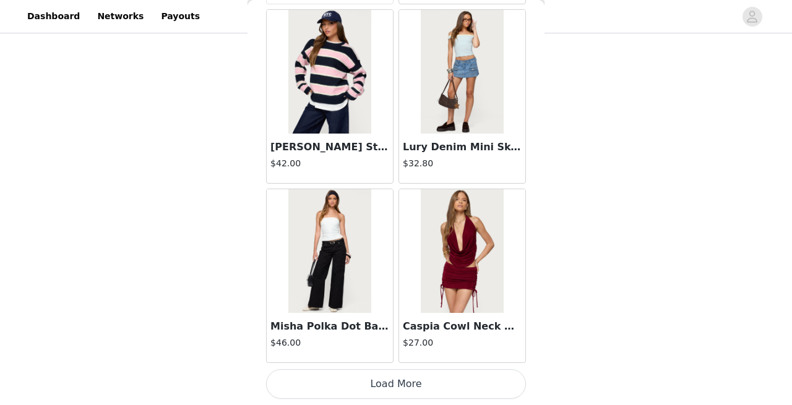
scroll to position [21219, 0]
click at [398, 380] on button "Load More" at bounding box center [396, 385] width 260 height 30
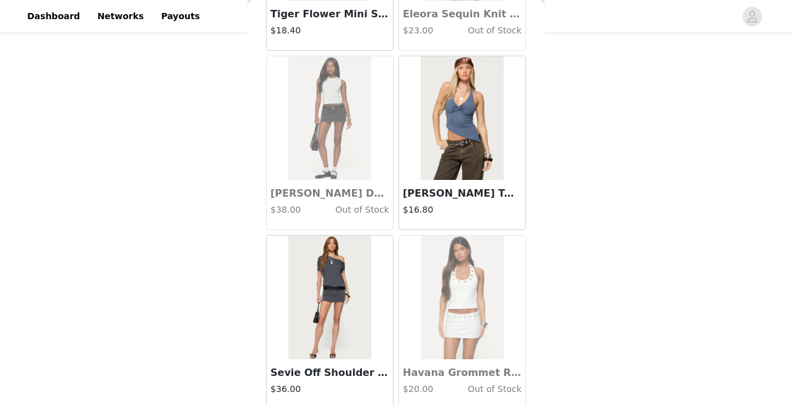
scroll to position [23013, 0]
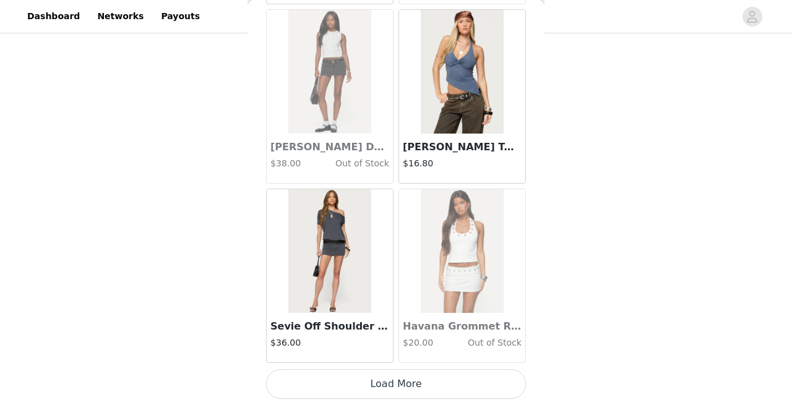
click at [407, 379] on button "Load More" at bounding box center [396, 384] width 260 height 30
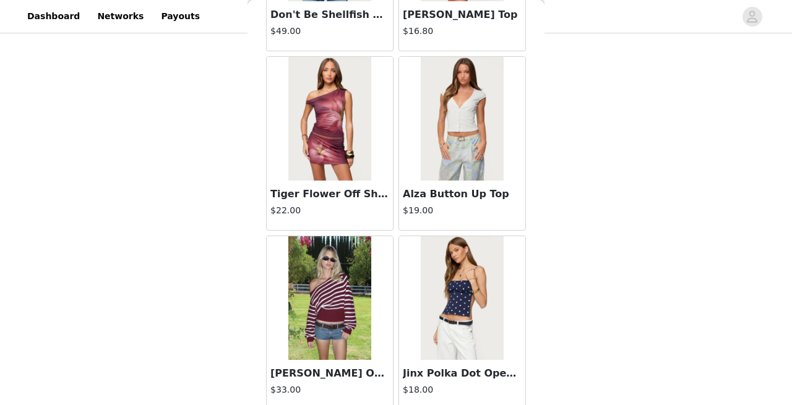
scroll to position [23696, 0]
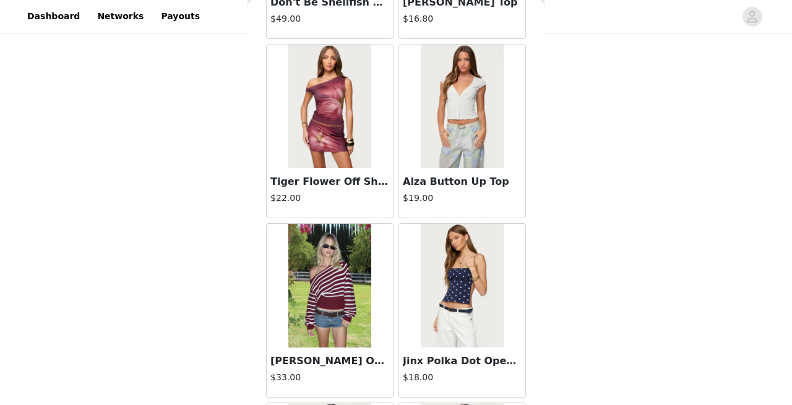
click at [447, 134] on img at bounding box center [462, 107] width 82 height 124
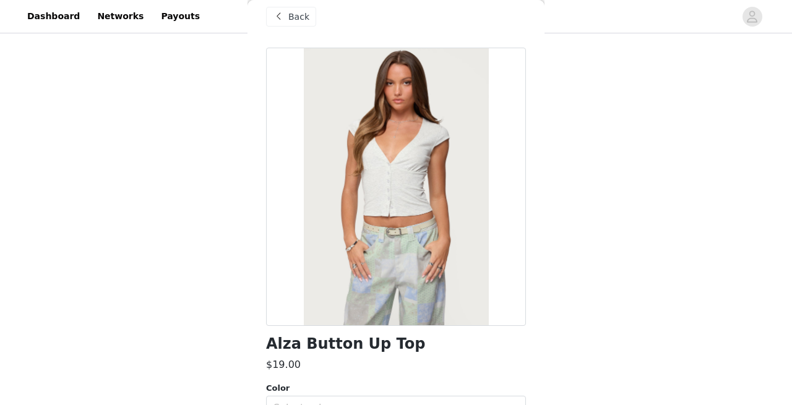
scroll to position [6, 0]
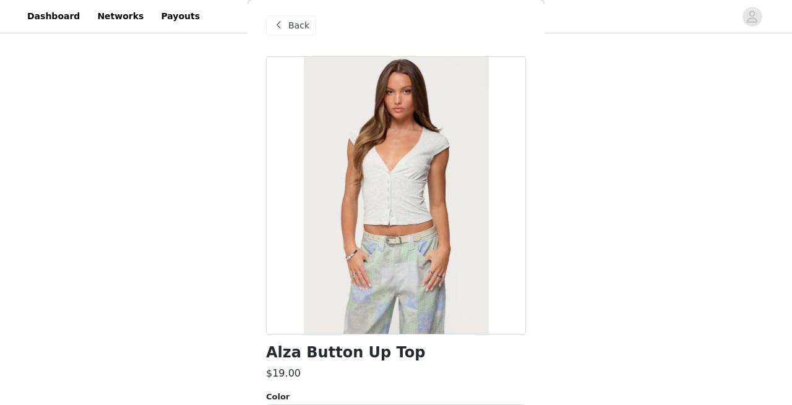
click at [296, 33] on div "Back" at bounding box center [291, 25] width 50 height 20
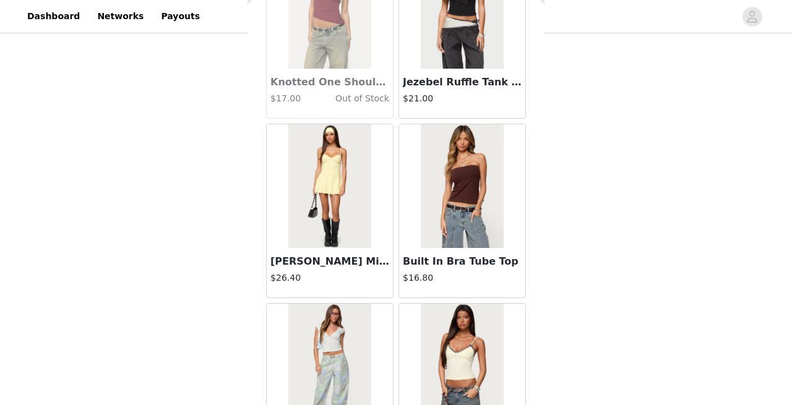
scroll to position [24807, 0]
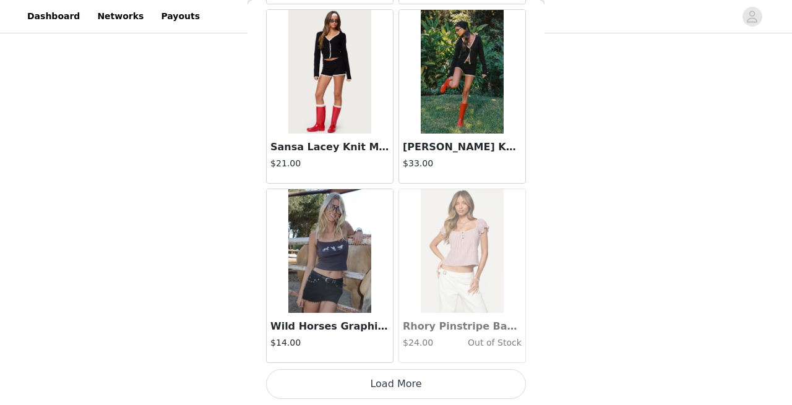
click at [439, 388] on button "Load More" at bounding box center [396, 384] width 260 height 30
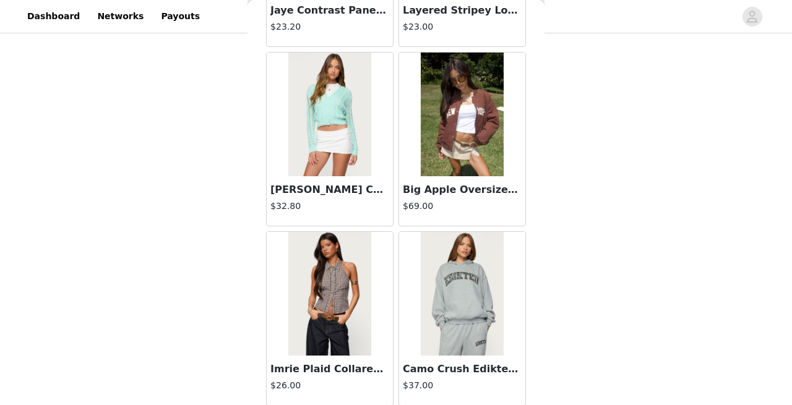
scroll to position [26601, 0]
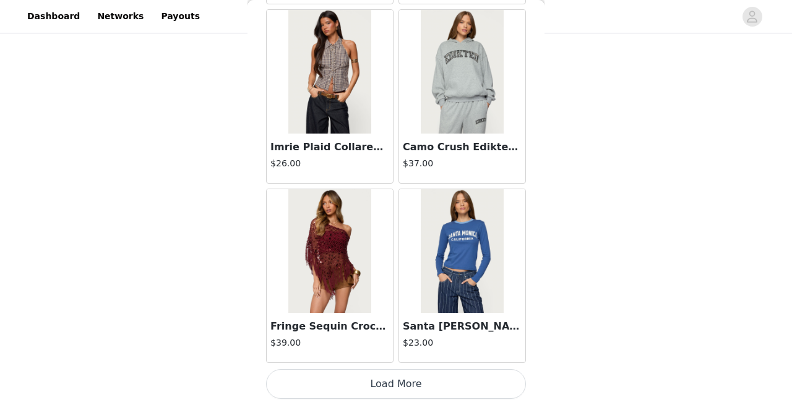
click at [416, 380] on button "Load More" at bounding box center [396, 384] width 260 height 30
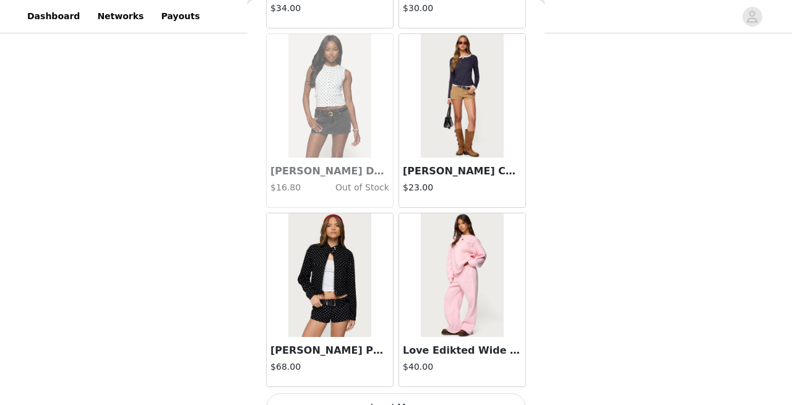
scroll to position [28395, 0]
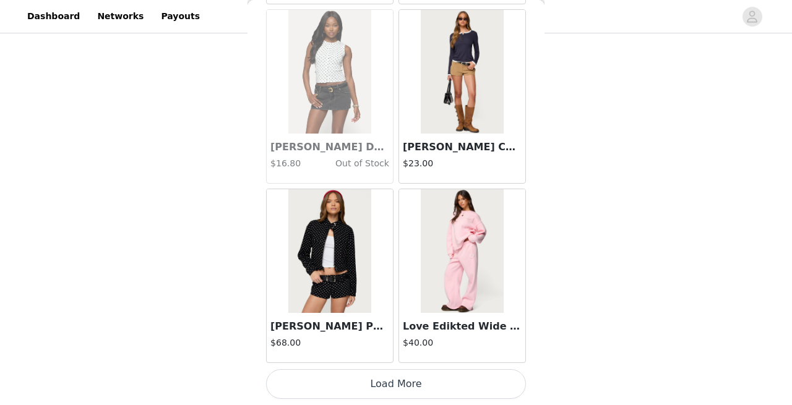
click at [400, 387] on button "Load More" at bounding box center [396, 384] width 260 height 30
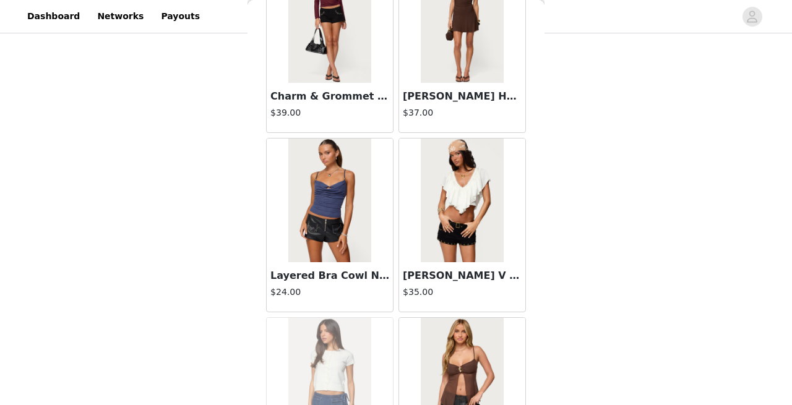
scroll to position [29883, 0]
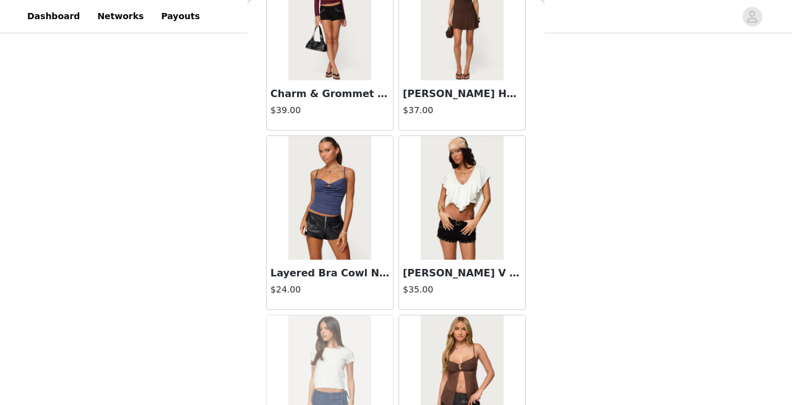
click at [475, 228] on img at bounding box center [462, 198] width 82 height 124
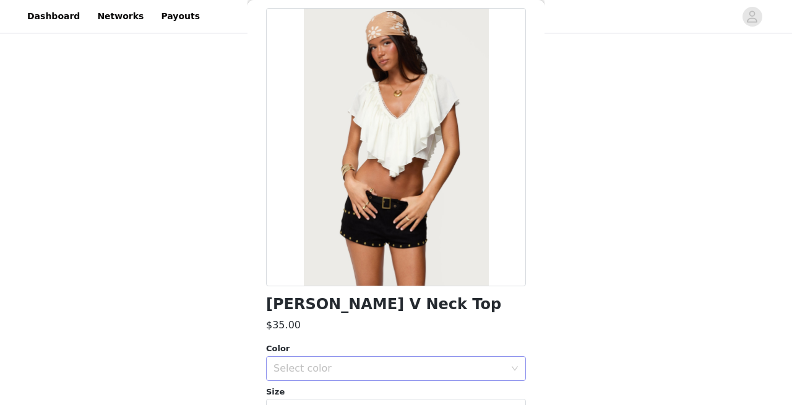
scroll to position [53, 0]
click at [408, 368] on div "Select color" at bounding box center [388, 369] width 231 height 12
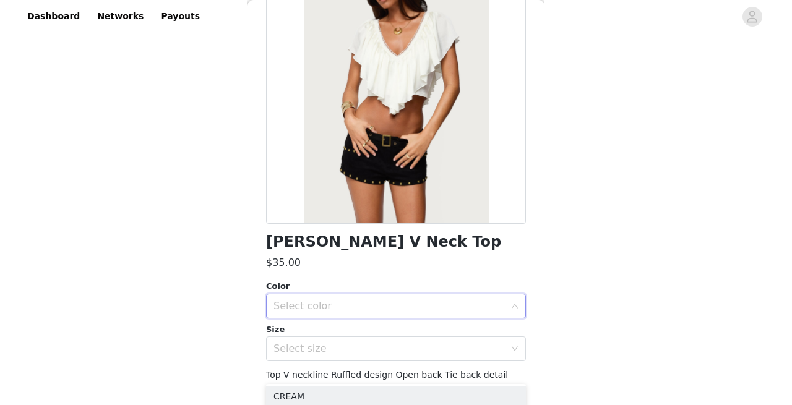
scroll to position [128, 0]
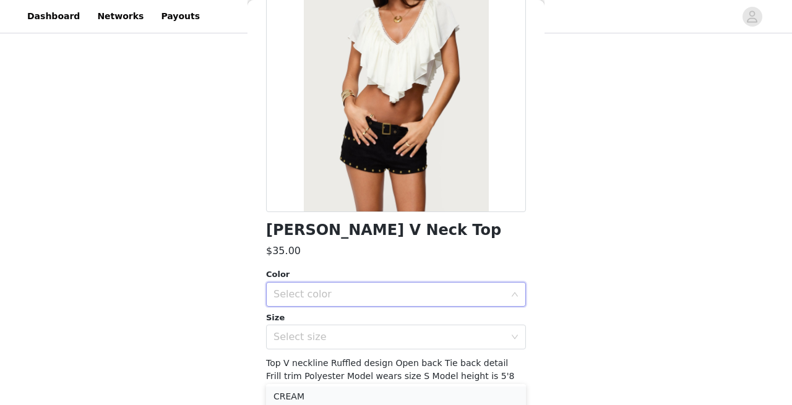
click at [370, 391] on li "CREAM" at bounding box center [396, 397] width 260 height 20
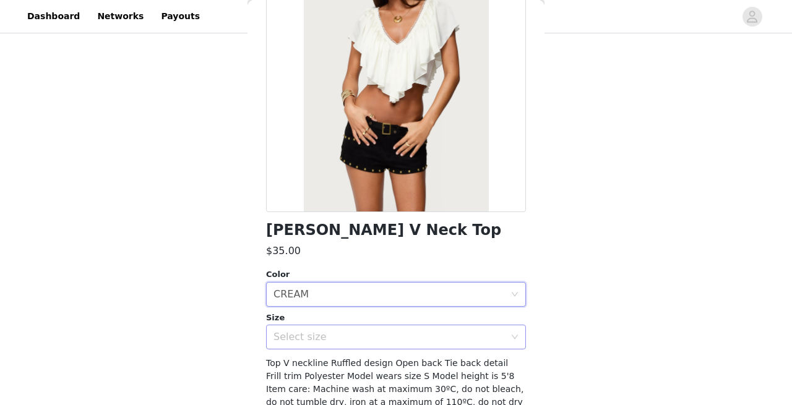
click at [369, 345] on div "Select size" at bounding box center [391, 337] width 237 height 24
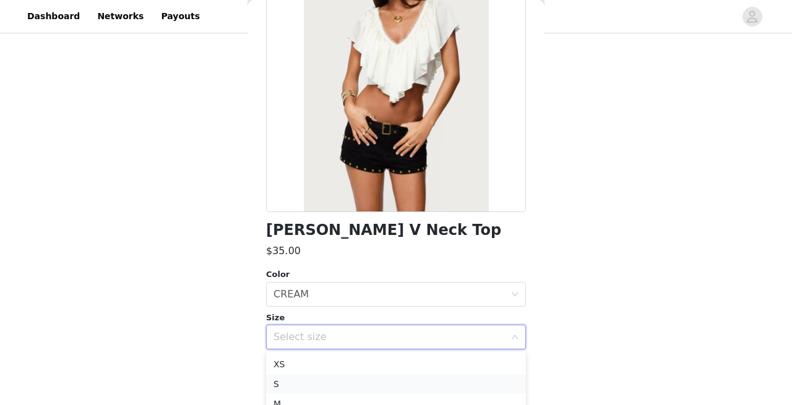
click at [358, 379] on li "S" at bounding box center [396, 384] width 260 height 20
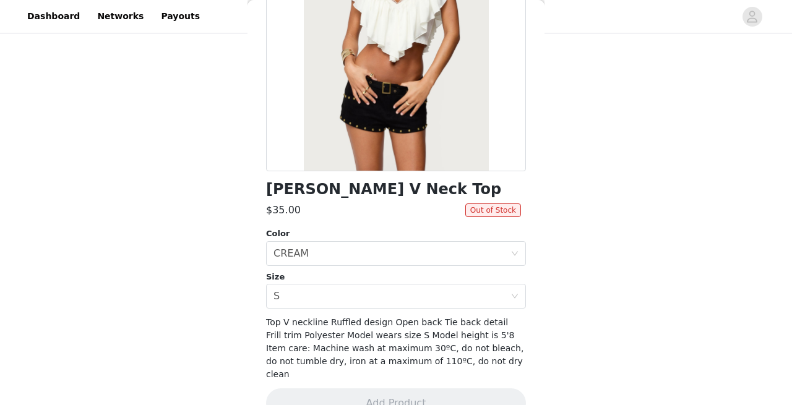
scroll to position [171, 0]
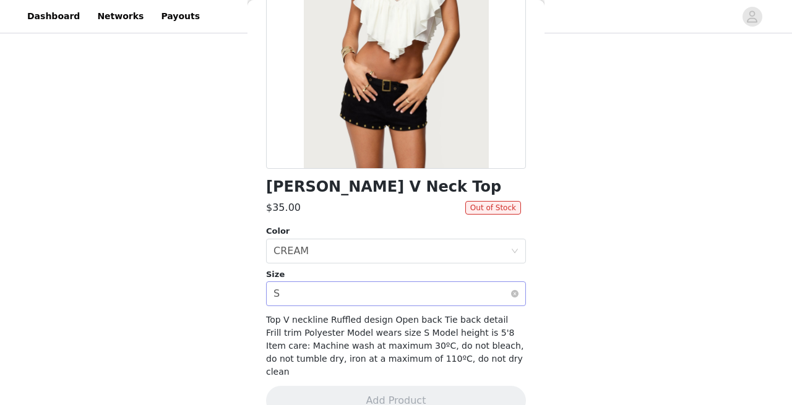
click at [488, 283] on div "Select size S" at bounding box center [391, 294] width 237 height 24
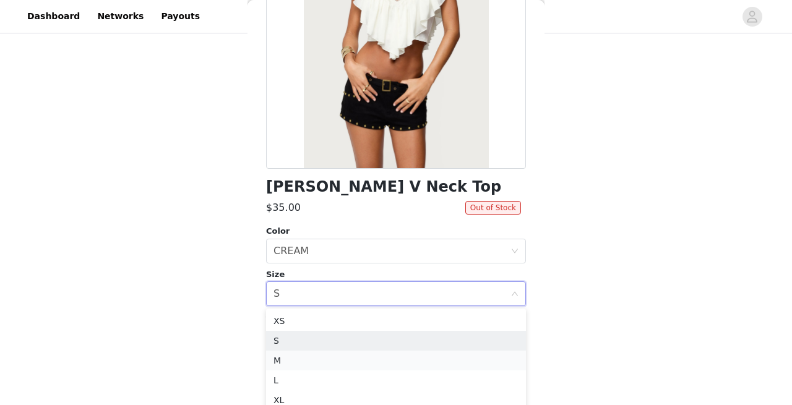
click at [423, 353] on li "M" at bounding box center [396, 361] width 260 height 20
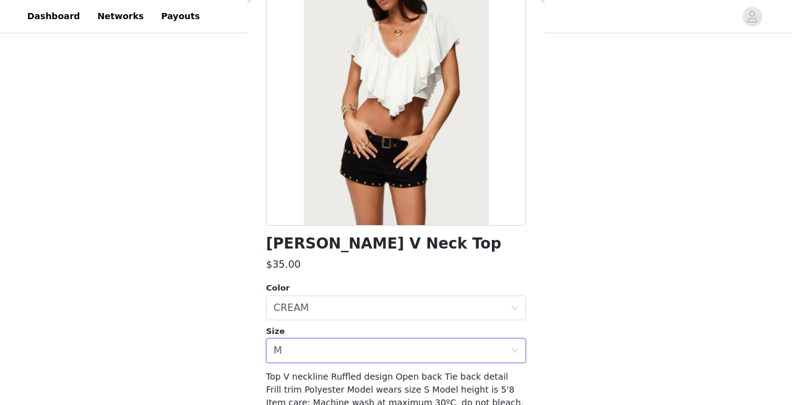
scroll to position [184, 0]
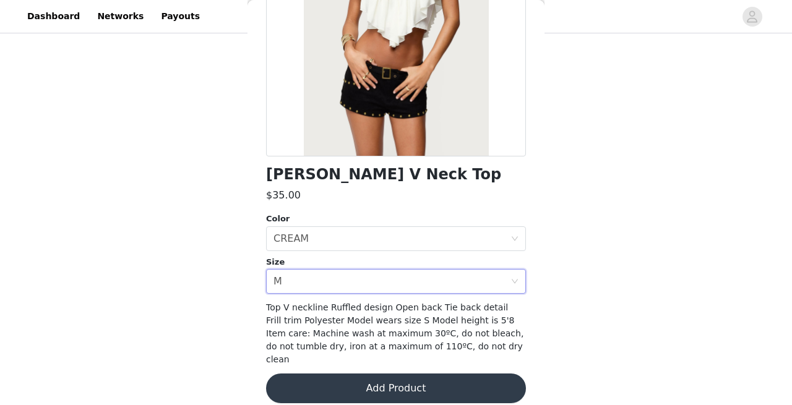
click at [419, 380] on button "Add Product" at bounding box center [396, 389] width 260 height 30
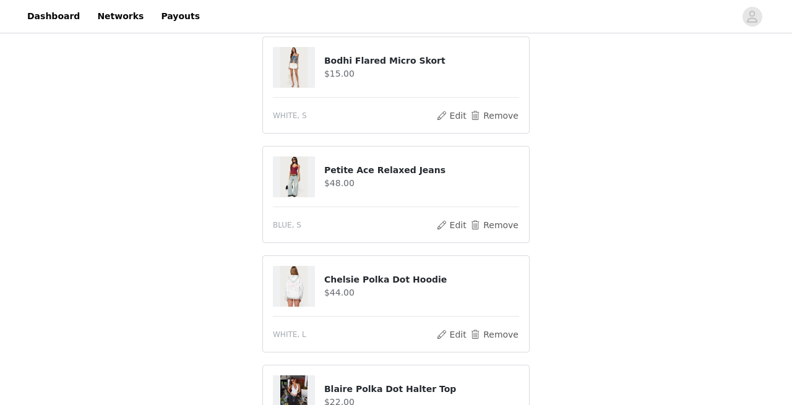
scroll to position [641, 0]
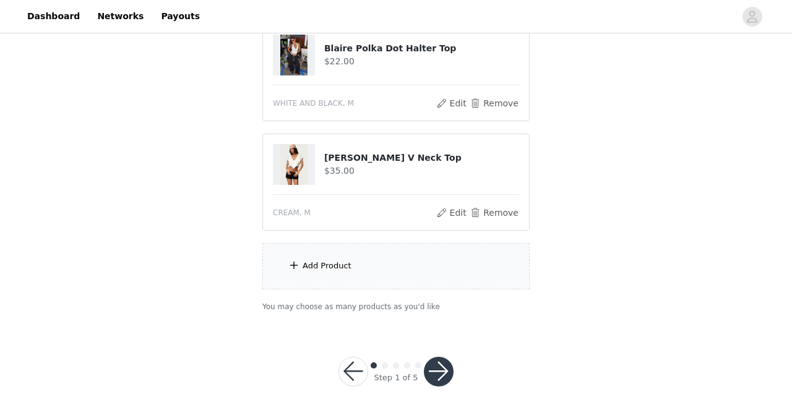
click at [433, 359] on button "button" at bounding box center [439, 372] width 30 height 30
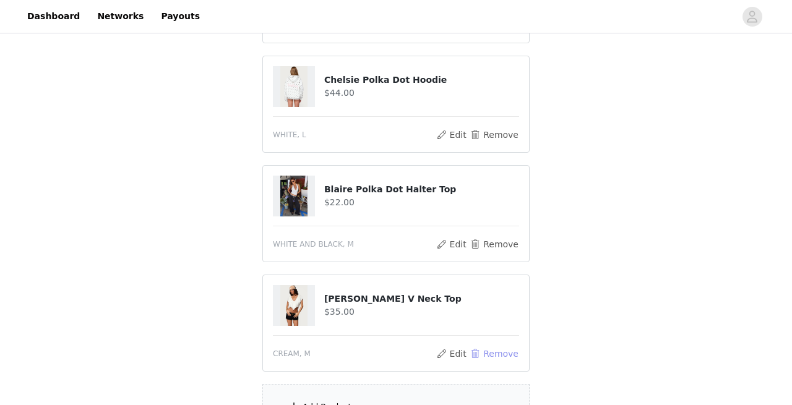
scroll to position [512, 0]
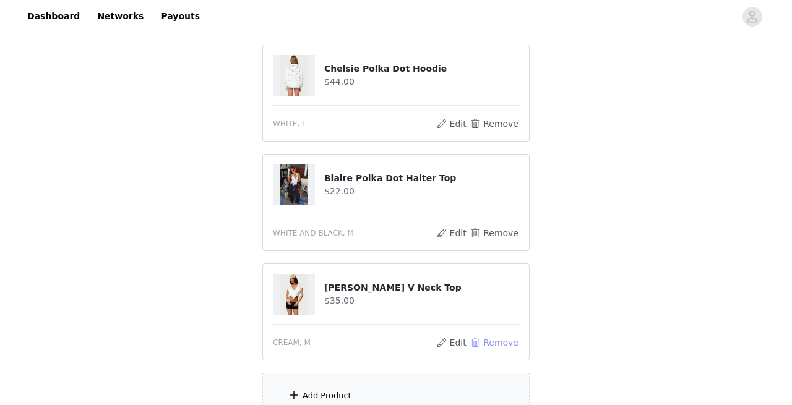
click at [491, 335] on button "Remove" at bounding box center [493, 342] width 49 height 15
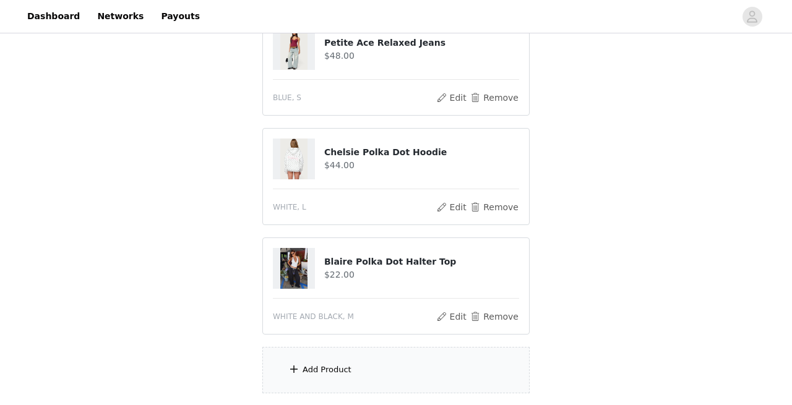
scroll to position [437, 0]
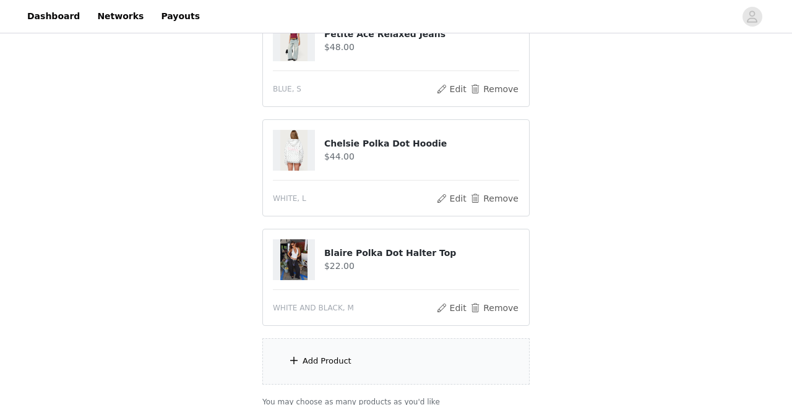
click at [346, 341] on div "Add Product" at bounding box center [395, 361] width 267 height 46
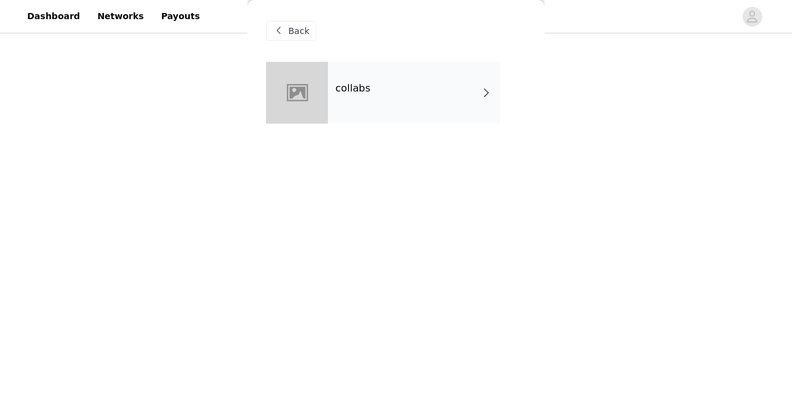
click at [319, 108] on div at bounding box center [297, 93] width 62 height 62
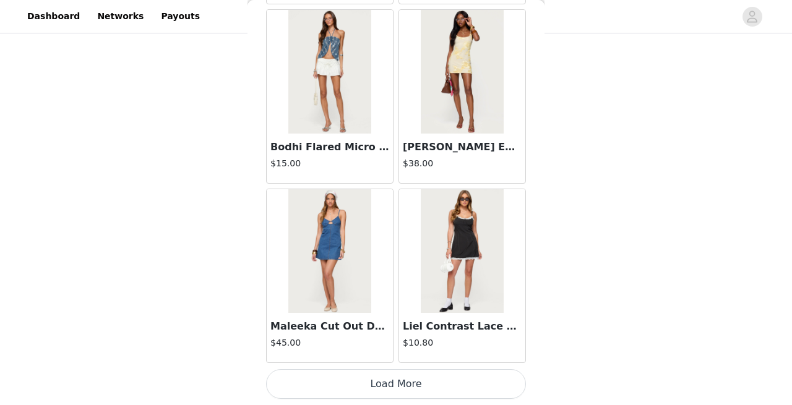
click at [426, 387] on button "Load More" at bounding box center [396, 384] width 260 height 30
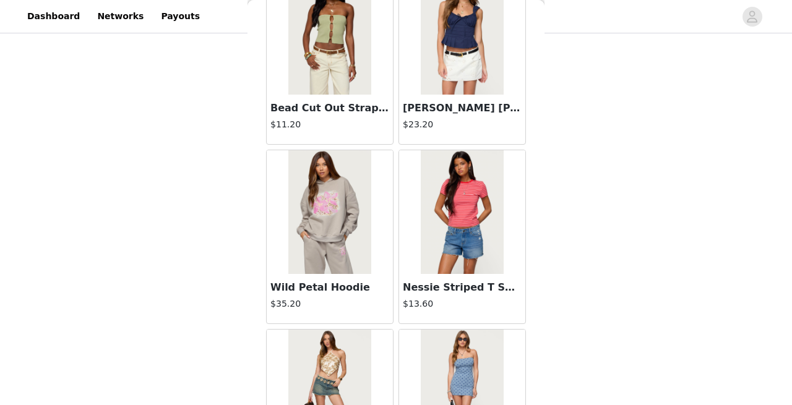
scroll to position [3281, 0]
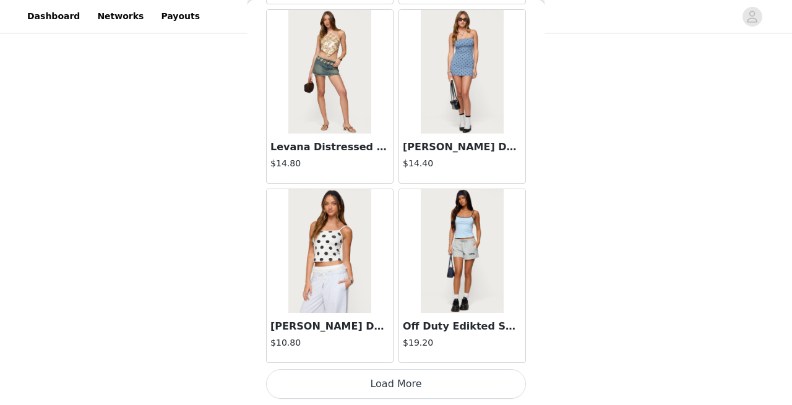
click at [411, 375] on button "Load More" at bounding box center [396, 384] width 260 height 30
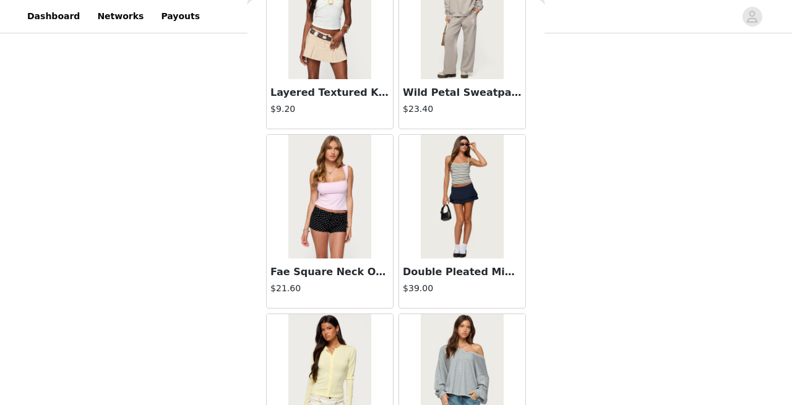
scroll to position [5075, 0]
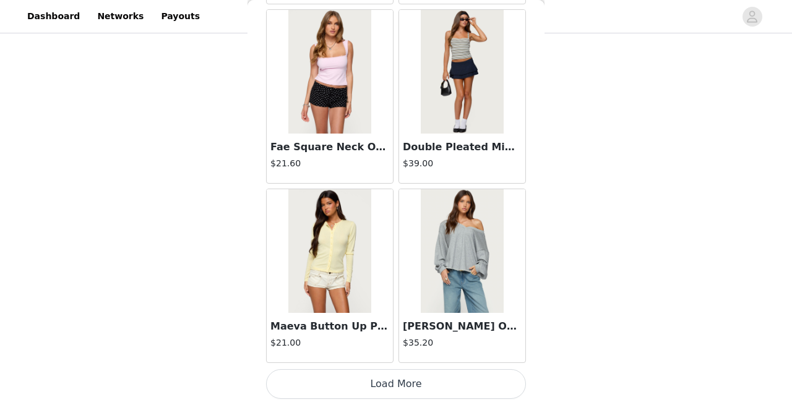
click at [415, 382] on button "Load More" at bounding box center [396, 384] width 260 height 30
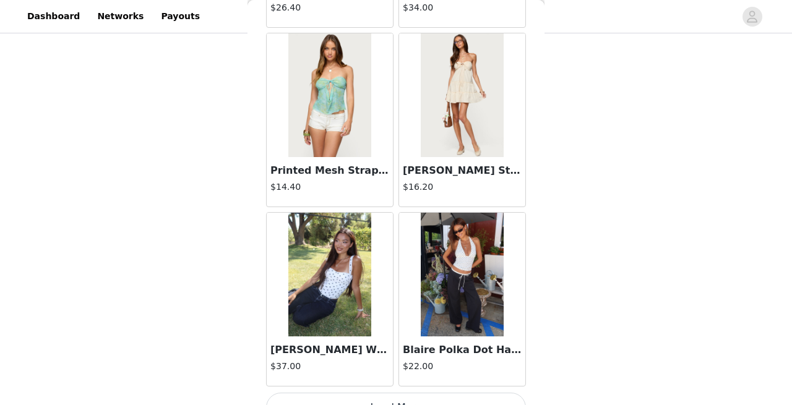
scroll to position [6869, 0]
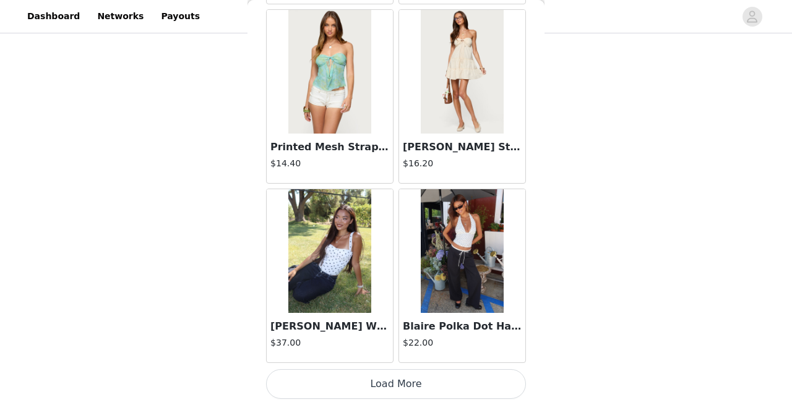
click at [382, 394] on button "Load More" at bounding box center [396, 384] width 260 height 30
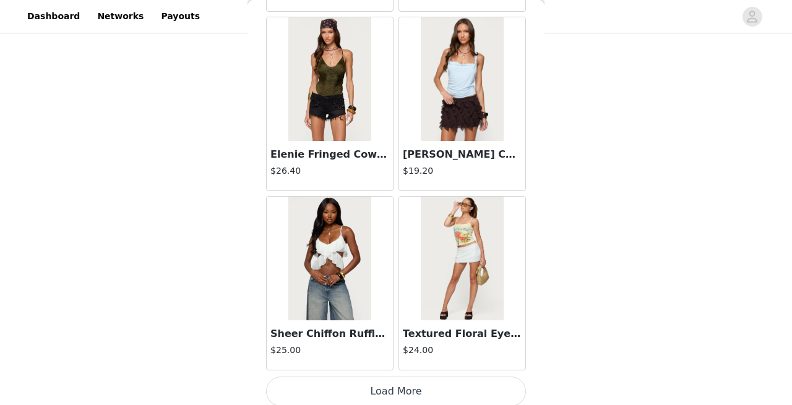
scroll to position [8657, 0]
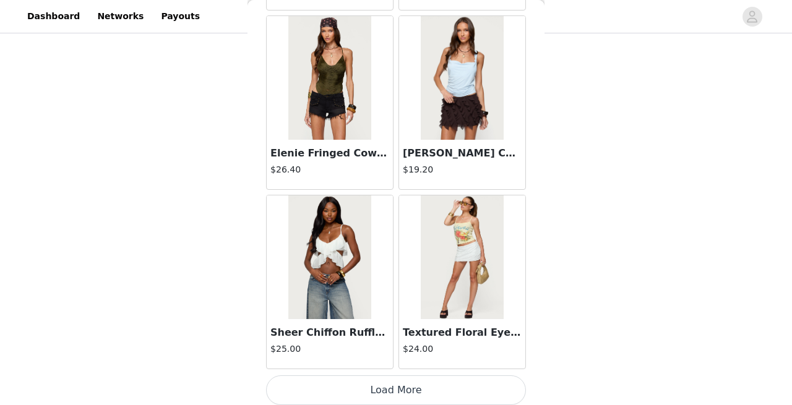
click at [409, 382] on button "Load More" at bounding box center [396, 390] width 260 height 30
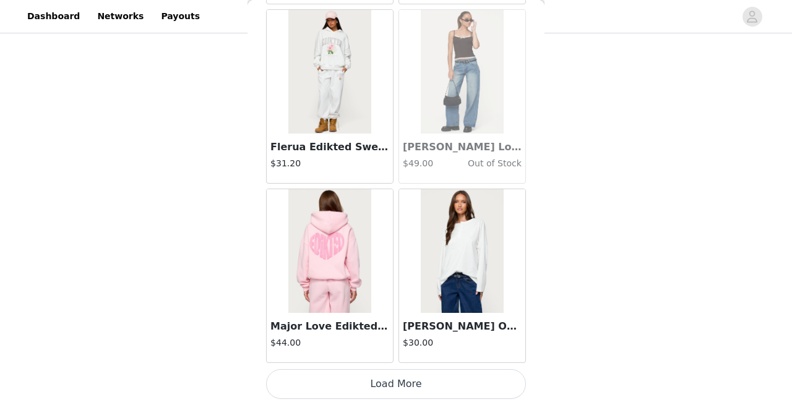
scroll to position [10456, 0]
click at [400, 380] on button "Load More" at bounding box center [396, 385] width 260 height 30
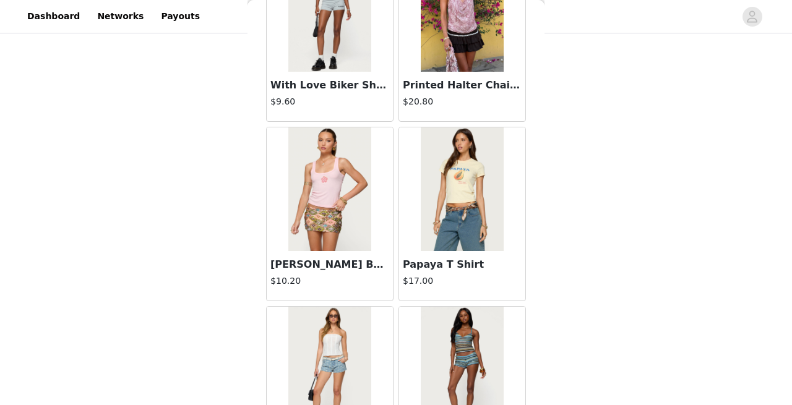
scroll to position [12251, 0]
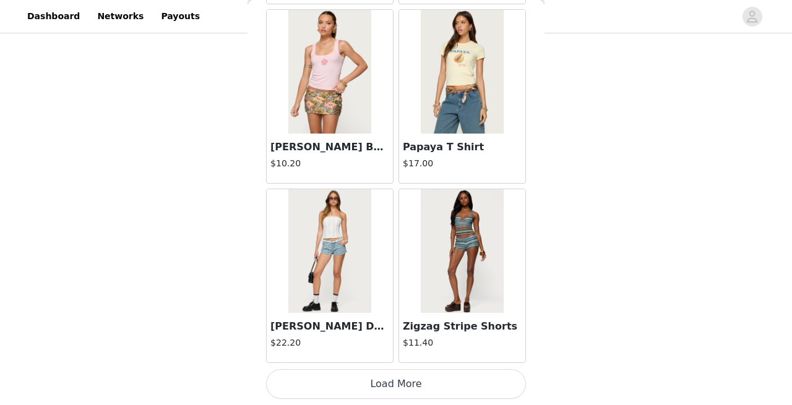
click at [393, 381] on button "Load More" at bounding box center [396, 384] width 260 height 30
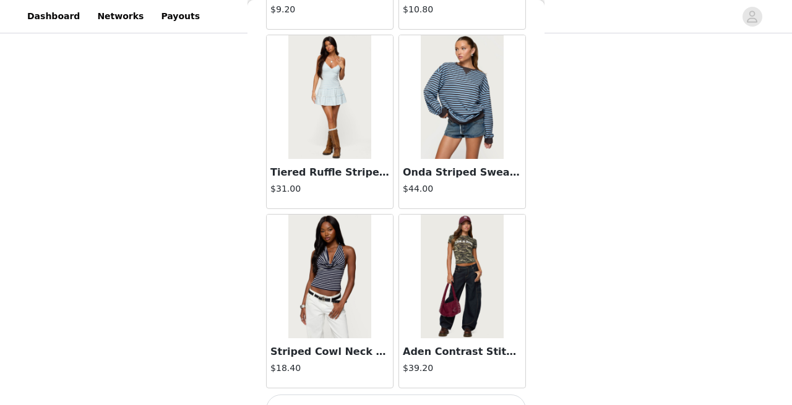
scroll to position [14021, 0]
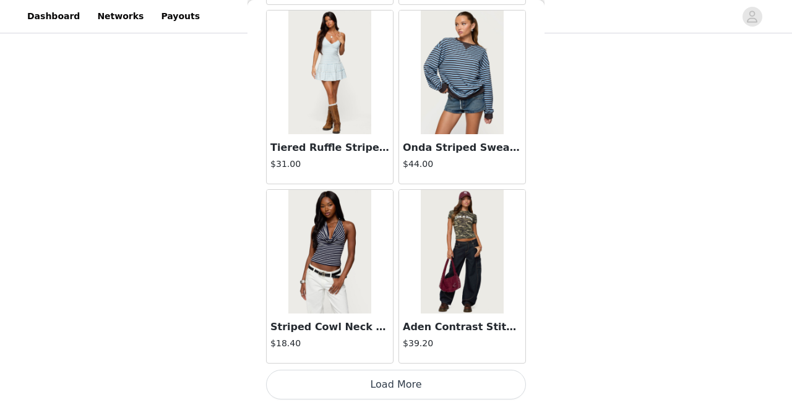
click at [393, 385] on button "Load More" at bounding box center [396, 385] width 260 height 30
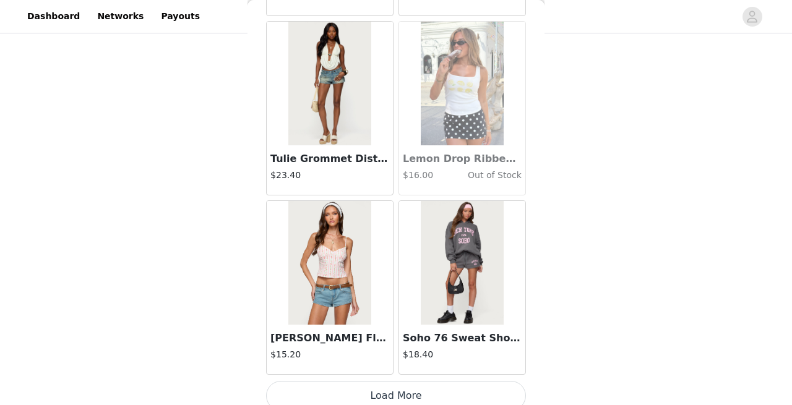
scroll to position [15828, 0]
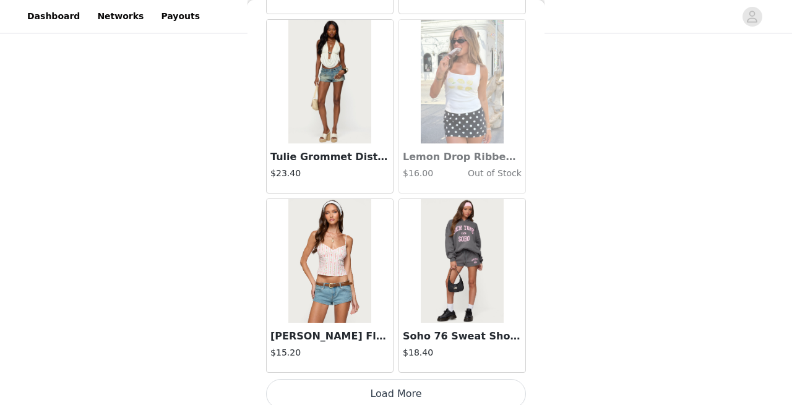
click at [392, 389] on button "Load More" at bounding box center [396, 394] width 260 height 30
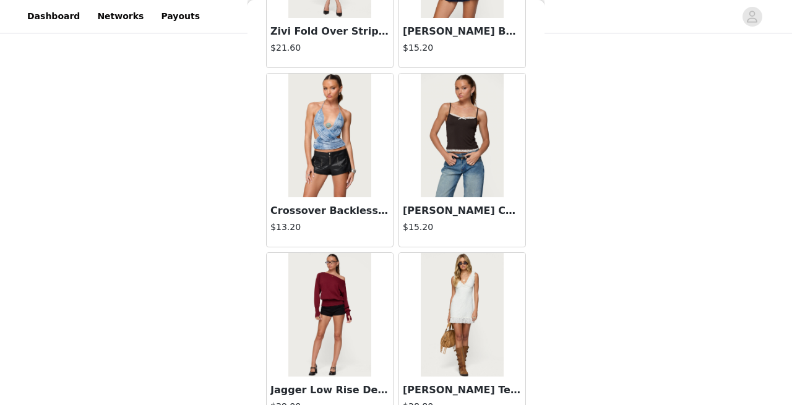
scroll to position [17632, 0]
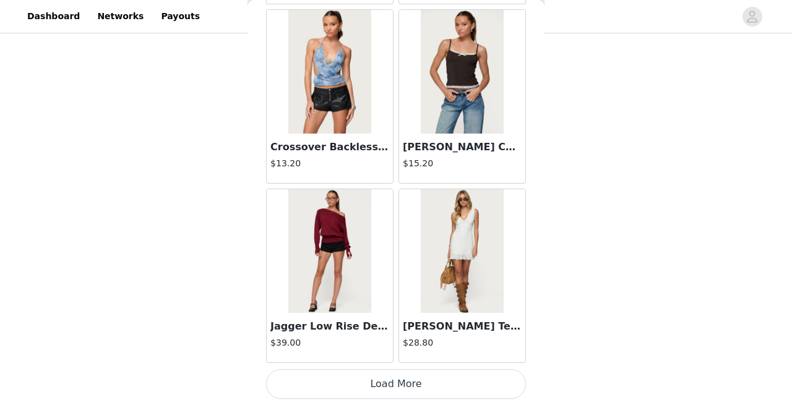
click at [395, 392] on button "Load More" at bounding box center [396, 384] width 260 height 30
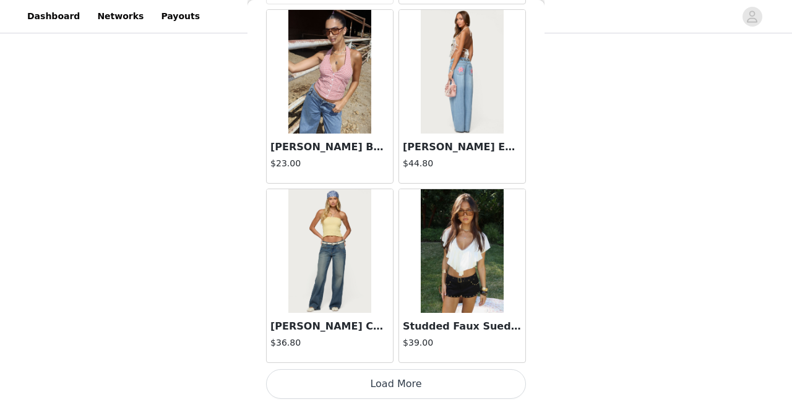
scroll to position [19425, 0]
click at [395, 390] on button "Load More" at bounding box center [396, 385] width 260 height 30
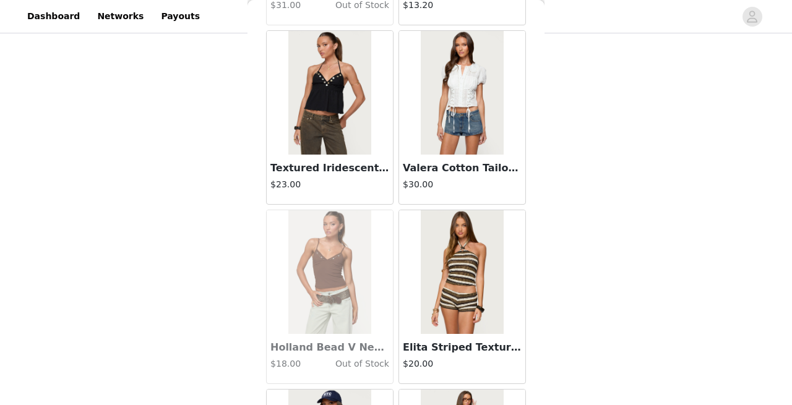
scroll to position [20844, 0]
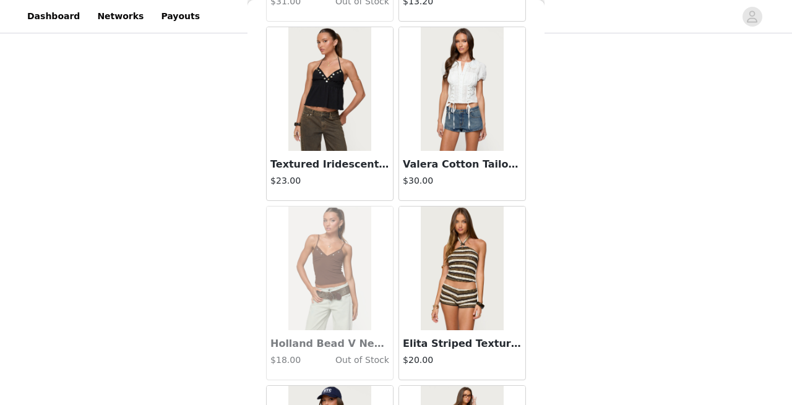
click at [451, 84] on img at bounding box center [462, 89] width 82 height 124
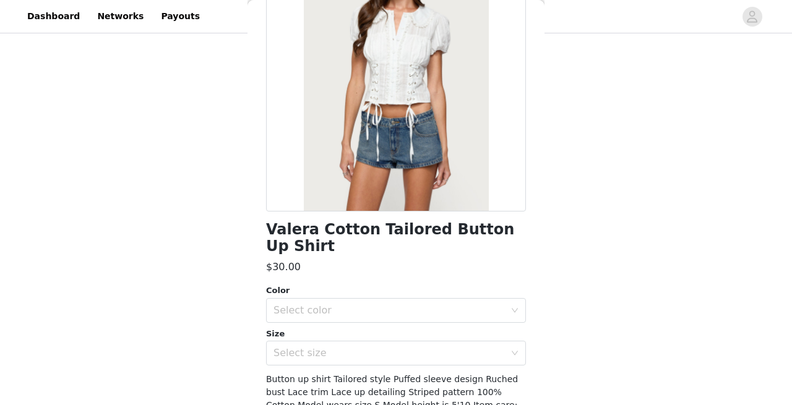
scroll to position [126, 0]
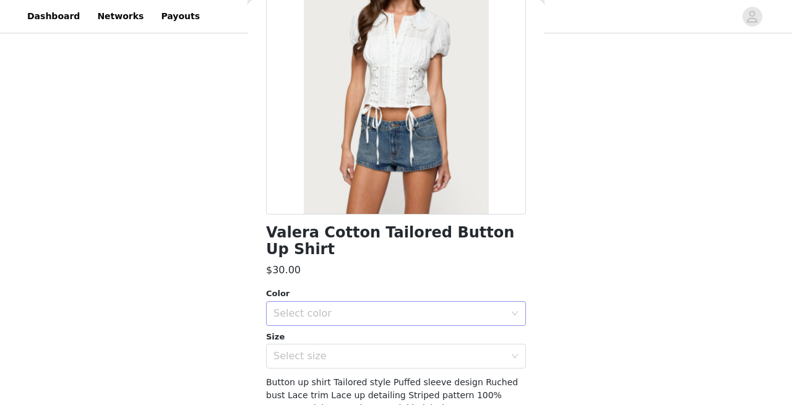
click at [381, 307] on div "Select color" at bounding box center [388, 313] width 231 height 12
click at [349, 327] on li "WHITE" at bounding box center [396, 324] width 260 height 20
click at [347, 350] on div "Select size" at bounding box center [388, 356] width 231 height 12
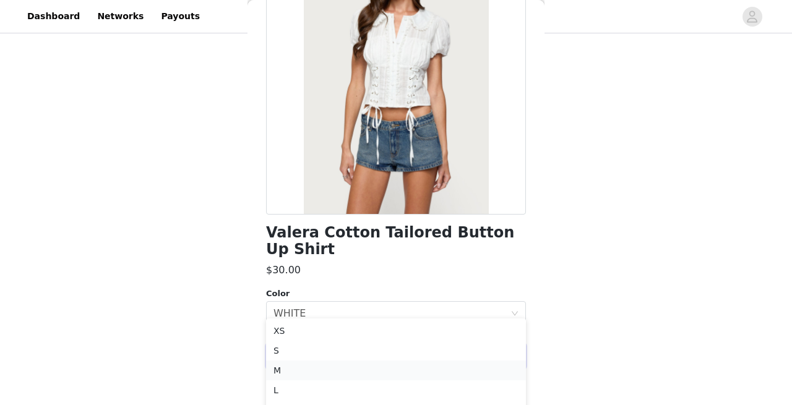
click at [315, 362] on li "M" at bounding box center [396, 371] width 260 height 20
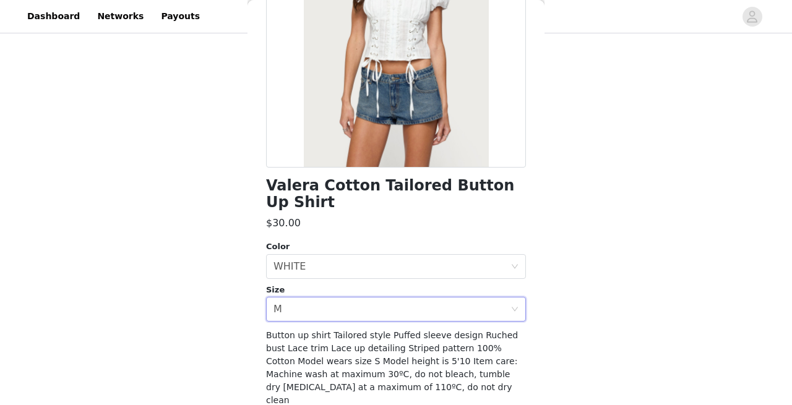
scroll to position [174, 0]
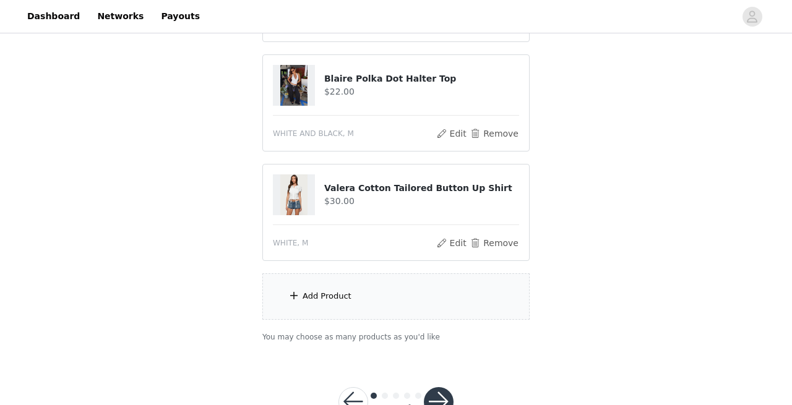
click at [439, 396] on button "button" at bounding box center [439, 402] width 30 height 30
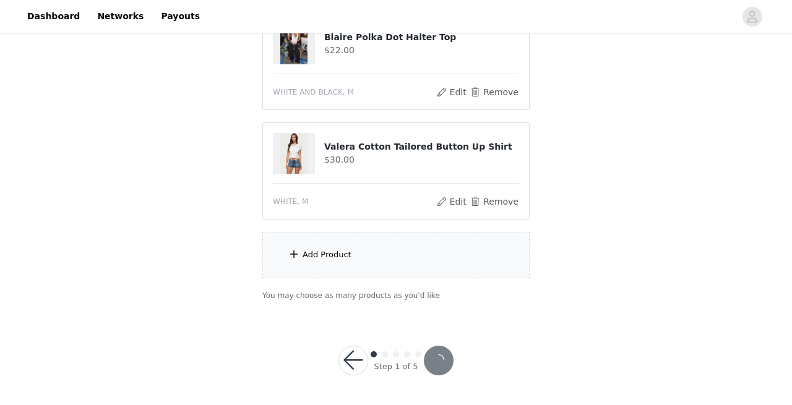
scroll to position [565, 0]
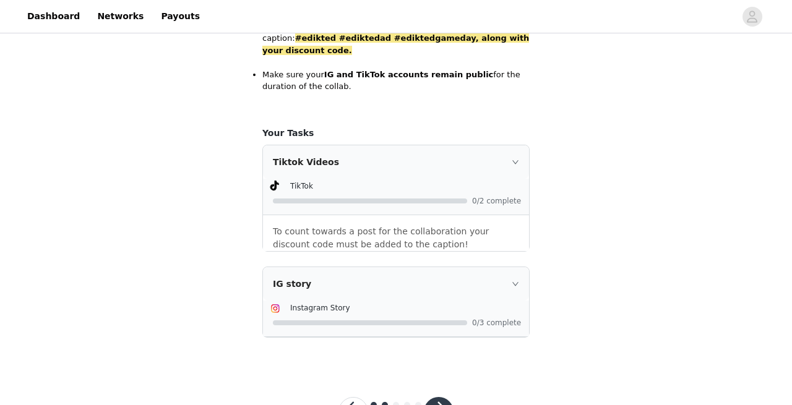
scroll to position [1574, 0]
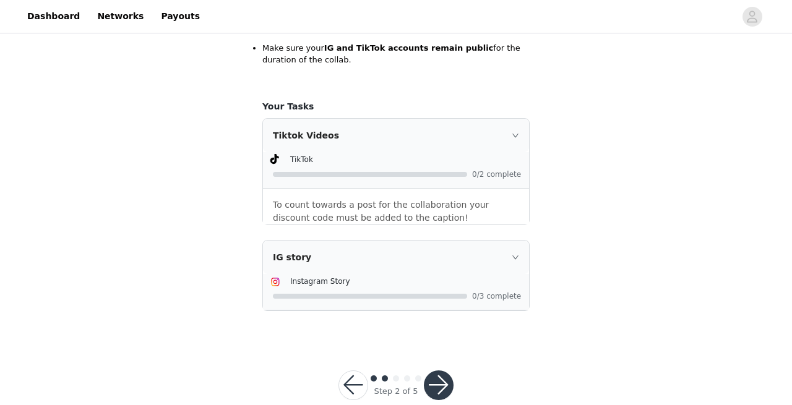
click at [435, 371] on button "button" at bounding box center [439, 386] width 30 height 30
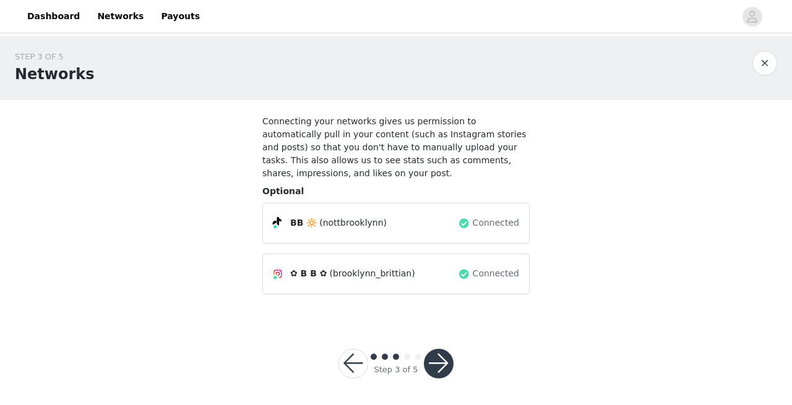
click at [442, 359] on button "button" at bounding box center [439, 364] width 30 height 30
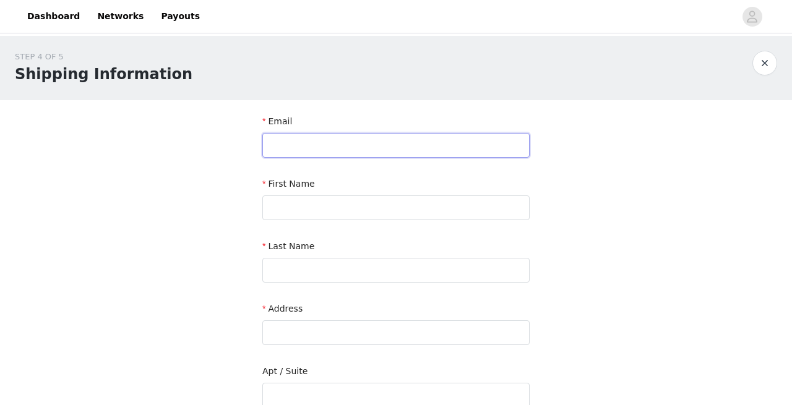
click at [389, 140] on input "text" at bounding box center [395, 145] width 267 height 25
click at [353, 152] on input "[DOMAIN_NAME]" at bounding box center [395, 145] width 267 height 25
click at [353, 145] on input "[DOMAIN_NAME]" at bounding box center [395, 145] width 267 height 25
type input "[EMAIL_ADDRESS][DOMAIN_NAME]"
click at [352, 206] on input "text" at bounding box center [395, 207] width 267 height 25
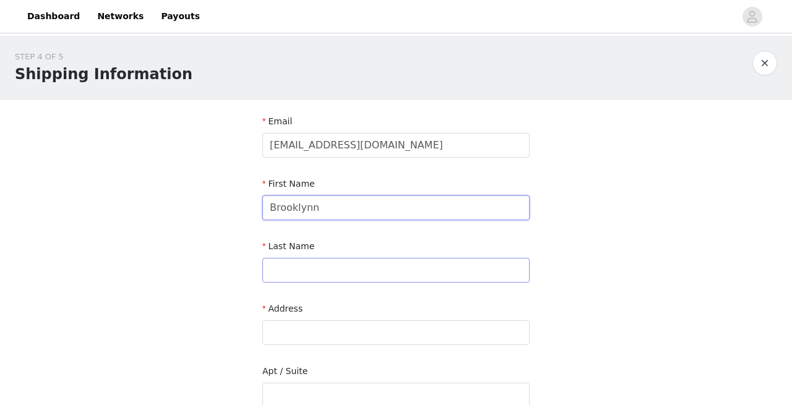
type input "Brooklynn"
click at [335, 276] on input "text" at bounding box center [395, 270] width 267 height 25
type input "[PERSON_NAME]"
click at [314, 327] on input "text" at bounding box center [395, 332] width 267 height 25
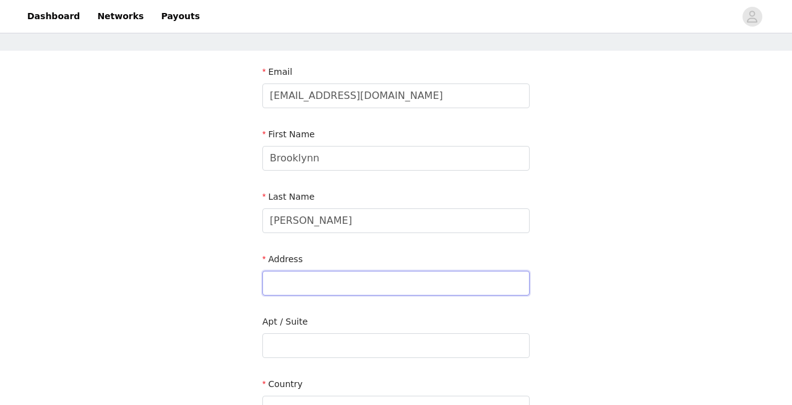
scroll to position [62, 0]
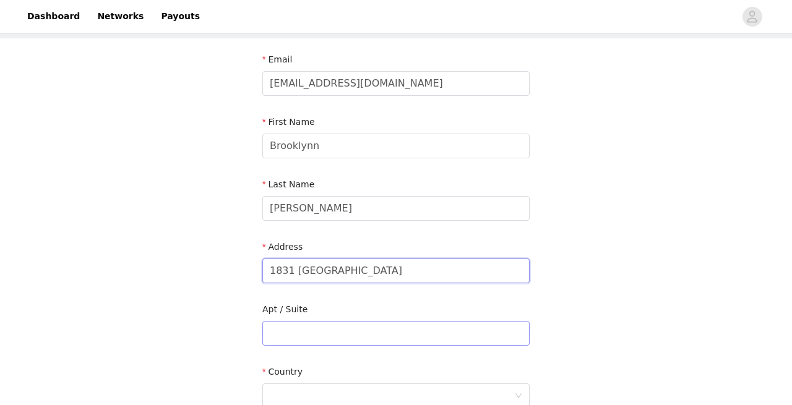
type input "1831 [GEOGRAPHIC_DATA]"
click at [317, 339] on input "text" at bounding box center [395, 333] width 267 height 25
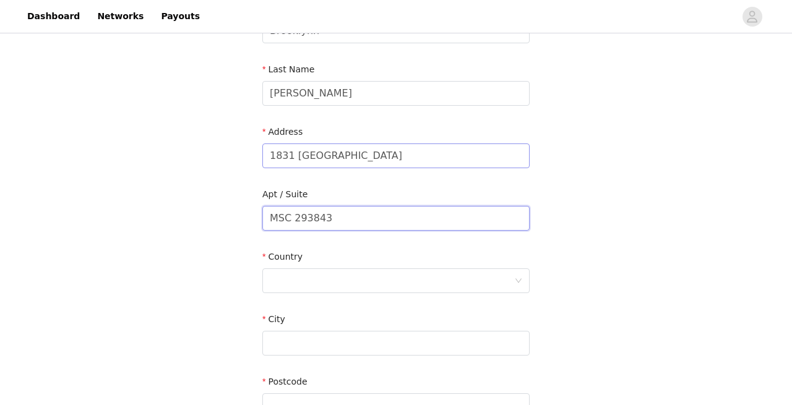
scroll to position [178, 0]
type input "MSC 293843"
click at [332, 266] on div "Country" at bounding box center [395, 258] width 267 height 18
click at [332, 274] on div at bounding box center [392, 280] width 244 height 24
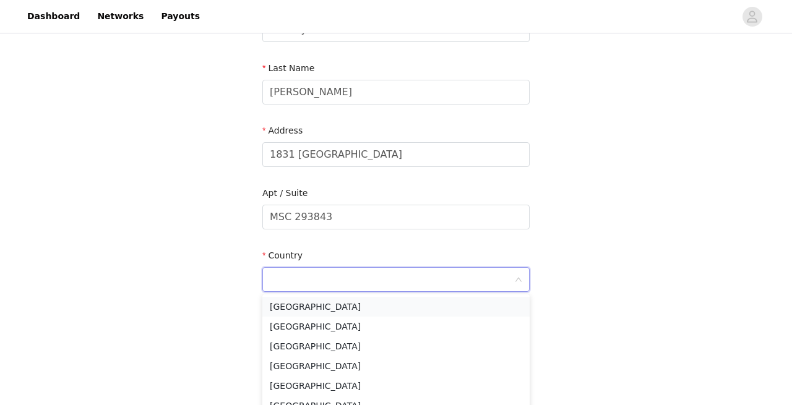
click at [330, 311] on li "[GEOGRAPHIC_DATA]" at bounding box center [395, 307] width 267 height 20
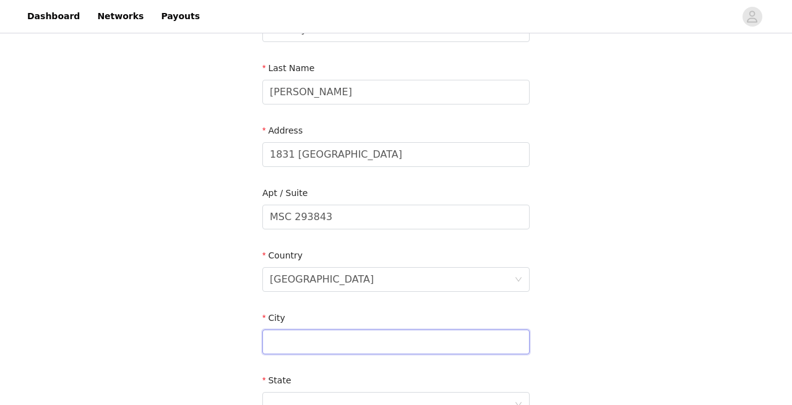
click at [332, 350] on input "text" at bounding box center [395, 342] width 267 height 25
type input "Tuscu"
click at [361, 211] on input "MSC 293843" at bounding box center [395, 217] width 267 height 25
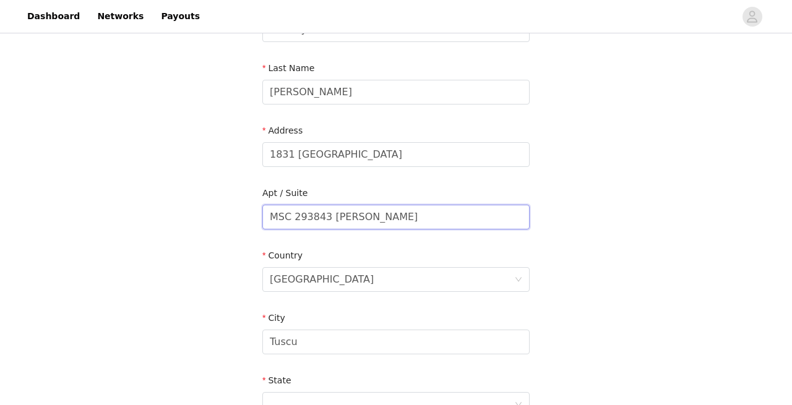
click at [330, 219] on input "MSC 293843 [PERSON_NAME]" at bounding box center [395, 217] width 267 height 25
drag, startPoint x: 398, startPoint y: 223, endPoint x: 299, endPoint y: 211, distance: 100.4
click at [299, 214] on input "MSC 293843 [PERSON_NAME]" at bounding box center [395, 217] width 267 height 25
click at [338, 217] on input "MSC 293843 [PERSON_NAME]" at bounding box center [395, 217] width 267 height 25
drag, startPoint x: 392, startPoint y: 218, endPoint x: 302, endPoint y: 204, distance: 90.8
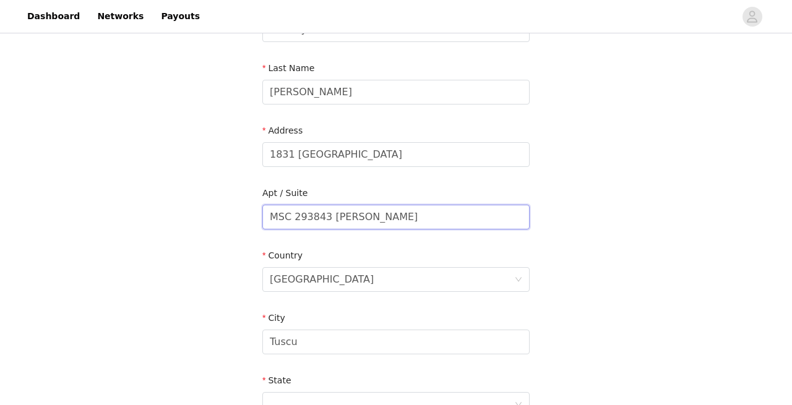
click at [302, 205] on input "MSC 293843 [PERSON_NAME]" at bounding box center [395, 217] width 267 height 25
type input "MSC 293843 [PERSON_NAME]"
click at [372, 163] on input "1831 [GEOGRAPHIC_DATA]" at bounding box center [395, 154] width 267 height 25
paste input "MSC 293843 [PERSON_NAME]"
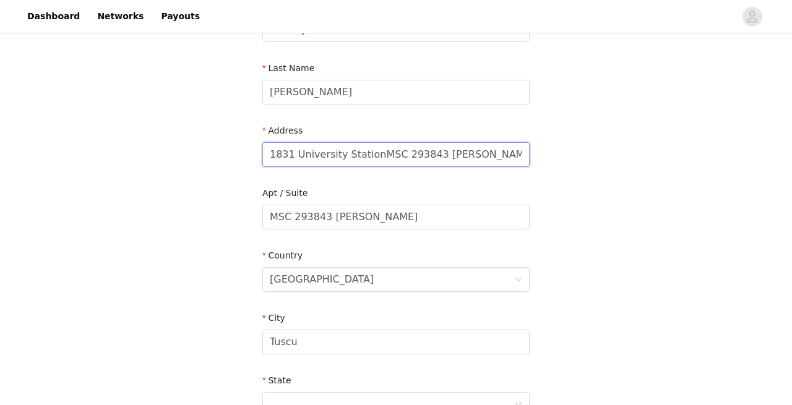
click at [379, 153] on input "1831 University StationMSC 293843 [PERSON_NAME]" at bounding box center [395, 154] width 267 height 25
click at [445, 155] on input "1831 [GEOGRAPHIC_DATA] MSC 293843 [PERSON_NAME]" at bounding box center [395, 154] width 267 height 25
click at [437, 161] on input "1831 [GEOGRAPHIC_DATA] MSC 293843 [PERSON_NAME]" at bounding box center [395, 154] width 267 height 25
click at [438, 158] on input "1831 [GEOGRAPHIC_DATA] MSC 293843 [PERSON_NAME]" at bounding box center [395, 154] width 267 height 25
click at [456, 158] on input "1831 [GEOGRAPHIC_DATA] MSC 293843, [PERSON_NAME]" at bounding box center [395, 154] width 267 height 25
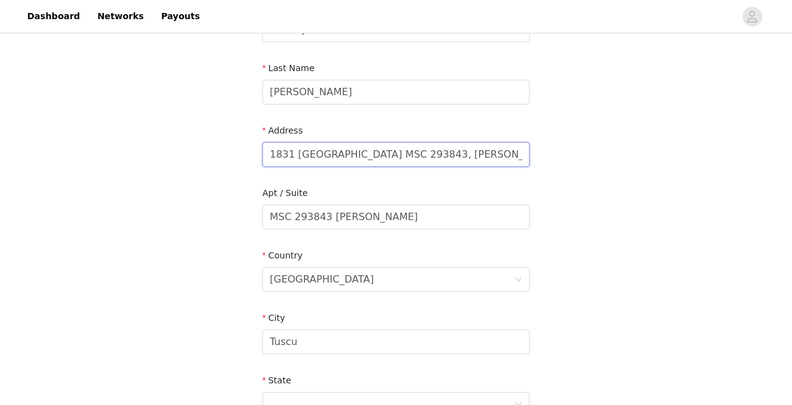
click at [456, 158] on input "1831 [GEOGRAPHIC_DATA] MSC 293843, [PERSON_NAME]" at bounding box center [395, 154] width 267 height 25
type input "1831 [GEOGRAPHIC_DATA] MSC 293843, [PERSON_NAME]"
drag, startPoint x: 405, startPoint y: 221, endPoint x: 324, endPoint y: 200, distance: 83.7
click at [324, 200] on div "Apt / Suite MSC 293843 [PERSON_NAME]" at bounding box center [395, 211] width 267 height 48
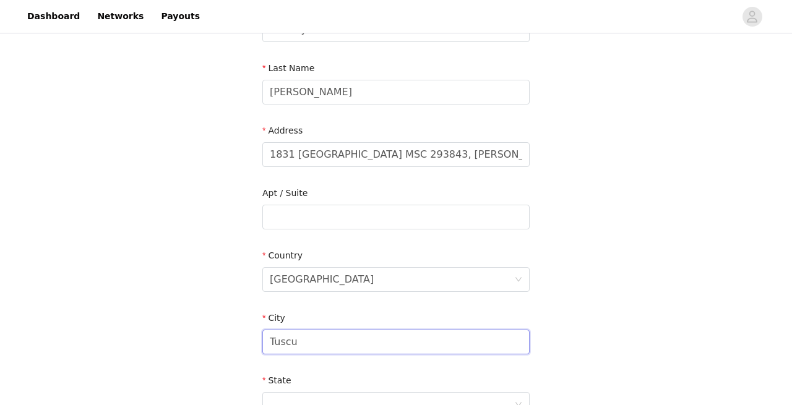
click at [299, 334] on input "Tuscu" at bounding box center [395, 342] width 267 height 25
click at [304, 341] on input "Tuscu" at bounding box center [395, 342] width 267 height 25
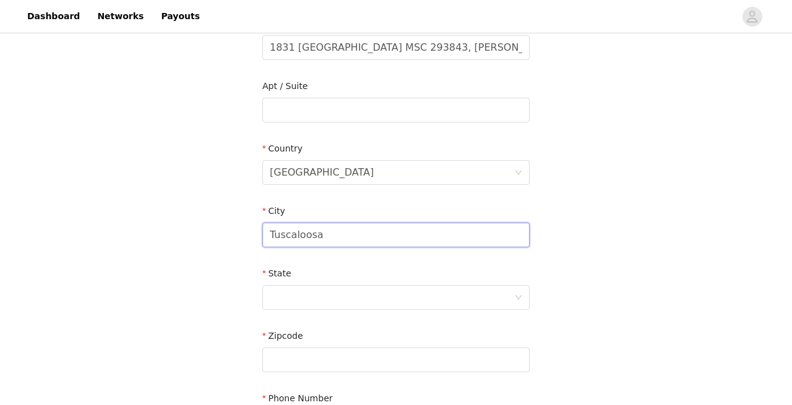
scroll to position [288, 0]
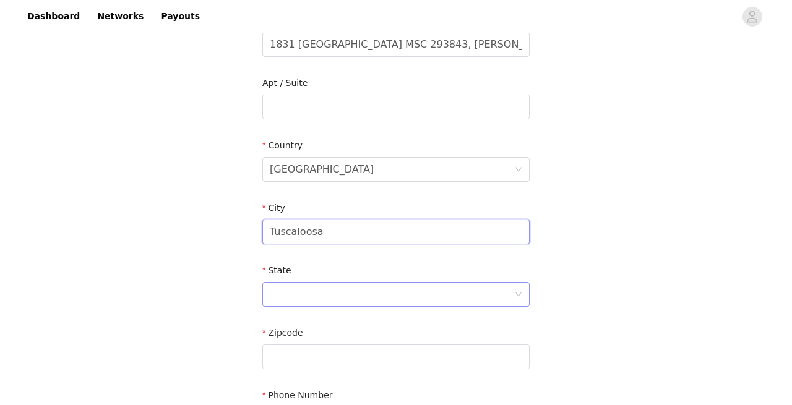
type input "Tuscaloosa"
click at [338, 282] on div at bounding box center [395, 294] width 267 height 25
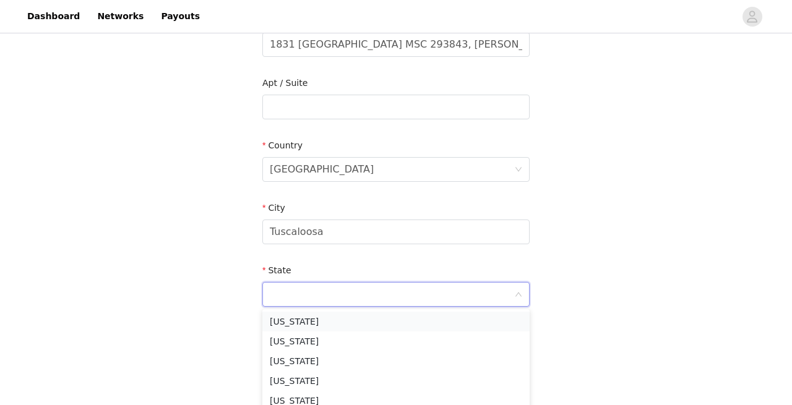
click at [321, 320] on li "[US_STATE]" at bounding box center [395, 322] width 267 height 20
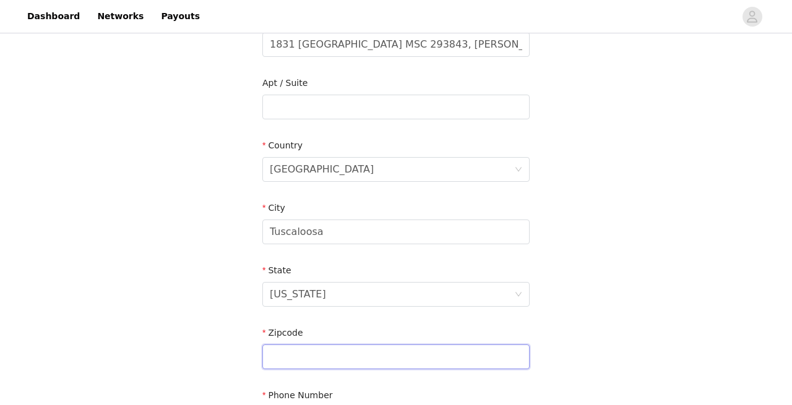
click at [325, 353] on input "text" at bounding box center [395, 357] width 267 height 25
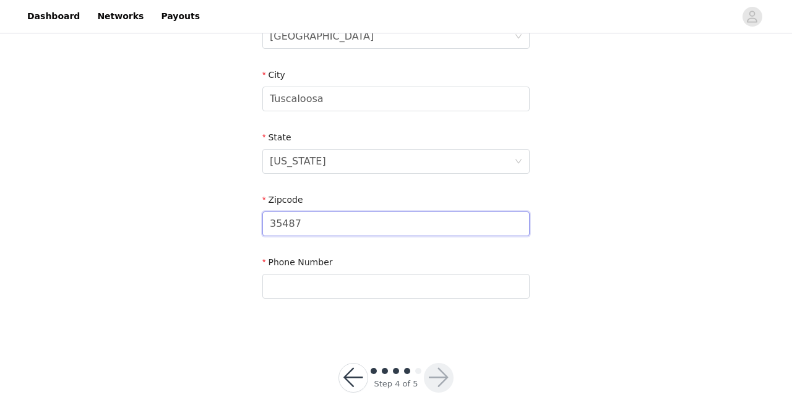
scroll to position [433, 0]
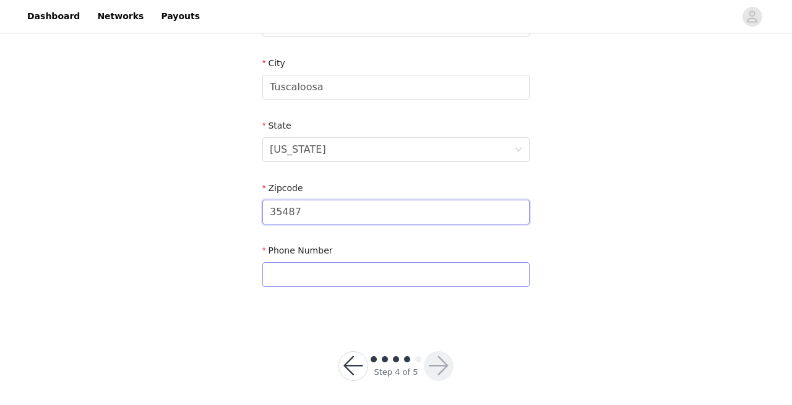
type input "35487"
click at [315, 280] on input "text" at bounding box center [395, 274] width 267 height 25
type input "4026998989"
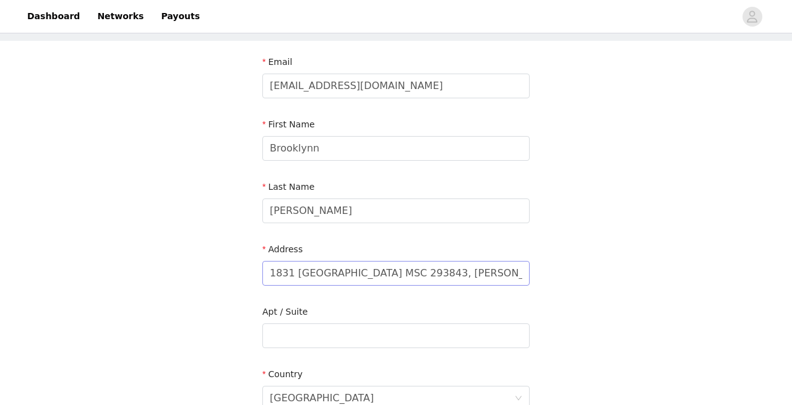
scroll to position [61, 0]
click at [500, 335] on input "text" at bounding box center [395, 334] width 267 height 25
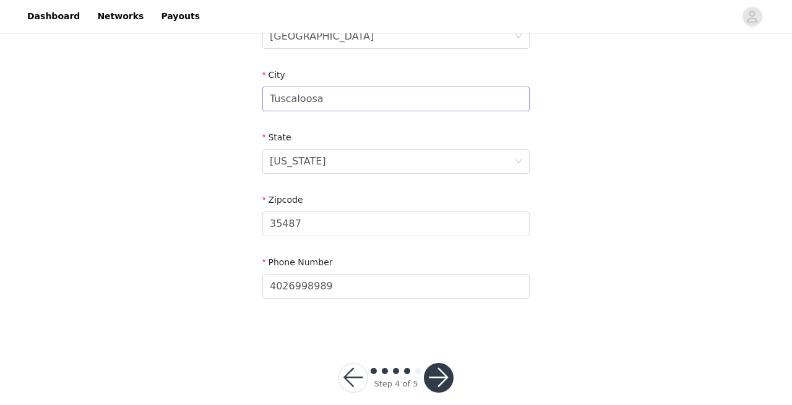
scroll to position [422, 0]
type input "[PERSON_NAME]"
click at [288, 285] on input "4026998989" at bounding box center [395, 285] width 267 height 25
click at [265, 291] on input "402)6998989" at bounding box center [395, 285] width 267 height 25
click at [299, 286] on input "[PHONE_NUMBER]" at bounding box center [395, 285] width 267 height 25
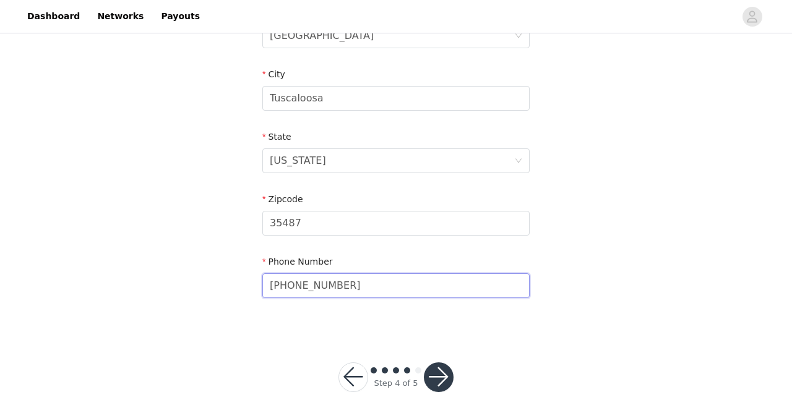
click at [320, 286] on input "[PHONE_NUMBER]" at bounding box center [395, 285] width 267 height 25
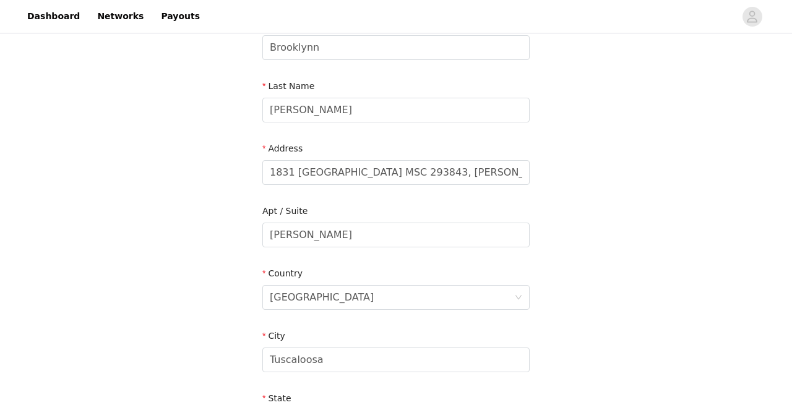
scroll to position [438, 0]
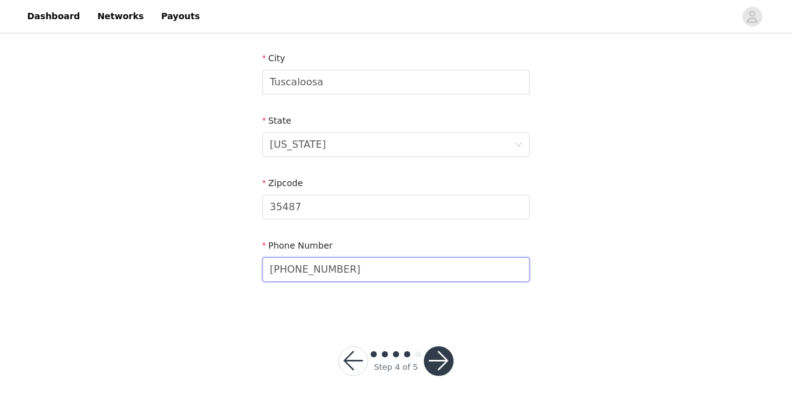
type input "[PHONE_NUMBER]"
click at [437, 364] on button "button" at bounding box center [439, 361] width 30 height 30
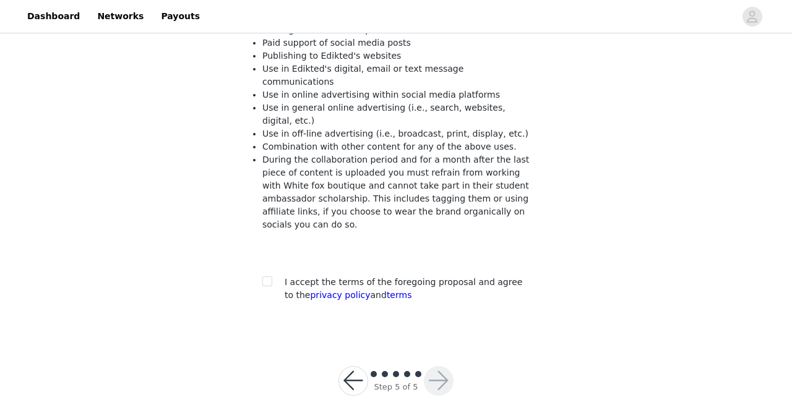
scroll to position [191, 0]
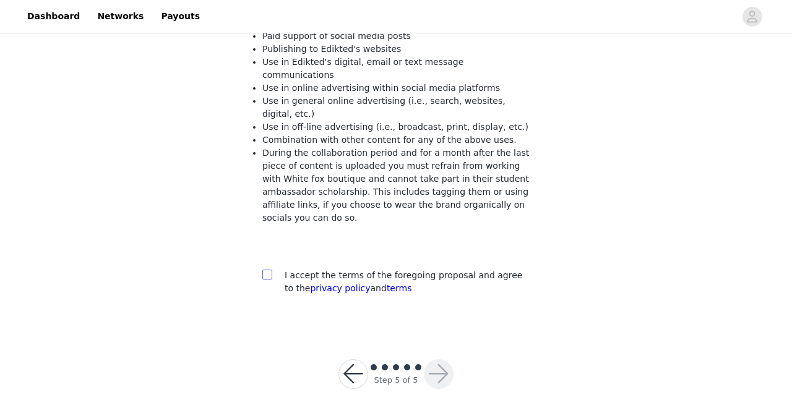
click at [267, 270] on input "checkbox" at bounding box center [266, 274] width 9 height 9
checkbox input "true"
click at [433, 364] on button "button" at bounding box center [439, 374] width 30 height 30
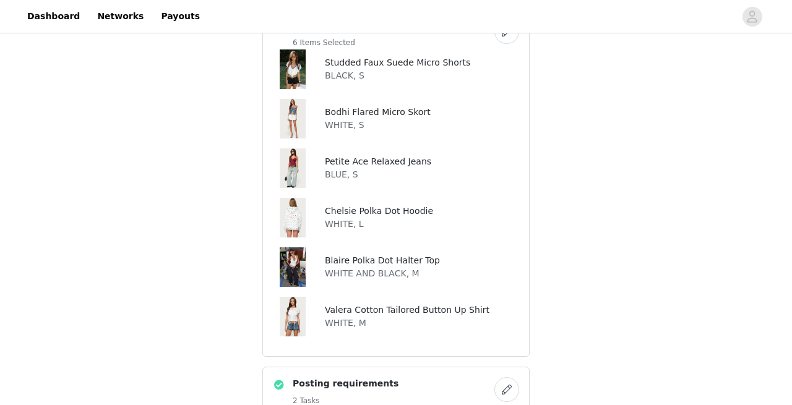
scroll to position [448, 0]
click at [293, 262] on img at bounding box center [293, 269] width 27 height 40
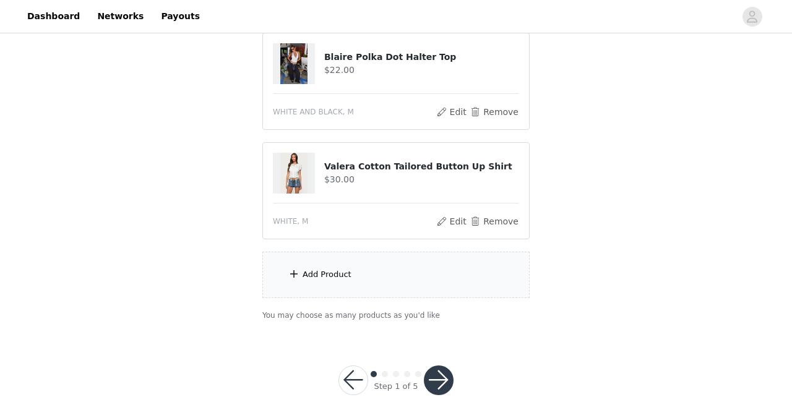
scroll to position [596, 0]
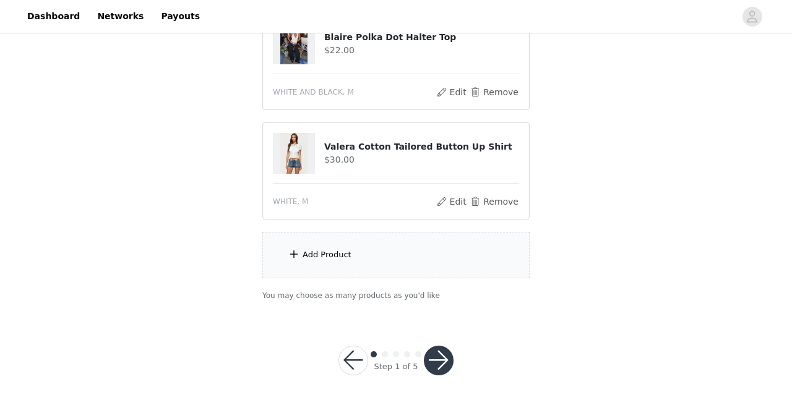
click at [384, 248] on div "Add Product" at bounding box center [395, 255] width 267 height 46
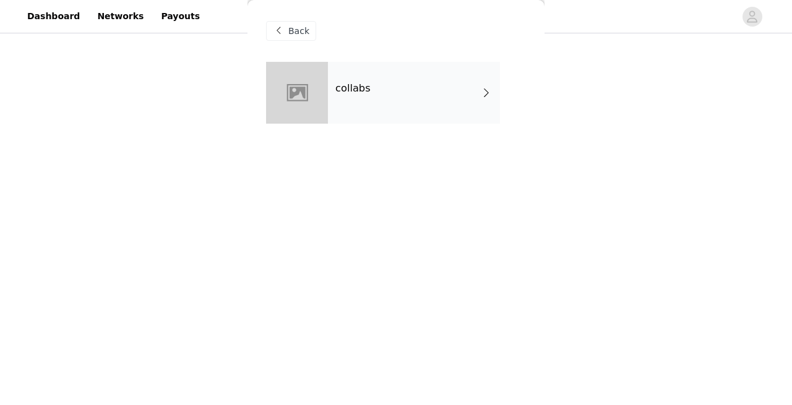
click at [297, 30] on span "Back" at bounding box center [298, 31] width 21 height 13
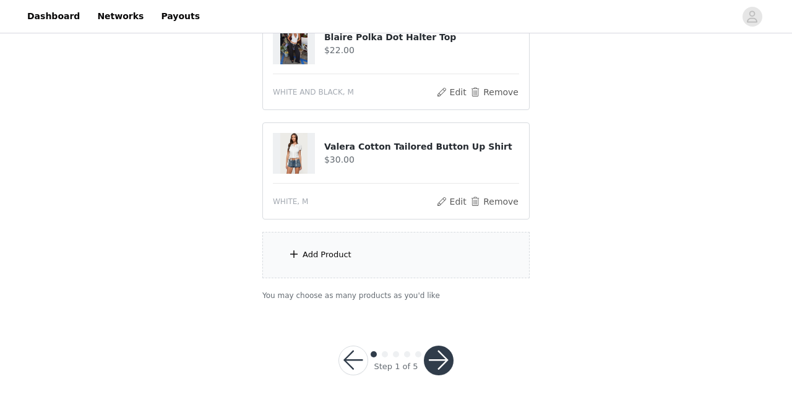
click at [321, 251] on div "Add Product" at bounding box center [326, 255] width 49 height 12
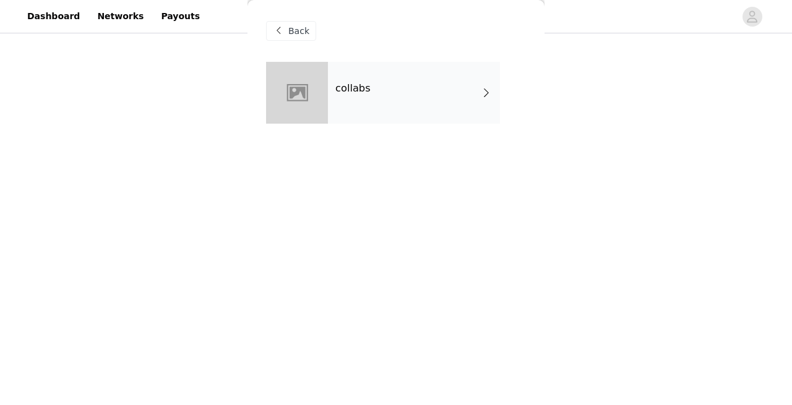
click at [303, 92] on div at bounding box center [297, 93] width 62 height 62
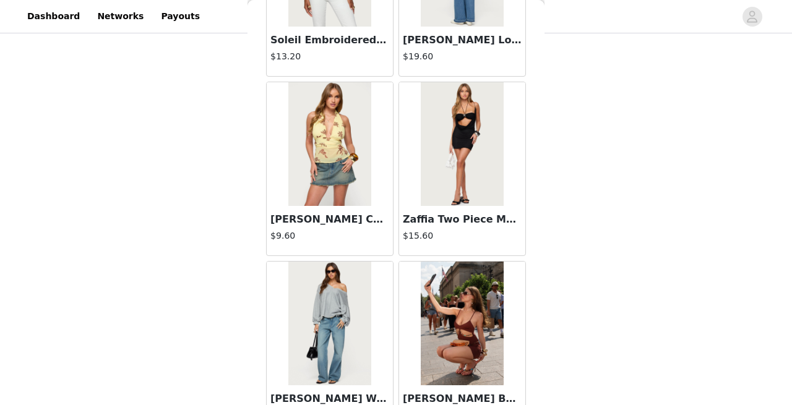
scroll to position [1488, 0]
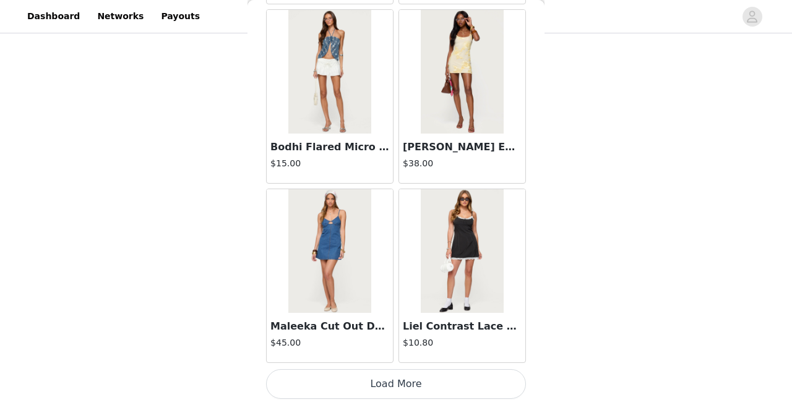
click at [444, 398] on button "Load More" at bounding box center [396, 384] width 260 height 30
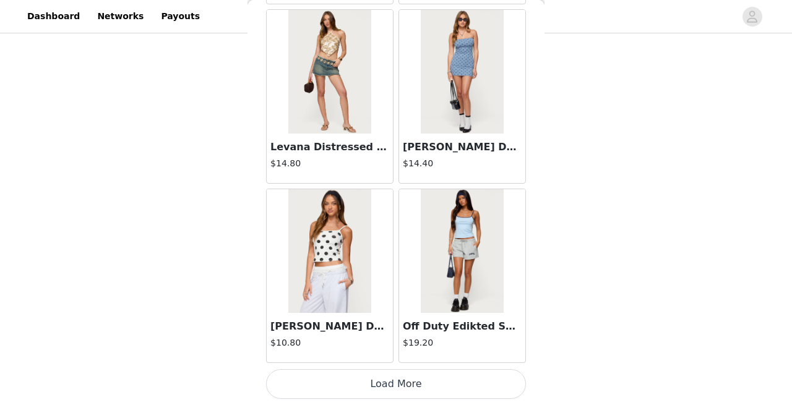
click at [428, 383] on button "Load More" at bounding box center [396, 384] width 260 height 30
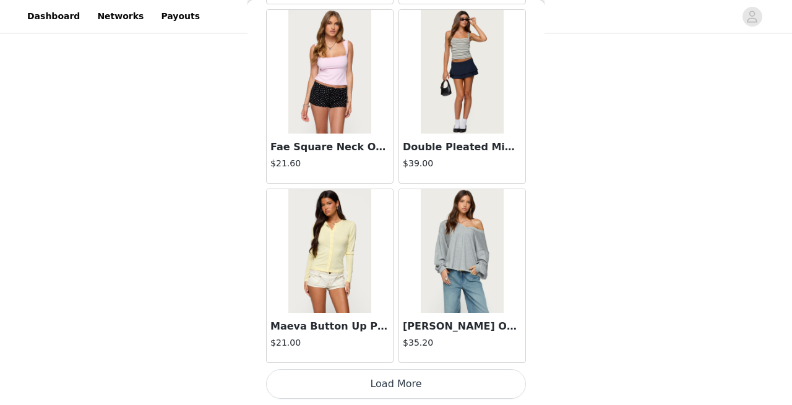
click at [416, 375] on button "Load More" at bounding box center [396, 384] width 260 height 30
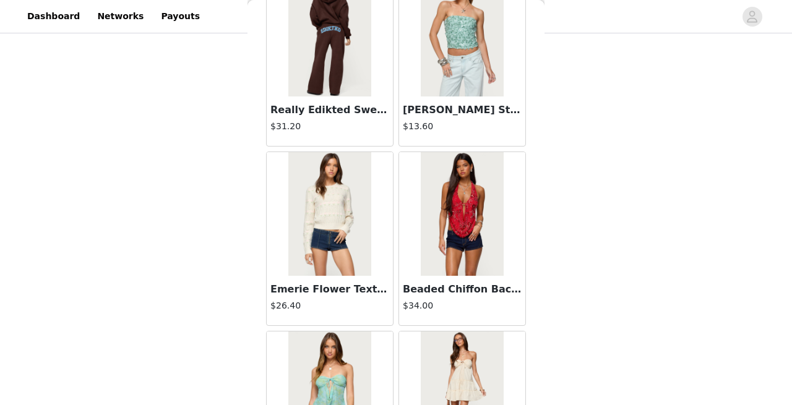
scroll to position [6869, 0]
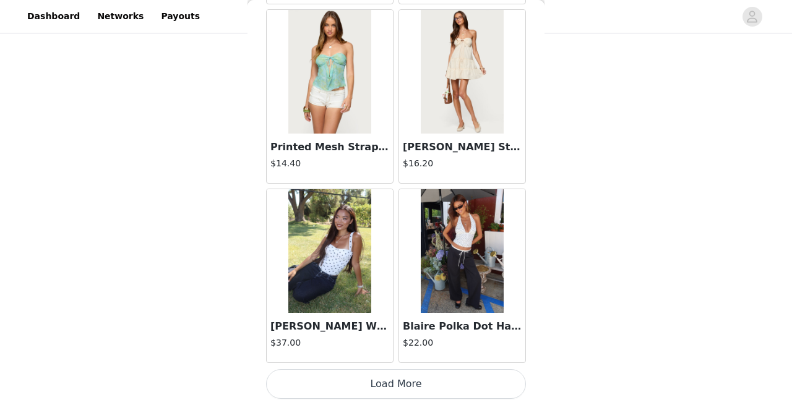
click at [394, 383] on button "Load More" at bounding box center [396, 384] width 260 height 30
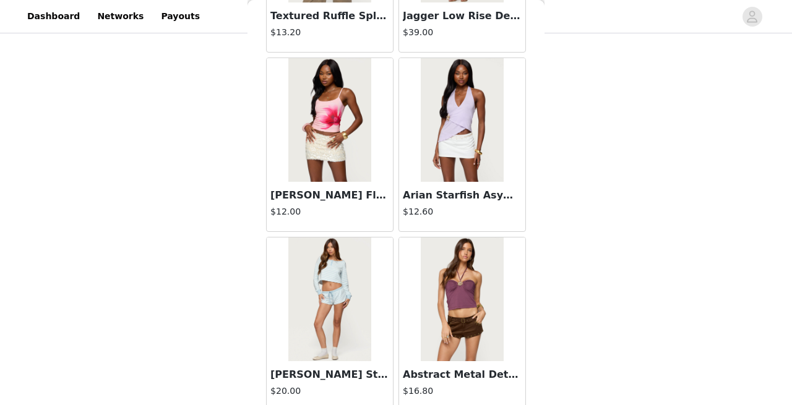
scroll to position [8663, 0]
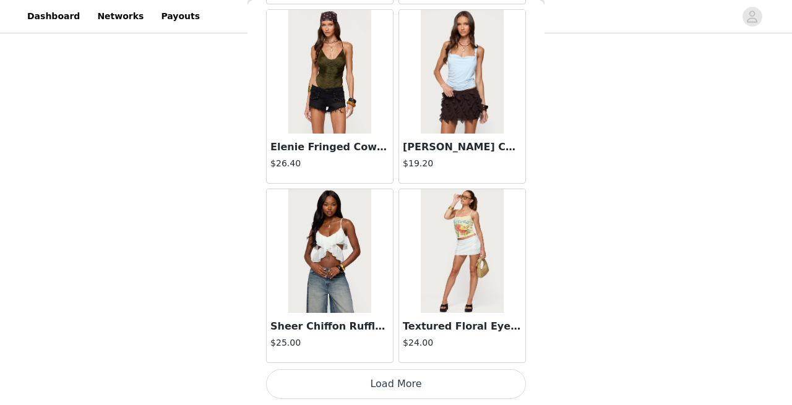
click at [386, 379] on button "Load More" at bounding box center [396, 384] width 260 height 30
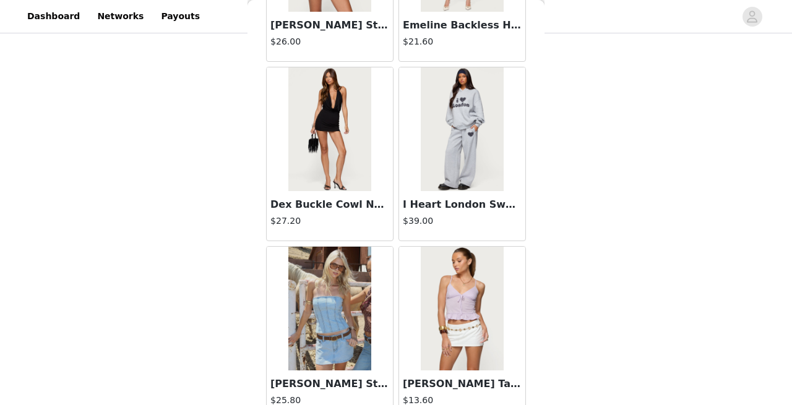
scroll to position [10457, 0]
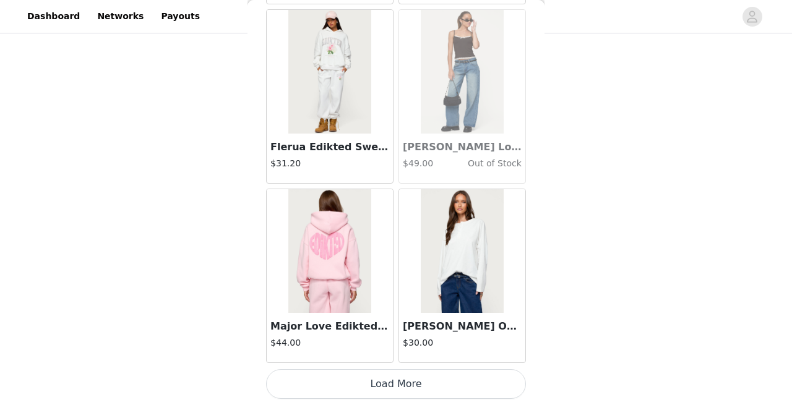
click at [409, 382] on button "Load More" at bounding box center [396, 384] width 260 height 30
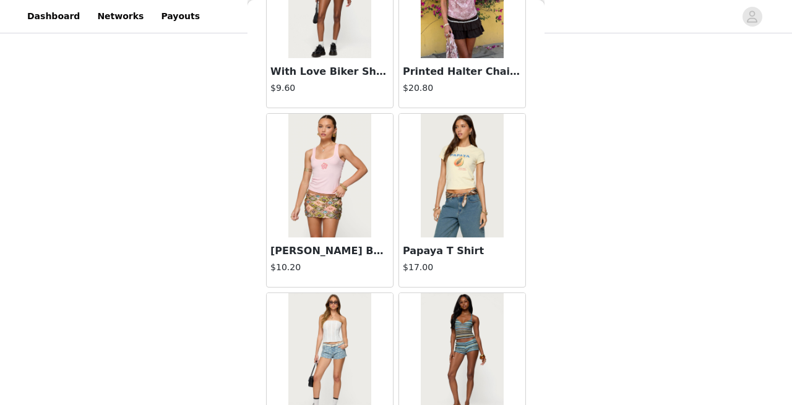
scroll to position [12251, 0]
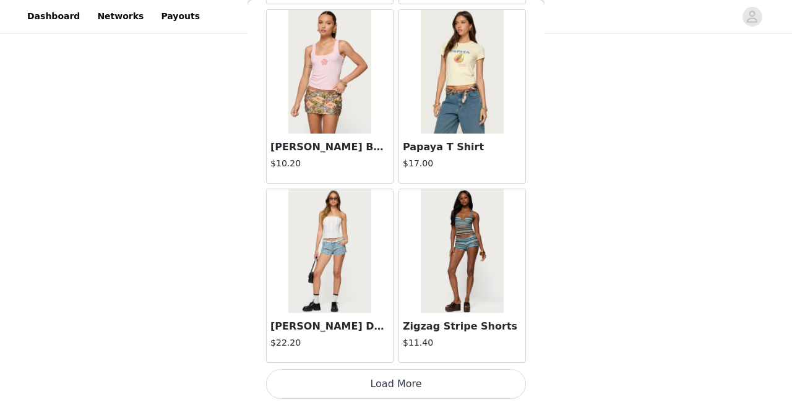
click at [433, 375] on button "Load More" at bounding box center [396, 384] width 260 height 30
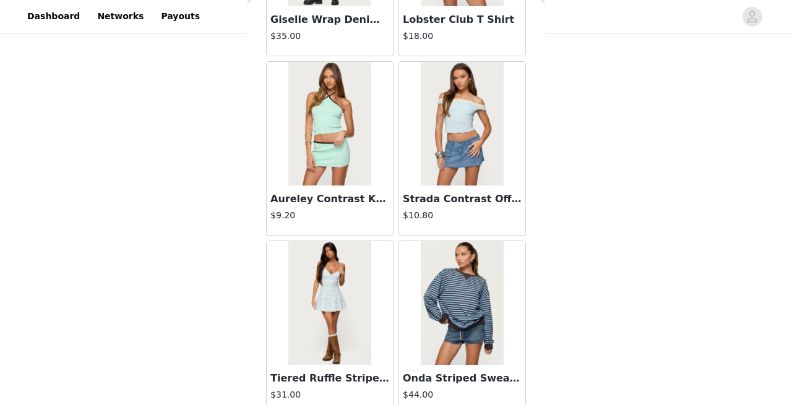
scroll to position [14044, 0]
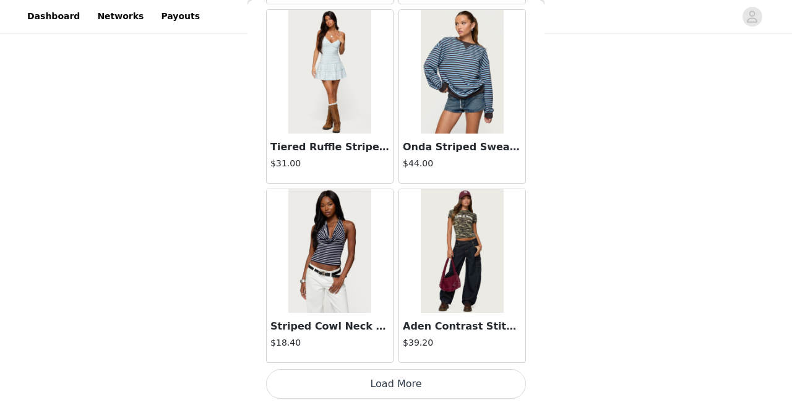
click at [387, 375] on button "Load More" at bounding box center [396, 384] width 260 height 30
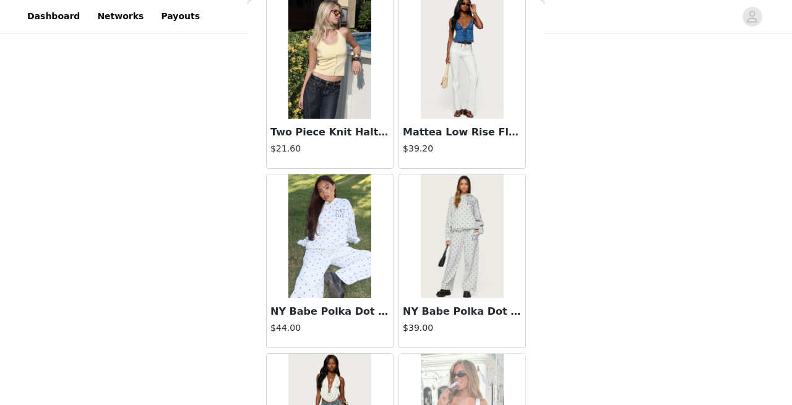
scroll to position [15838, 0]
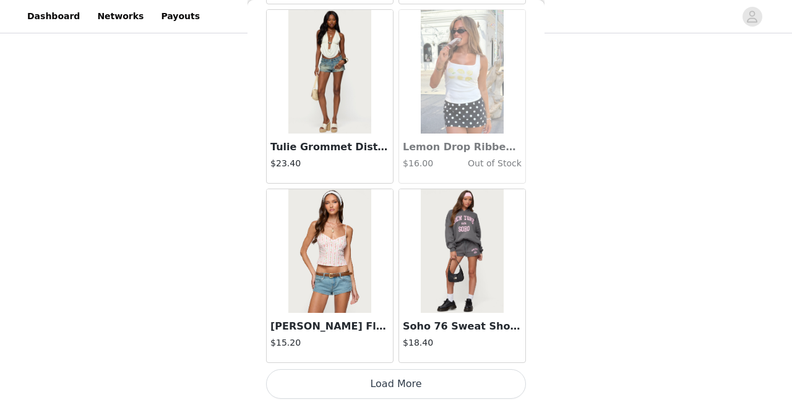
click at [392, 382] on button "Load More" at bounding box center [396, 384] width 260 height 30
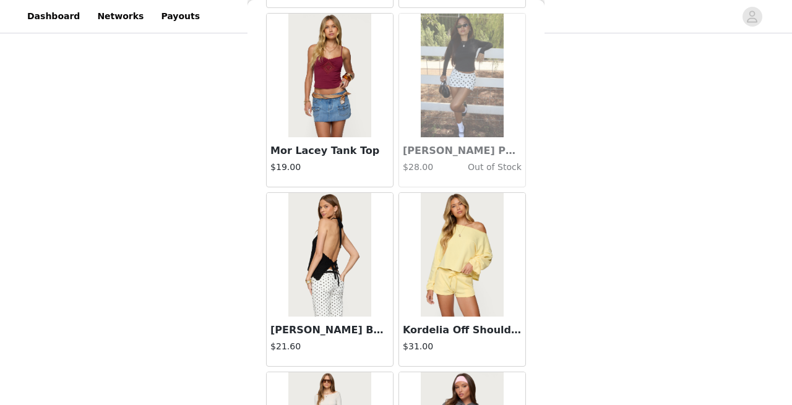
scroll to position [17632, 0]
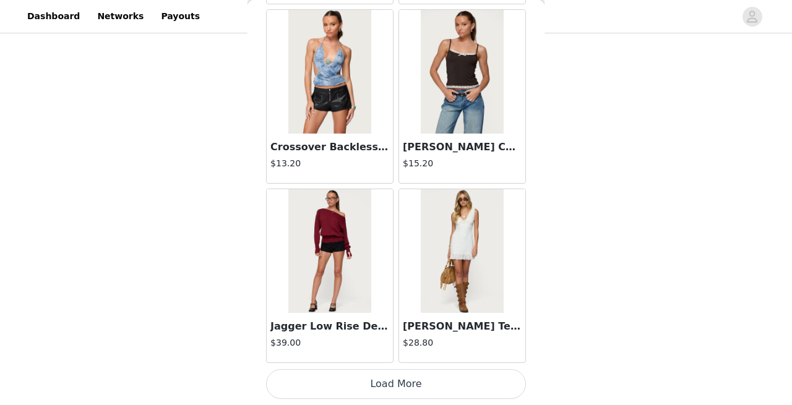
click at [377, 390] on button "Load More" at bounding box center [396, 384] width 260 height 30
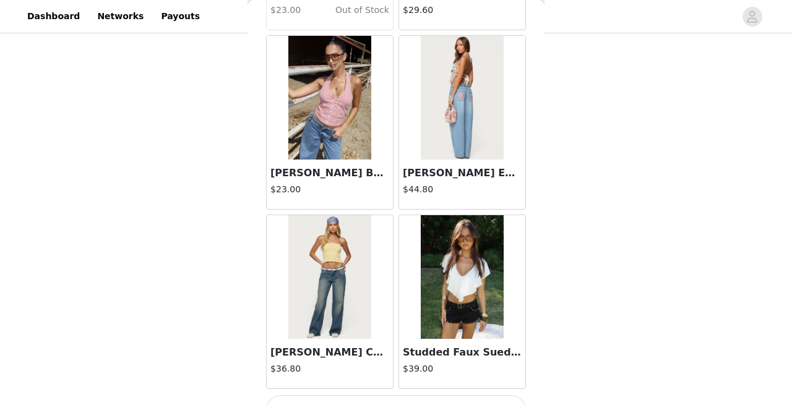
scroll to position [19426, 0]
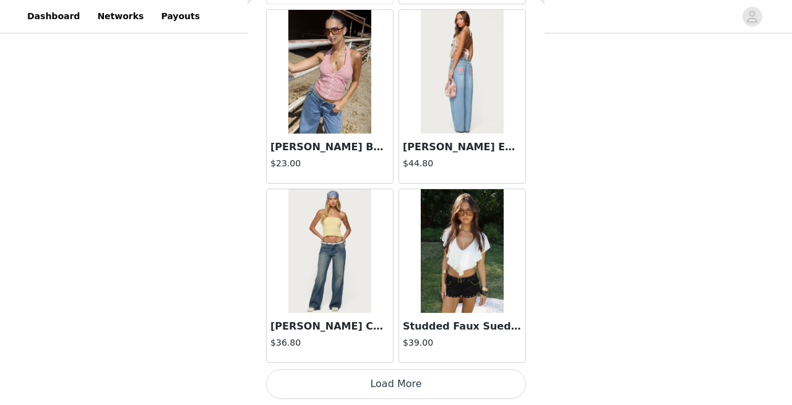
click at [435, 387] on button "Load More" at bounding box center [396, 384] width 260 height 30
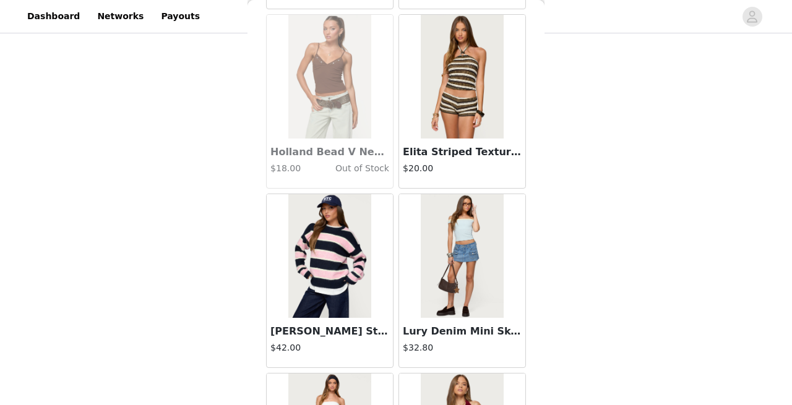
scroll to position [21220, 0]
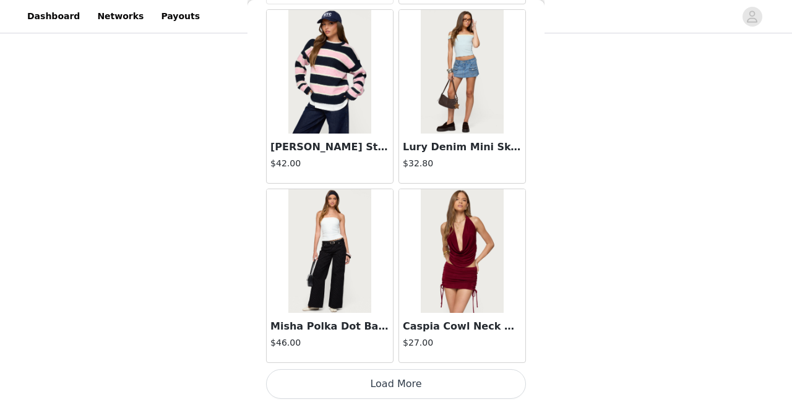
click at [426, 383] on button "Load More" at bounding box center [396, 384] width 260 height 30
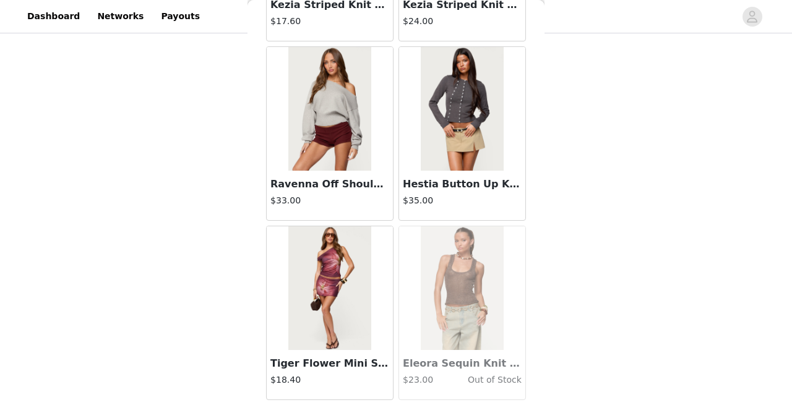
scroll to position [23013, 0]
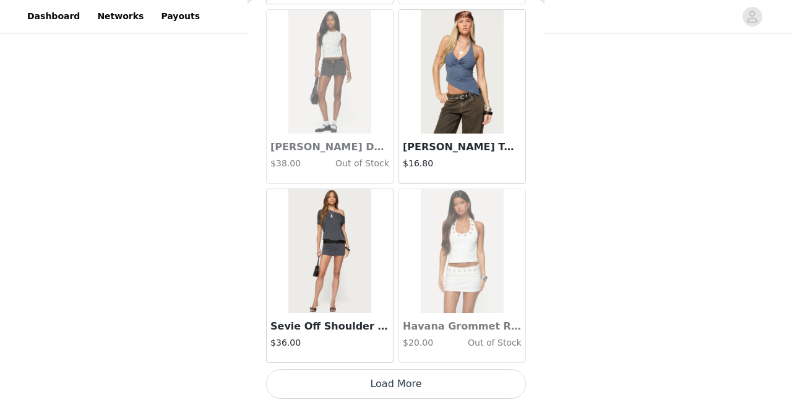
click at [414, 392] on button "Load More" at bounding box center [396, 384] width 260 height 30
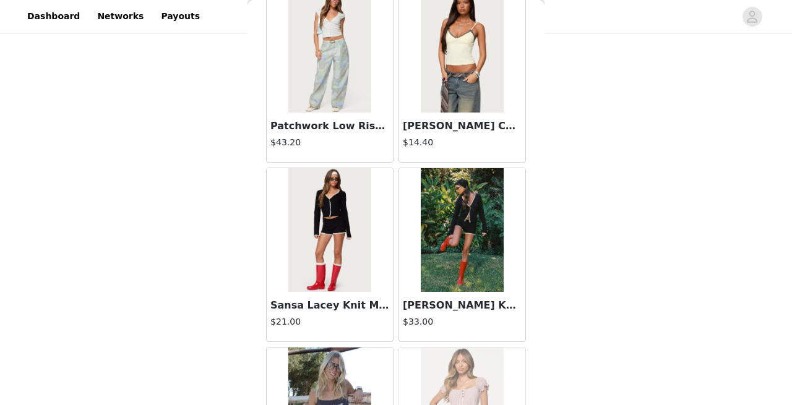
scroll to position [24807, 0]
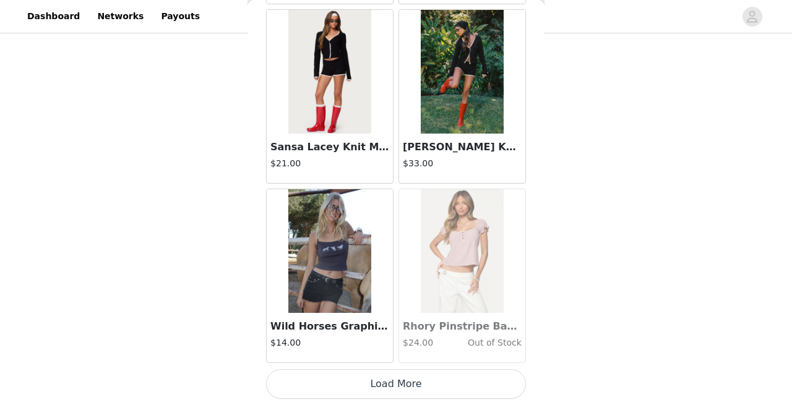
click at [387, 385] on button "Load More" at bounding box center [396, 384] width 260 height 30
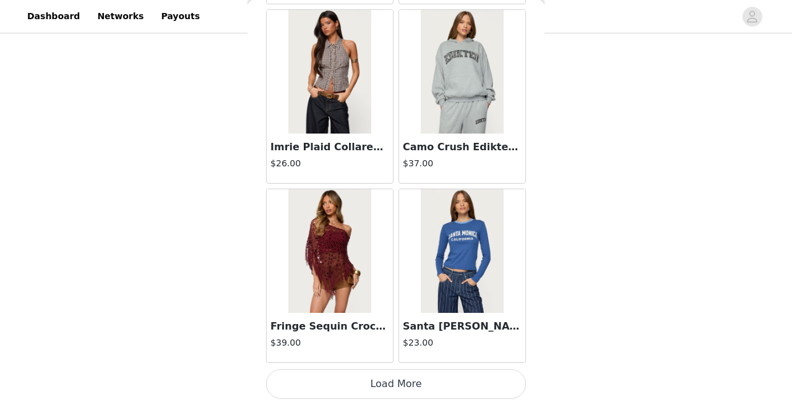
click at [414, 386] on button "Load More" at bounding box center [396, 384] width 260 height 30
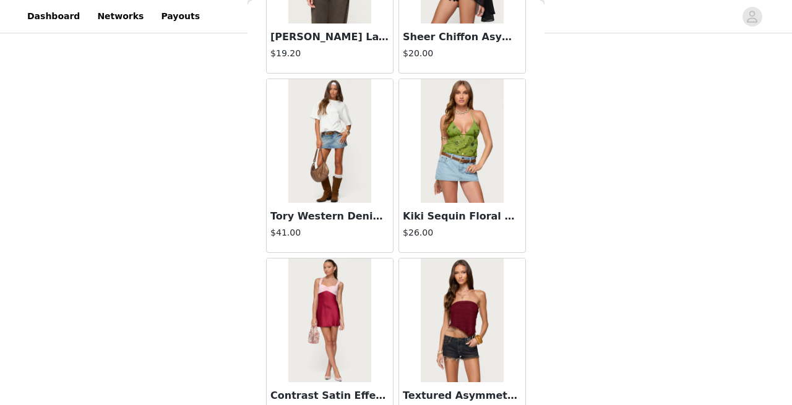
scroll to position [28395, 0]
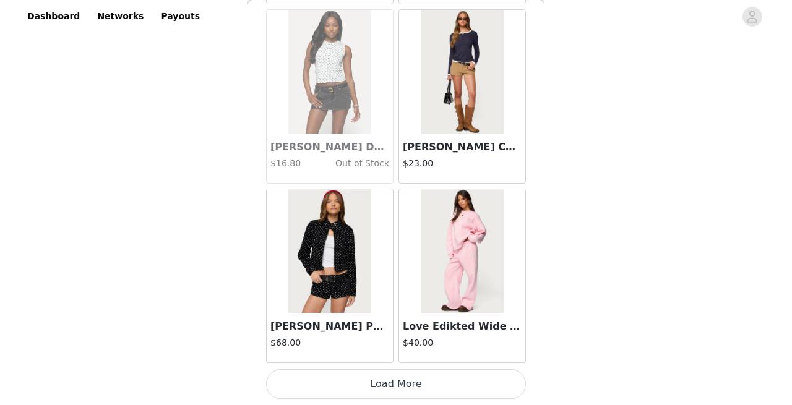
click at [408, 375] on button "Load More" at bounding box center [396, 384] width 260 height 30
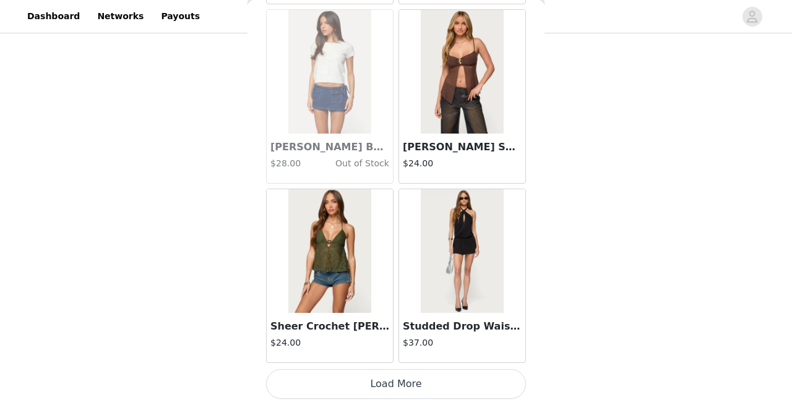
click at [411, 395] on button "Load More" at bounding box center [396, 384] width 260 height 30
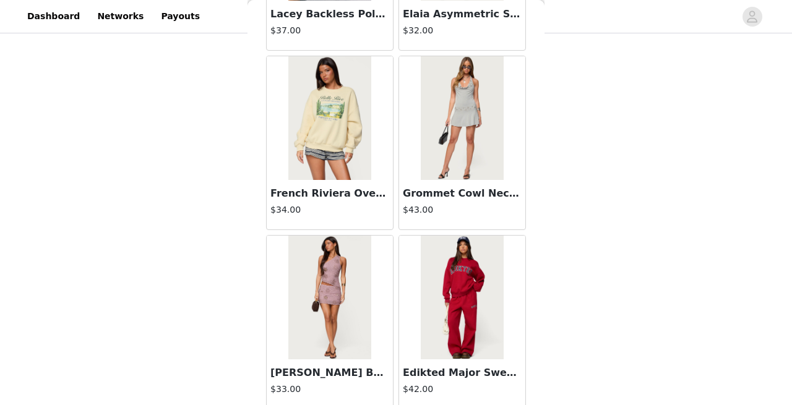
scroll to position [31983, 0]
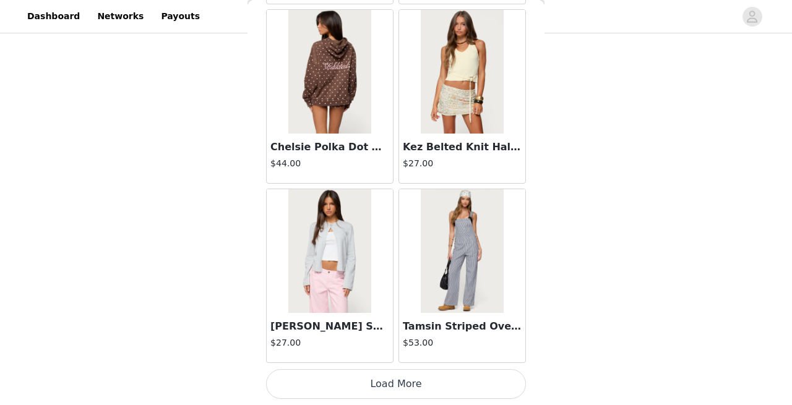
click at [393, 371] on button "Load More" at bounding box center [396, 384] width 260 height 30
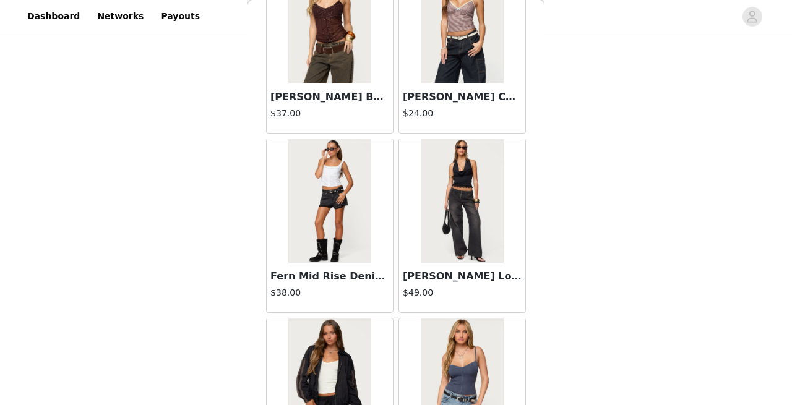
scroll to position [33776, 0]
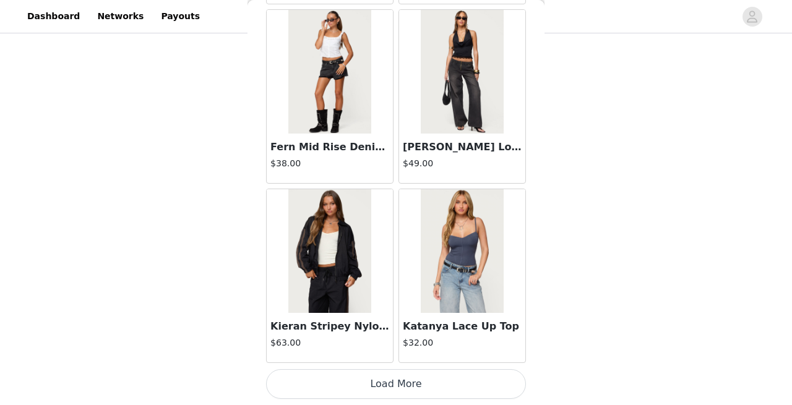
click at [390, 389] on button "Load More" at bounding box center [396, 384] width 260 height 30
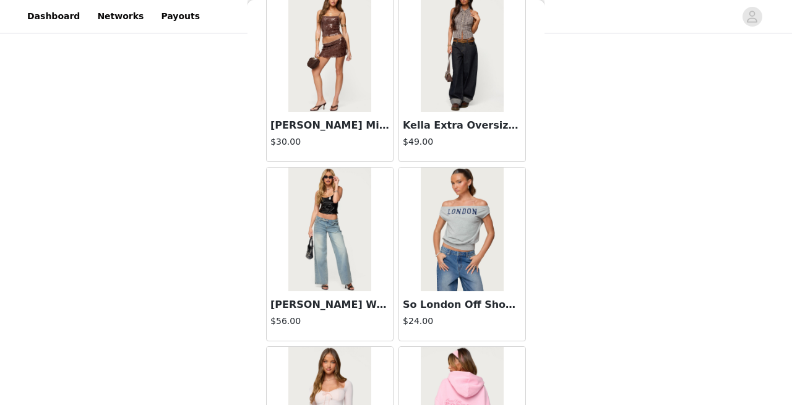
scroll to position [35570, 0]
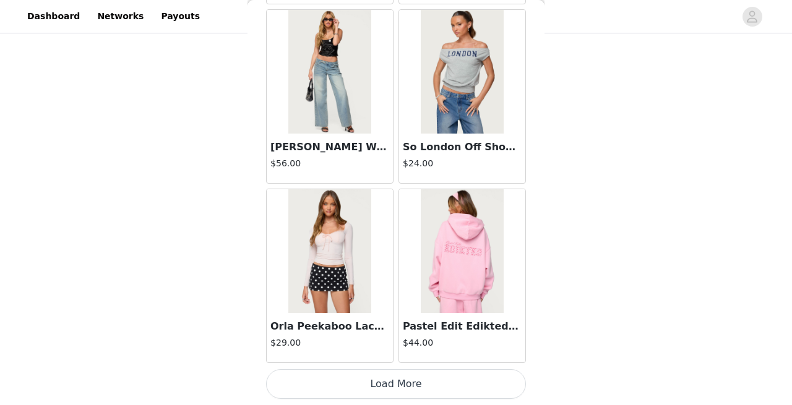
click at [408, 386] on button "Load More" at bounding box center [396, 384] width 260 height 30
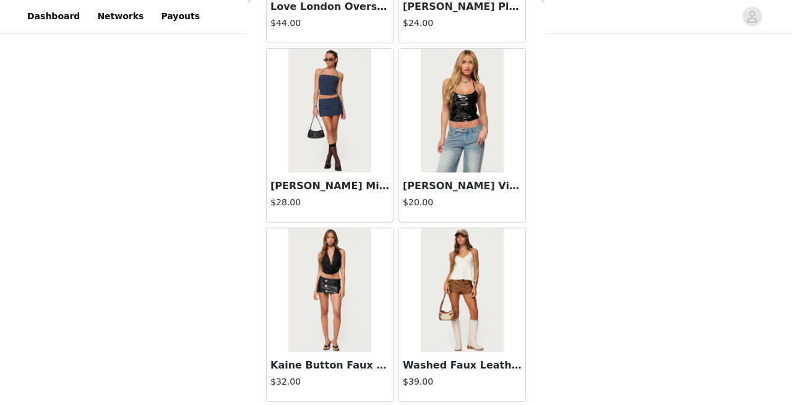
scroll to position [37364, 0]
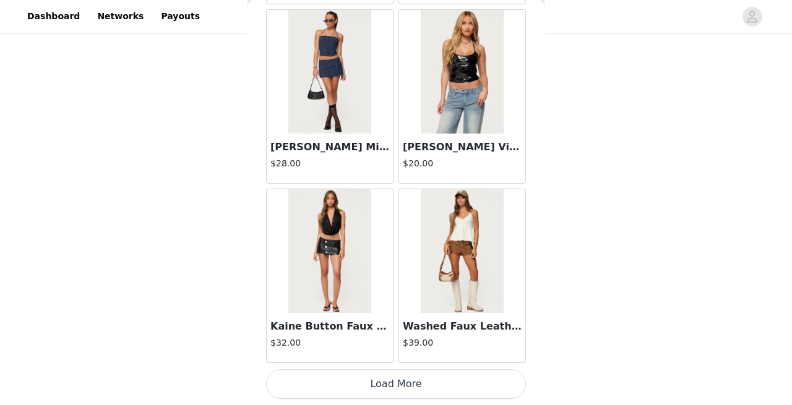
click at [399, 379] on button "Load More" at bounding box center [396, 384] width 260 height 30
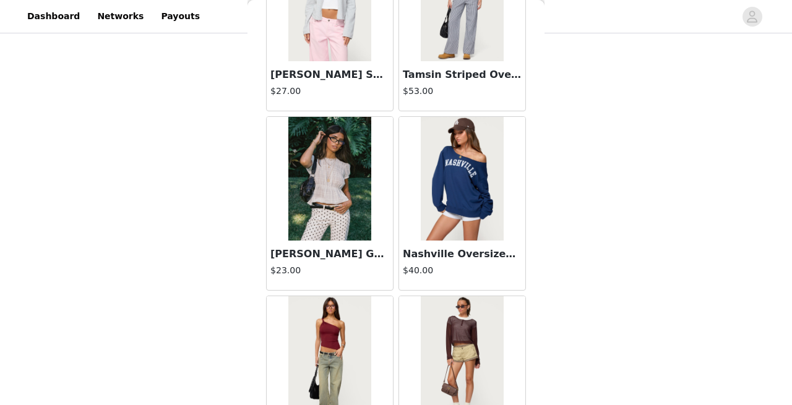
scroll to position [32233, 0]
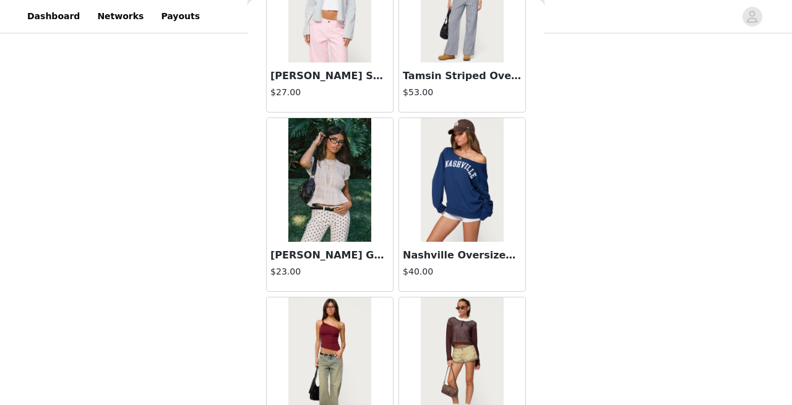
click at [367, 207] on img at bounding box center [329, 180] width 82 height 124
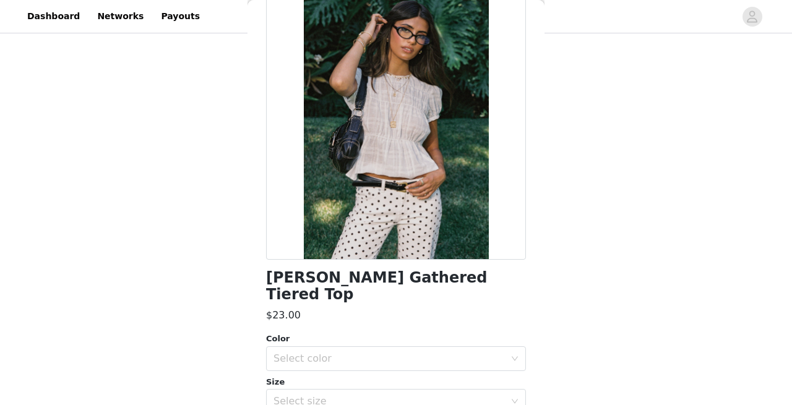
scroll to position [0, 0]
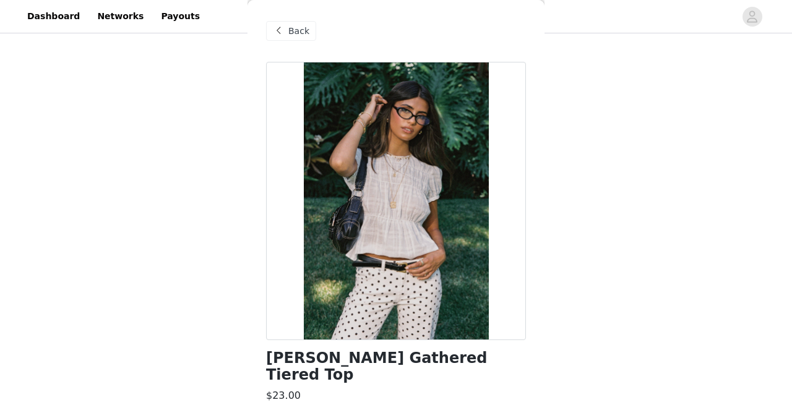
click at [283, 11] on div "Back" at bounding box center [396, 31] width 260 height 62
click at [283, 25] on span at bounding box center [278, 31] width 15 height 15
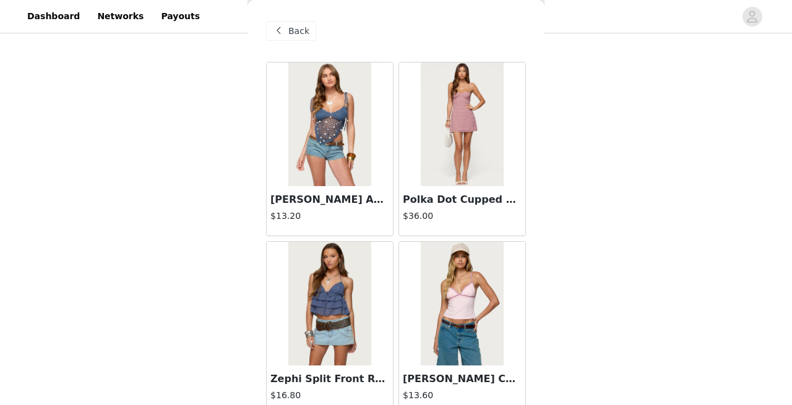
click at [286, 28] on div "Back" at bounding box center [291, 31] width 50 height 20
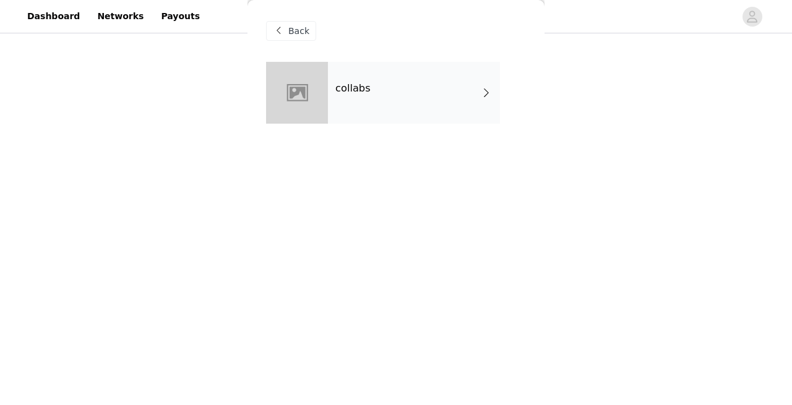
click at [289, 30] on span "Back" at bounding box center [298, 31] width 21 height 13
